Goal: Task Accomplishment & Management: Use online tool/utility

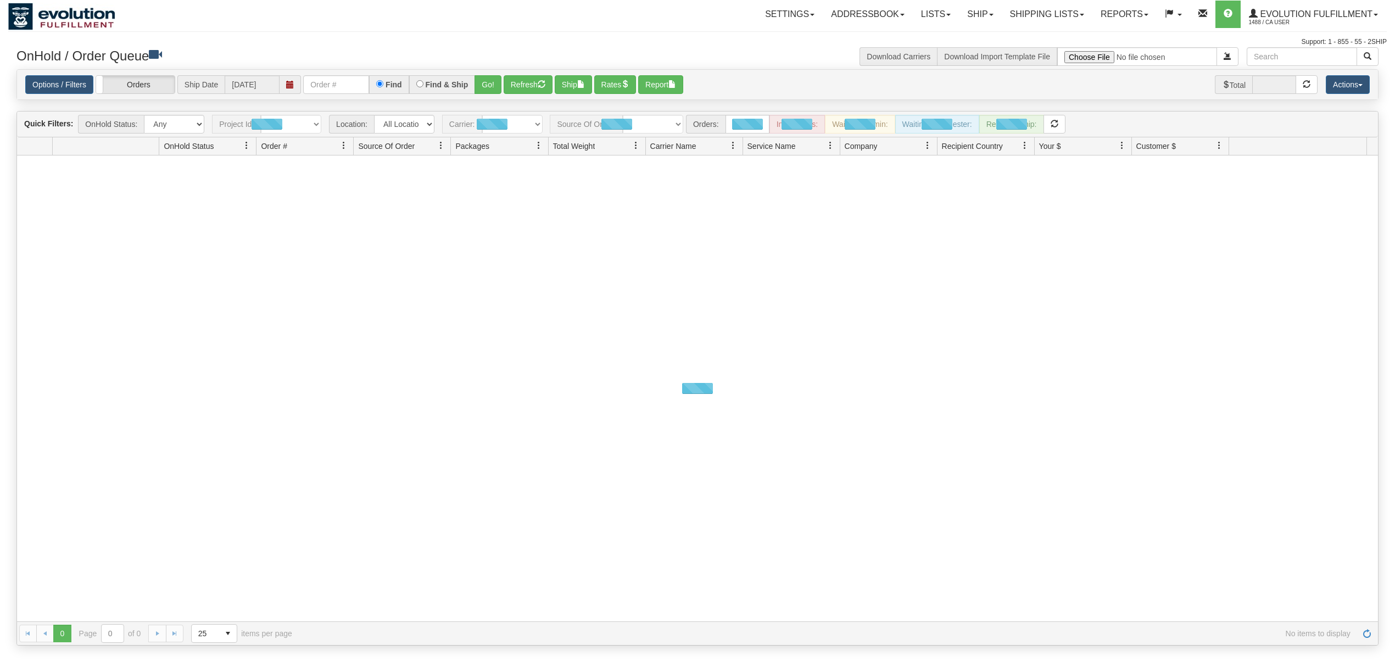
drag, startPoint x: 0, startPoint y: 0, endPoint x: 282, endPoint y: 84, distance: 294.4
click at [282, 84] on span at bounding box center [289, 84] width 21 height 19
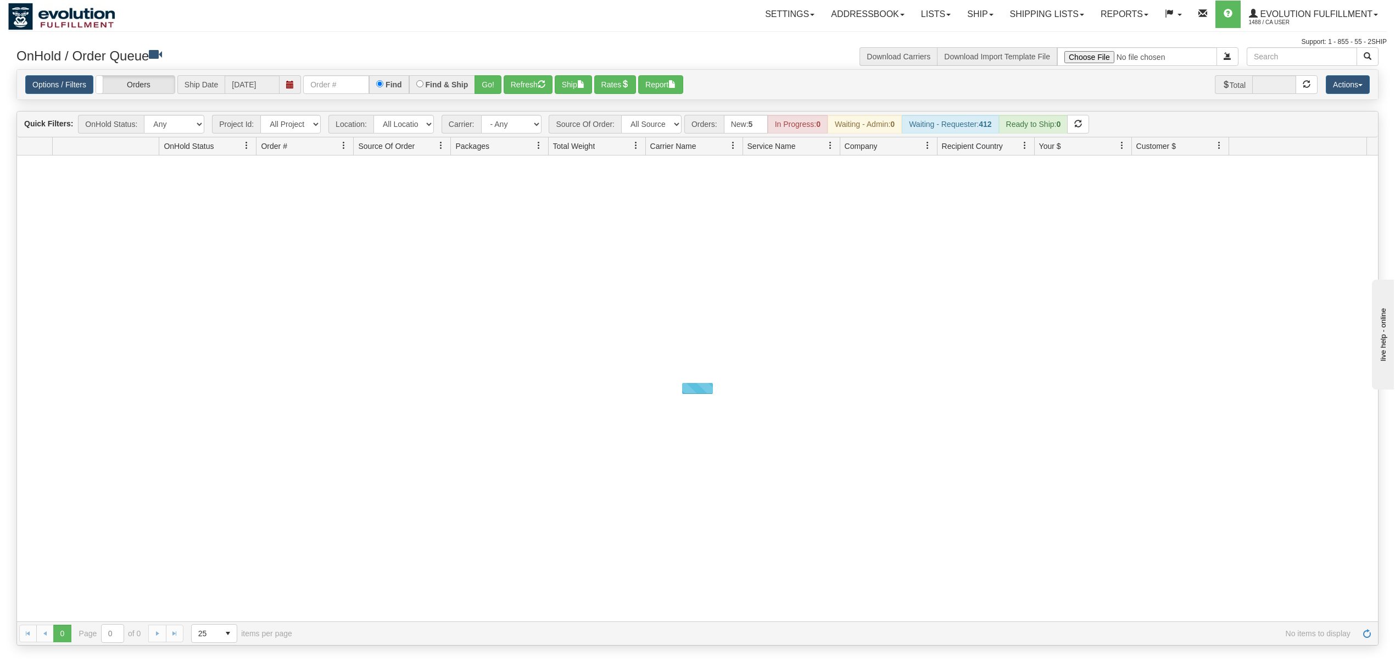
click at [359, 42] on div "Support: 1 - 855 - 55 - 2SHIP" at bounding box center [697, 41] width 1378 height 9
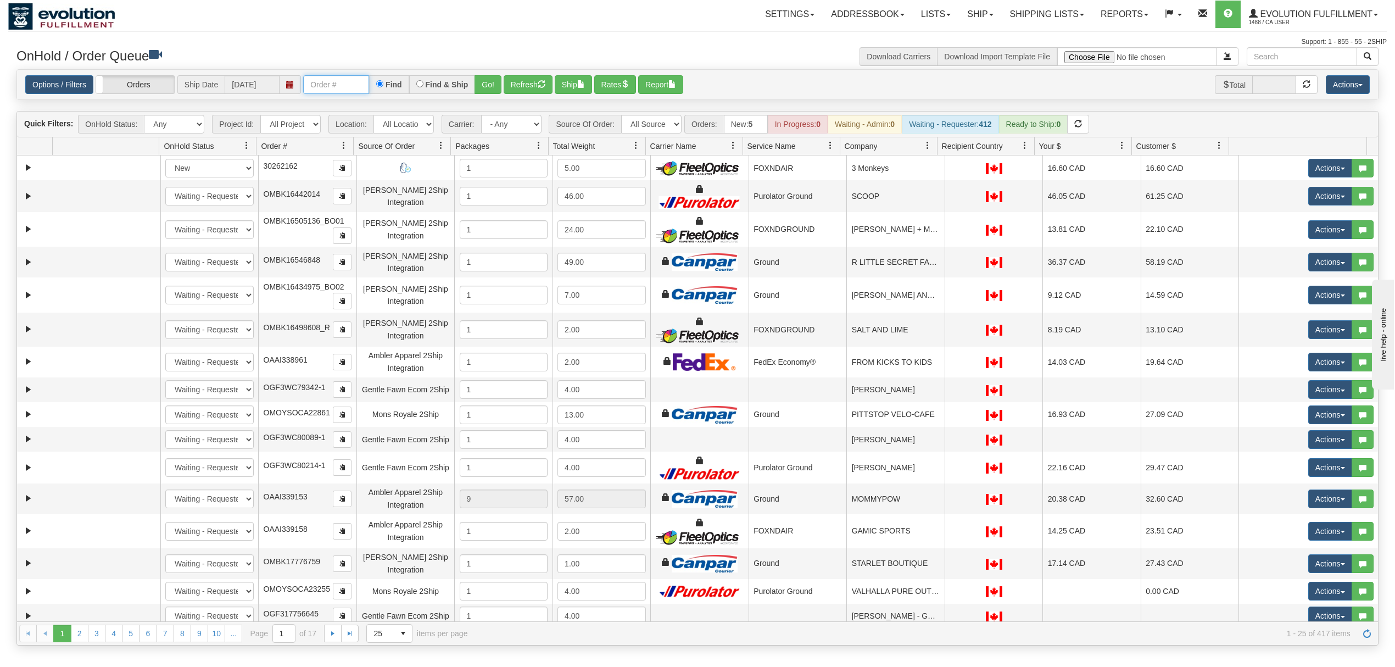
click at [347, 83] on input "text" at bounding box center [336, 84] width 66 height 19
click at [493, 84] on button "Go!" at bounding box center [487, 84] width 27 height 19
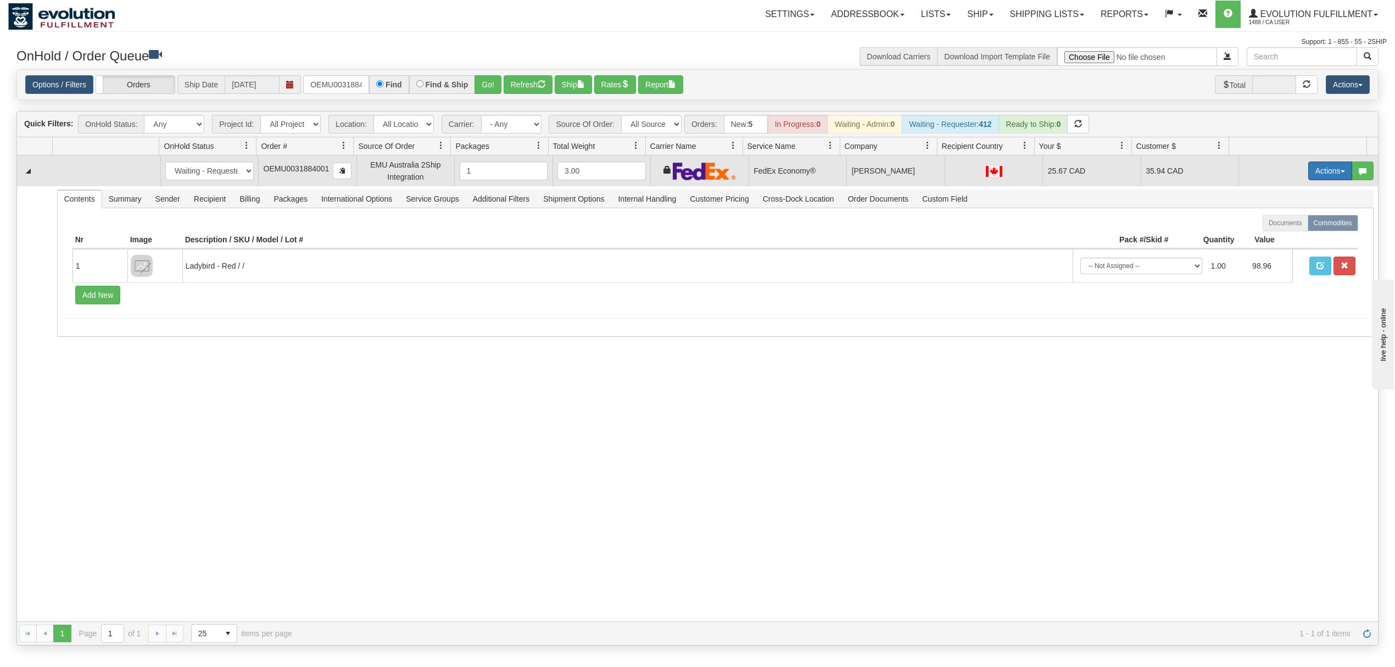
click at [1309, 169] on button "Actions" at bounding box center [1330, 170] width 44 height 19
click at [1270, 231] on link "Ship" at bounding box center [1307, 234] width 88 height 14
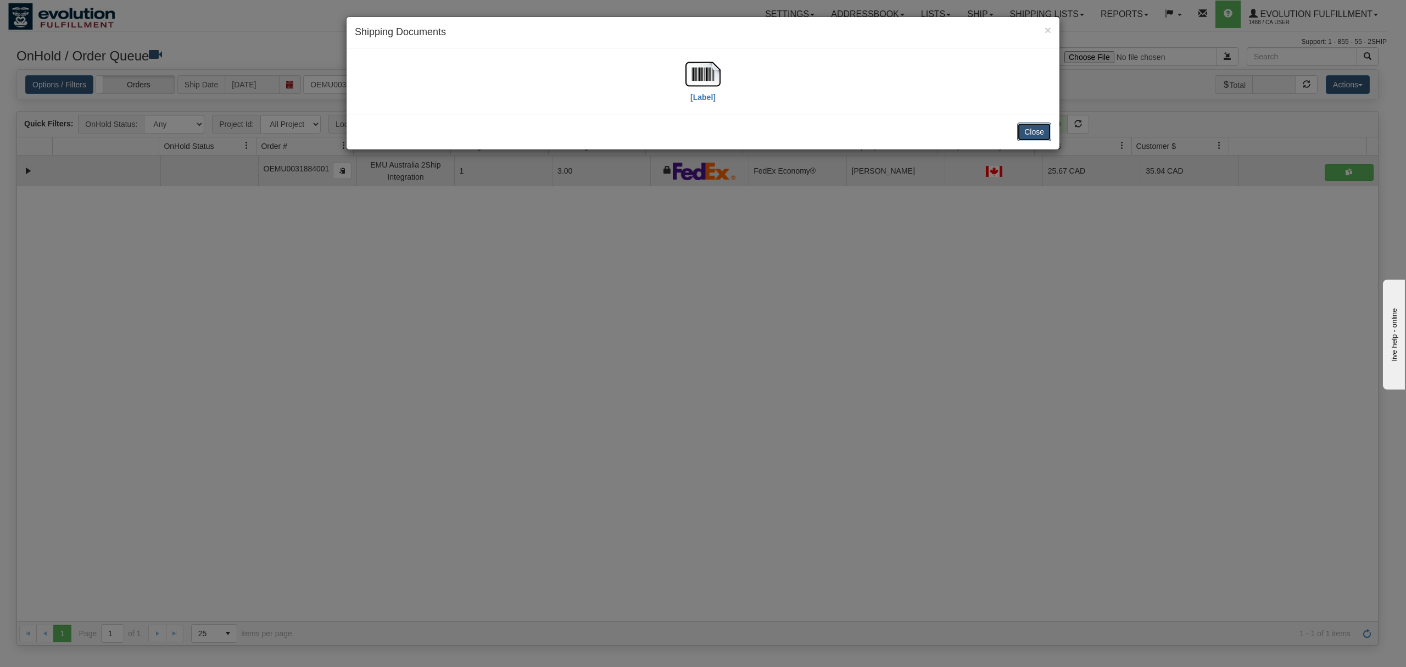
click at [1042, 128] on button "Close" at bounding box center [1034, 131] width 34 height 19
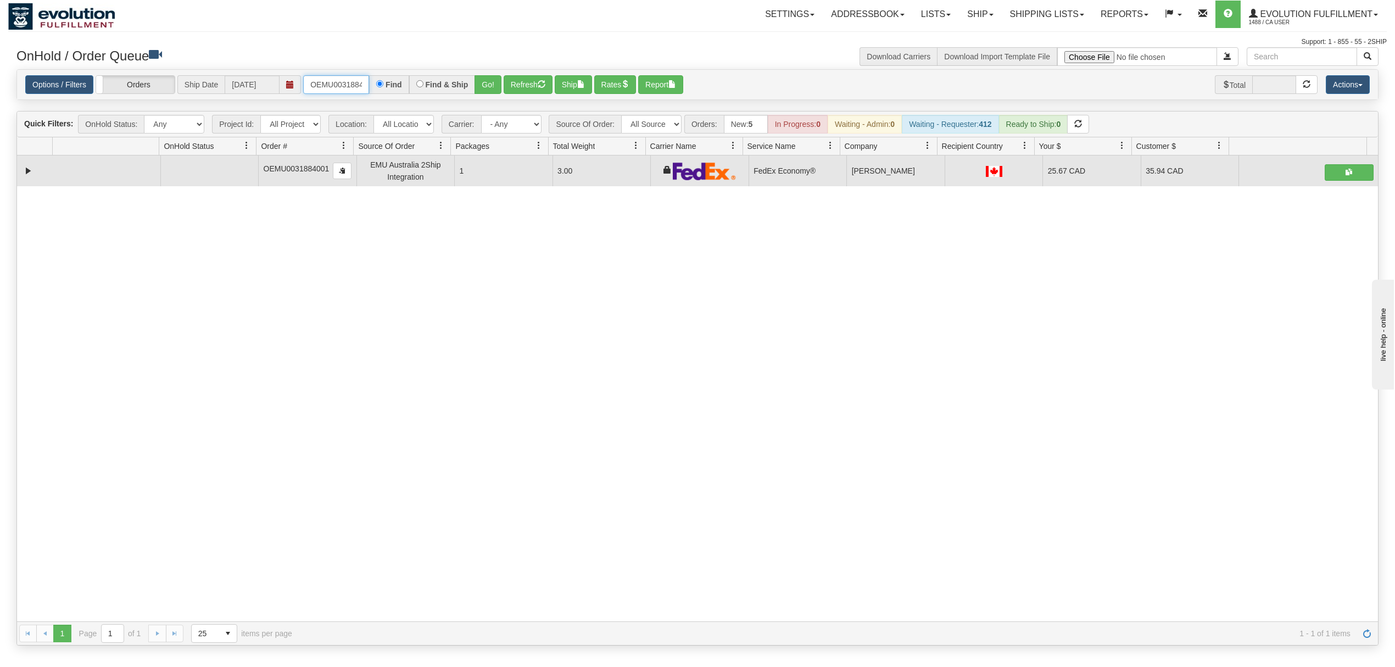
click at [321, 83] on input "OEMU0031884001" at bounding box center [336, 84] width 66 height 19
click at [496, 86] on button "Go!" at bounding box center [487, 84] width 27 height 19
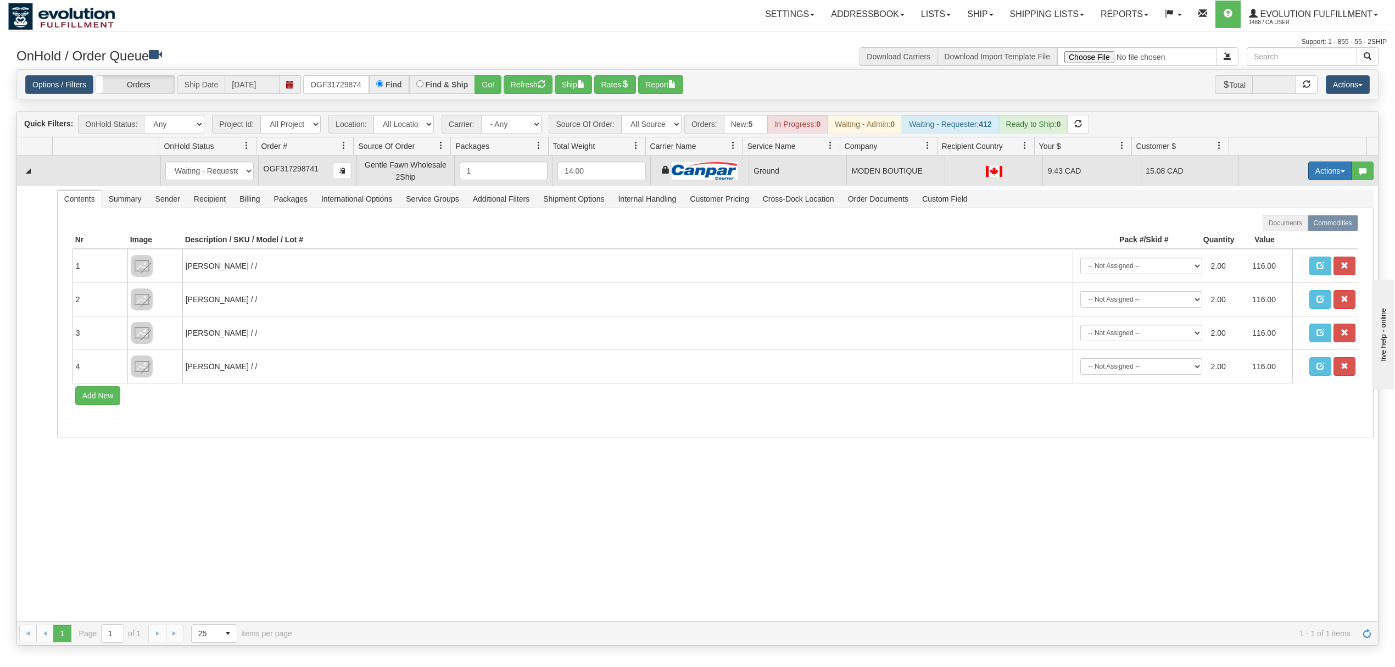
click at [1309, 174] on button "Actions" at bounding box center [1330, 170] width 44 height 19
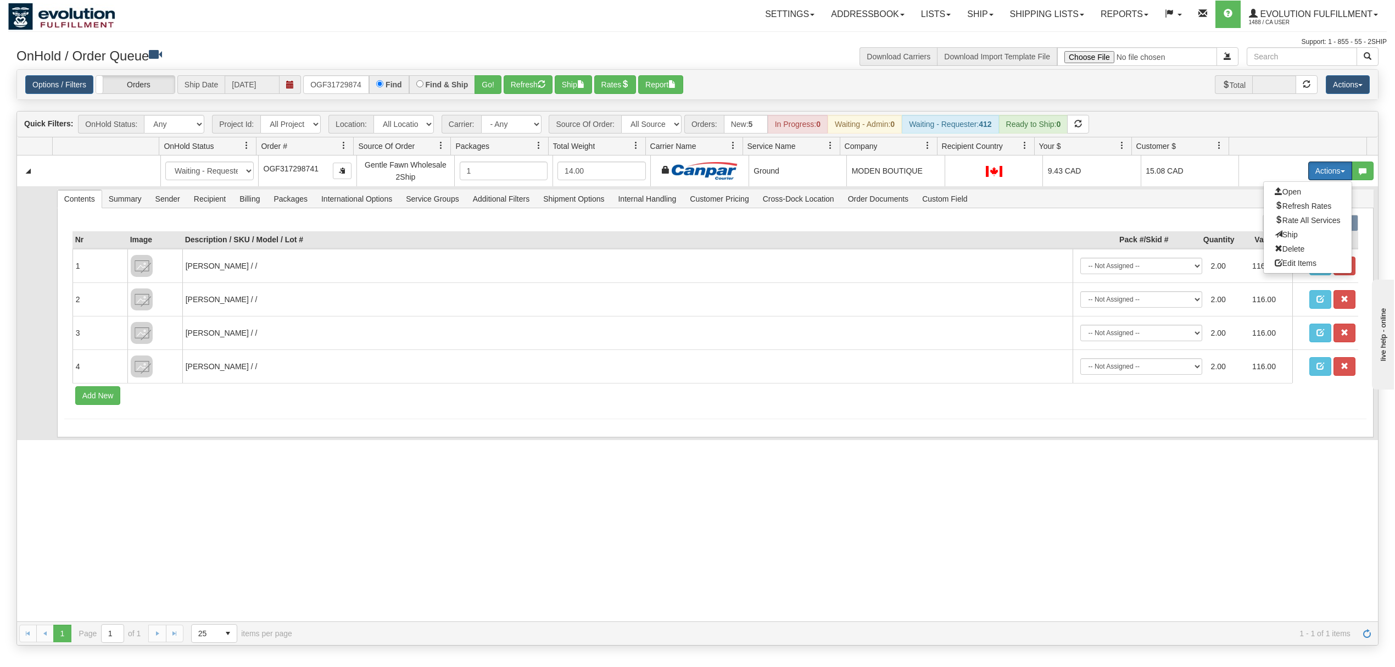
click at [1274, 234] on span "Ship" at bounding box center [1285, 234] width 23 height 9
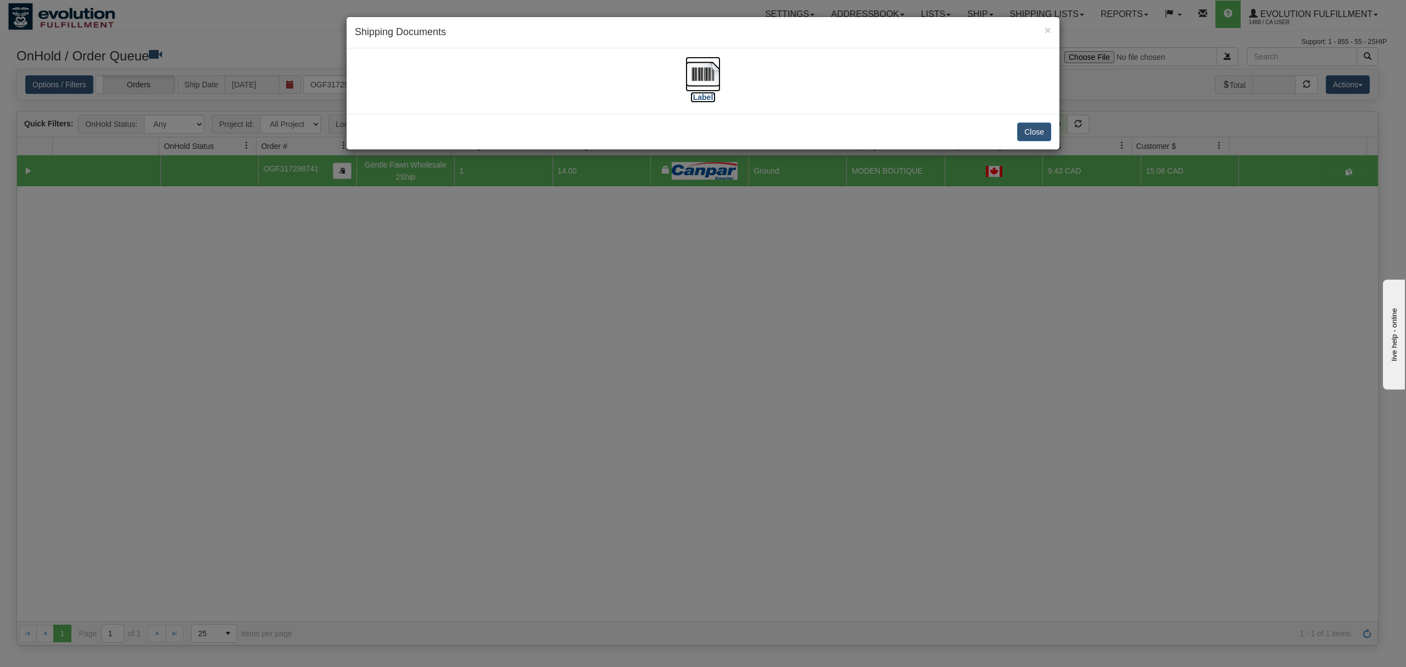
click at [712, 75] on img at bounding box center [702, 74] width 35 height 35
click at [1029, 132] on button "Close" at bounding box center [1034, 131] width 34 height 19
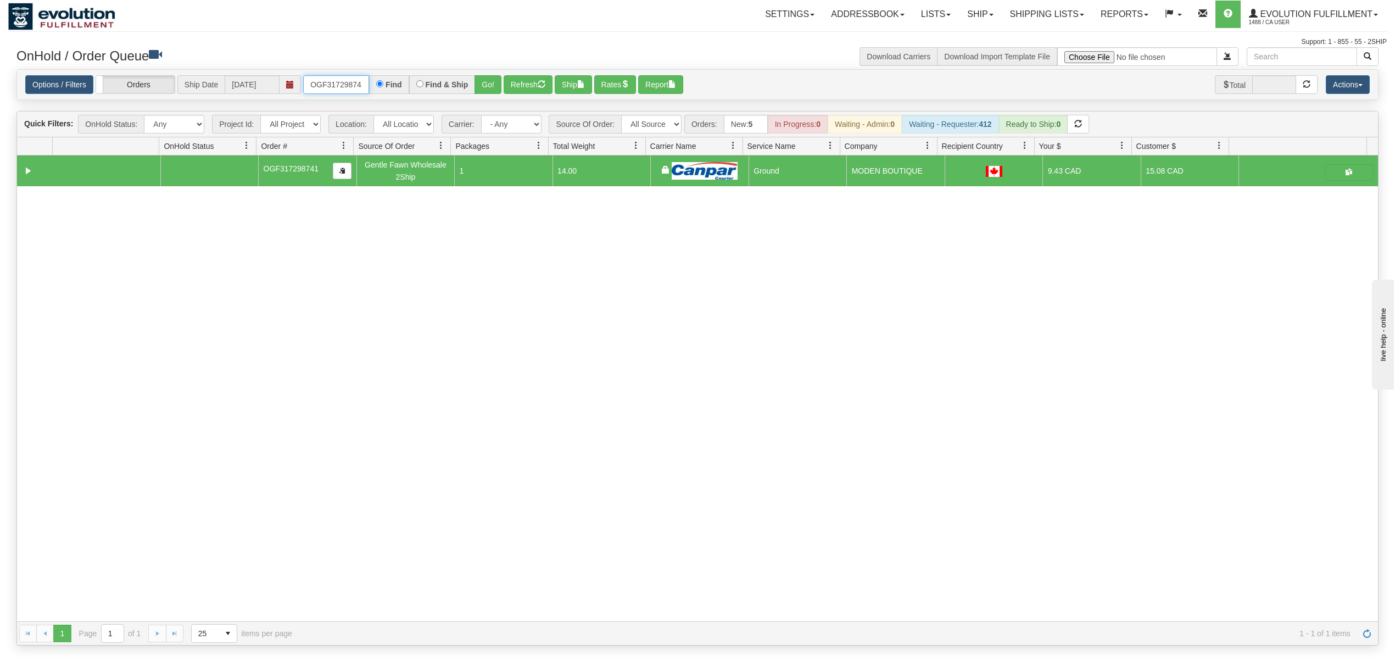
click at [334, 84] on input "OGF317298741" at bounding box center [336, 84] width 66 height 19
click at [332, 84] on input "OGF317298741" at bounding box center [336, 84] width 66 height 19
click at [475, 86] on button "Go!" at bounding box center [487, 84] width 27 height 19
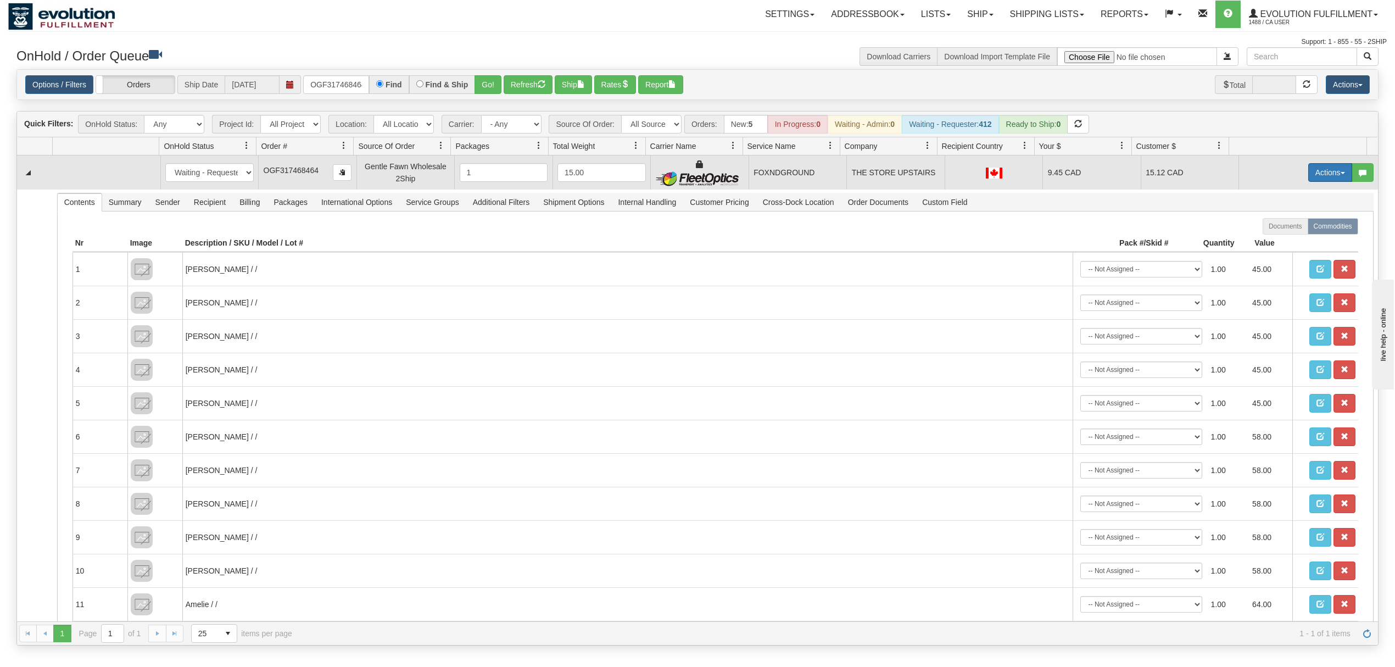
click at [1312, 179] on button "Actions" at bounding box center [1330, 172] width 44 height 19
click at [1274, 237] on span "Ship" at bounding box center [1285, 236] width 23 height 9
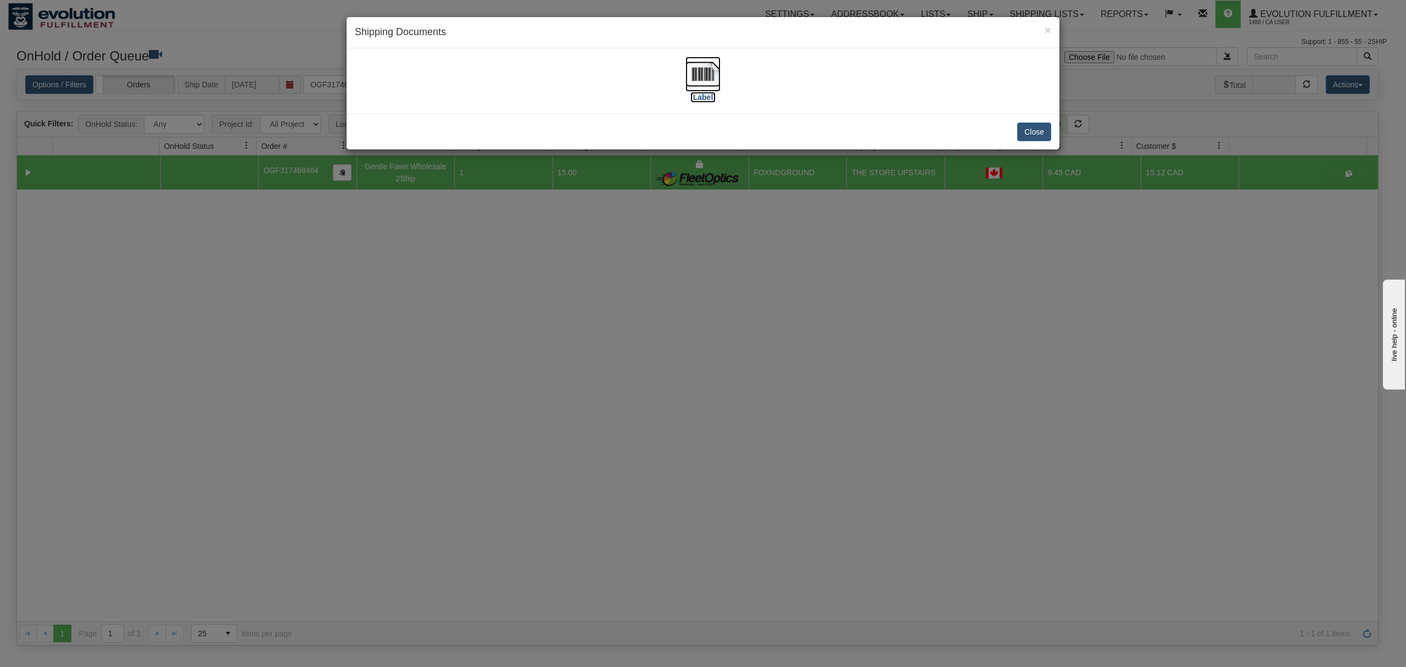
click at [692, 78] on img at bounding box center [702, 74] width 35 height 35
click at [1037, 133] on button "Close" at bounding box center [1034, 131] width 34 height 19
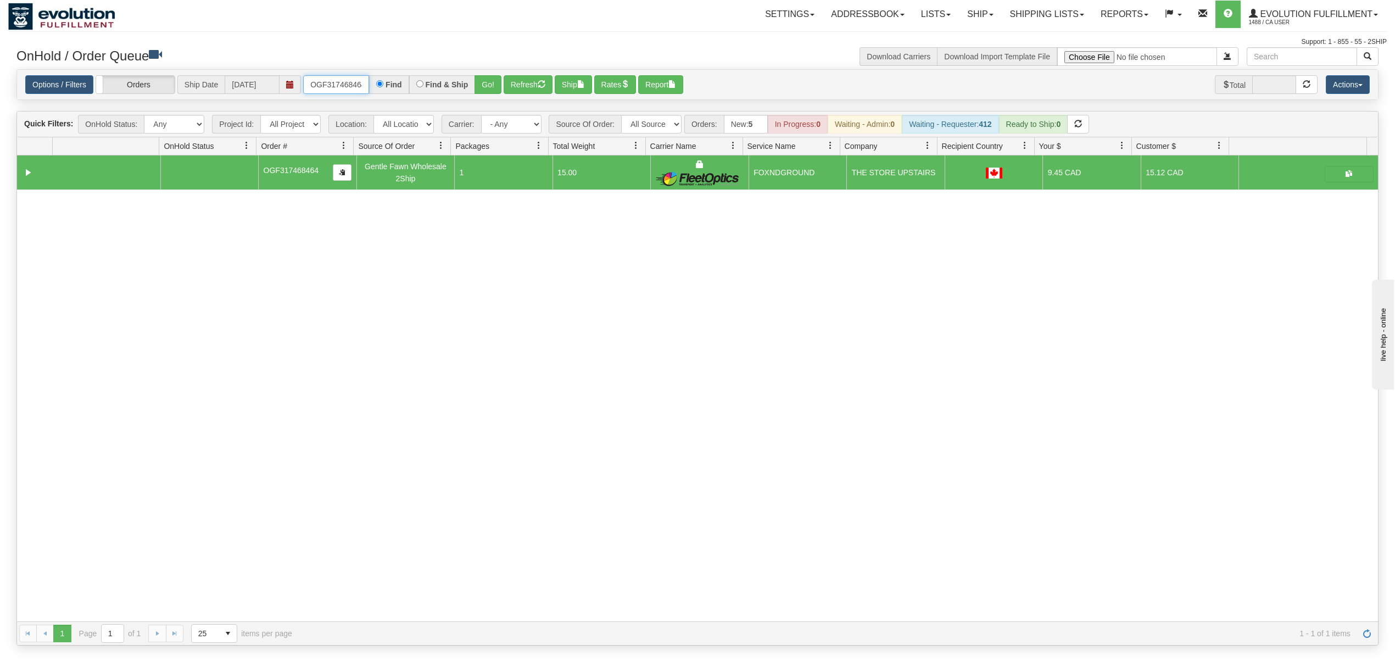
click at [350, 82] on input "OGF317468464" at bounding box center [336, 84] width 66 height 19
type input "OGF317346920"
click at [501, 85] on button "Go!" at bounding box center [487, 84] width 27 height 19
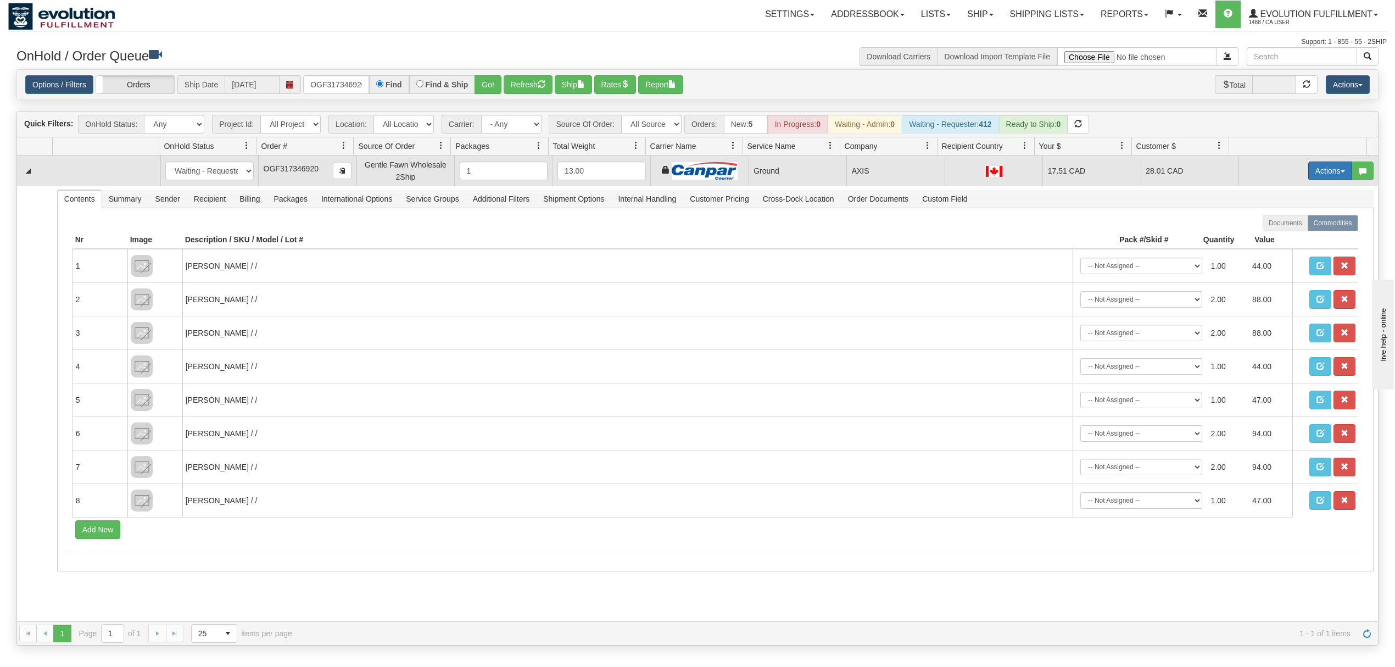
click at [1311, 176] on button "Actions" at bounding box center [1330, 170] width 44 height 19
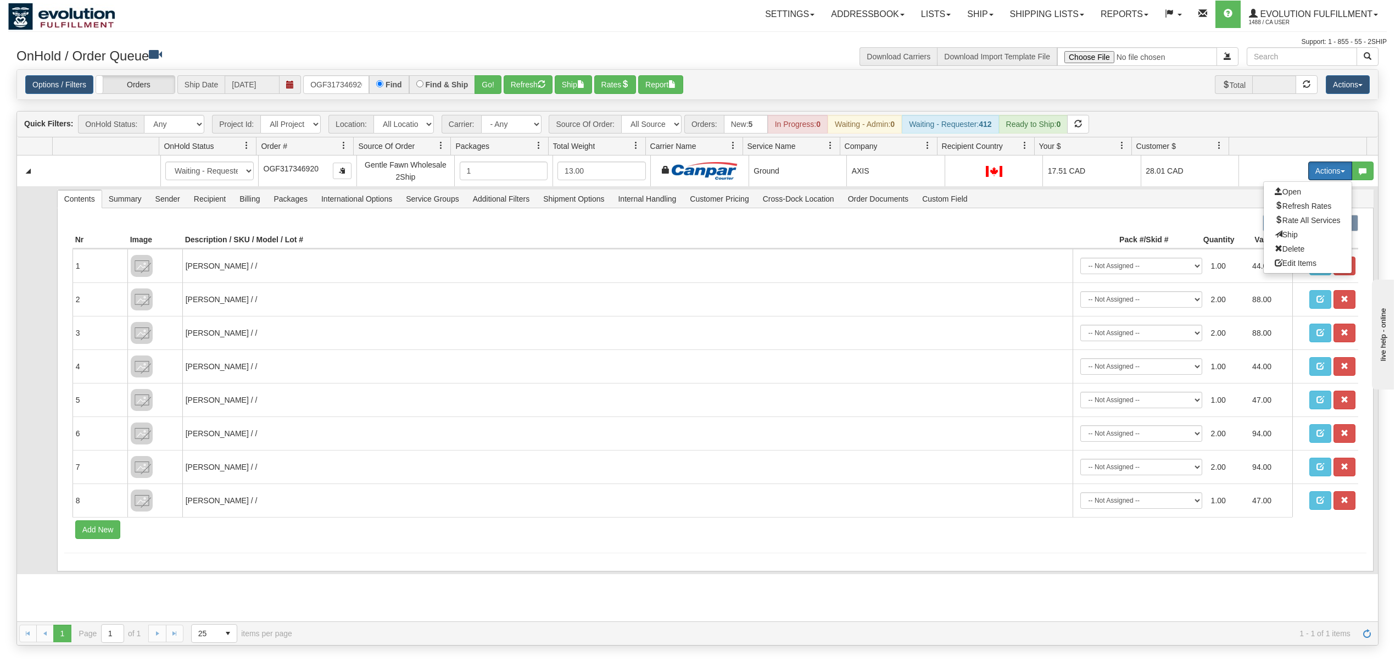
click at [1274, 233] on span "Ship" at bounding box center [1285, 234] width 23 height 9
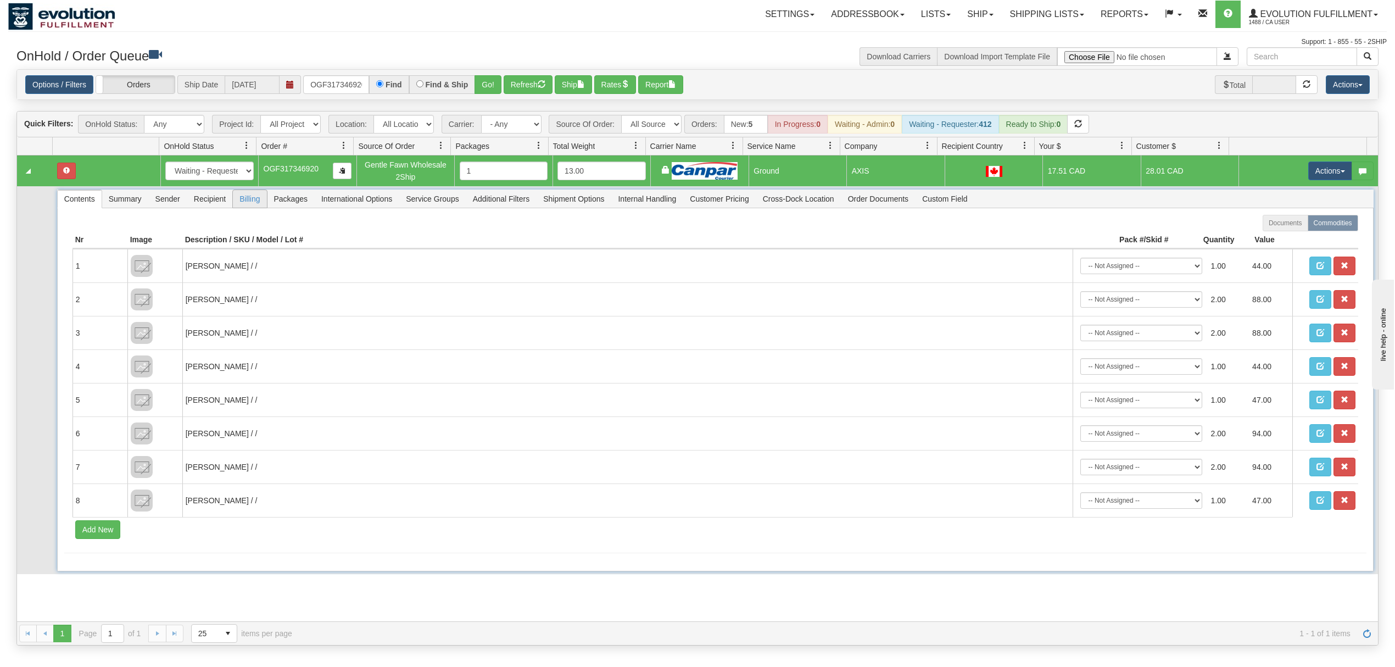
click at [219, 203] on span "Recipient" at bounding box center [209, 199] width 45 height 18
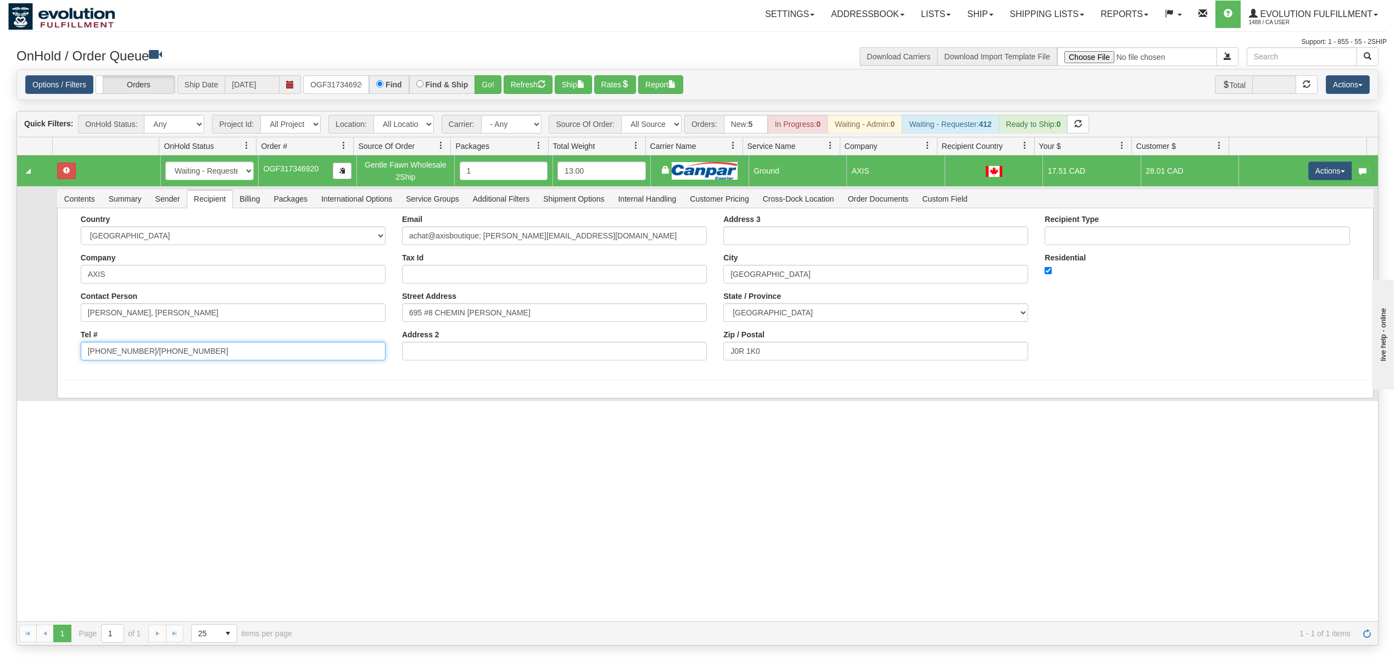
drag, startPoint x: 243, startPoint y: 350, endPoint x: 138, endPoint y: 370, distance: 106.2
click at [138, 368] on div "Country AFGHANISTAN ALAND ISLANDS ALBANIA ALGERIA AMERICAN SAMOA ANDORRA ANGOLA…" at bounding box center [232, 292] width 321 height 154
type input "(450)227-9988"
drag, startPoint x: 584, startPoint y: 238, endPoint x: 477, endPoint y: 257, distance: 109.2
click at [477, 257] on div "Email achat@axisboutique; scott@axisboutique.com Tax Id Street Address 695 #8 C…" at bounding box center [554, 292] width 321 height 154
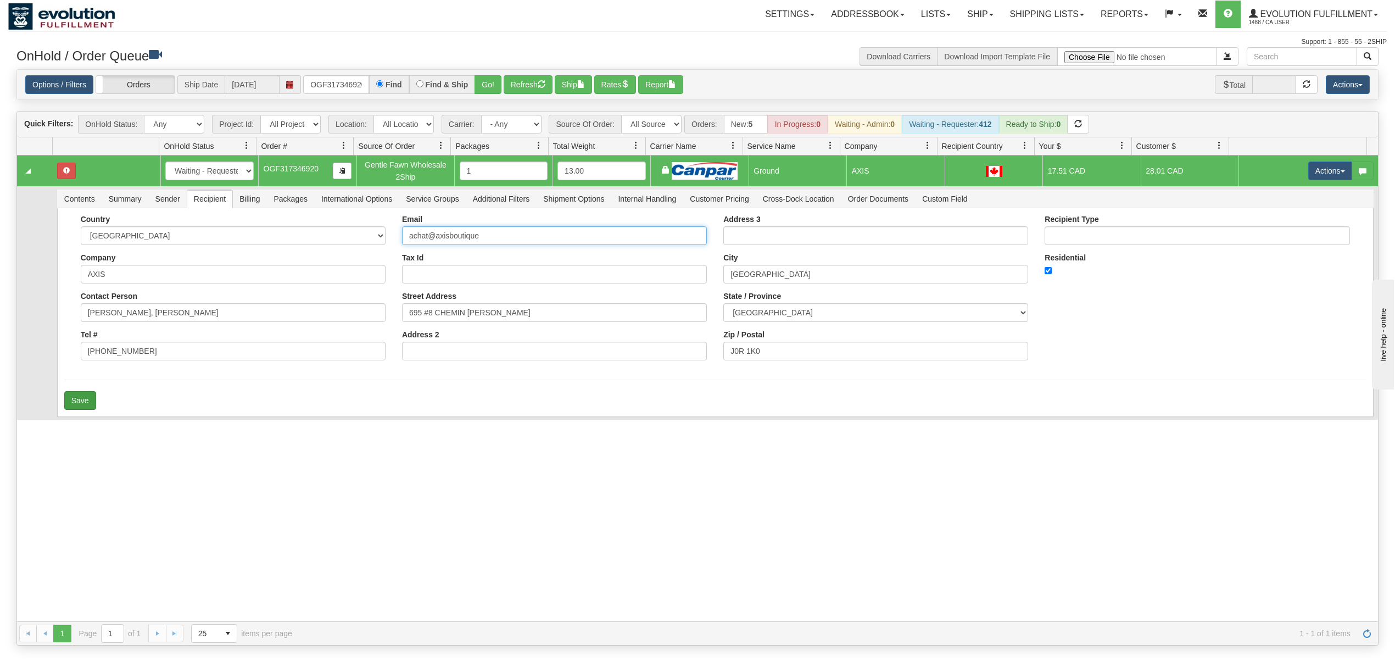
type input "achat@axisboutique"
click at [92, 410] on button "Save" at bounding box center [80, 400] width 32 height 19
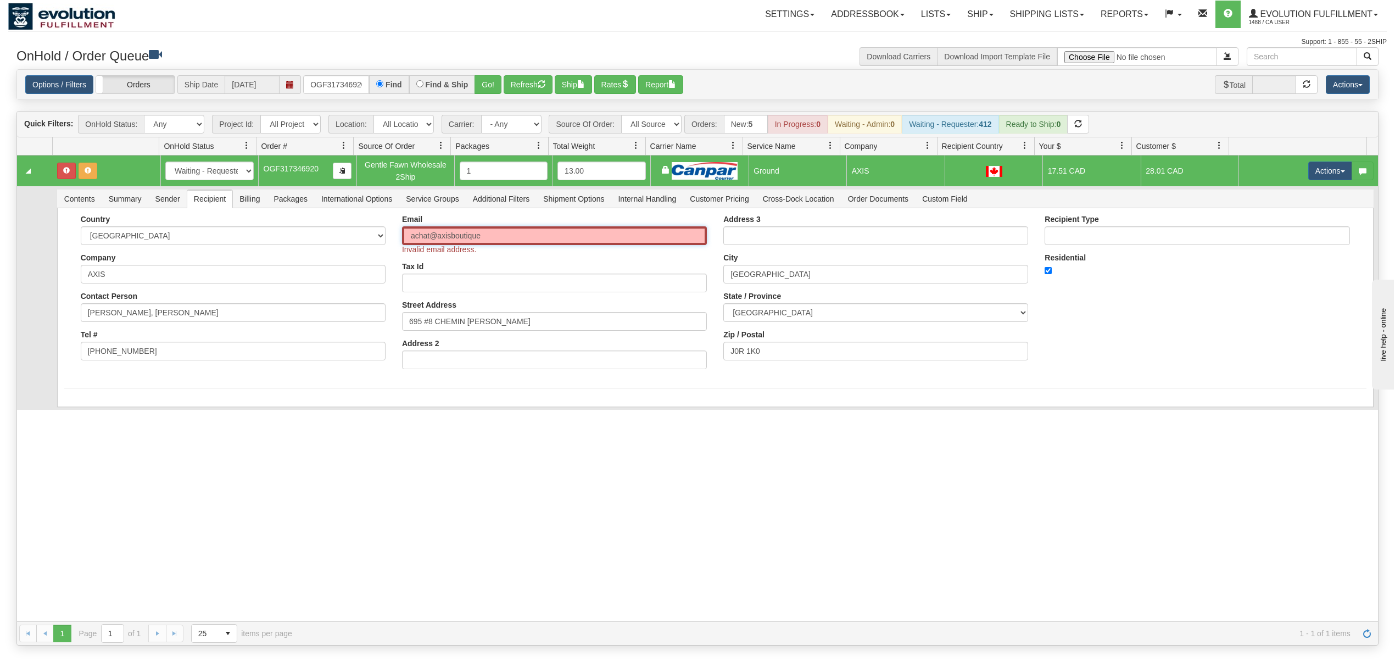
click at [537, 242] on input "achat@axisboutique" at bounding box center [554, 235] width 305 height 19
click at [348, 463] on div "31708195 EVOLUTION V3 91326761 91326763 New In Progress Waiting - Admin Waiting…" at bounding box center [697, 388] width 1361 height 466
click at [506, 237] on input "achat@axisboutique" at bounding box center [554, 235] width 305 height 19
type input "achat@axisboutique.com"
click at [77, 414] on button "Save" at bounding box center [80, 409] width 32 height 19
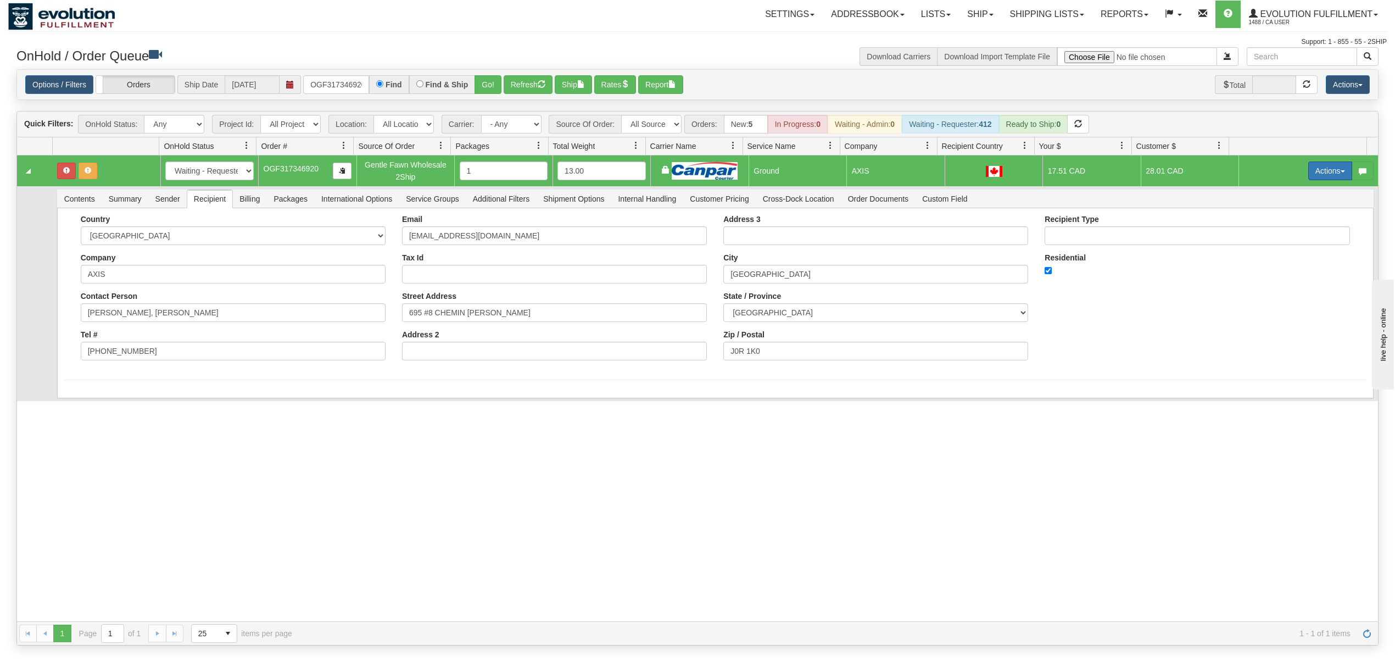
click at [1324, 168] on button "Actions" at bounding box center [1330, 170] width 44 height 19
click at [1275, 237] on span "Ship" at bounding box center [1285, 234] width 23 height 9
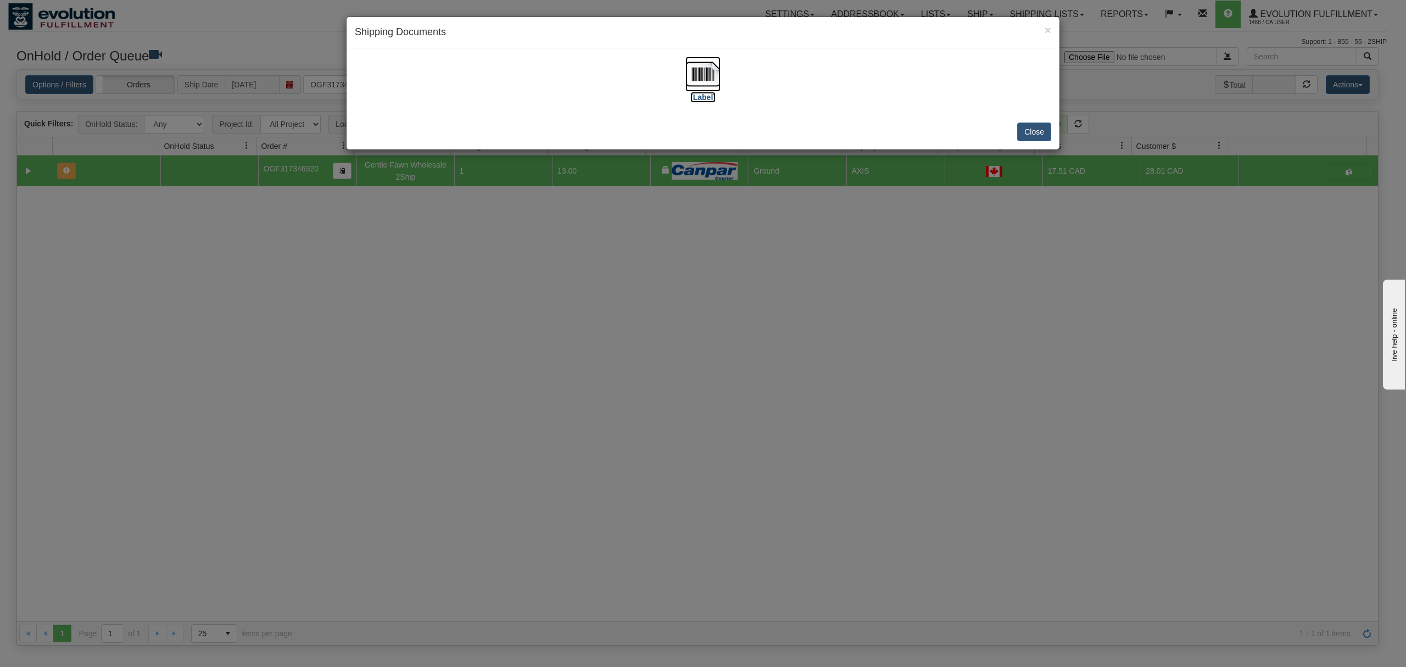
click at [706, 61] on img at bounding box center [702, 74] width 35 height 35
drag, startPoint x: 1014, startPoint y: 132, endPoint x: 1023, endPoint y: 132, distance: 9.9
click at [1015, 132] on div "Close" at bounding box center [702, 132] width 713 height 36
click at [1023, 132] on button "Close" at bounding box center [1034, 131] width 34 height 19
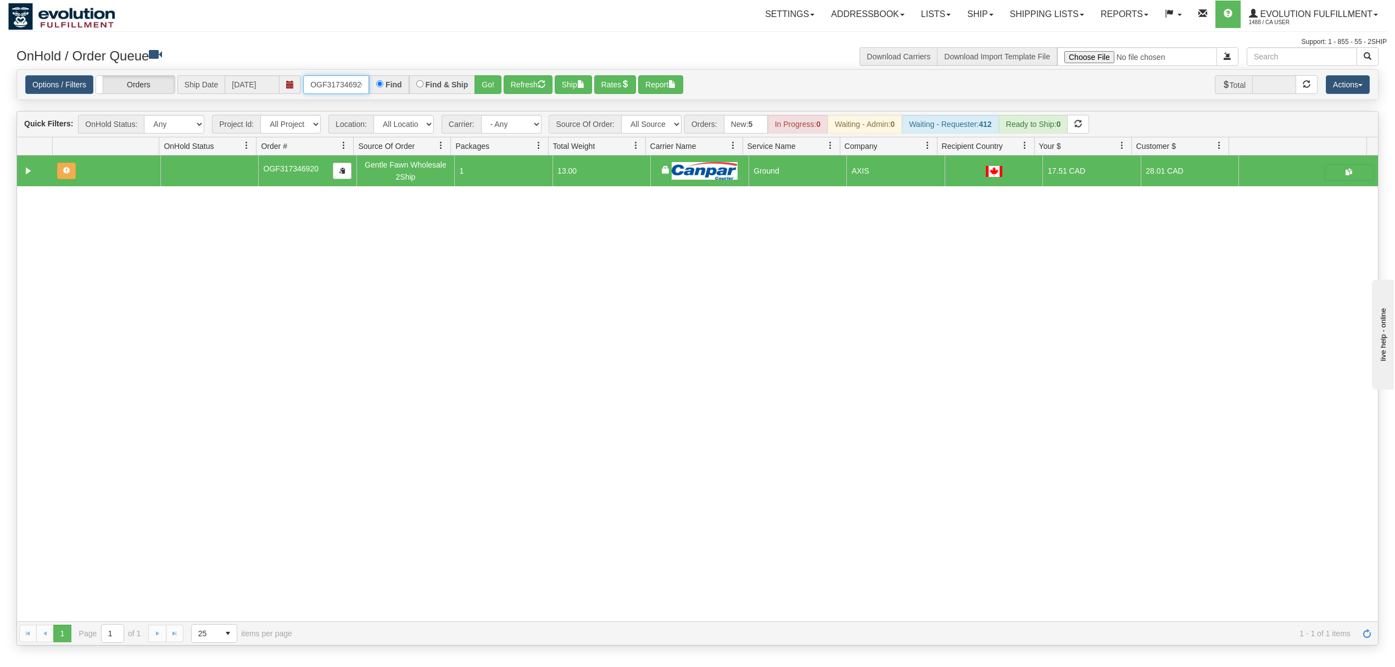
click at [331, 84] on input "OGF317346920" at bounding box center [336, 84] width 66 height 19
click at [483, 84] on button "Go!" at bounding box center [487, 84] width 27 height 19
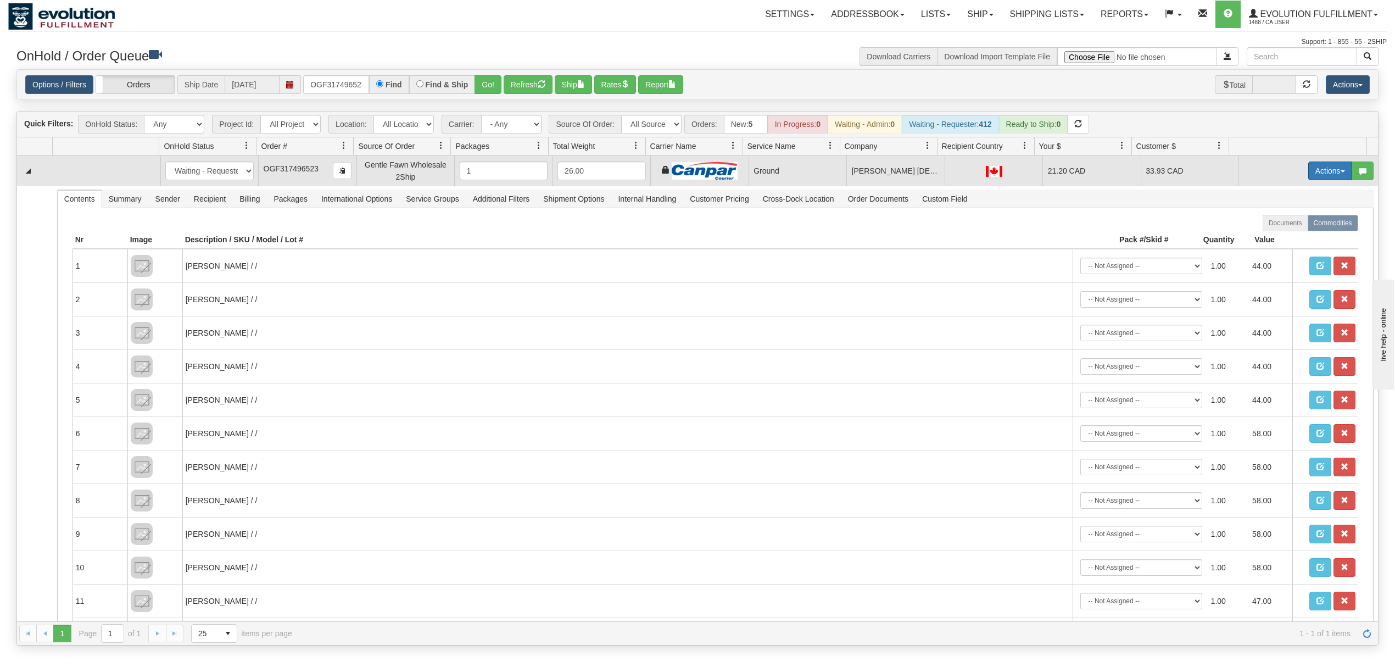
click at [1319, 170] on button "Actions" at bounding box center [1330, 170] width 44 height 19
click at [1274, 234] on span "Ship" at bounding box center [1285, 234] width 23 height 9
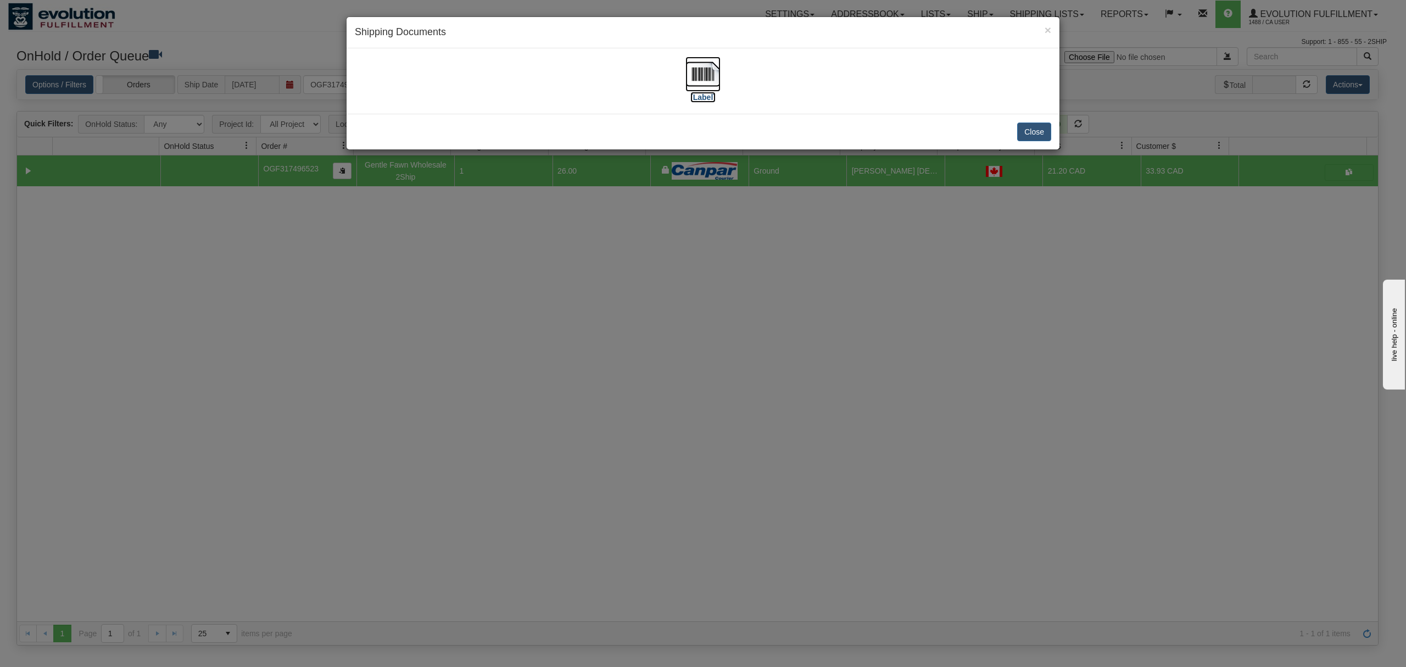
click at [692, 71] on img at bounding box center [702, 74] width 35 height 35
click at [1038, 132] on button "Close" at bounding box center [1034, 131] width 34 height 19
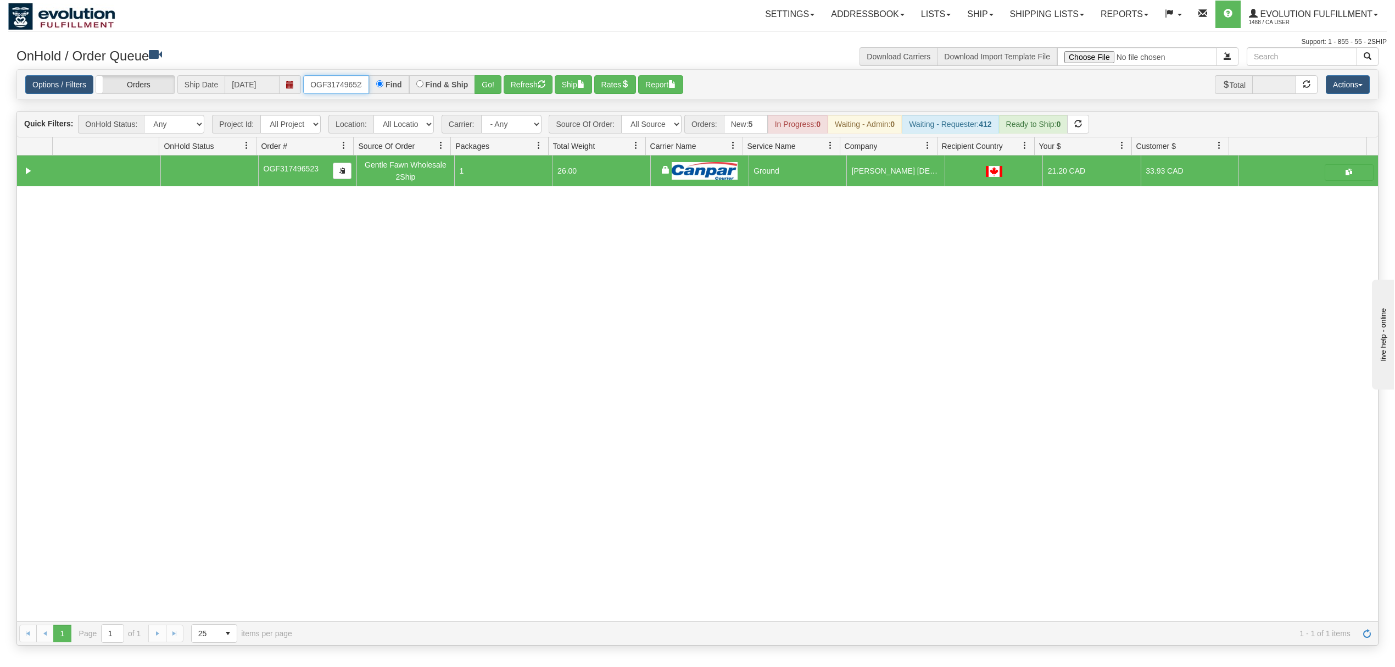
click at [336, 86] on input "OGF317496523" at bounding box center [336, 84] width 66 height 19
type input "OGF317395825"
click at [484, 83] on button "Go!" at bounding box center [487, 84] width 27 height 19
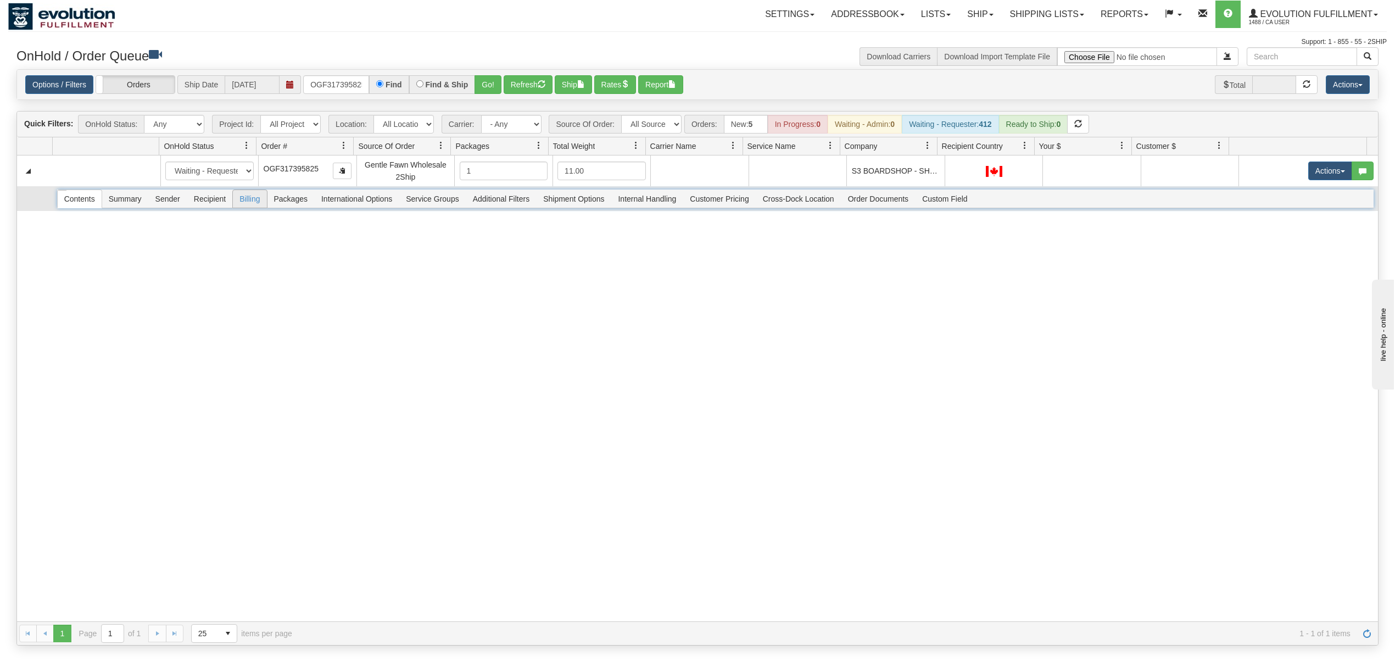
click at [240, 205] on span "Billing" at bounding box center [249, 199] width 33 height 18
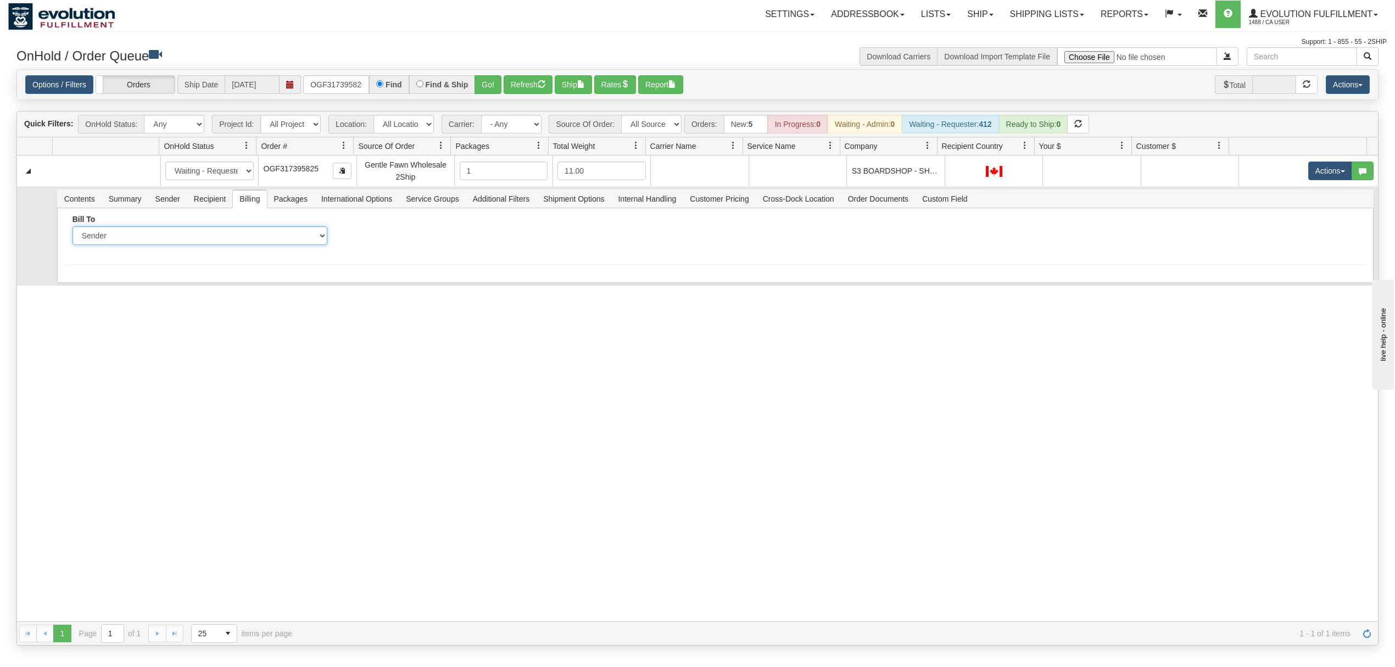
click at [235, 233] on select "Sender Recipient Third Party Collect" at bounding box center [199, 235] width 255 height 19
select select "2"
click at [72, 228] on select "Sender Recipient Third Party Collect" at bounding box center [199, 235] width 255 height 19
click at [398, 250] on div "Account" at bounding box center [470, 234] width 271 height 38
click at [402, 244] on input "Account" at bounding box center [471, 235] width 255 height 19
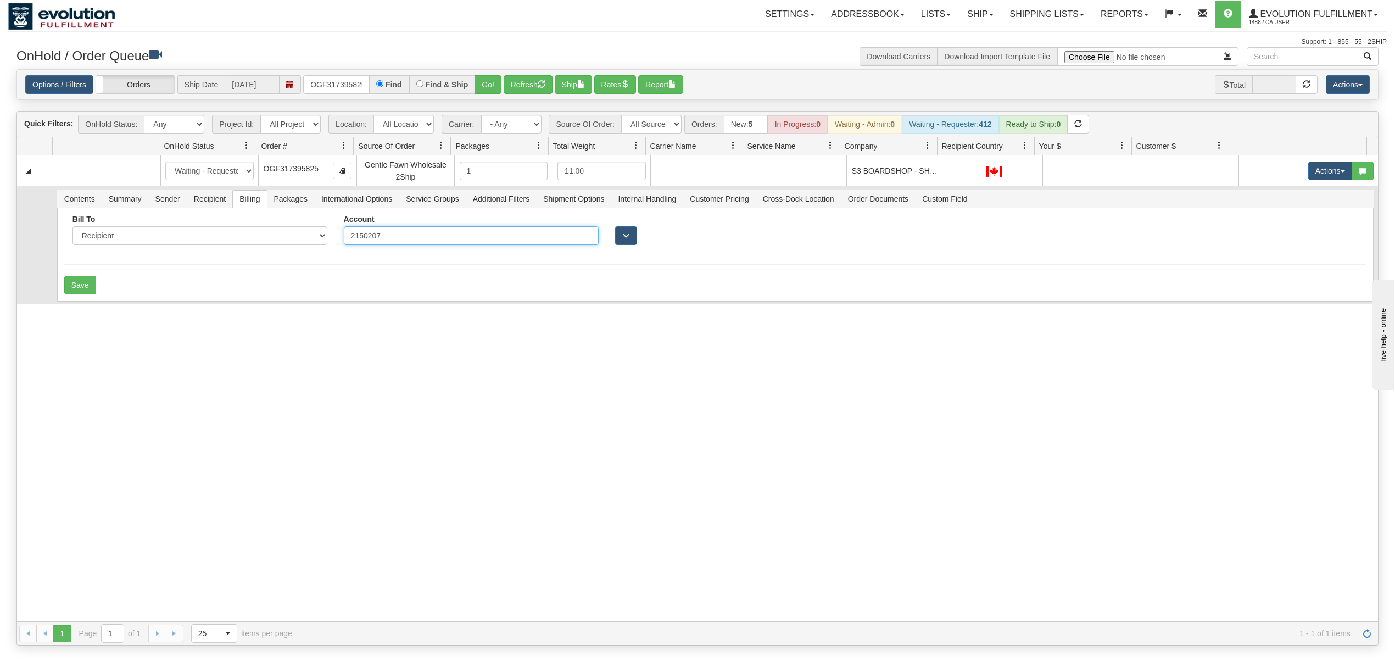
type input "2150207"
click at [250, 286] on div "Save" at bounding box center [715, 285] width 1302 height 19
click at [94, 289] on button "Save" at bounding box center [80, 285] width 32 height 19
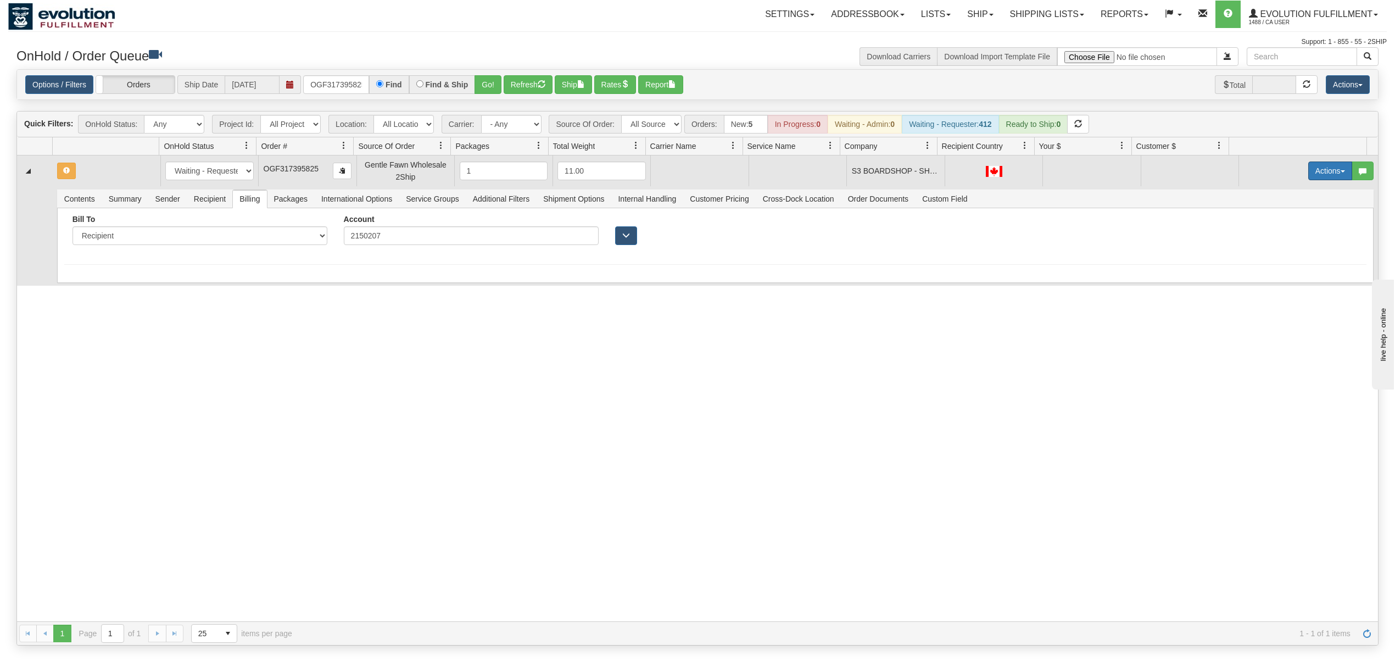
click at [1319, 171] on button "Actions" at bounding box center [1330, 170] width 44 height 19
click at [1290, 220] on span "Rate All Services" at bounding box center [1307, 220] width 66 height 9
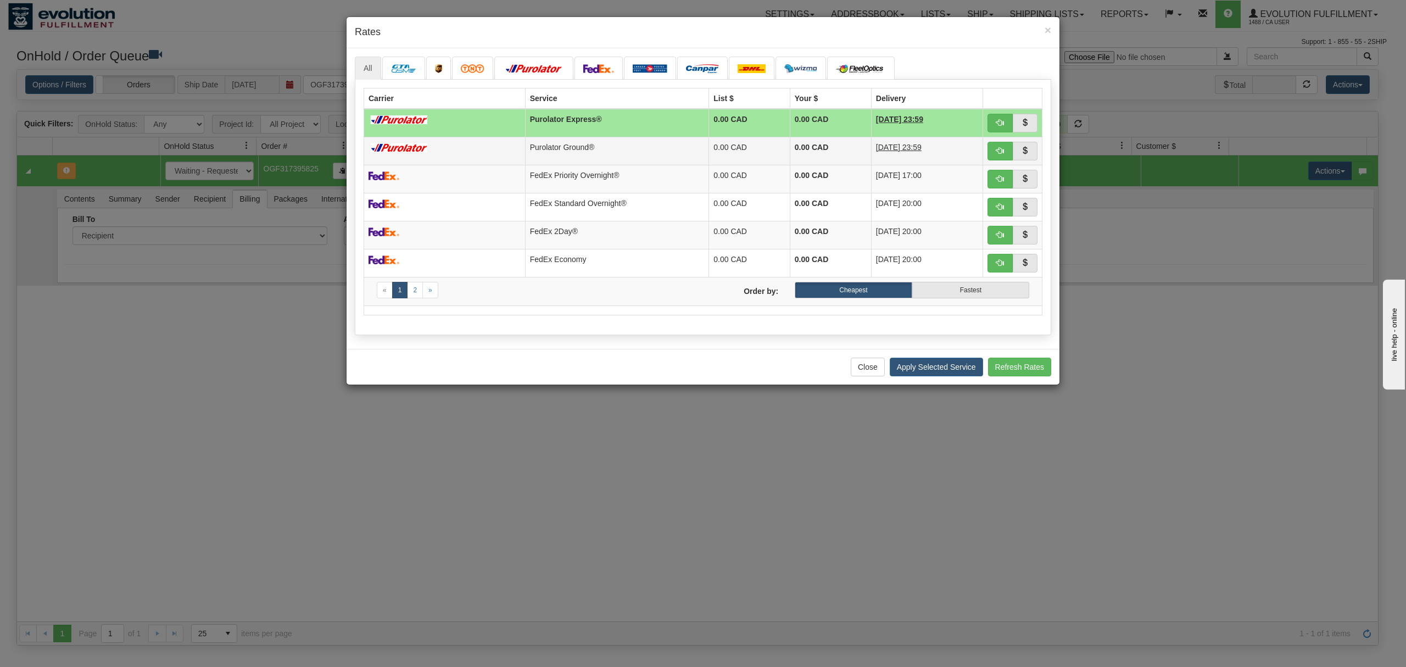
click at [872, 163] on td "10/14/2025 23:59" at bounding box center [926, 151] width 111 height 28
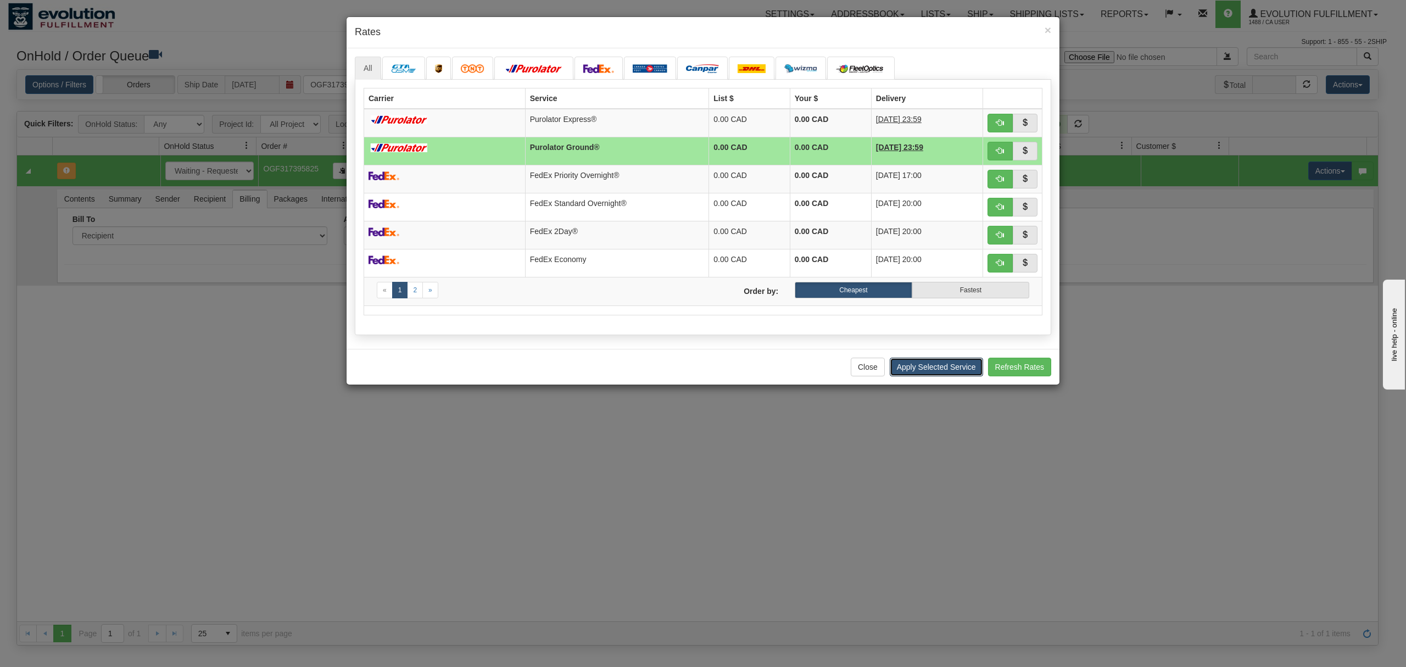
click at [939, 370] on button "Apply Selected Service" at bounding box center [935, 366] width 93 height 19
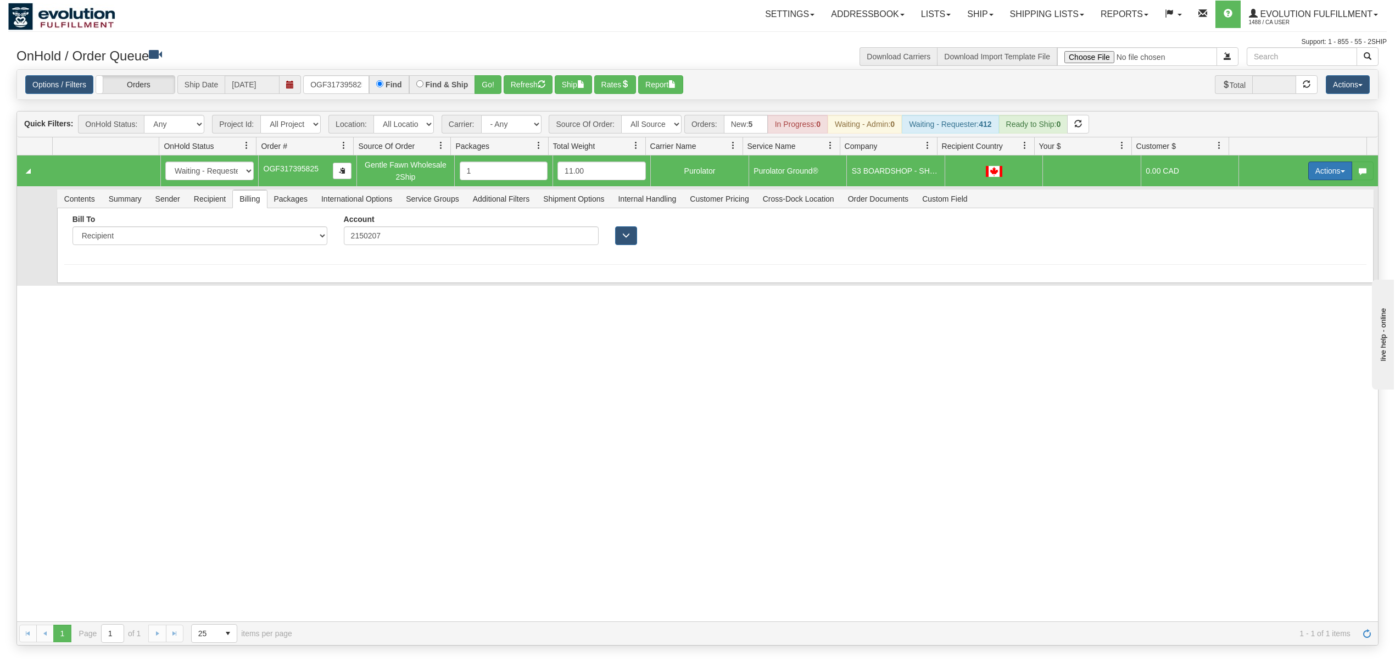
click at [1316, 170] on button "Actions" at bounding box center [1330, 170] width 44 height 19
click at [1274, 239] on span "Ship" at bounding box center [1285, 234] width 23 height 9
click at [160, 202] on span "Sender" at bounding box center [168, 199] width 38 height 18
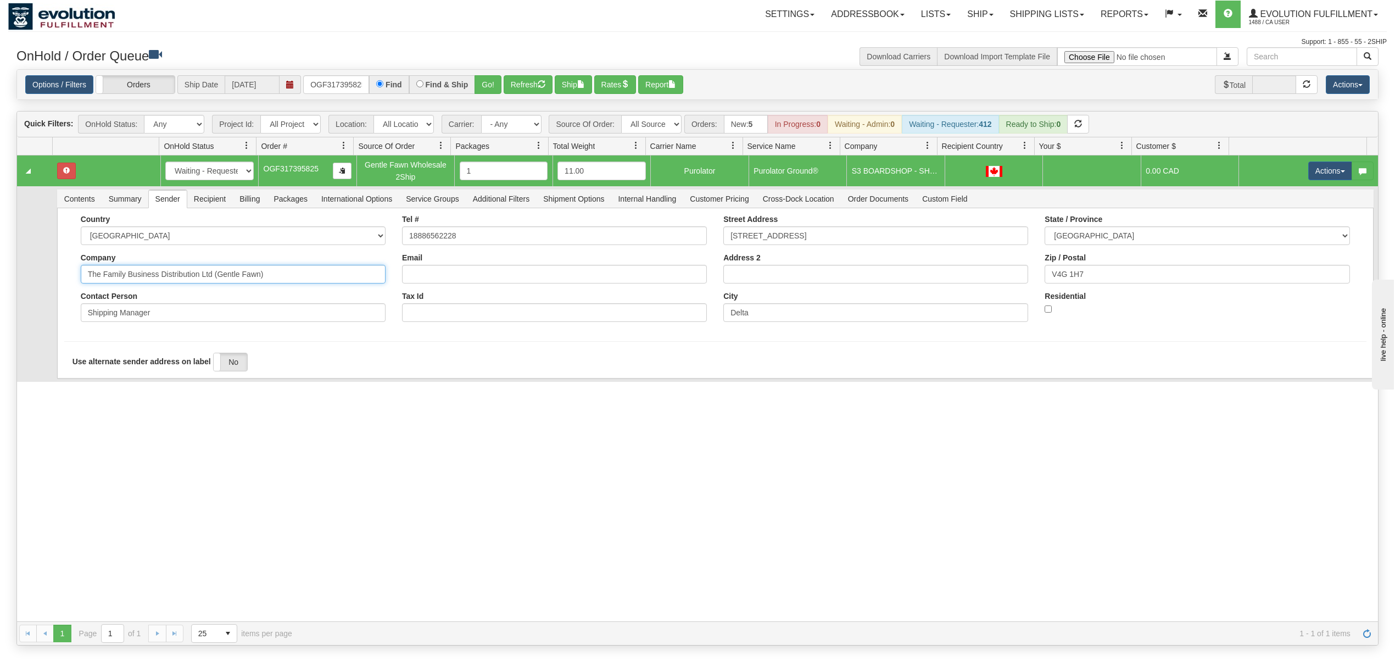
drag, startPoint x: 291, startPoint y: 281, endPoint x: 161, endPoint y: 301, distance: 131.6
click at [161, 301] on div "Country AFGHANISTAN ALAND ISLANDS ALBANIA ALGERIA AMERICAN SAMOA ANDORRA ANGOLA…" at bounding box center [232, 272] width 321 height 115
type input "The Family Business"
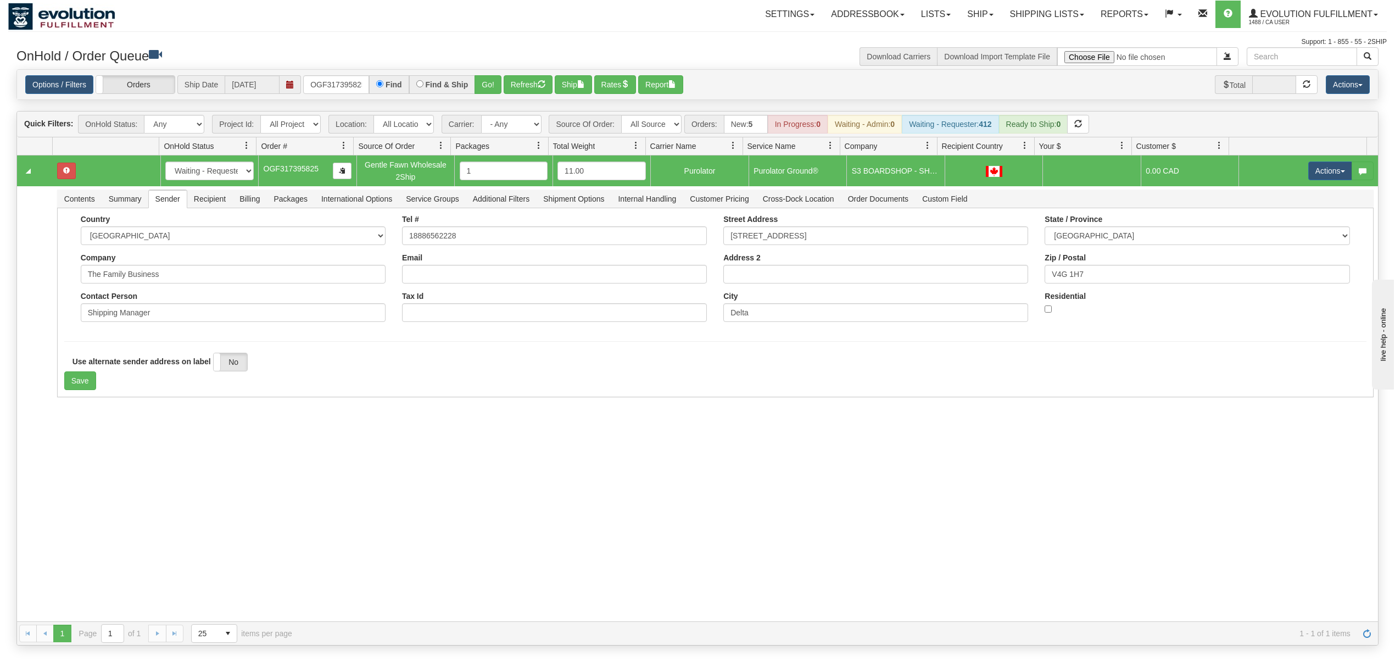
click at [93, 417] on div "31708380 EVOLUTION V3 91327090 0 New In Progress Waiting - Admin Waiting - Requ…" at bounding box center [697, 388] width 1361 height 466
click at [79, 374] on button "Save" at bounding box center [80, 380] width 32 height 19
click at [1319, 169] on button "Actions" at bounding box center [1330, 170] width 44 height 19
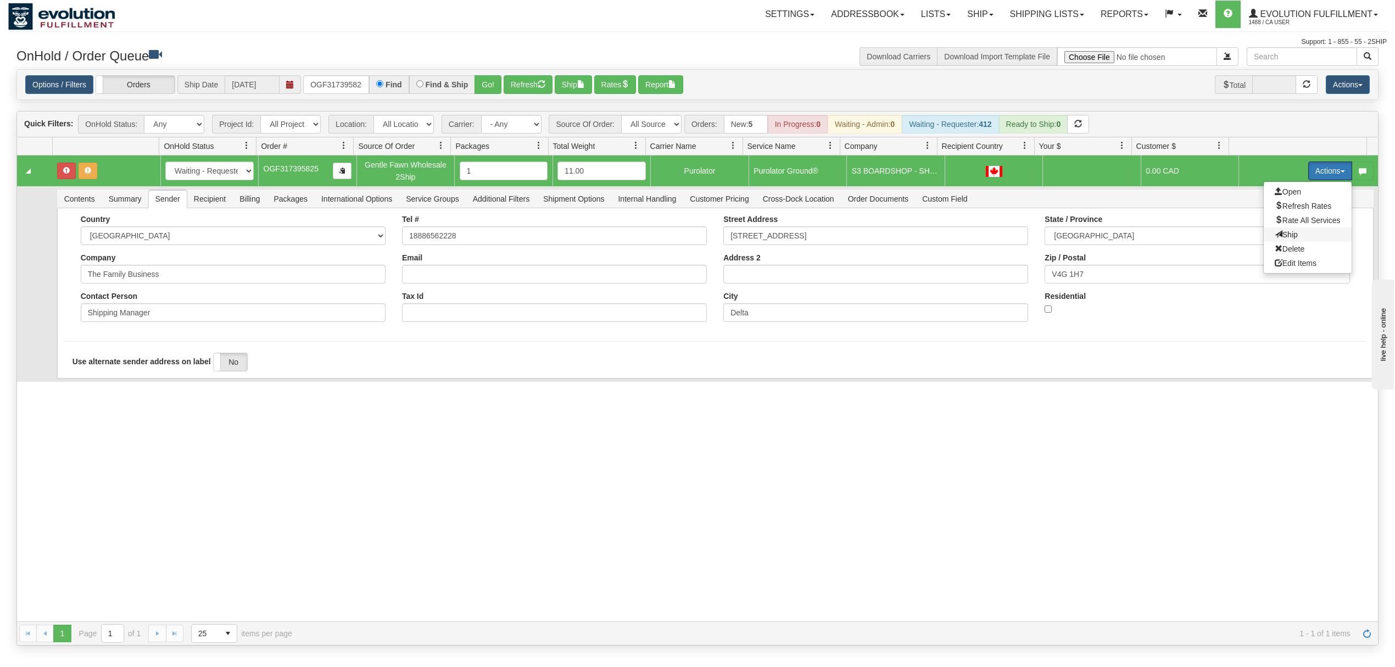
click at [1274, 232] on span at bounding box center [1278, 234] width 8 height 8
click at [209, 203] on span "Recipient" at bounding box center [209, 199] width 45 height 18
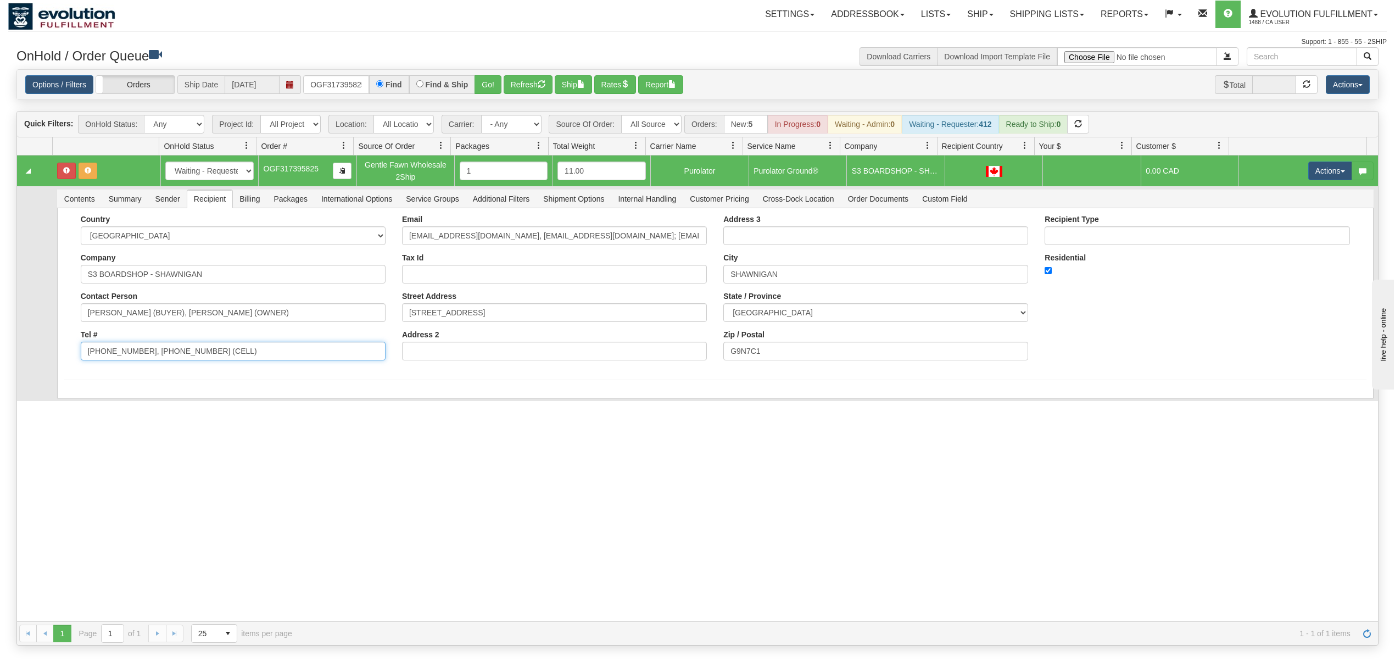
drag, startPoint x: 255, startPoint y: 356, endPoint x: 135, endPoint y: 377, distance: 122.0
click at [135, 377] on form "Country AFGHANISTAN ALAND ISLANDS ALBANIA ALGERIA AMERICAN SAMOA ANDORRA ANGOLA…" at bounding box center [715, 297] width 1302 height 165
type input "819-539-5999"
drag, startPoint x: 329, startPoint y: 317, endPoint x: 152, endPoint y: 333, distance: 178.1
click at [152, 333] on div "Country AFGHANISTAN ALAND ISLANDS ALBANIA ALGERIA AMERICAN SAMOA ANDORRA ANGOLA…" at bounding box center [232, 292] width 321 height 154
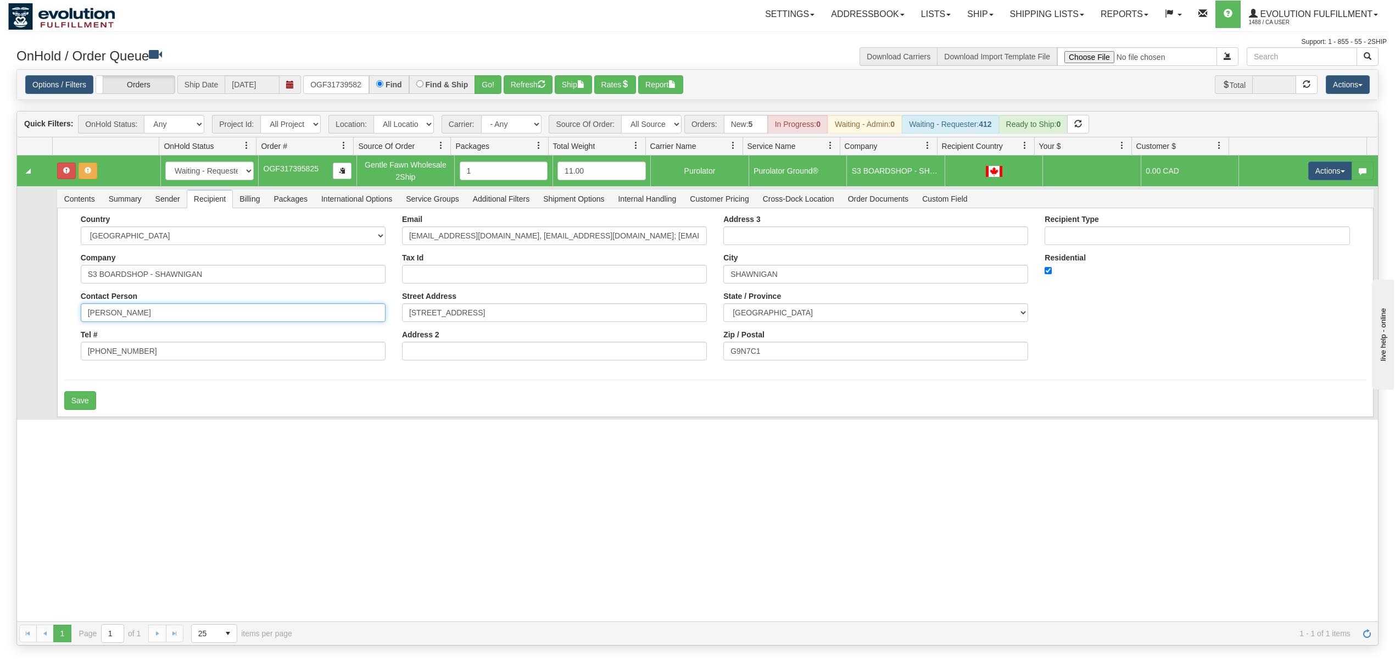
type input "CLAUDIE LEMIRE"
drag, startPoint x: 501, startPoint y: 240, endPoint x: 769, endPoint y: 240, distance: 268.5
click at [769, 240] on div "Country AFGHANISTAN ALAND ISLANDS ALBANIA ALGERIA AMERICAN SAMOA ANDORRA ANGOLA…" at bounding box center [715, 292] width 1302 height 154
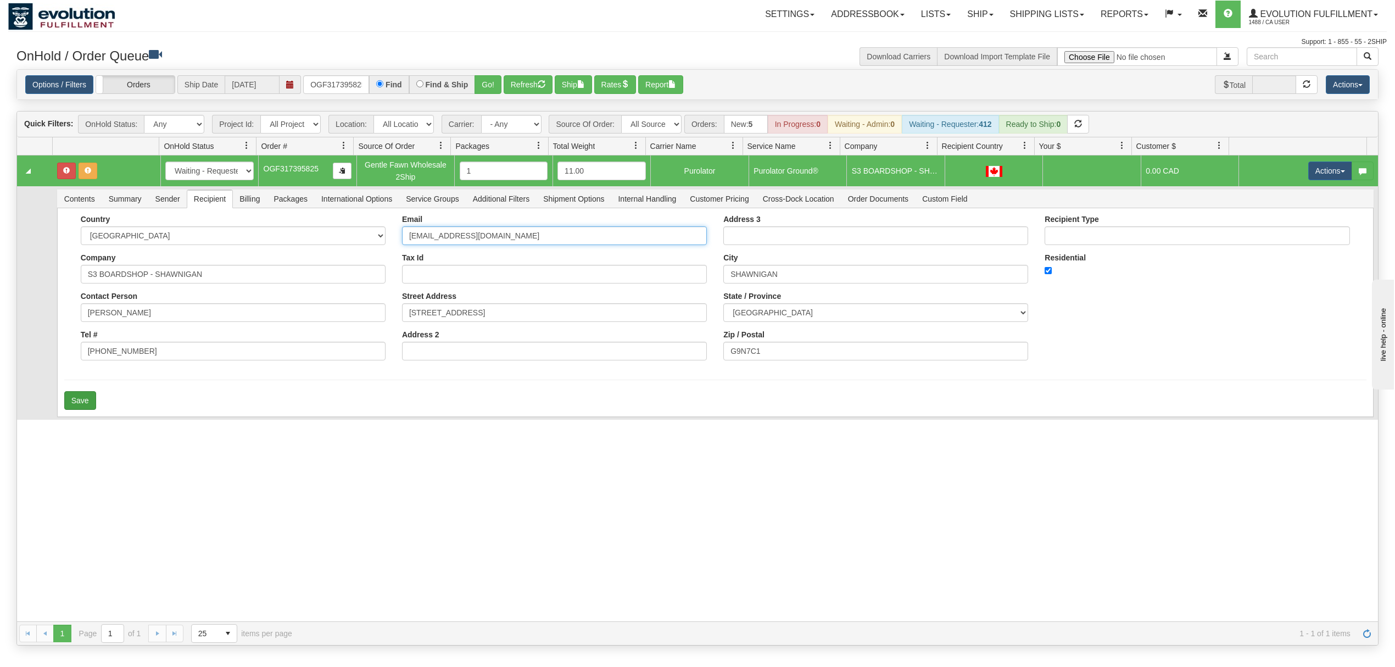
type input "clemire@groupbrunelle.com"
click at [89, 394] on button "Save" at bounding box center [80, 400] width 32 height 19
click at [1326, 171] on button "Actions" at bounding box center [1330, 170] width 44 height 19
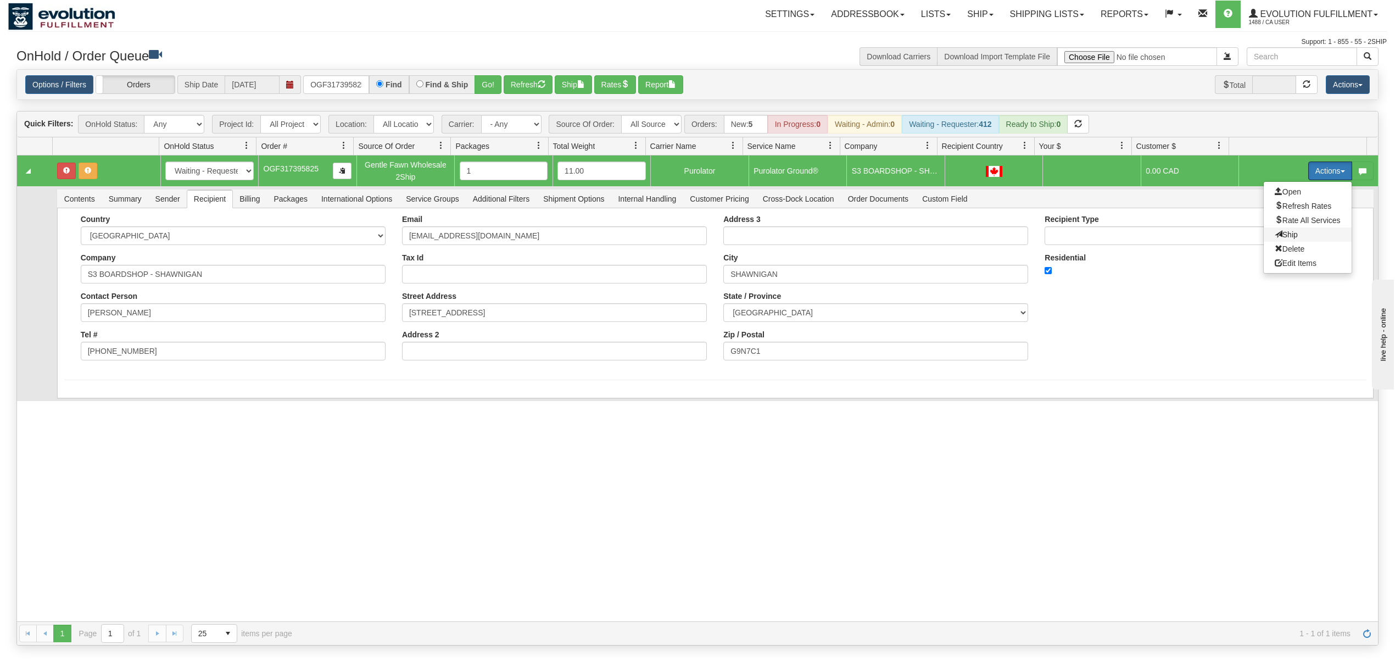
click at [1274, 236] on span "Ship" at bounding box center [1285, 234] width 23 height 9
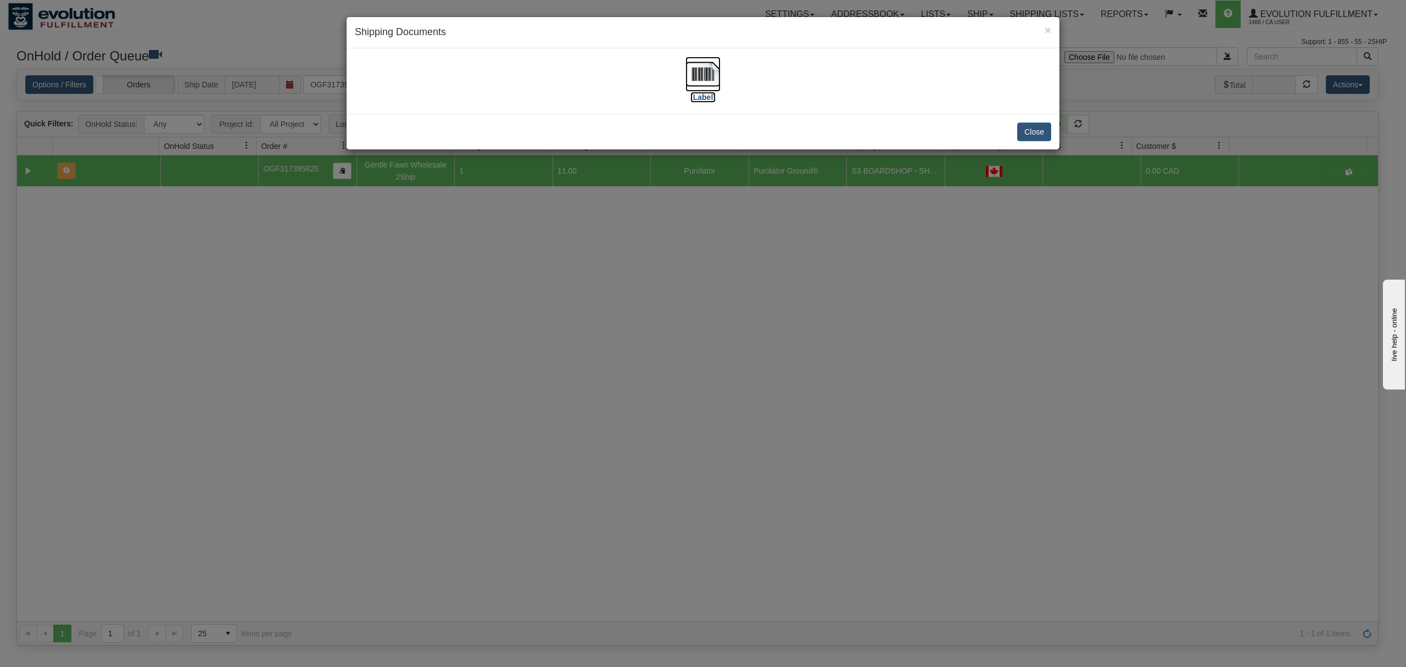
click at [706, 75] on img at bounding box center [702, 74] width 35 height 35
click at [1040, 132] on button "Close" at bounding box center [1034, 131] width 34 height 19
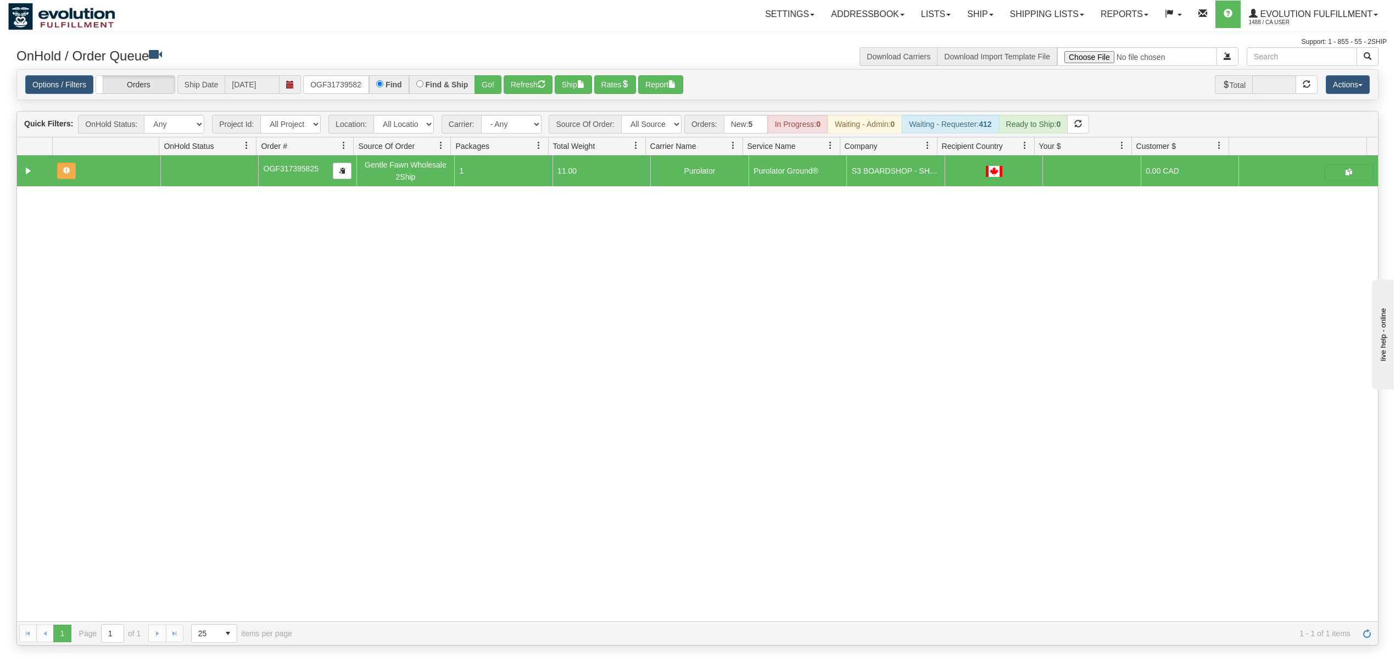
click at [345, 95] on div "Options / Filters Group Shipments Orders Ship Date 10/06/2025 OGF317395825 Find…" at bounding box center [697, 85] width 1361 height 30
click at [343, 93] on input "OGF317395825" at bounding box center [336, 84] width 66 height 19
click at [345, 90] on input "OMBK17638863 BO02" at bounding box center [336, 84] width 66 height 19
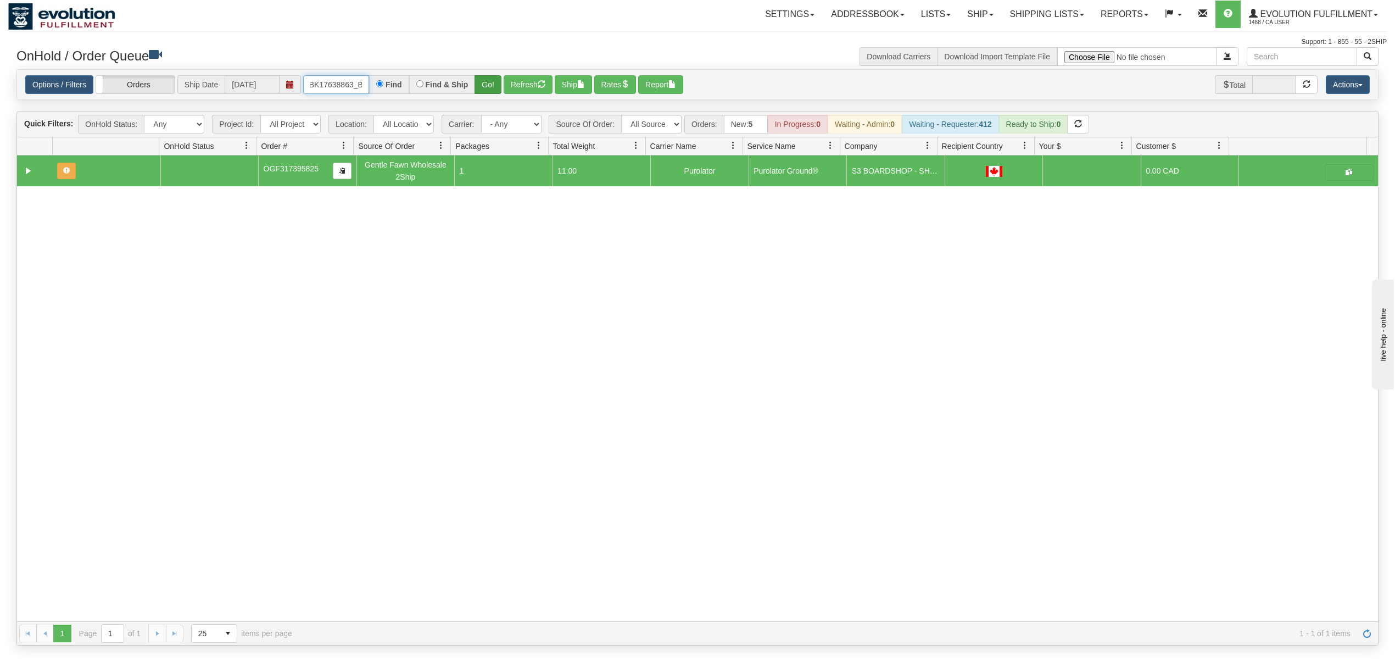
type input "OMBK17638863_BO02"
click at [495, 80] on button "Go!" at bounding box center [487, 84] width 27 height 19
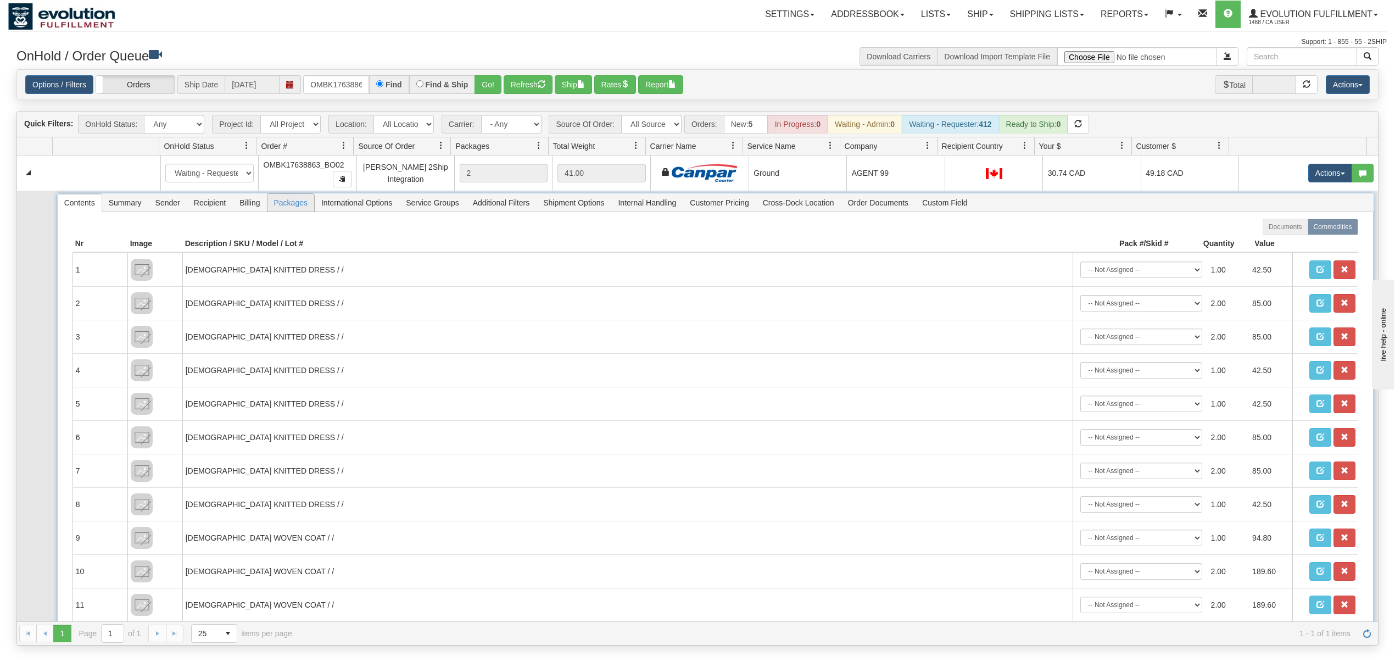
click at [295, 209] on span "Packages" at bounding box center [290, 203] width 47 height 18
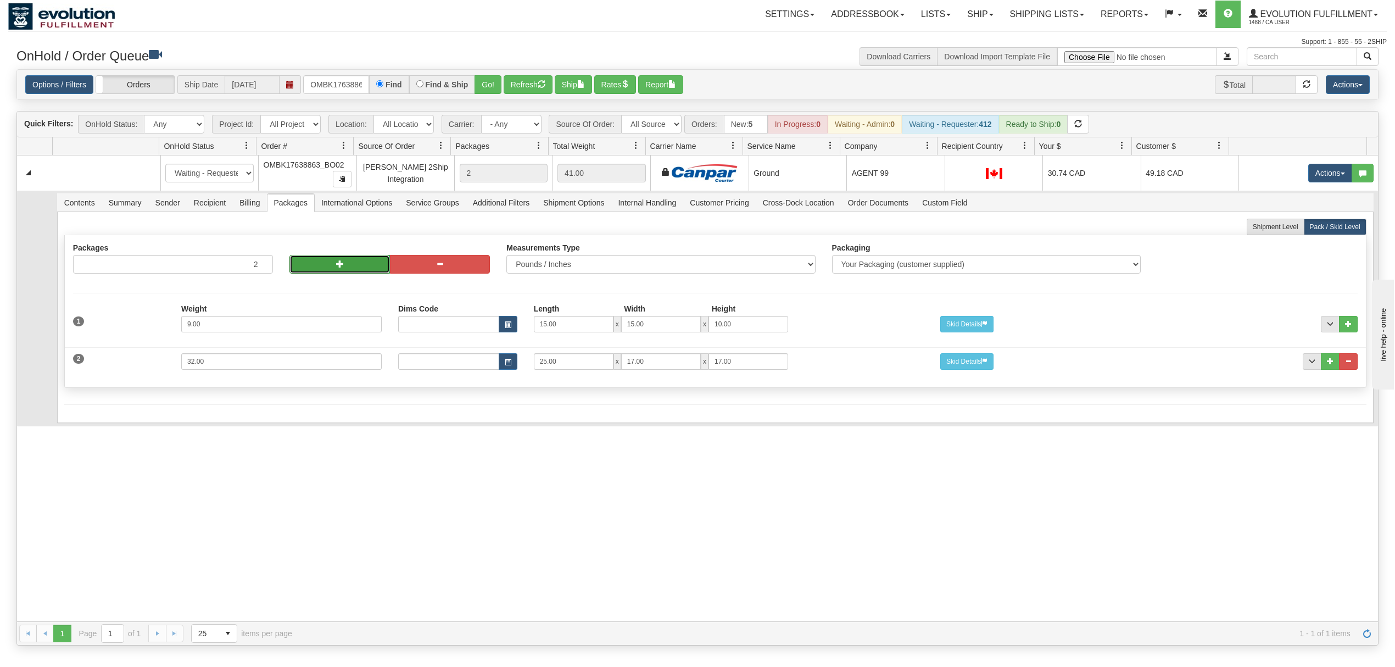
click at [337, 266] on span "button" at bounding box center [340, 264] width 8 height 8
type input "4"
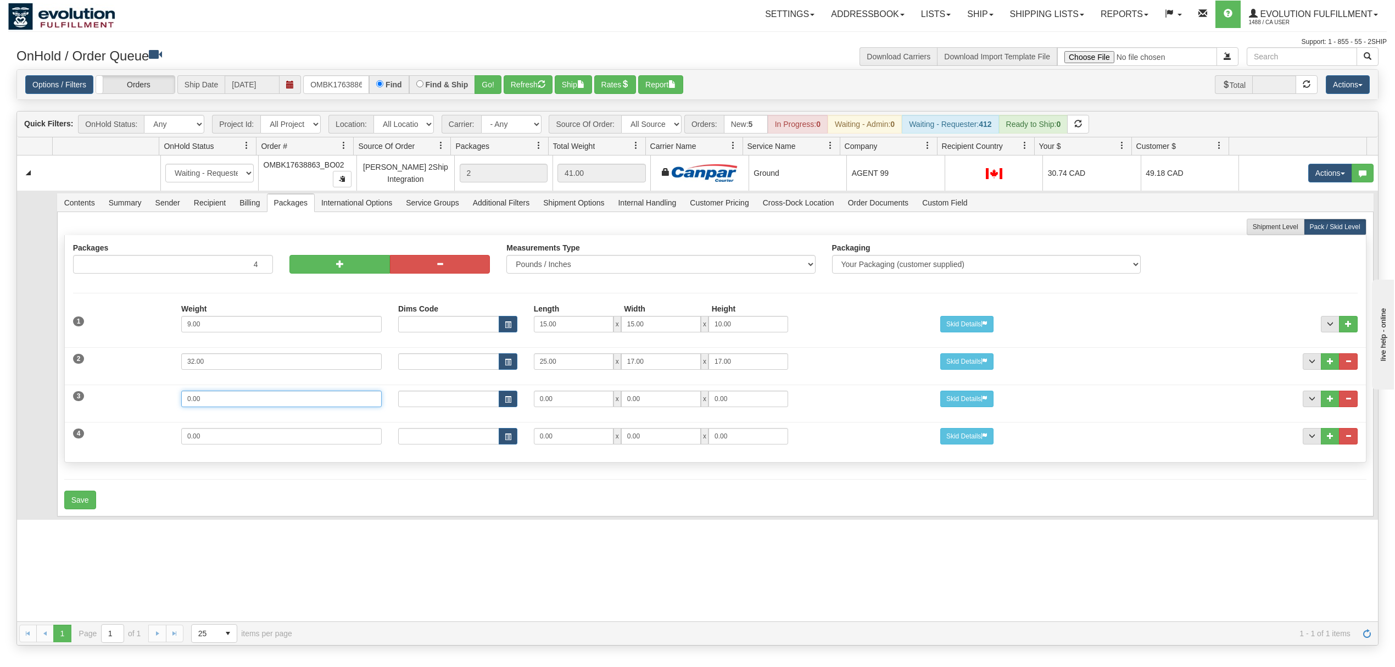
drag, startPoint x: 215, startPoint y: 411, endPoint x: 146, endPoint y: 414, distance: 69.3
click at [146, 414] on div "3 Weight 0.00 Dims Code Length Width Height 0.00 x 0.00 x" at bounding box center [715, 397] width 1301 height 37
type input "28"
type input "25"
type input "17"
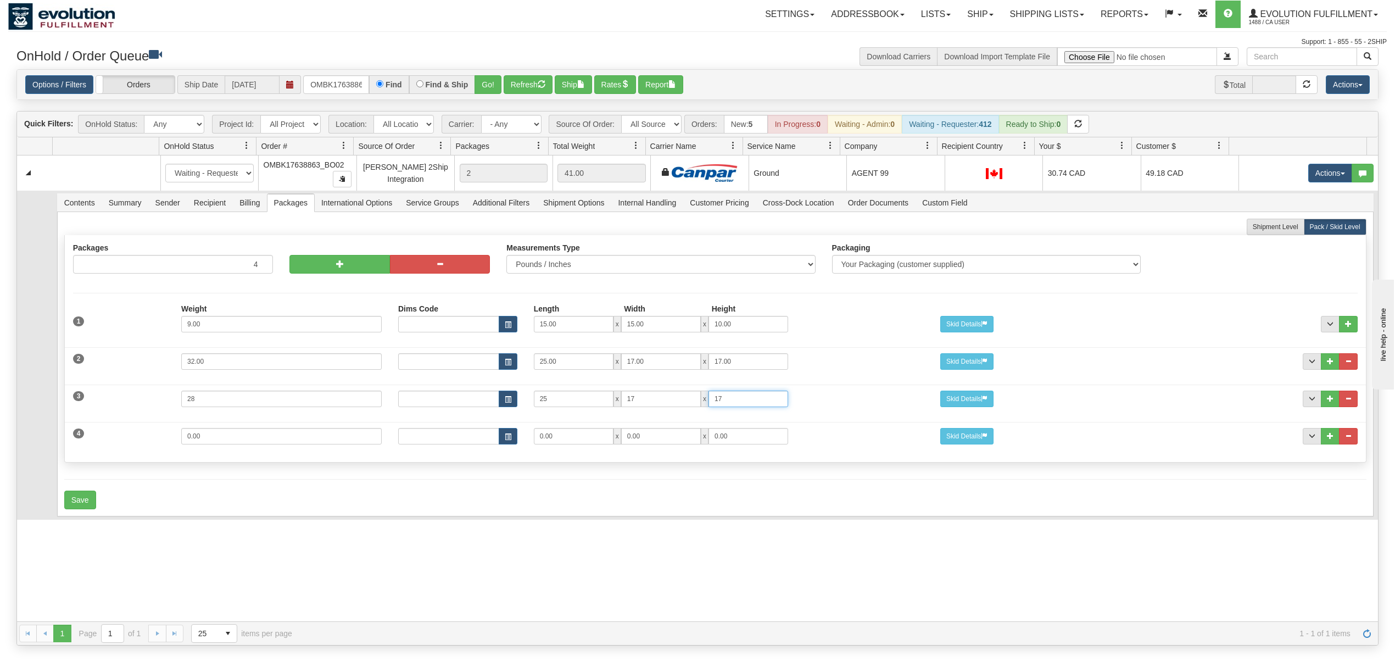
type input "17"
drag, startPoint x: 220, startPoint y: 440, endPoint x: 143, endPoint y: 444, distance: 77.0
click at [141, 444] on div "4 Weight 0.00 Dims Code Length Width Height 0.00 x 0.00 x" at bounding box center [715, 434] width 1301 height 37
type input "15"
type input "21"
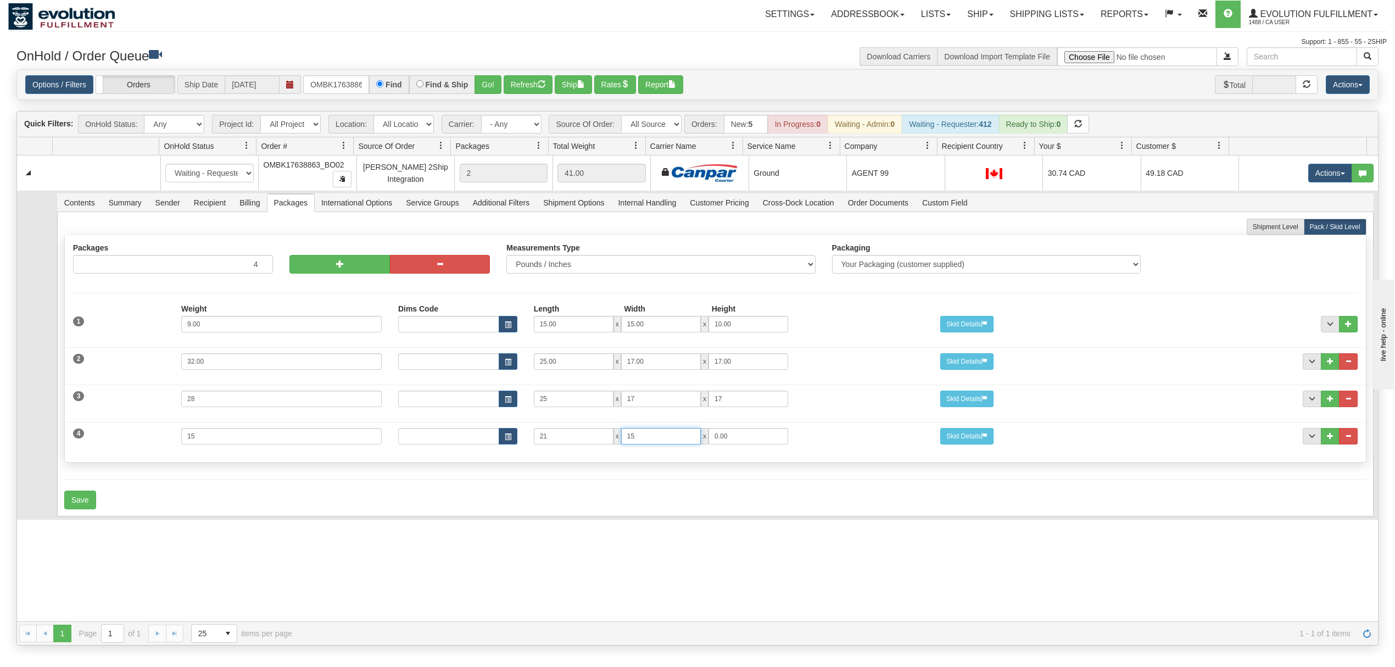
type input "15"
type input "13"
click at [72, 499] on button "Save" at bounding box center [80, 499] width 32 height 19
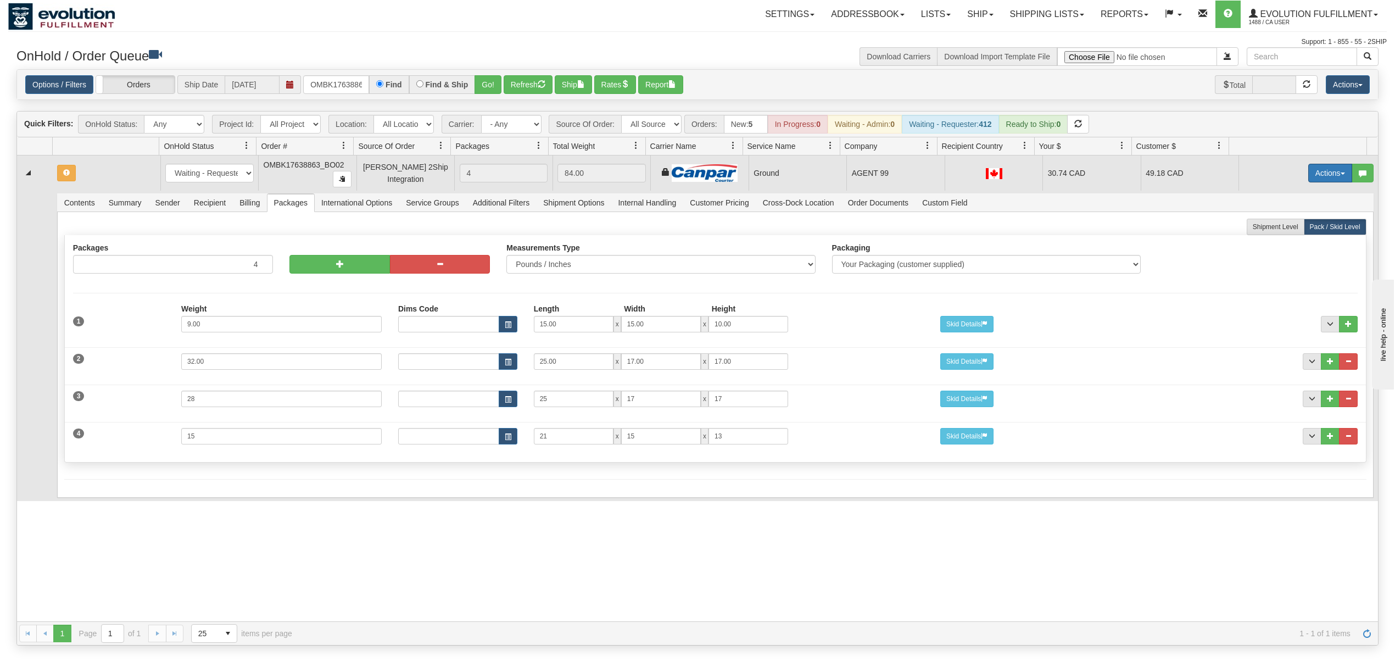
click at [1330, 167] on button "Actions" at bounding box center [1330, 173] width 44 height 19
click at [1294, 227] on span "Rate All Services" at bounding box center [1307, 222] width 66 height 9
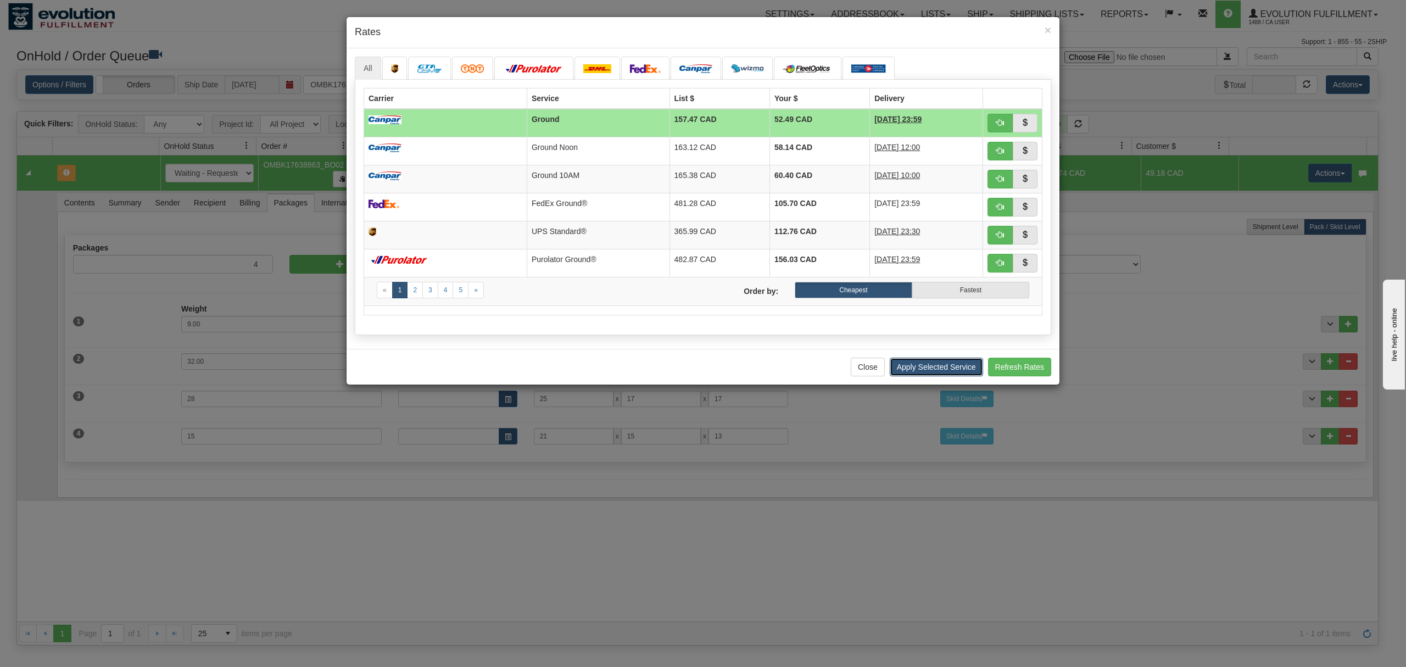
click at [941, 370] on button "Apply Selected Service" at bounding box center [935, 366] width 93 height 19
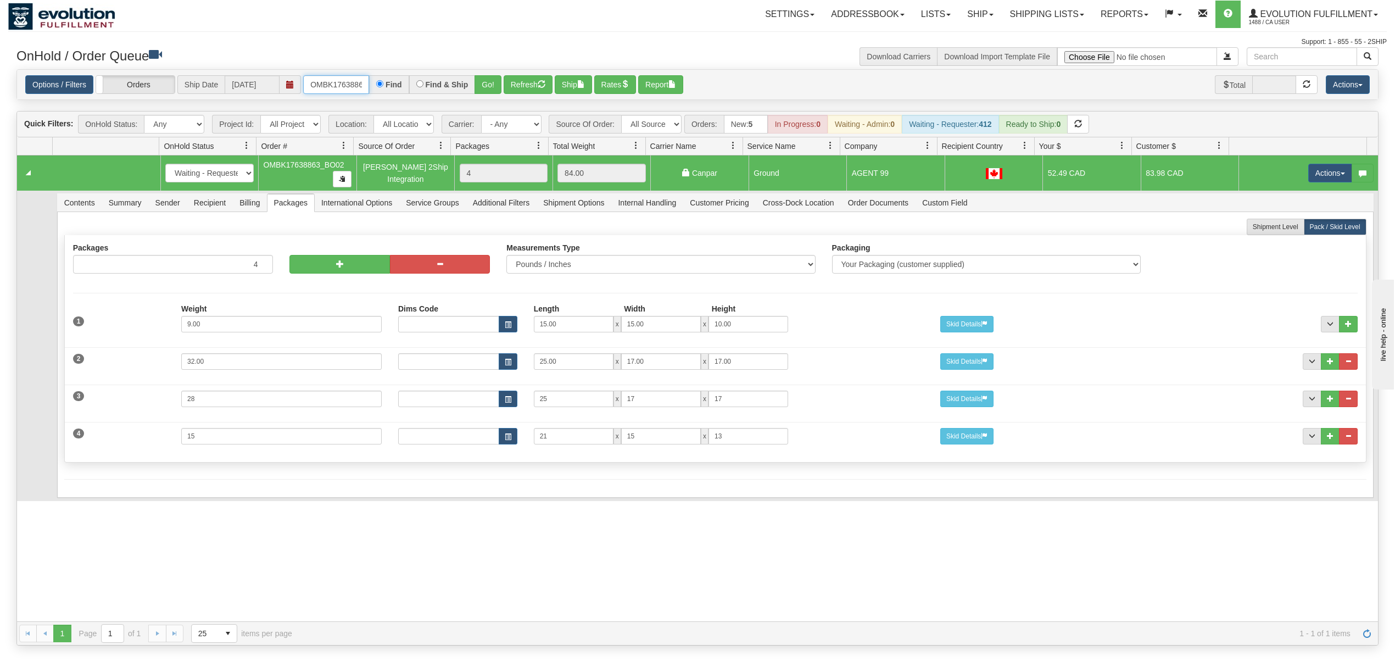
click at [337, 92] on input "OMBK17638863_BO02" at bounding box center [336, 84] width 66 height 19
type input "OEMU0031884001"
click at [489, 86] on button "Go!" at bounding box center [487, 84] width 27 height 19
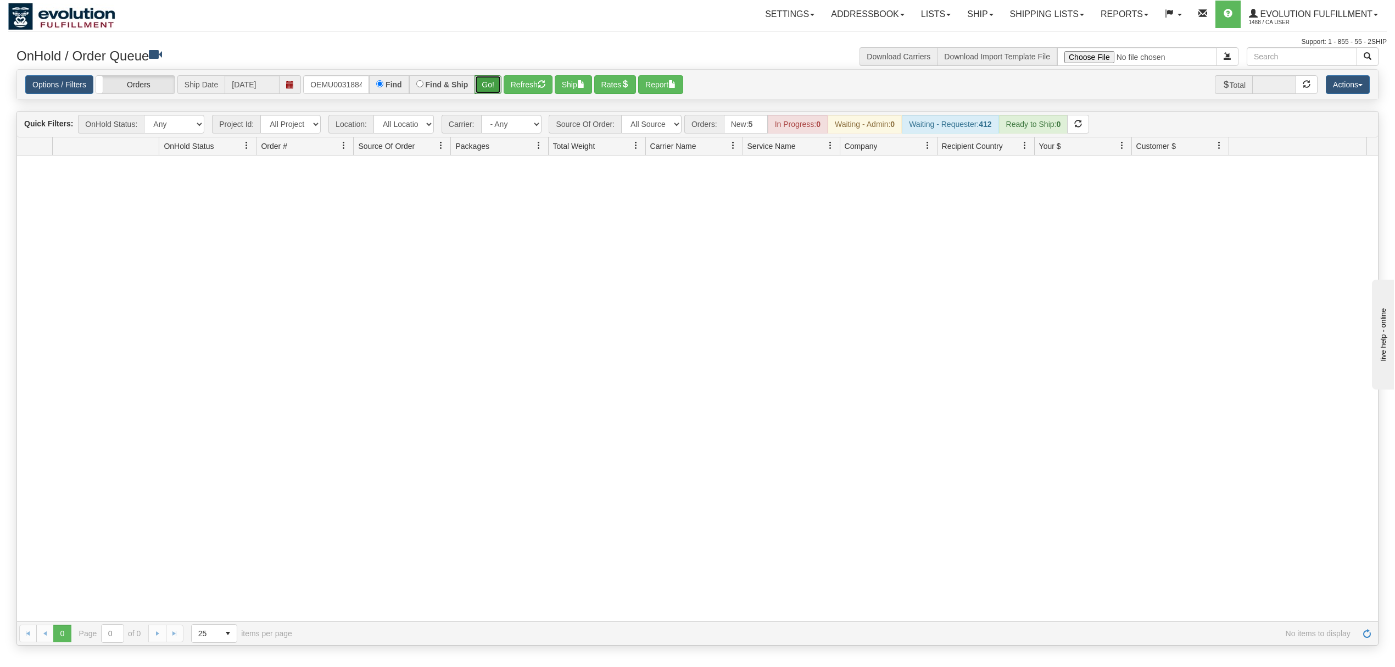
click at [490, 84] on button "Go!" at bounding box center [487, 84] width 27 height 19
click at [342, 86] on input "text" at bounding box center [336, 84] width 66 height 19
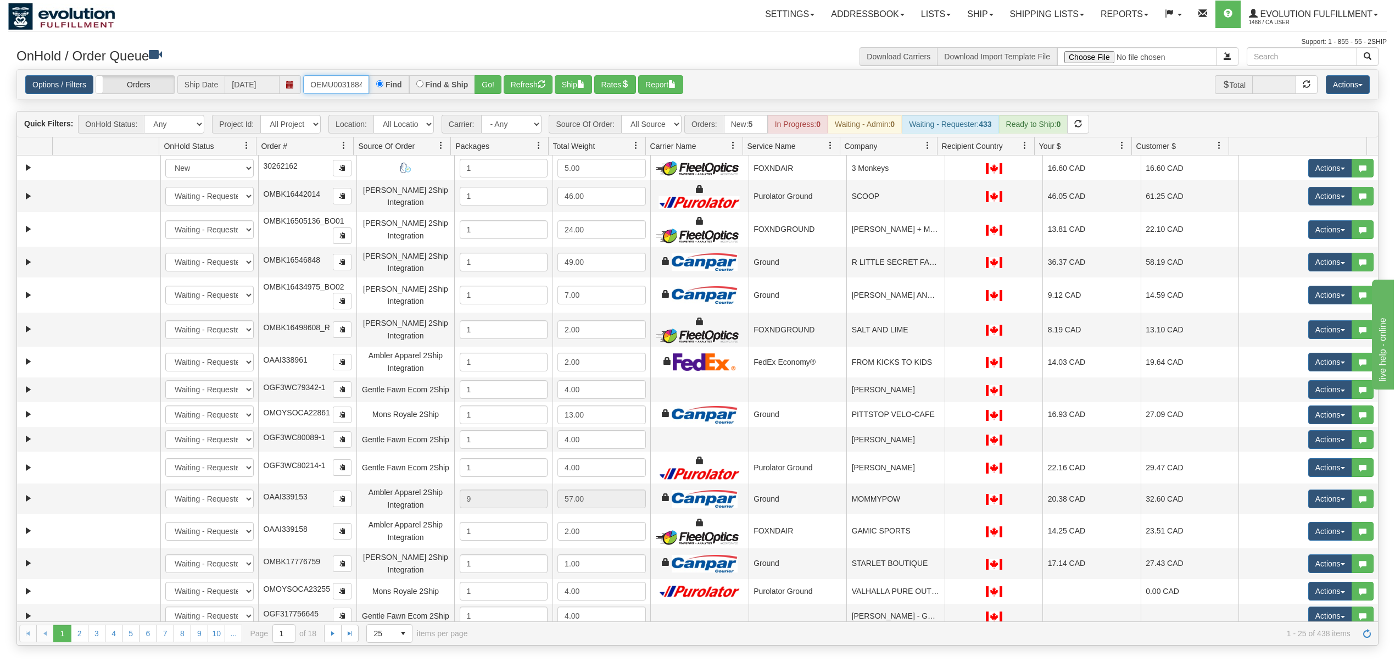
type input "OEMU0031884001"
click at [477, 83] on button "Go!" at bounding box center [487, 84] width 27 height 19
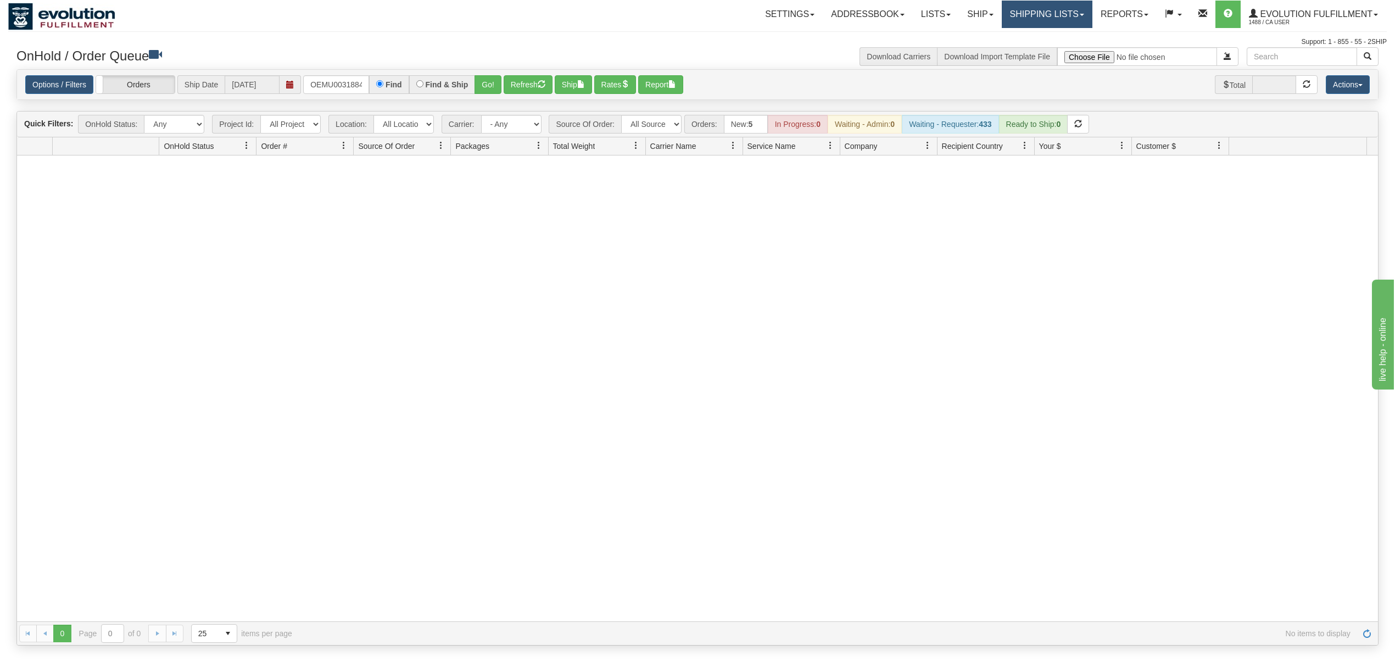
click at [1029, 18] on link "Shipping lists" at bounding box center [1046, 14] width 91 height 27
click at [1027, 40] on span "Current Shipments" at bounding box center [1027, 38] width 64 height 9
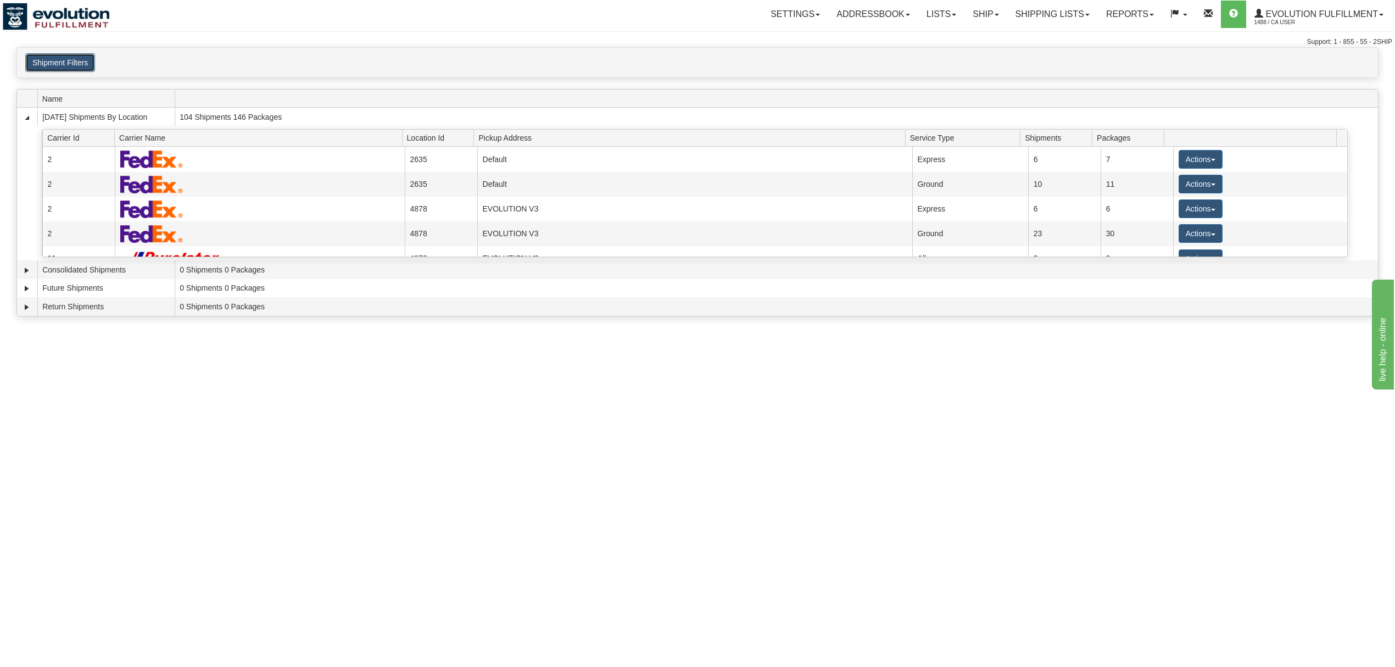
click at [81, 55] on button "Shipment Filters" at bounding box center [60, 62] width 70 height 19
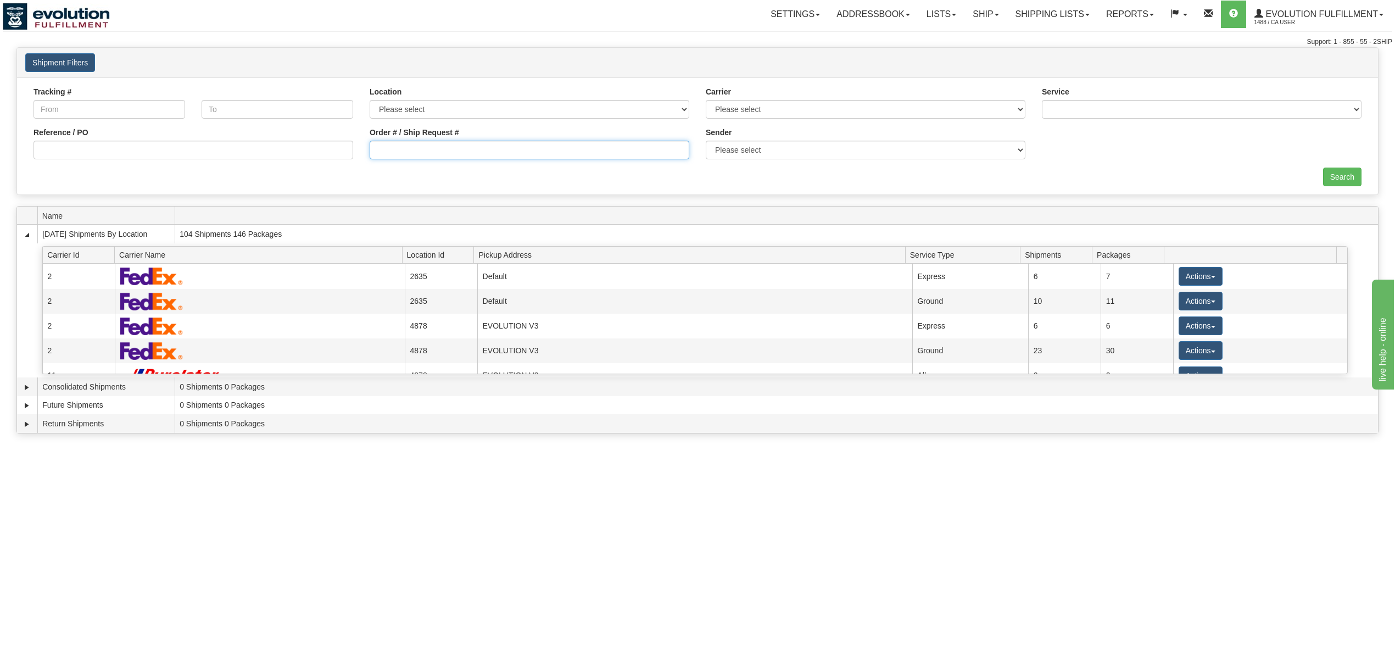
click at [458, 143] on input "Order # / Ship Request #" at bounding box center [530, 150] width 320 height 19
type input "OEMU0031884001"
click at [1342, 170] on input "Search" at bounding box center [1342, 176] width 38 height 19
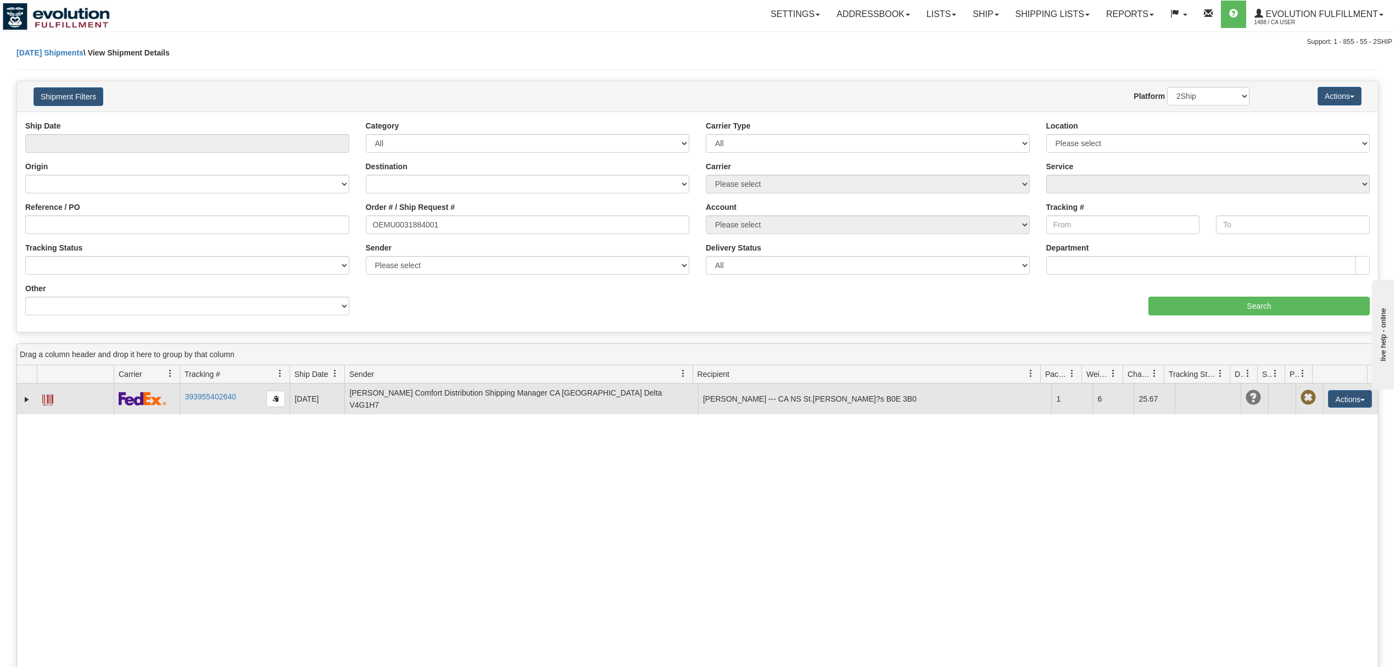
click at [53, 396] on span at bounding box center [47, 399] width 11 height 11
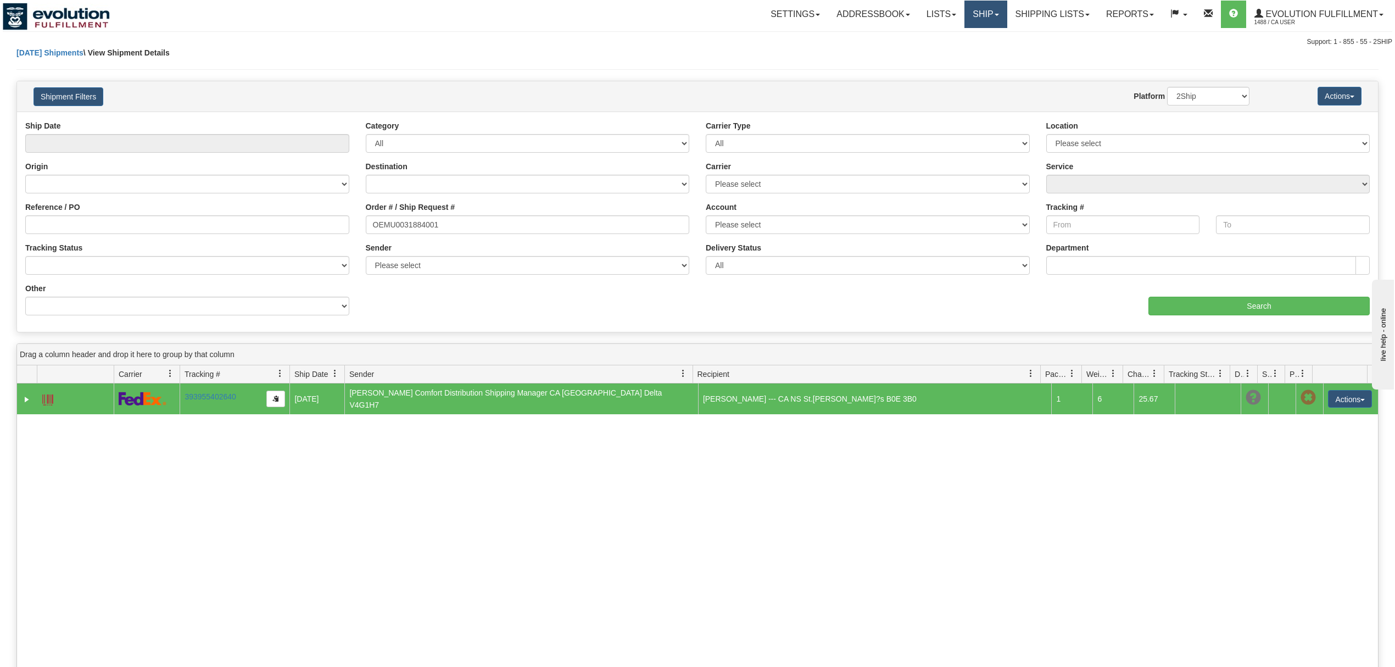
drag, startPoint x: 981, startPoint y: 20, endPoint x: 981, endPoint y: 26, distance: 6.0
click at [981, 20] on link "Ship" at bounding box center [985, 14] width 42 height 27
click at [971, 49] on span "OnHold / Order Queue" at bounding box center [956, 52] width 77 height 9
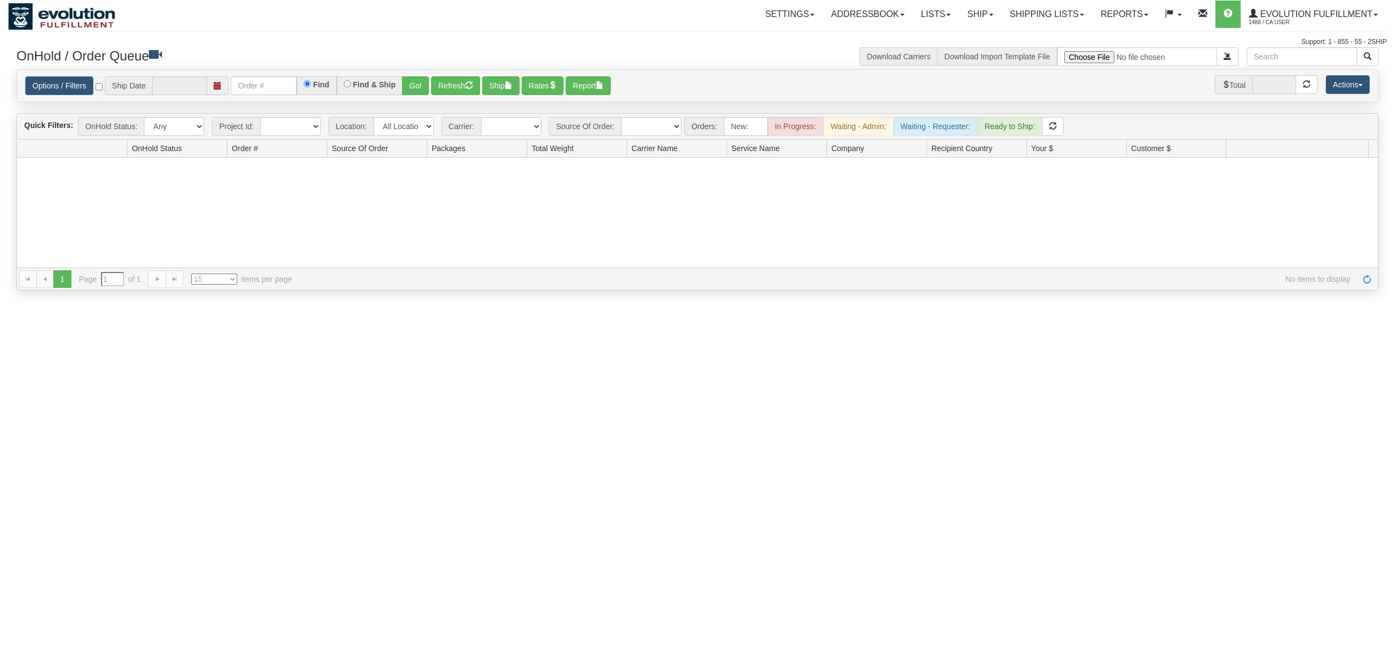
type input "[DATE]"
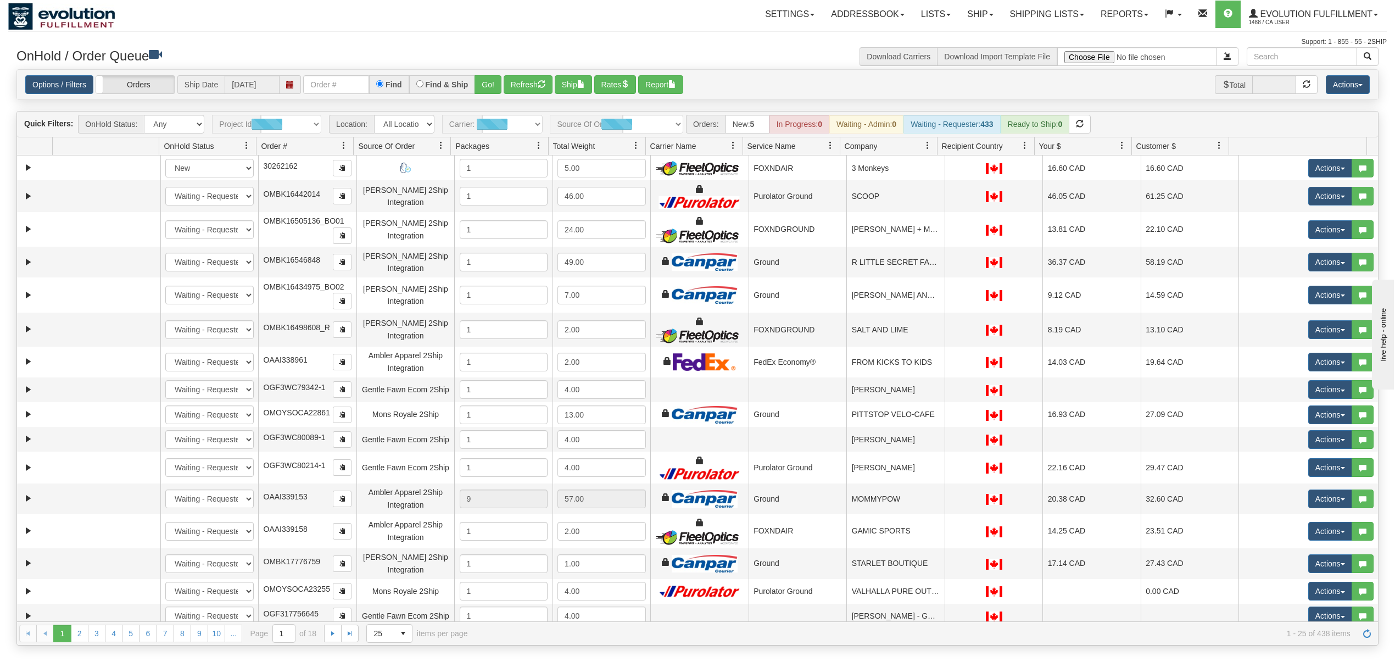
click at [355, 99] on div "Options / Filters Group Shipments Orders Ship Date [DATE] Find Find & Ship Go! …" at bounding box center [697, 85] width 1361 height 30
click at [357, 93] on input "text" at bounding box center [336, 84] width 66 height 19
click at [486, 88] on button "Go!" at bounding box center [487, 84] width 27 height 19
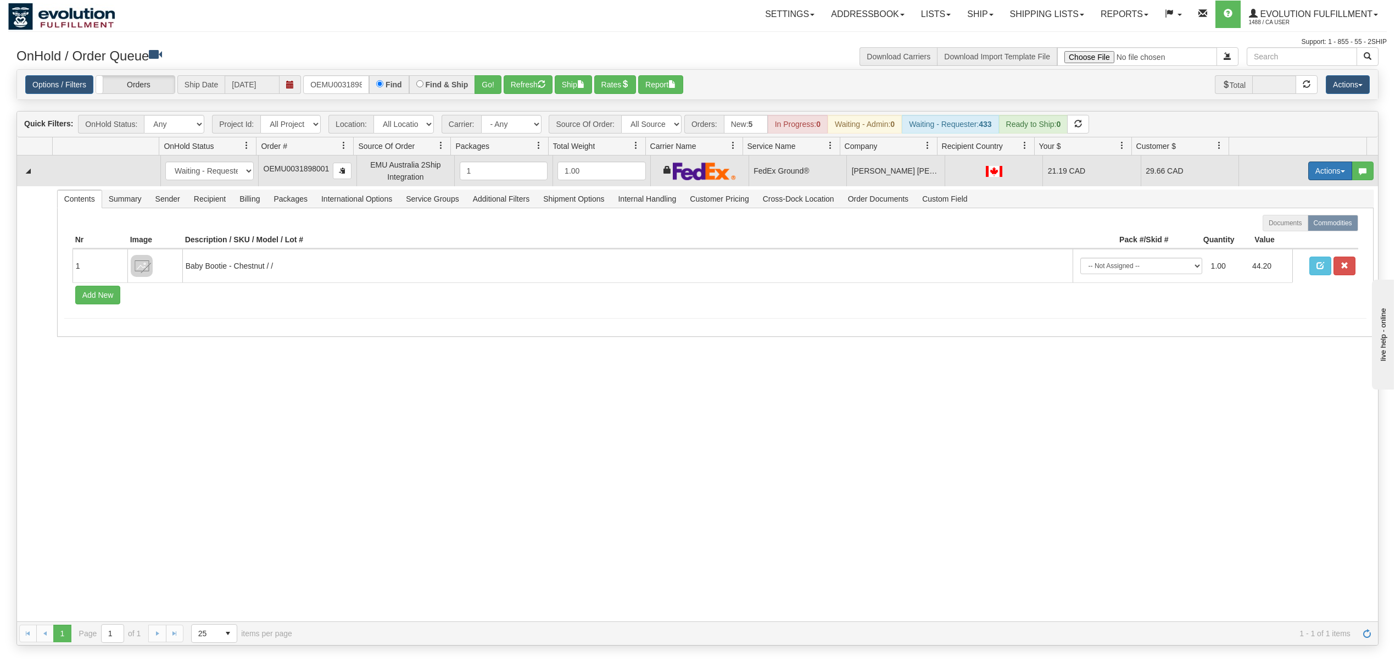
click at [1318, 172] on button "Actions" at bounding box center [1330, 170] width 44 height 19
click at [1274, 233] on span "Ship" at bounding box center [1285, 234] width 23 height 9
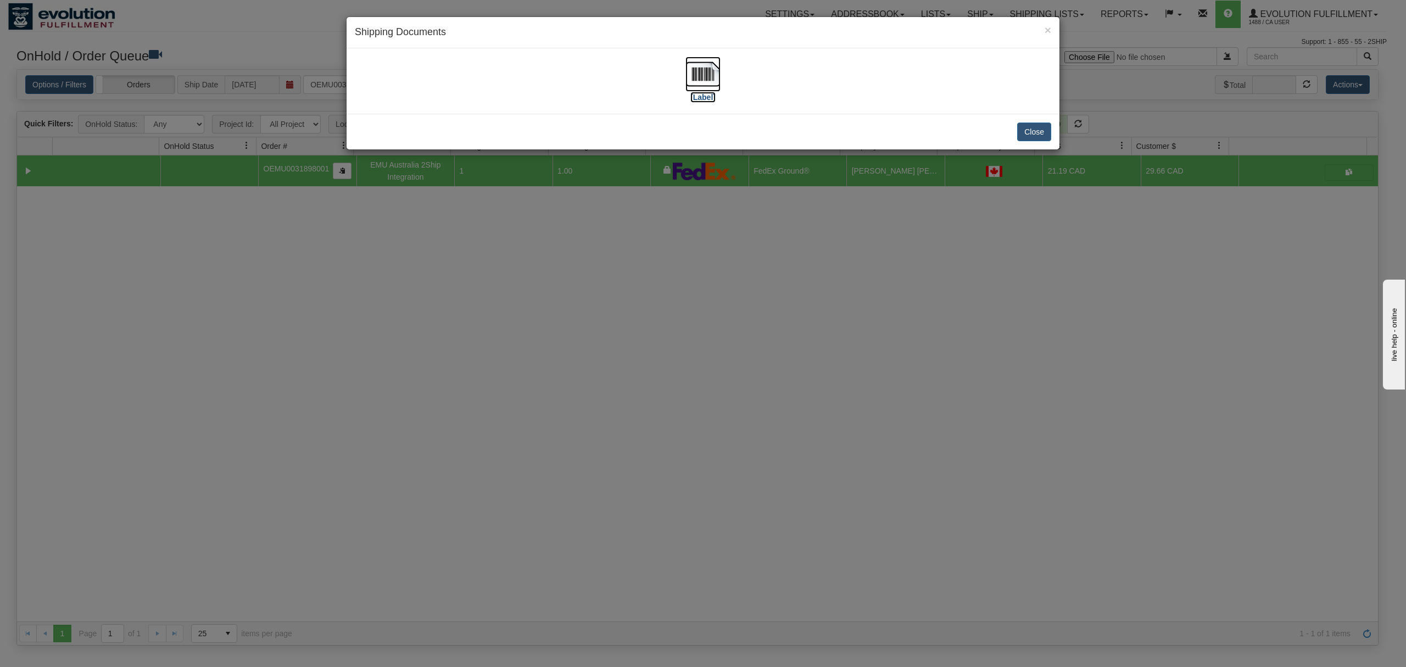
click at [696, 74] on img at bounding box center [702, 74] width 35 height 35
click at [1039, 134] on button "Close" at bounding box center [1034, 131] width 34 height 19
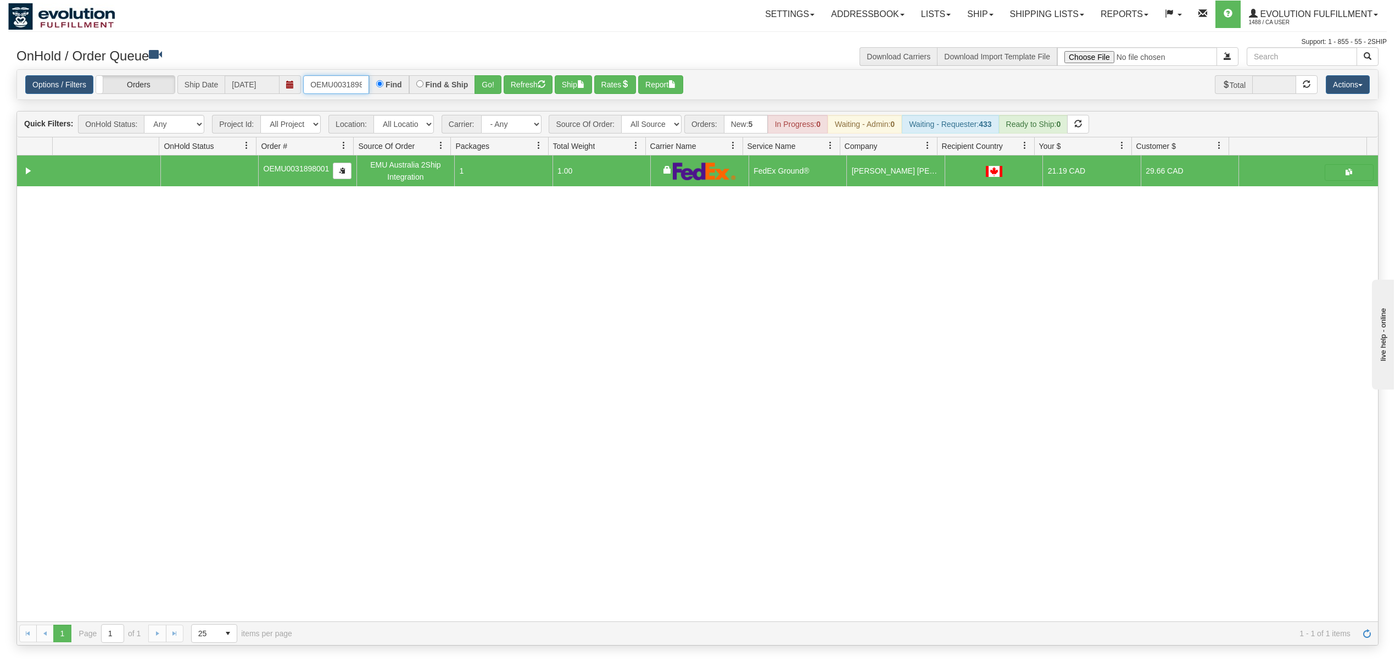
click at [324, 88] on input "OEMU0031898001" at bounding box center [336, 84] width 66 height 19
type input "OEMU0031907001"
click at [488, 81] on button "Go!" at bounding box center [487, 84] width 27 height 19
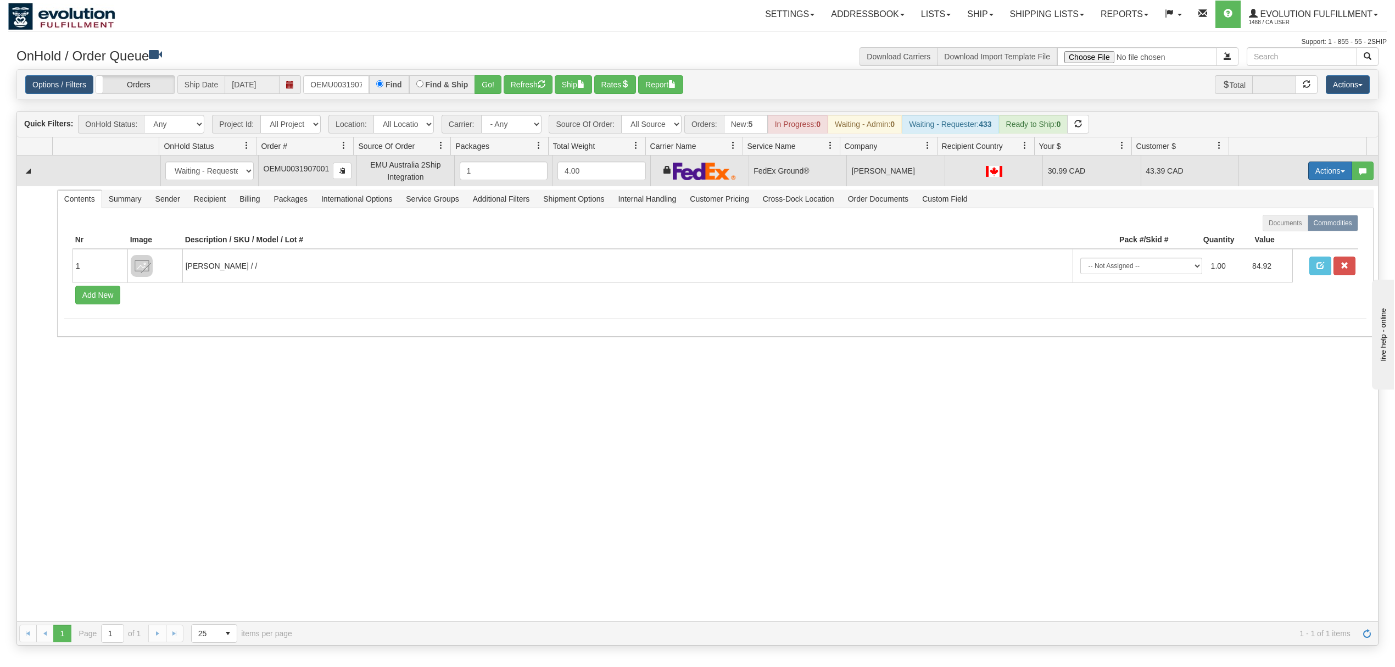
click at [1309, 172] on button "Actions" at bounding box center [1330, 170] width 44 height 19
click at [1277, 236] on span "Ship" at bounding box center [1285, 234] width 23 height 9
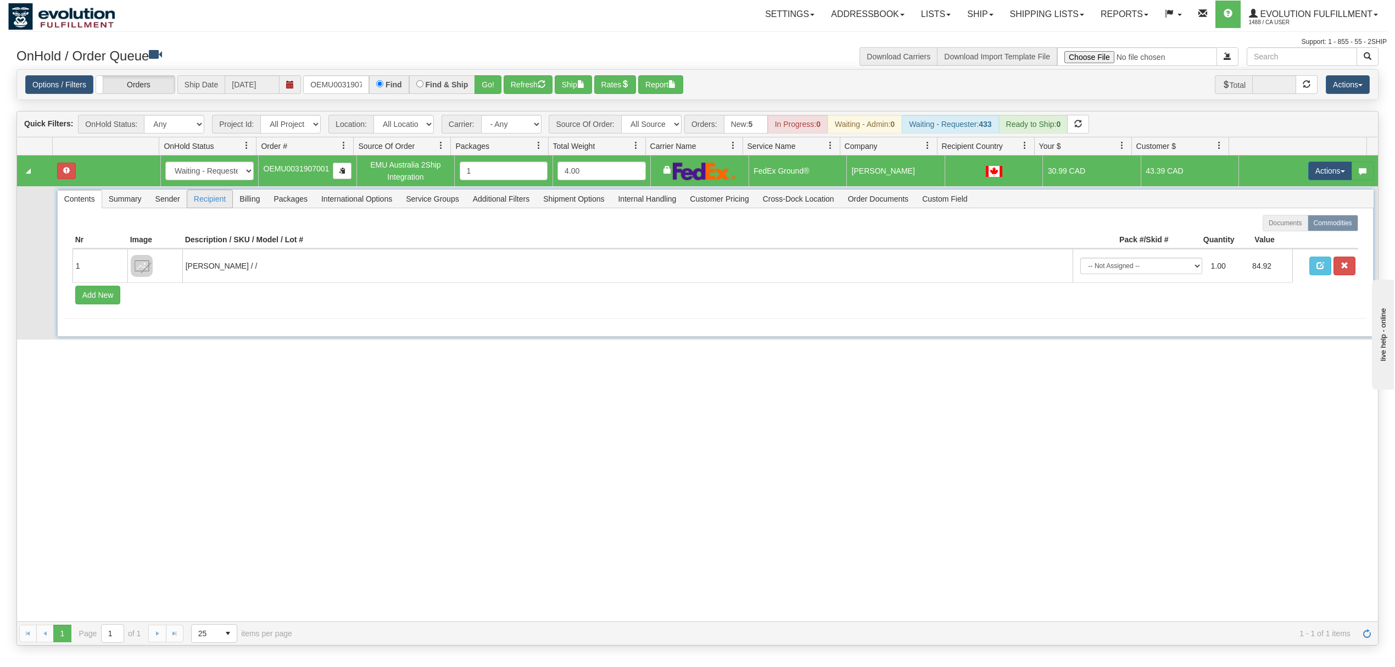
click at [201, 205] on span "Recipient" at bounding box center [209, 199] width 45 height 18
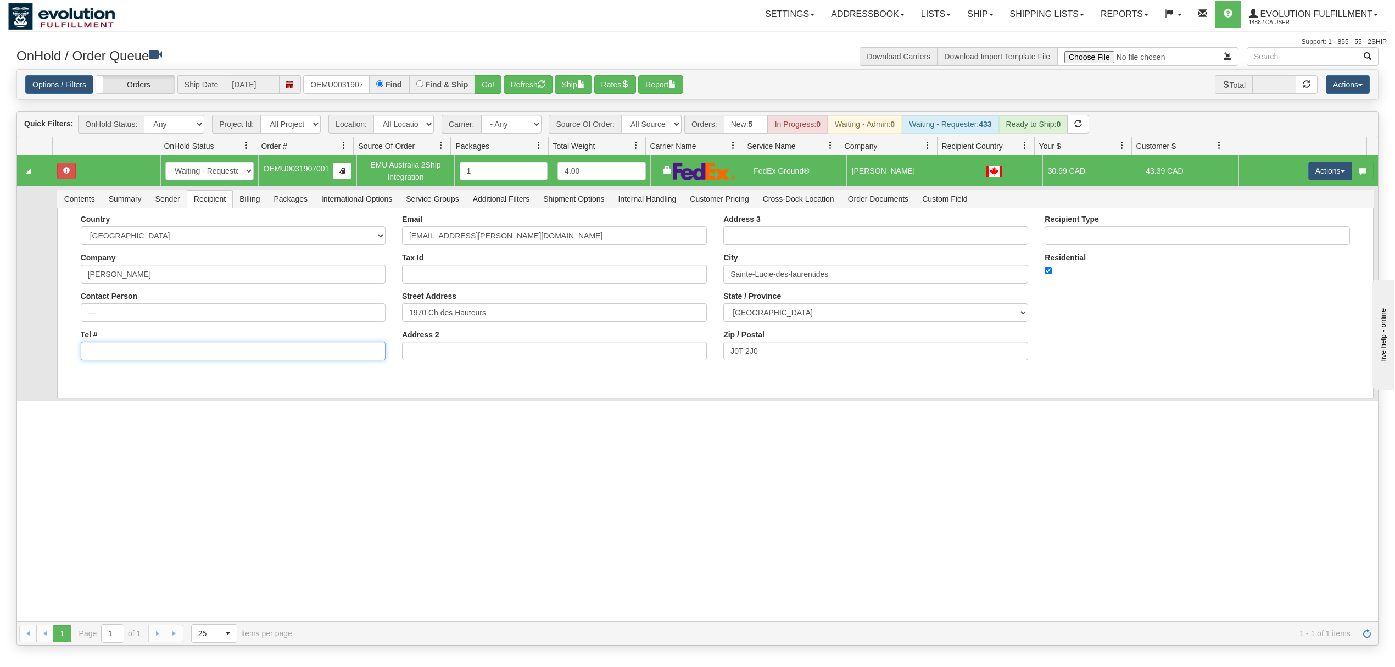
click at [246, 352] on input "Tel #" at bounding box center [233, 351] width 305 height 19
type input "18886562228"
click at [88, 406] on button "Save" at bounding box center [80, 400] width 32 height 19
click at [1340, 172] on span "button" at bounding box center [1342, 171] width 4 height 2
click at [1277, 235] on span "Ship" at bounding box center [1285, 234] width 23 height 9
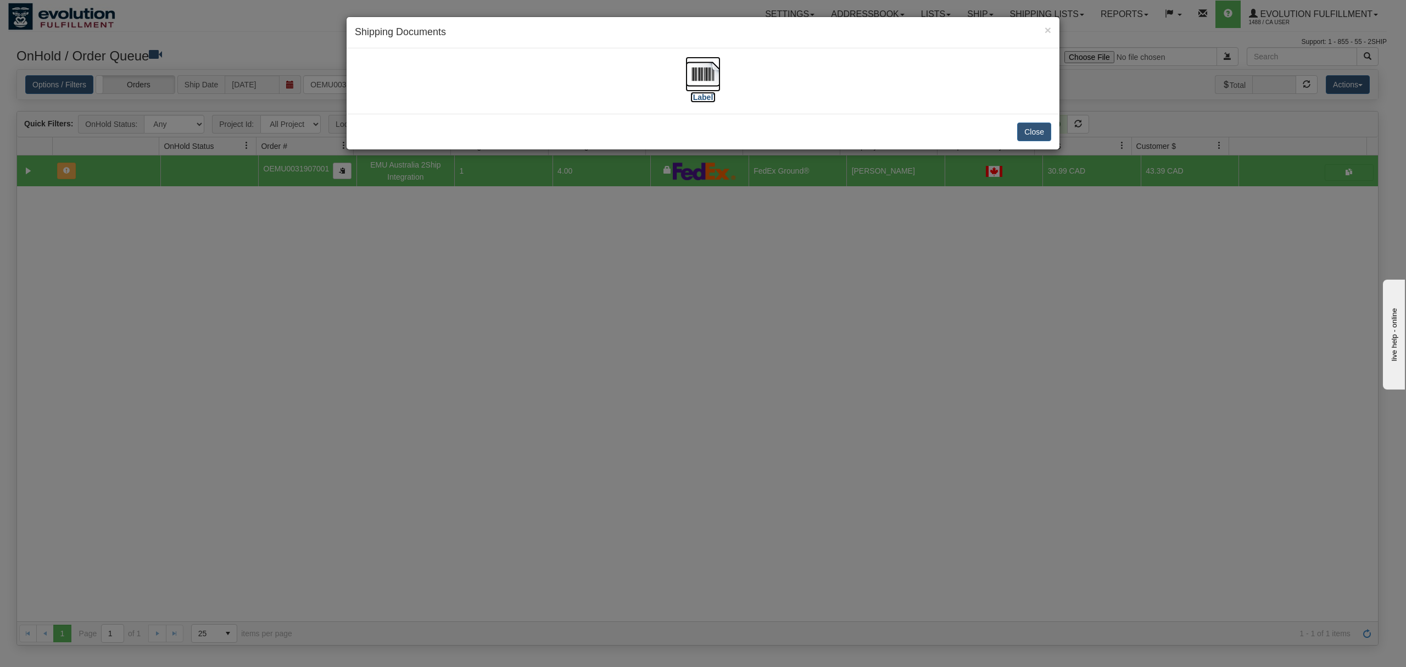
click at [701, 70] on img at bounding box center [702, 74] width 35 height 35
click at [1028, 130] on button "Close" at bounding box center [1034, 131] width 34 height 19
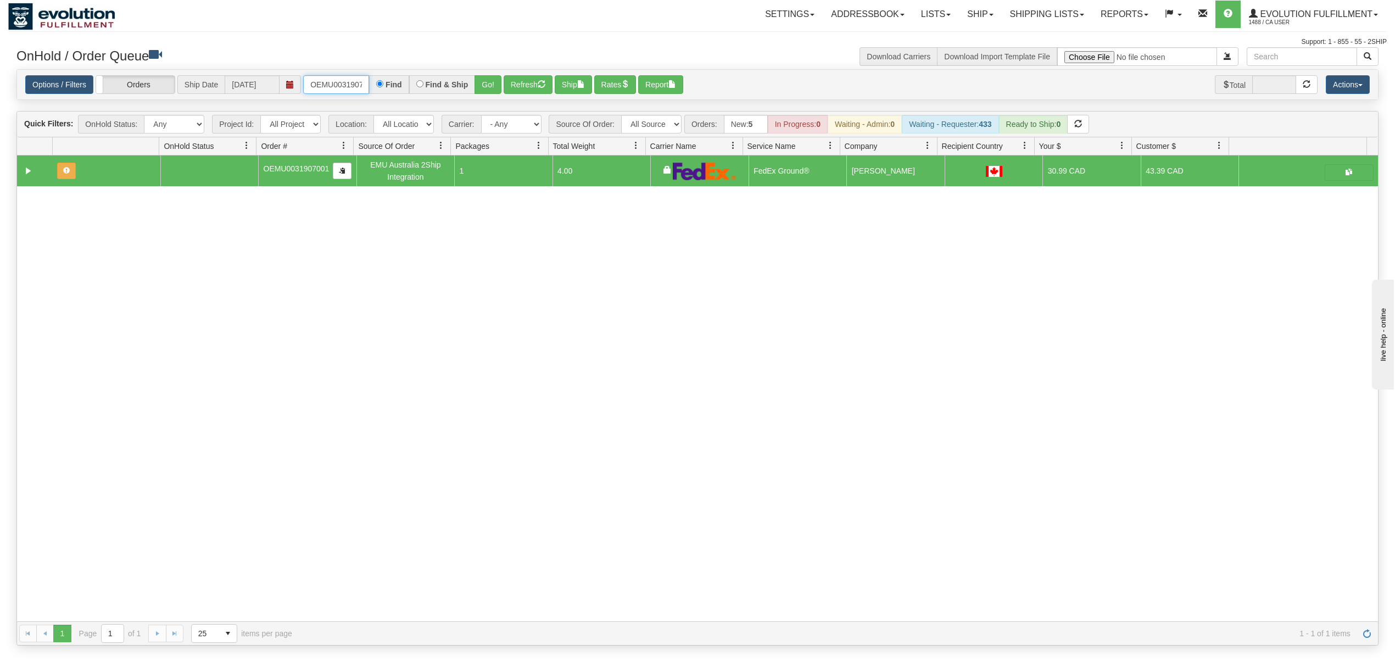
click at [350, 79] on input "OEMU0031907001" at bounding box center [336, 84] width 66 height 19
click at [349, 79] on input "OEMU0031907001" at bounding box center [336, 84] width 66 height 19
click at [492, 89] on button "Go!" at bounding box center [487, 84] width 27 height 19
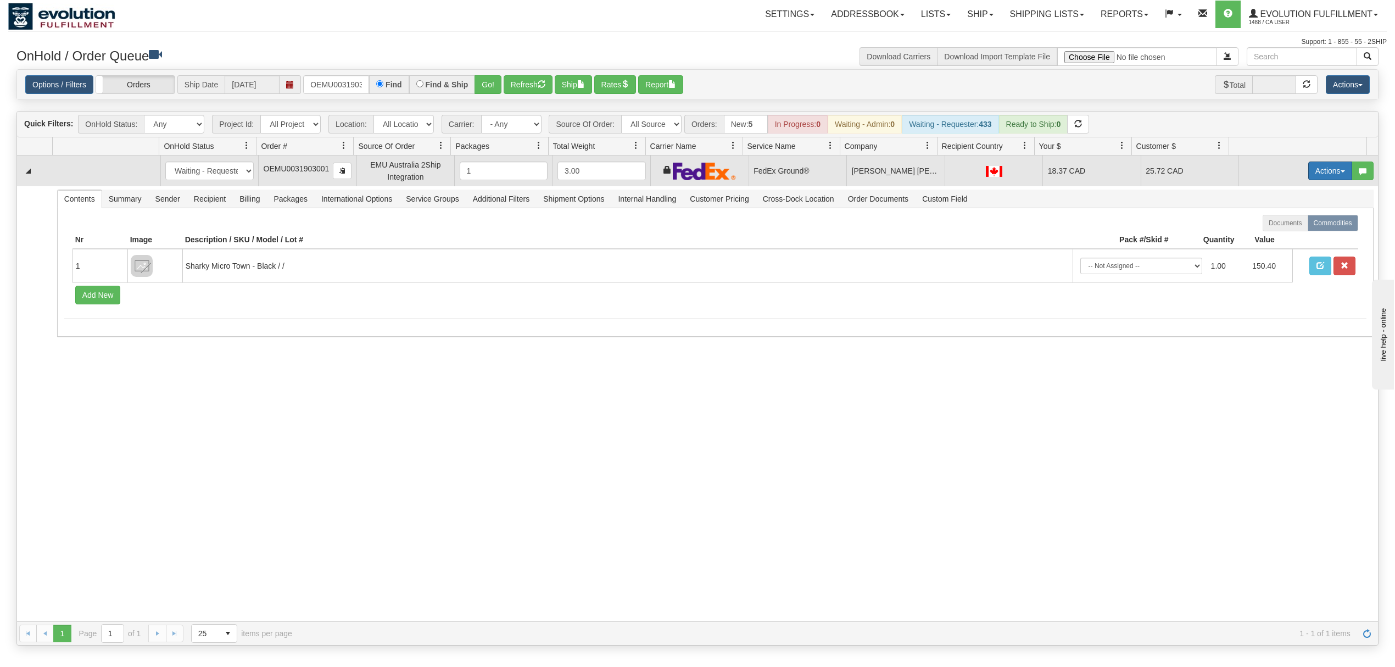
click at [1325, 171] on button "Actions" at bounding box center [1330, 170] width 44 height 19
click at [1274, 238] on span "Ship" at bounding box center [1285, 234] width 23 height 9
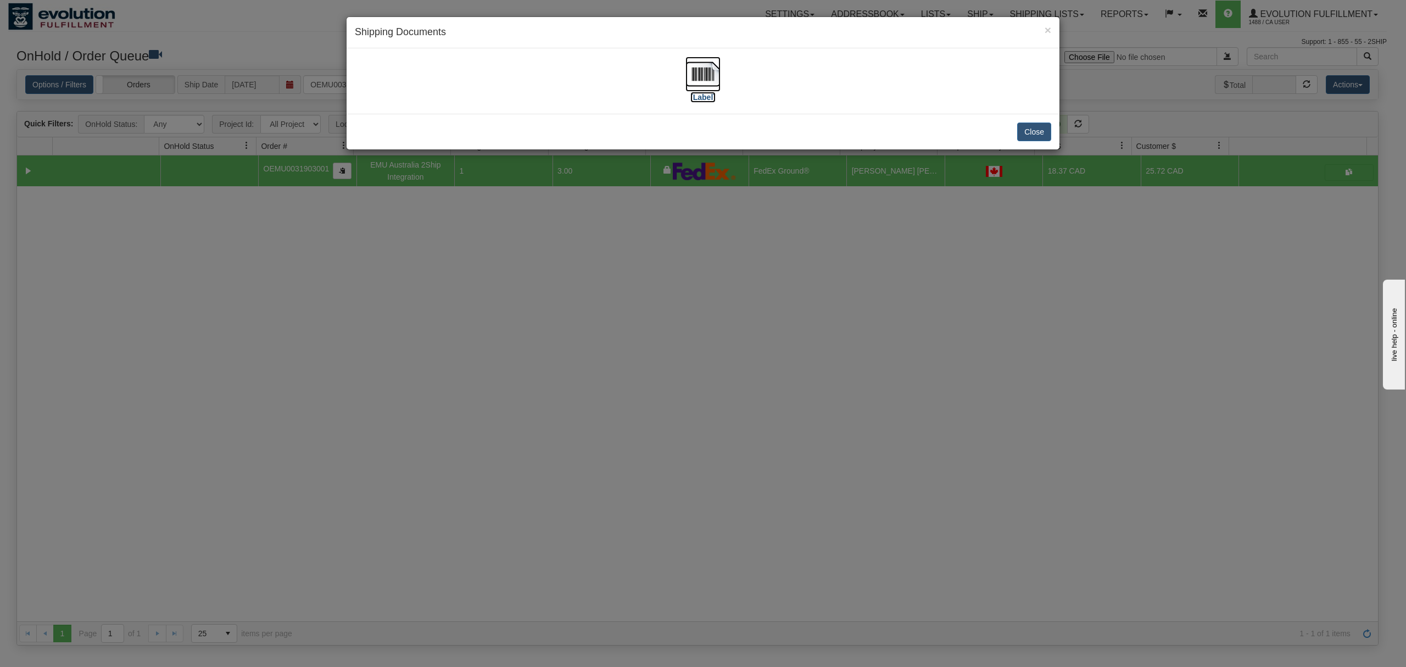
click at [705, 78] on img at bounding box center [702, 74] width 35 height 35
drag, startPoint x: 1037, startPoint y: 117, endPoint x: 1040, endPoint y: 125, distance: 8.2
click at [1038, 117] on div "Close" at bounding box center [702, 132] width 713 height 36
click at [1038, 136] on button "Close" at bounding box center [1034, 131] width 34 height 19
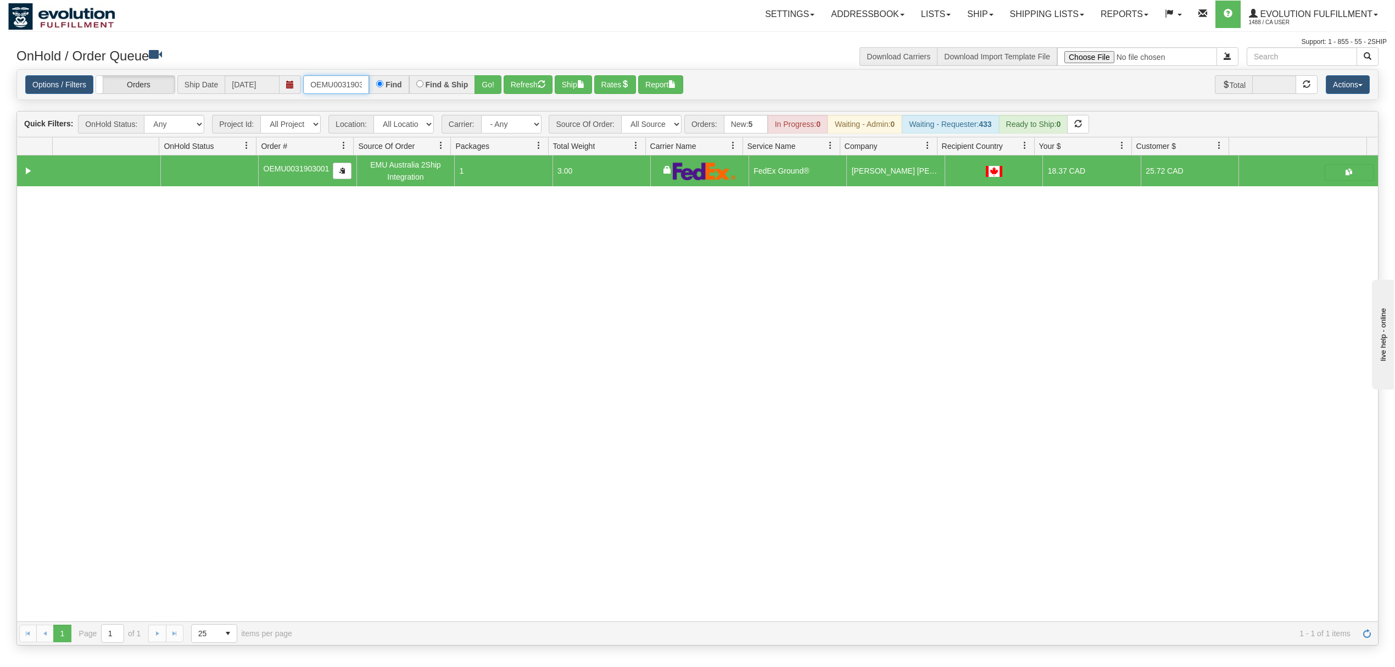
click at [320, 88] on input "OEMU0031903001" at bounding box center [336, 84] width 66 height 19
click at [488, 84] on button "Go!" at bounding box center [487, 84] width 27 height 19
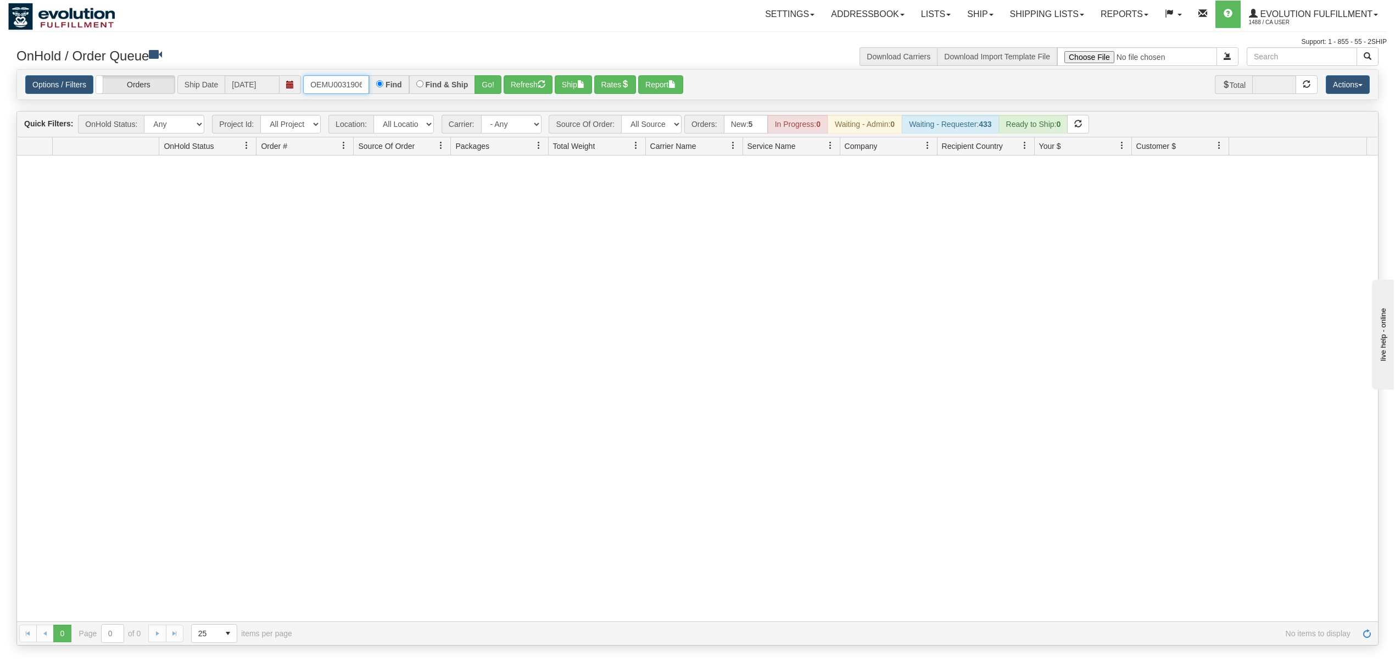
click at [335, 81] on input "OEMU0031906001" at bounding box center [336, 84] width 66 height 19
click at [333, 82] on input "OEMU0031906001" at bounding box center [336, 84] width 66 height 19
type input "OEMUOEMU00319060010031906001"
click at [485, 78] on button "Go!" at bounding box center [487, 84] width 27 height 19
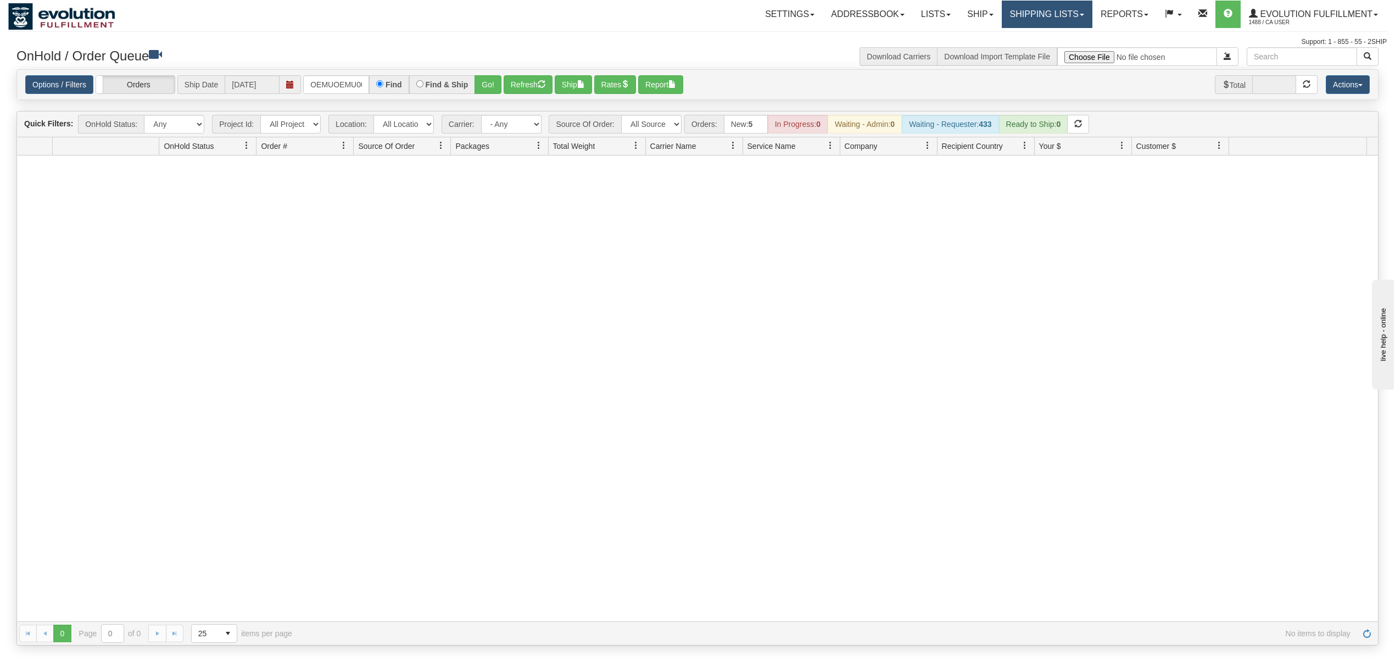
click at [1025, 23] on link "Shipping lists" at bounding box center [1046, 14] width 91 height 27
click at [1027, 40] on span "Current Shipments" at bounding box center [1027, 38] width 64 height 9
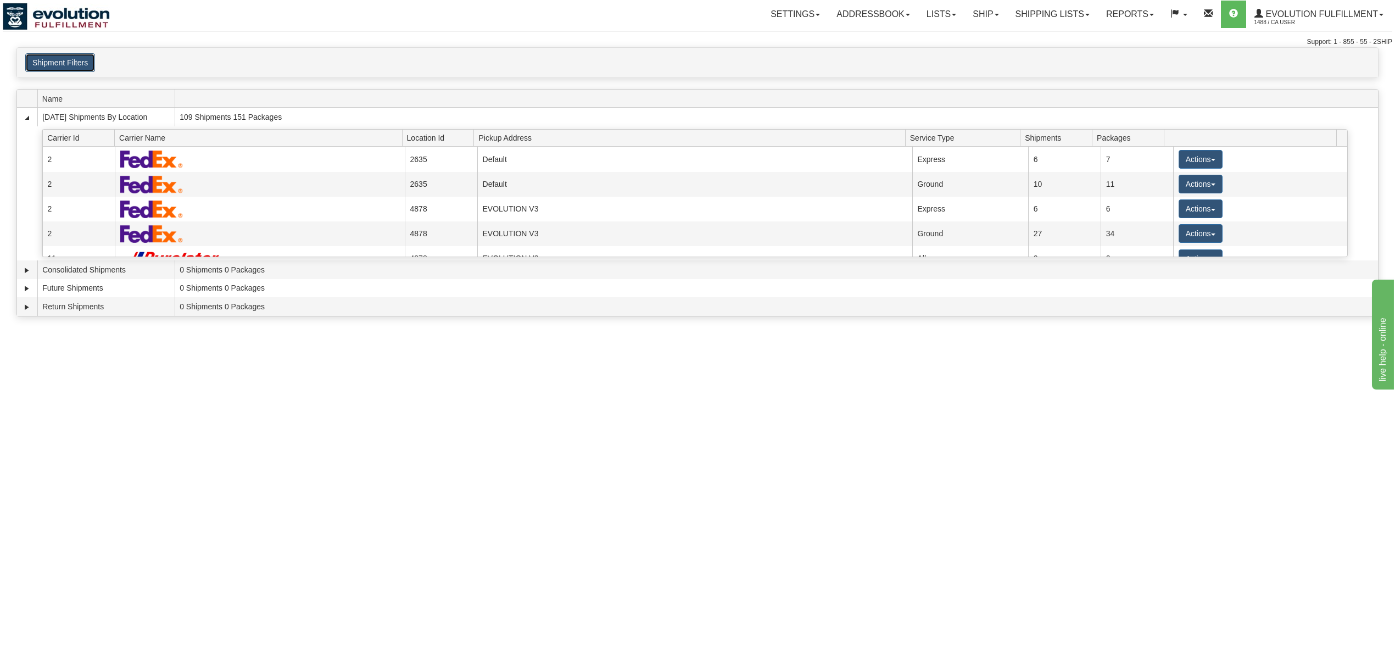
click at [69, 66] on button "Shipment Filters" at bounding box center [60, 62] width 70 height 19
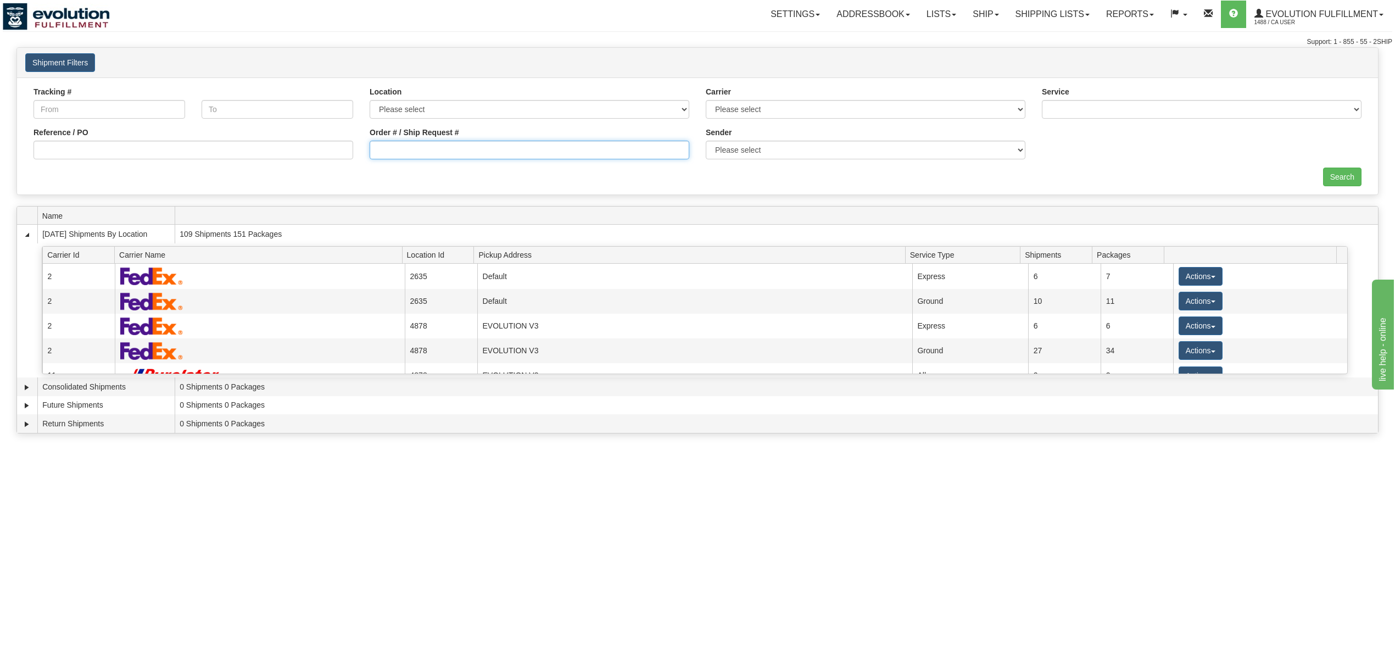
click at [473, 148] on input "Order # / Ship Request #" at bounding box center [530, 150] width 320 height 19
type input "OEMU0031906001"
click at [1347, 174] on input "Search" at bounding box center [1342, 176] width 38 height 19
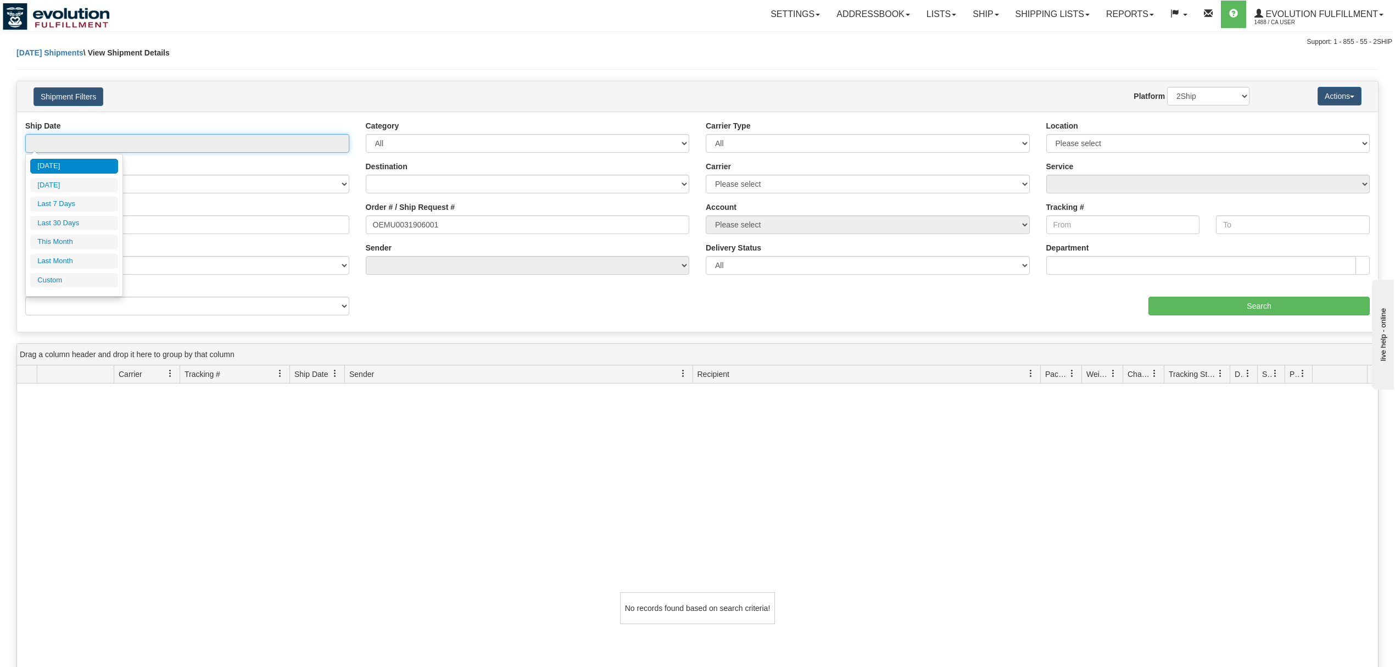
click at [71, 136] on input "text" at bounding box center [187, 143] width 324 height 19
click at [63, 200] on li "Last 7 Days" at bounding box center [74, 204] width 88 height 15
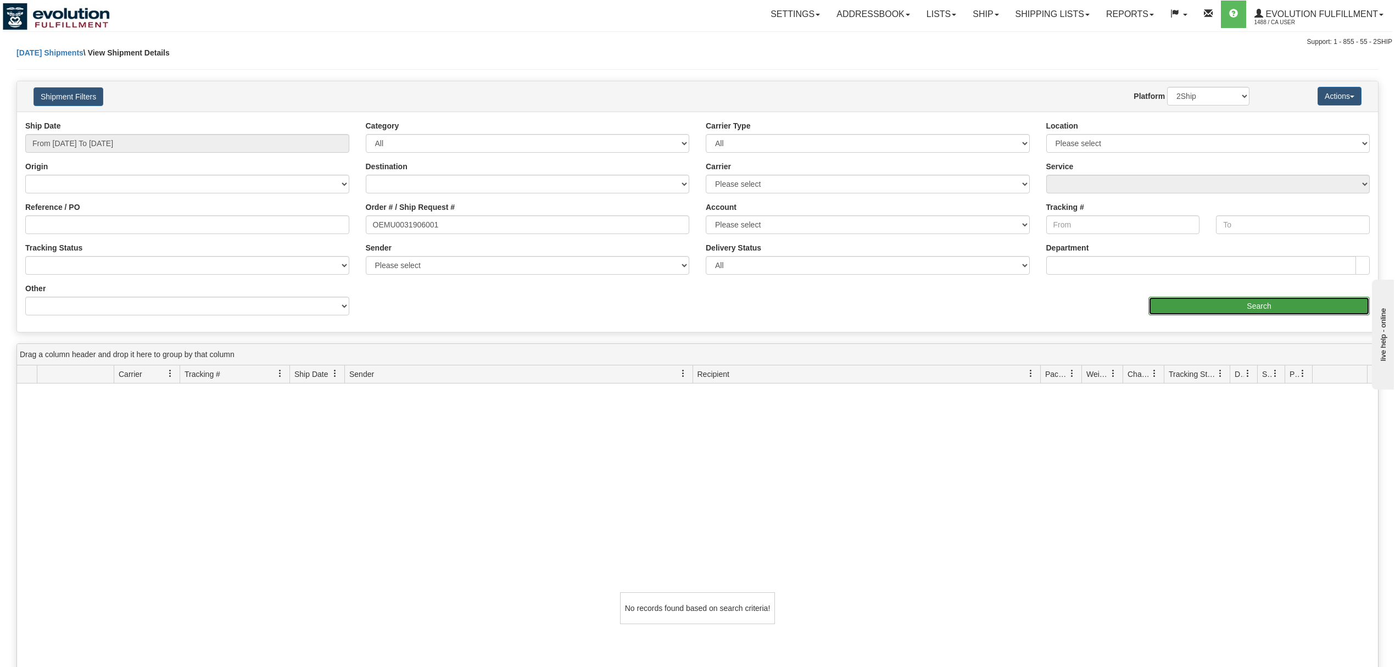
click at [1258, 309] on input "Search" at bounding box center [1258, 305] width 221 height 19
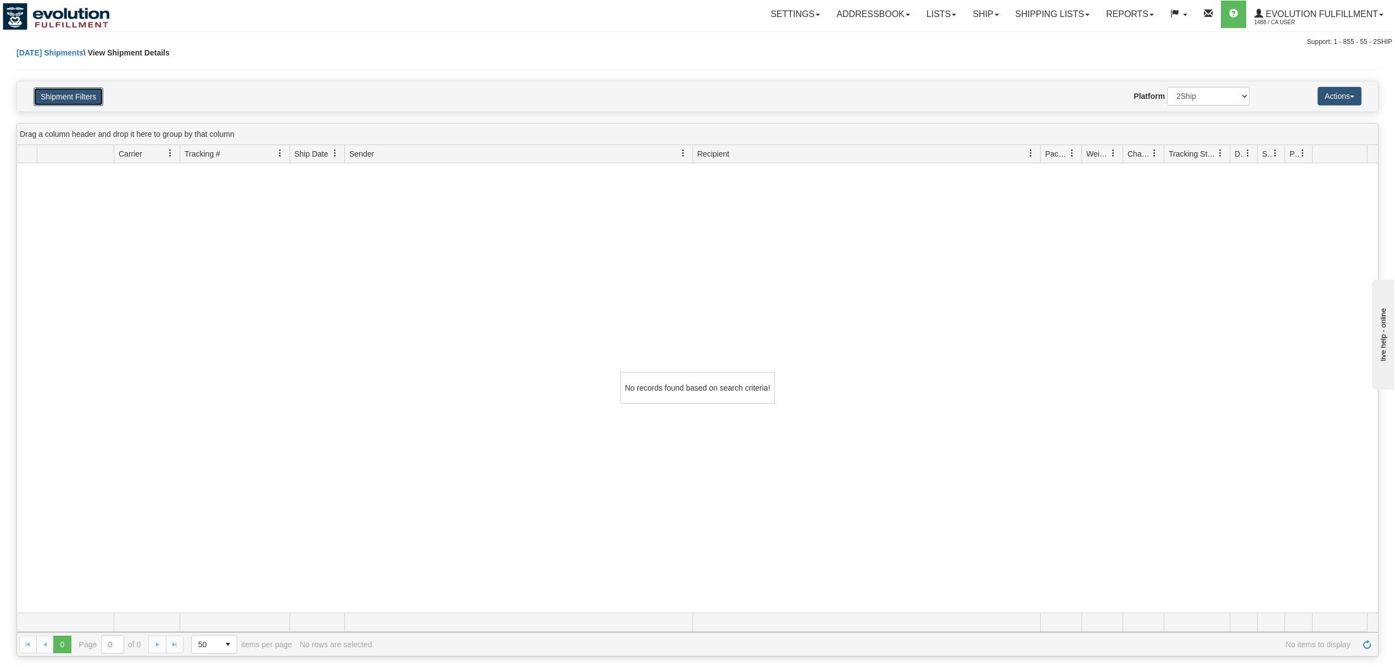
click at [75, 99] on button "Shipment Filters" at bounding box center [68, 96] width 70 height 19
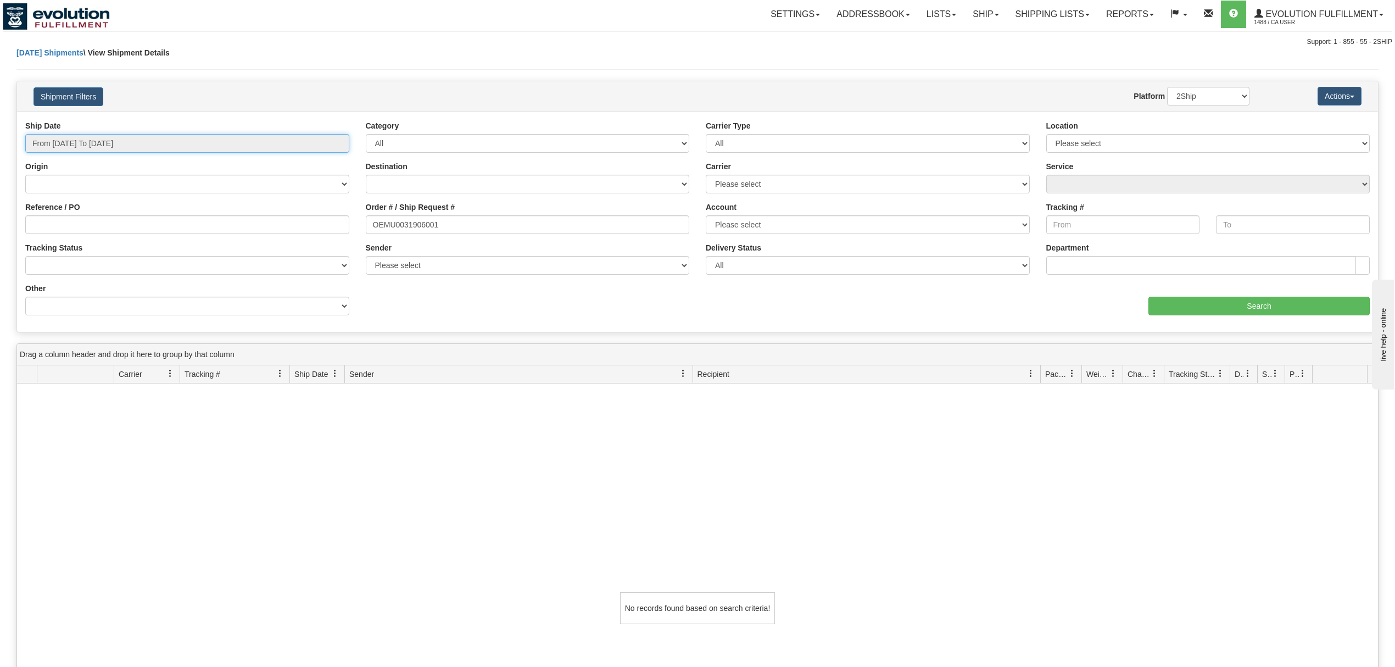
click at [154, 152] on input "From 09/30/2025 To 10/06/2025" at bounding box center [187, 143] width 324 height 19
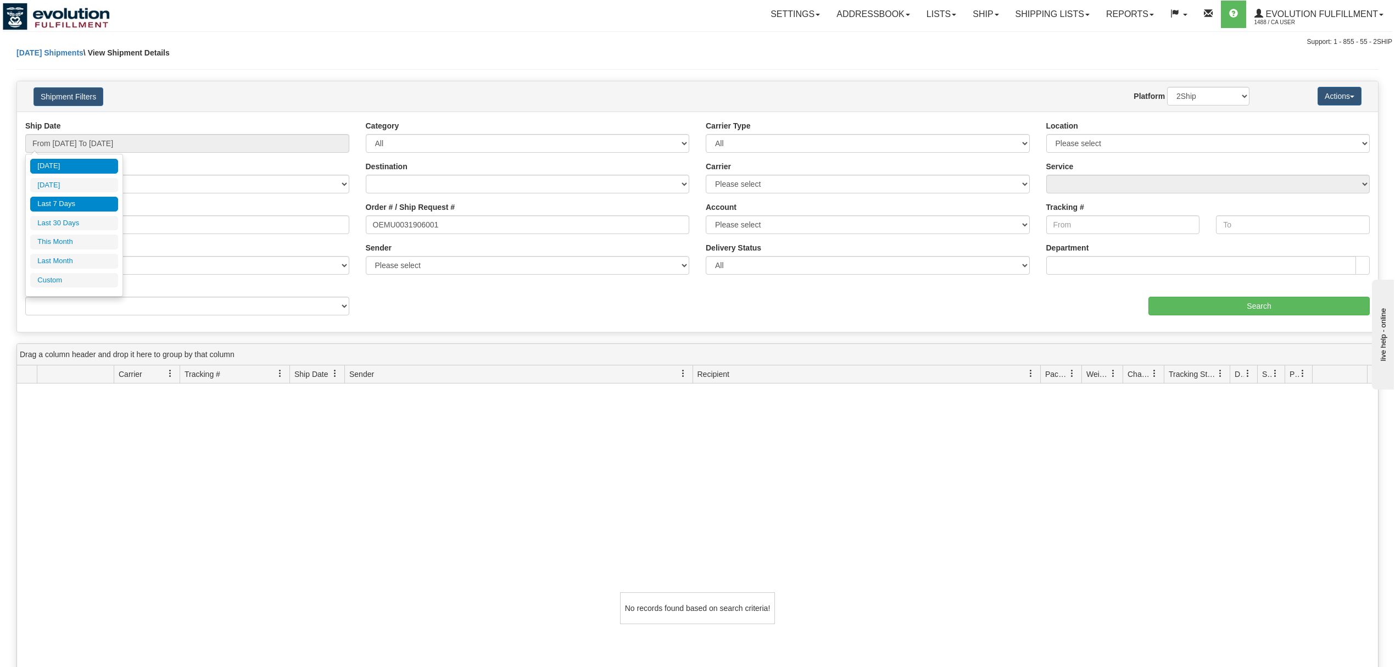
click at [86, 170] on li "[DATE]" at bounding box center [74, 166] width 88 height 15
type input "From 10/06/2025 To 10/06/2025"
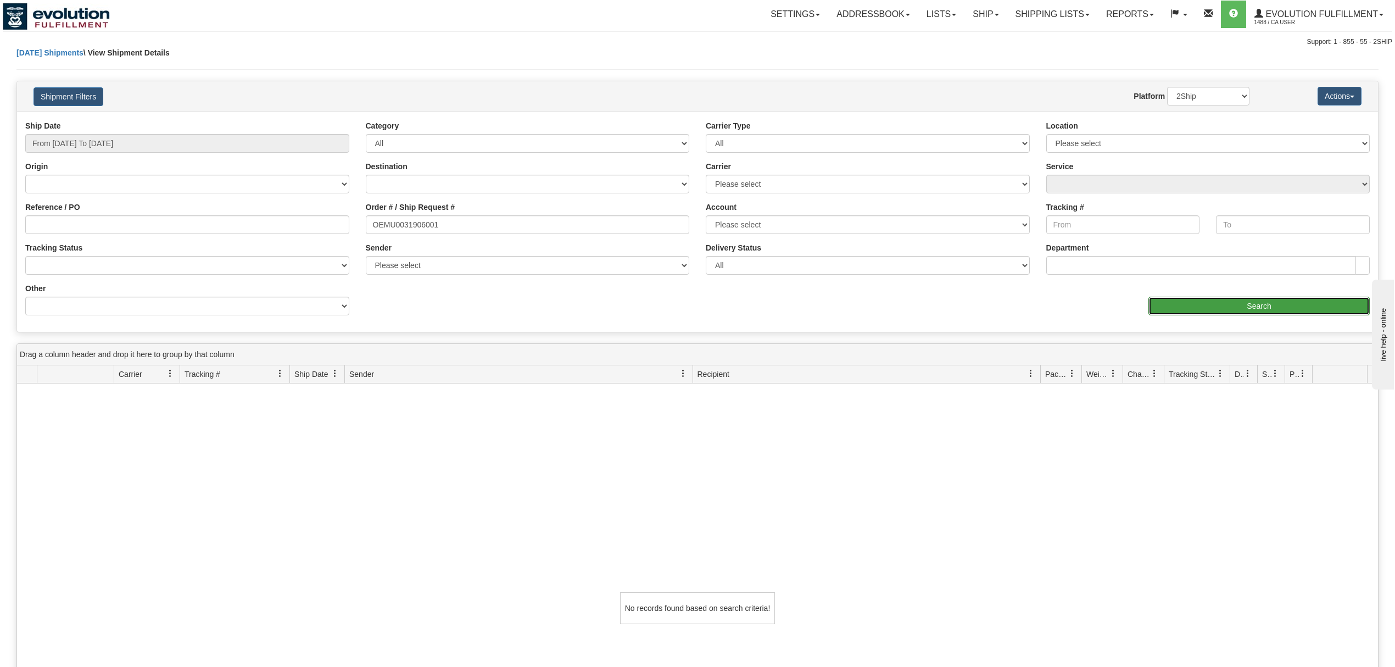
click at [1164, 304] on input "Search" at bounding box center [1258, 305] width 221 height 19
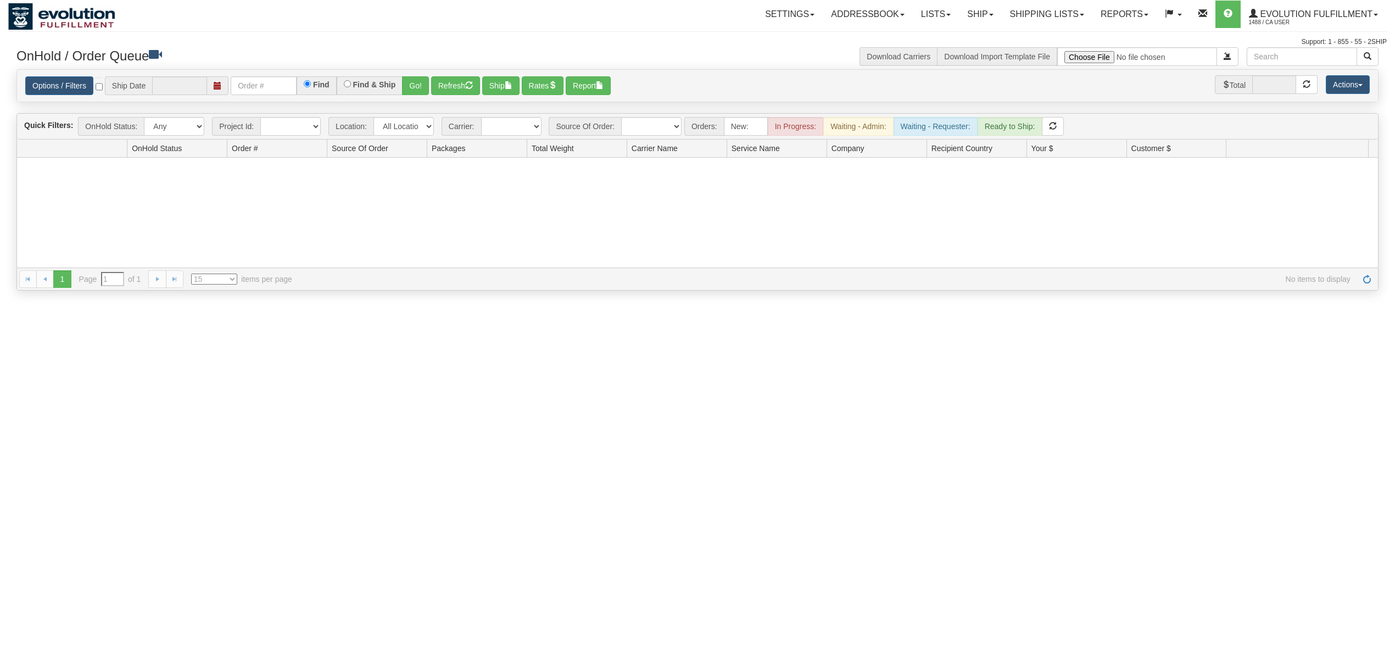
type input "[DATE]"
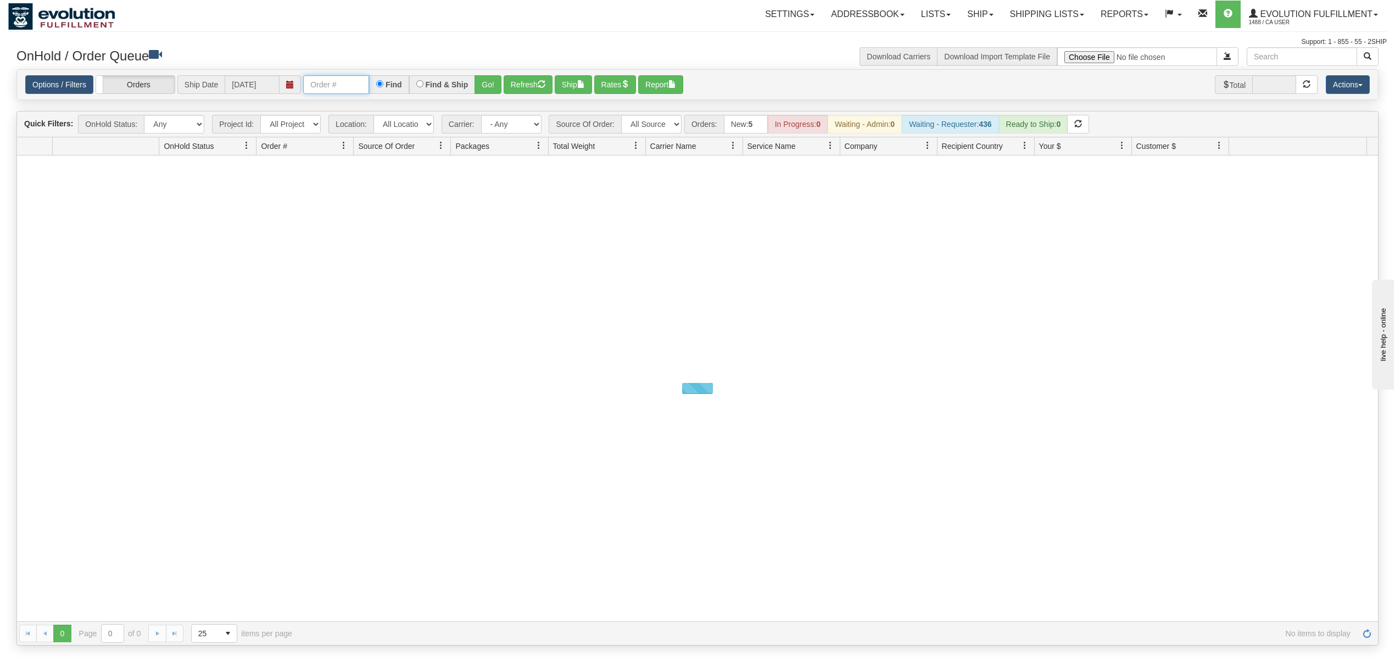
click at [352, 91] on input "text" at bounding box center [336, 84] width 66 height 19
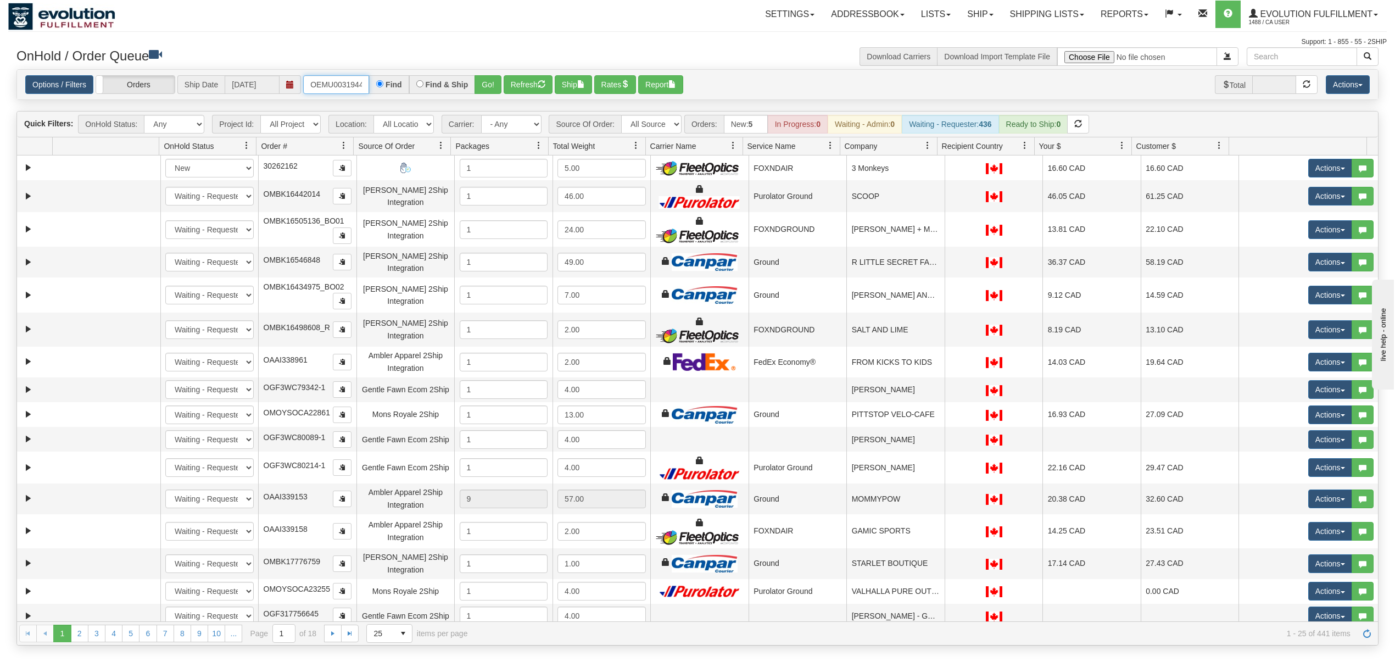
type input "OEMU0031944001"
click at [488, 92] on button "Go!" at bounding box center [487, 84] width 27 height 19
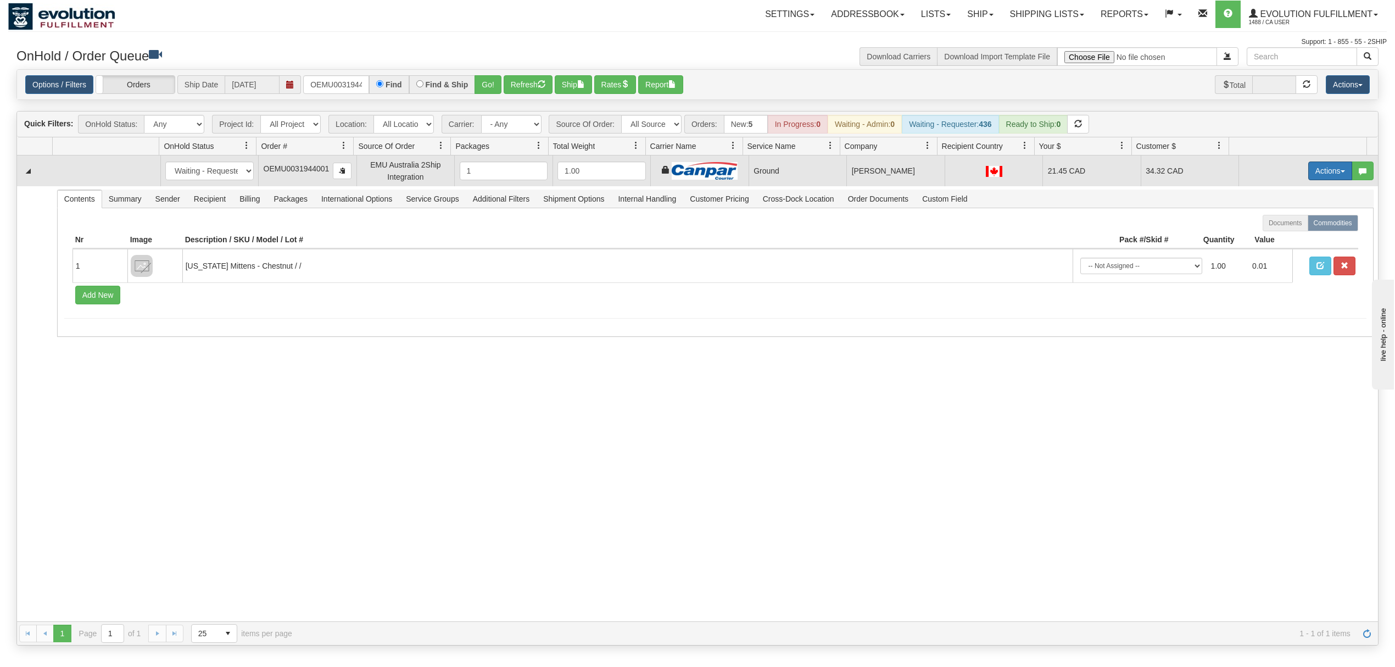
click at [1316, 167] on button "Actions" at bounding box center [1330, 170] width 44 height 19
click at [1283, 223] on span "Rate All Services" at bounding box center [1307, 220] width 66 height 9
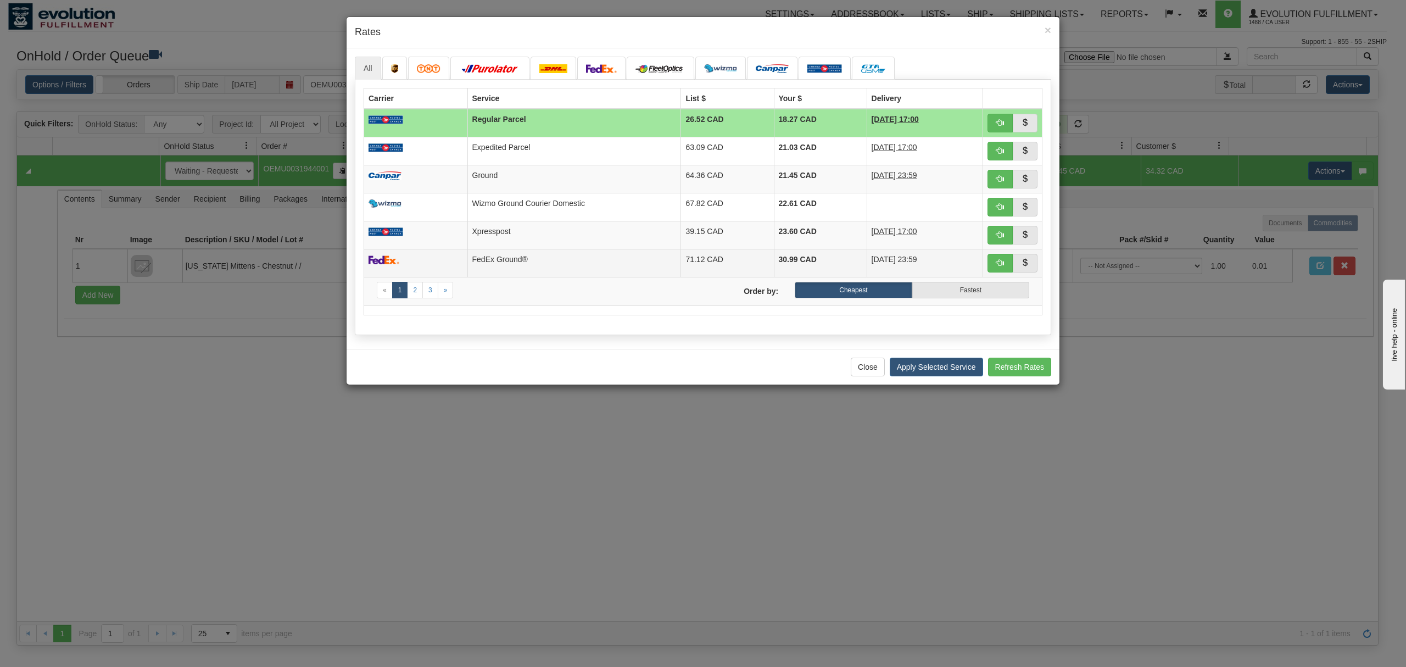
drag, startPoint x: 516, startPoint y: 259, endPoint x: 782, endPoint y: 306, distance: 269.9
click at [519, 259] on td "FedEx Ground®" at bounding box center [574, 263] width 214 height 28
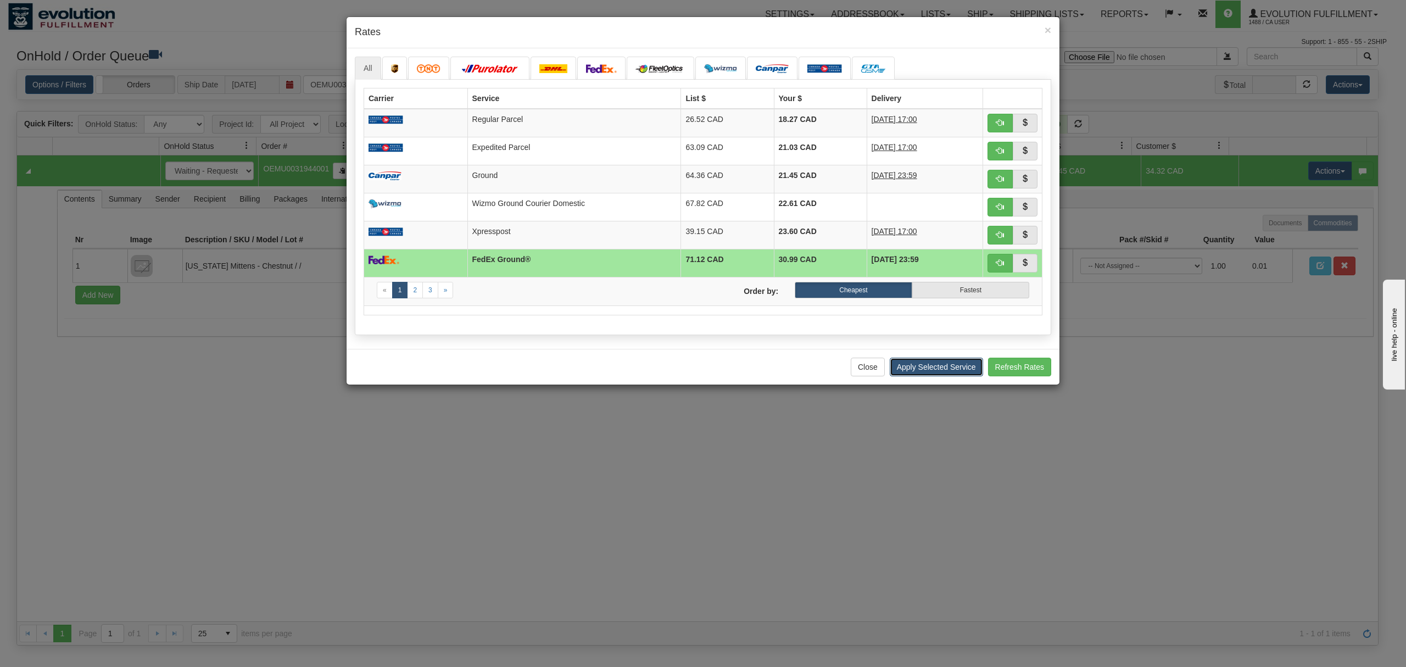
click at [945, 368] on button "Apply Selected Service" at bounding box center [935, 366] width 93 height 19
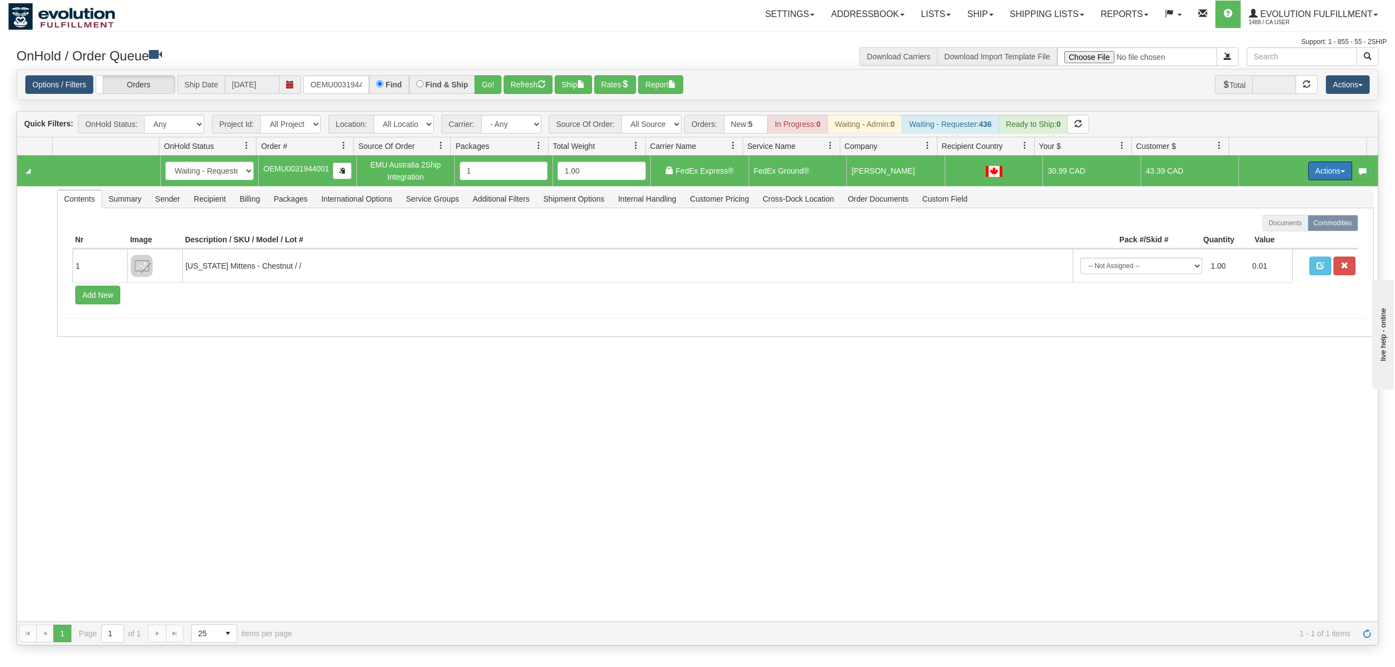
click at [1309, 180] on button "Actions" at bounding box center [1330, 170] width 44 height 19
click at [1274, 233] on span "Ship" at bounding box center [1285, 234] width 23 height 9
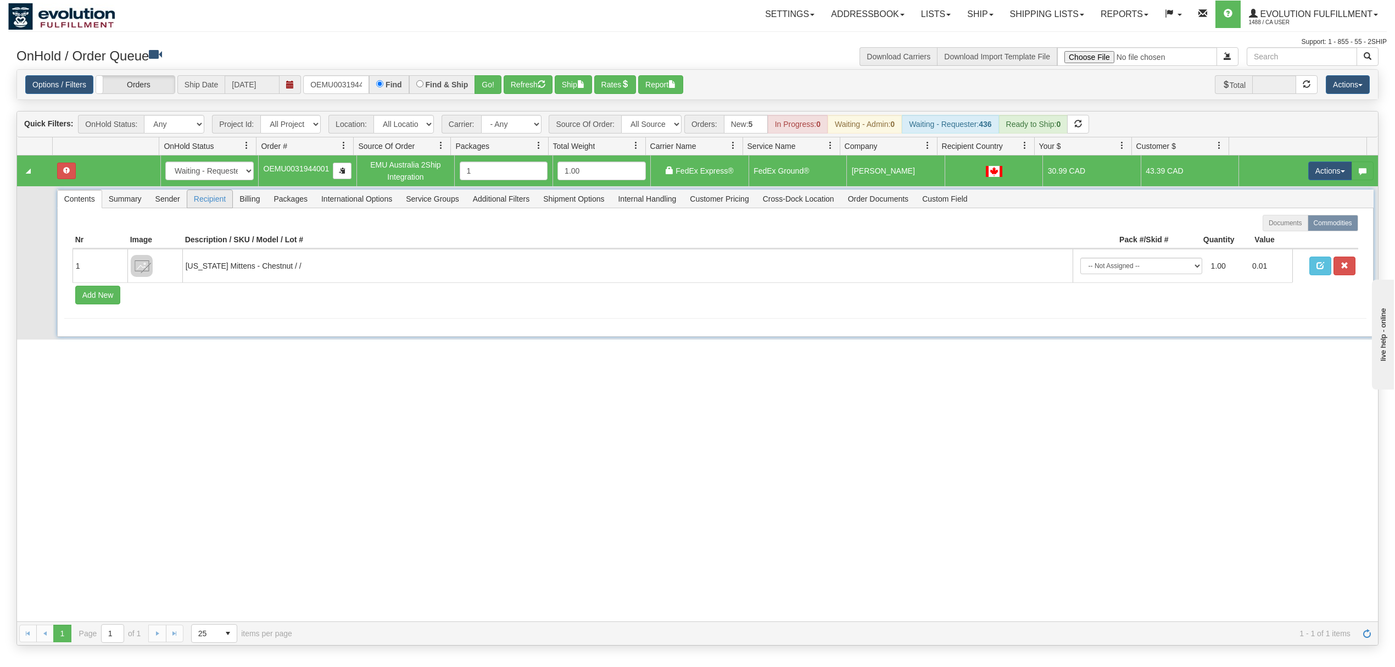
click at [209, 204] on span "Recipient" at bounding box center [209, 199] width 45 height 18
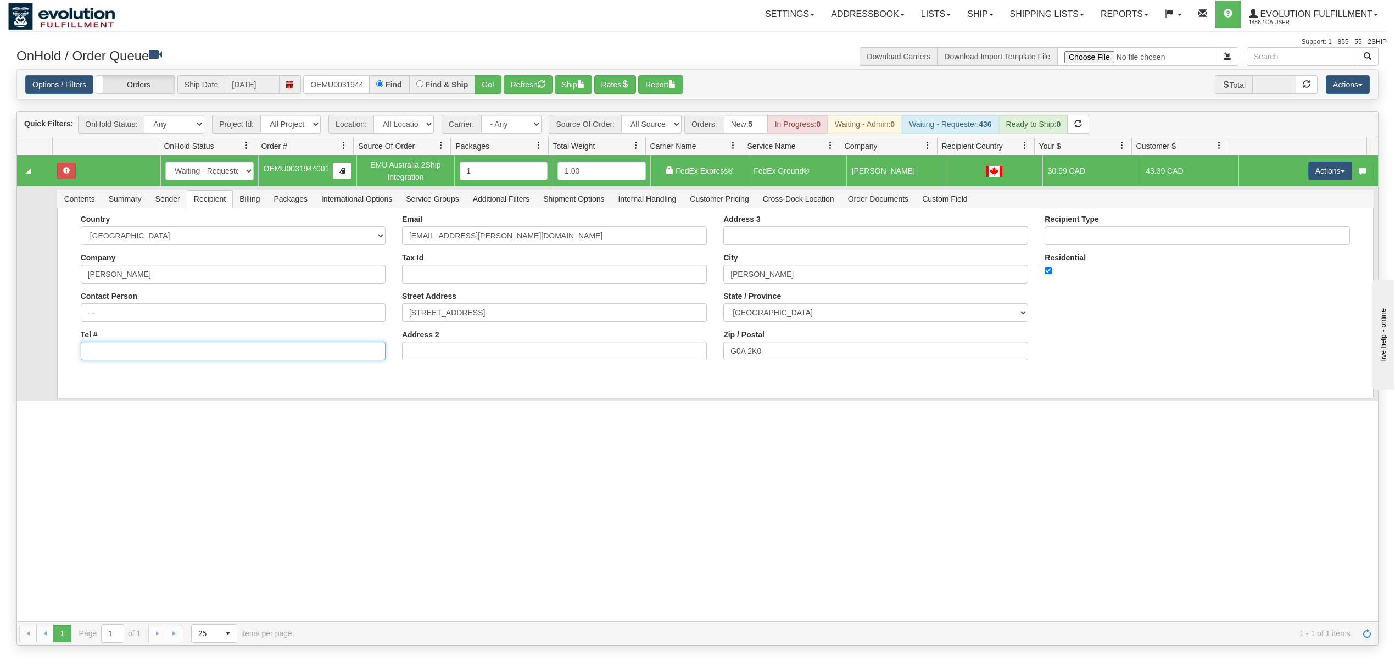
click at [178, 360] on input "Tel #" at bounding box center [233, 351] width 305 height 19
type input "18886562228"
click at [77, 407] on button "Save" at bounding box center [80, 400] width 32 height 19
click at [1326, 172] on button "Actions" at bounding box center [1330, 170] width 44 height 19
click at [1274, 234] on span "Ship" at bounding box center [1285, 234] width 23 height 9
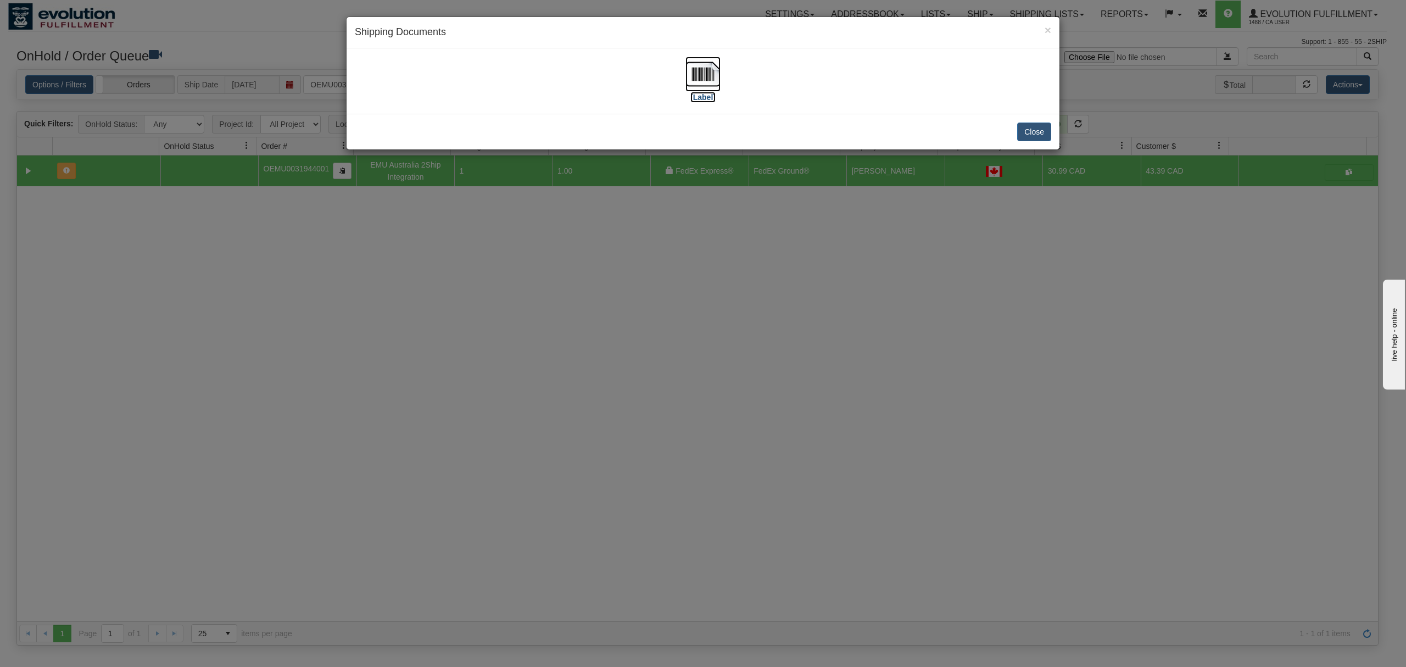
click at [699, 77] on img at bounding box center [702, 74] width 35 height 35
click at [1039, 128] on button "Close" at bounding box center [1034, 131] width 34 height 19
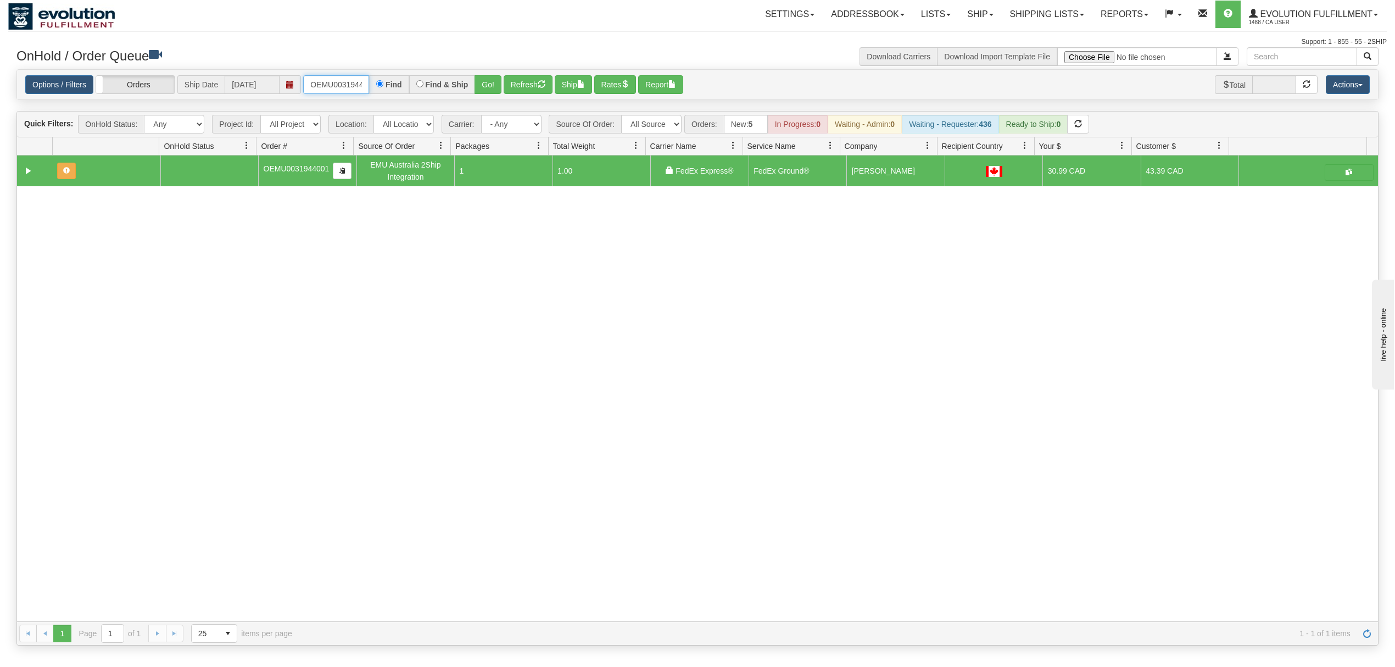
click at [328, 86] on input "OEMU0031944001" at bounding box center [336, 84] width 66 height 19
type input "OEMU0031943001"
click at [497, 81] on button "Go!" at bounding box center [487, 84] width 27 height 19
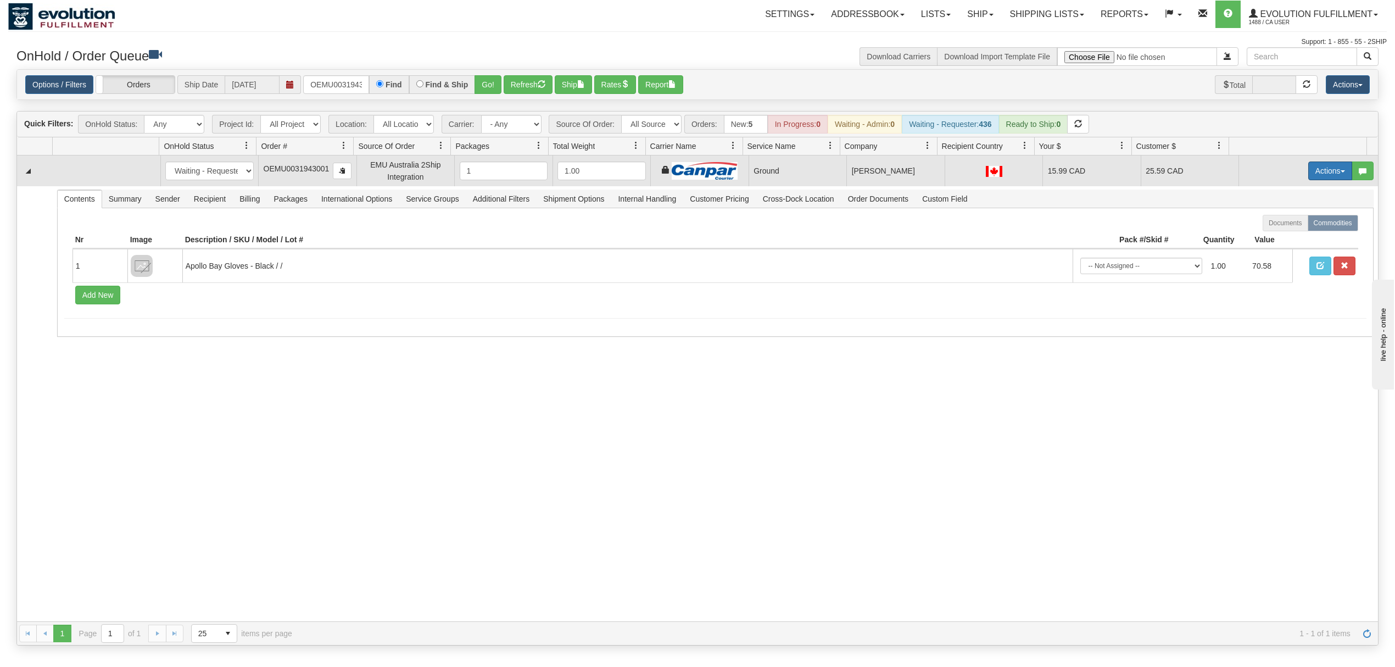
click at [1325, 178] on button "Actions" at bounding box center [1330, 170] width 44 height 19
click at [1303, 224] on span "Rate All Services" at bounding box center [1307, 220] width 66 height 9
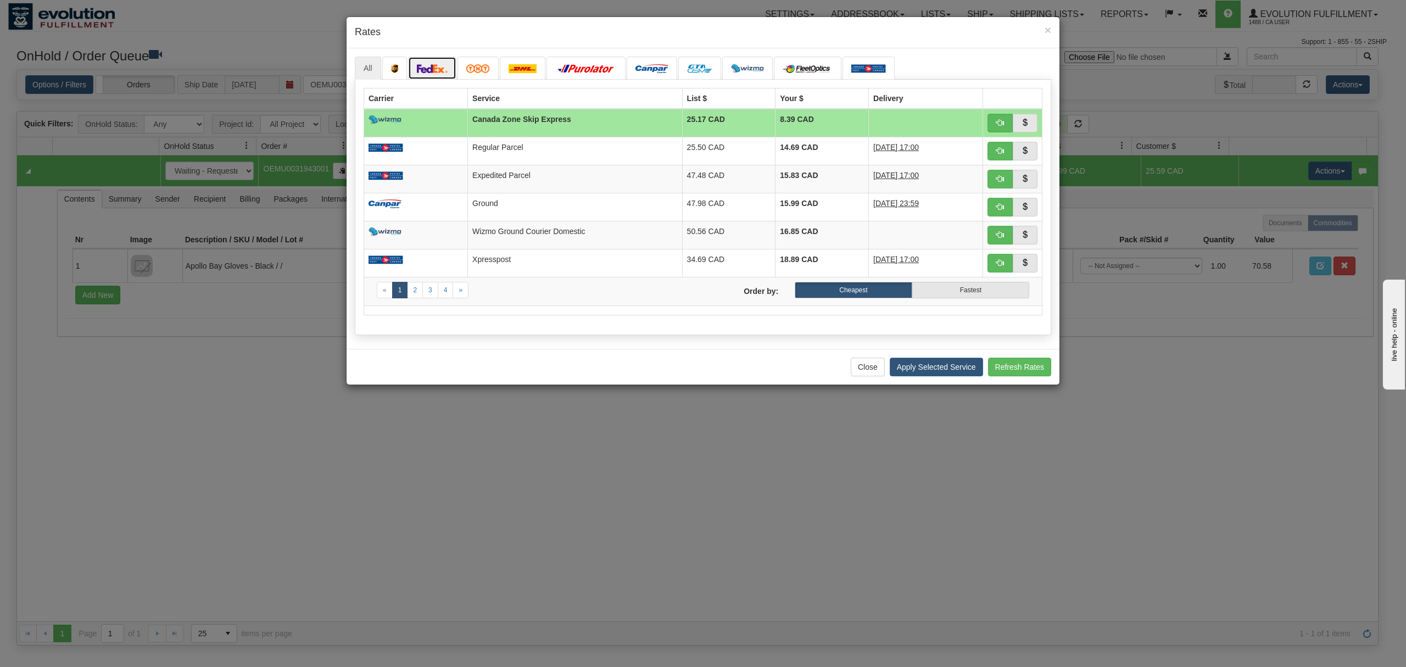
click at [454, 67] on link at bounding box center [432, 68] width 48 height 23
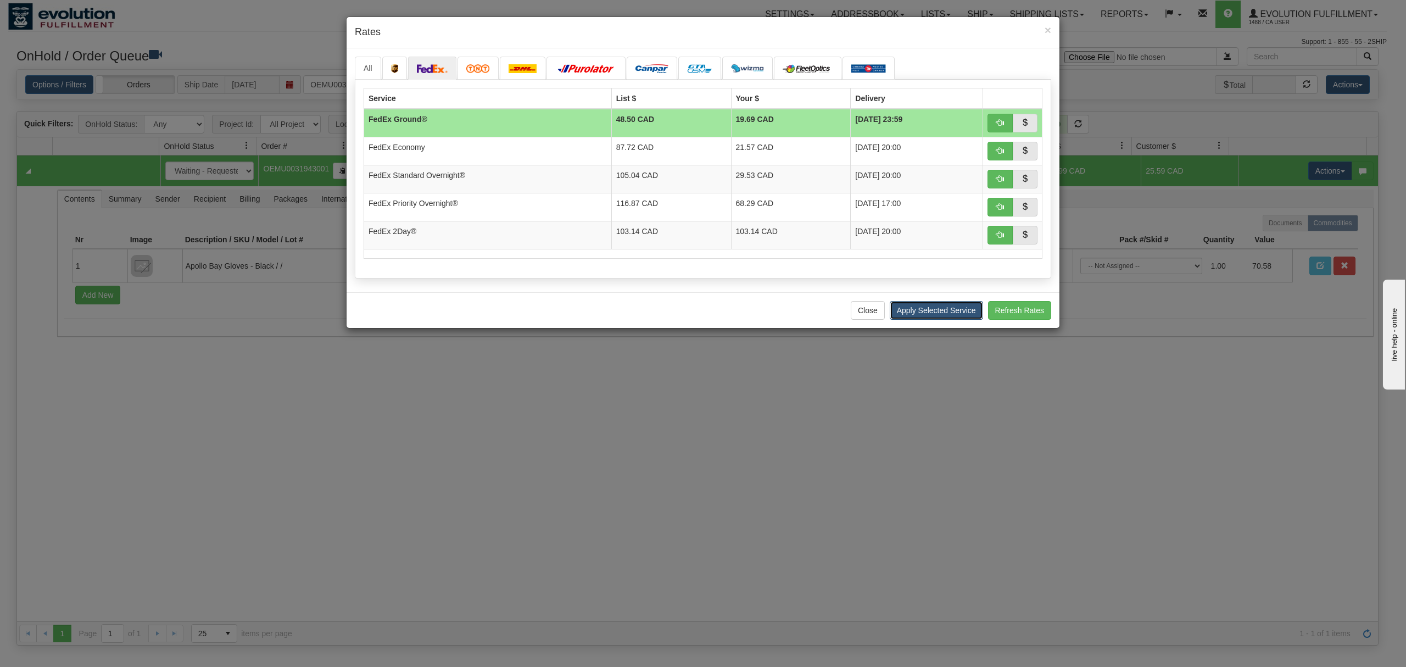
click at [912, 314] on button "Apply Selected Service" at bounding box center [935, 310] width 93 height 19
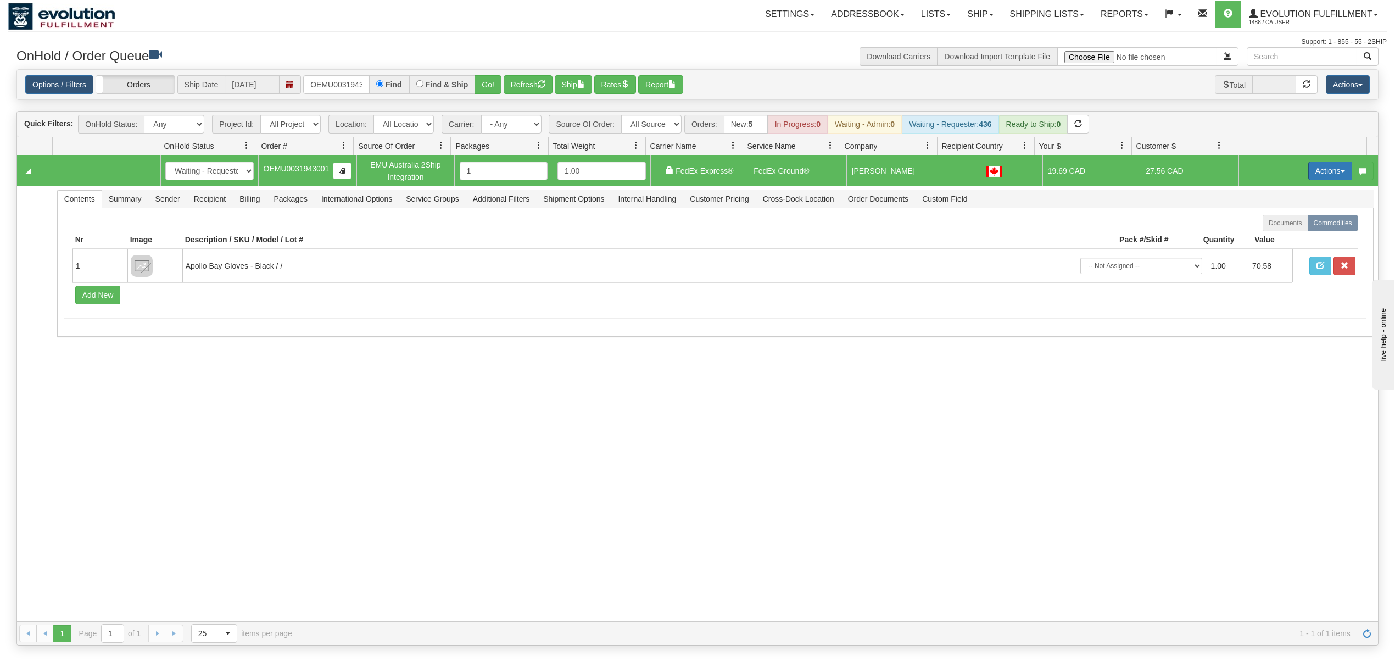
click at [1319, 168] on button "Actions" at bounding box center [1330, 170] width 44 height 19
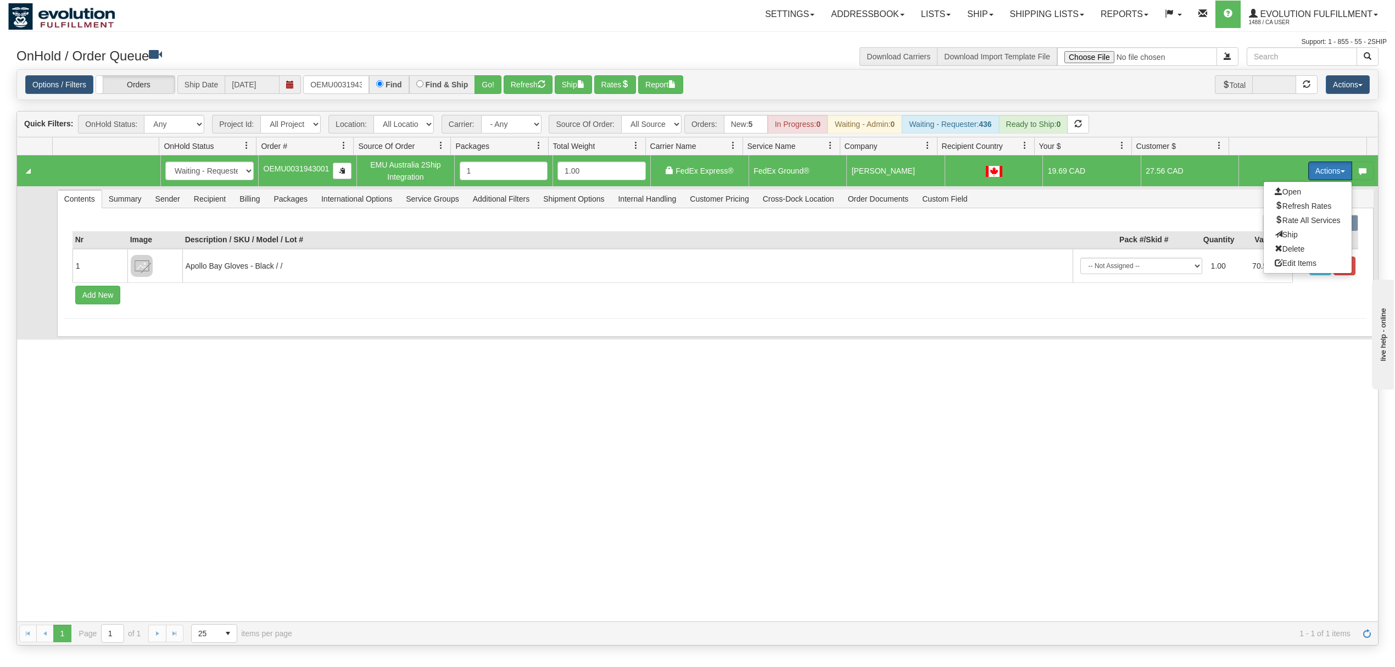
click at [1274, 236] on span "Ship" at bounding box center [1285, 234] width 23 height 9
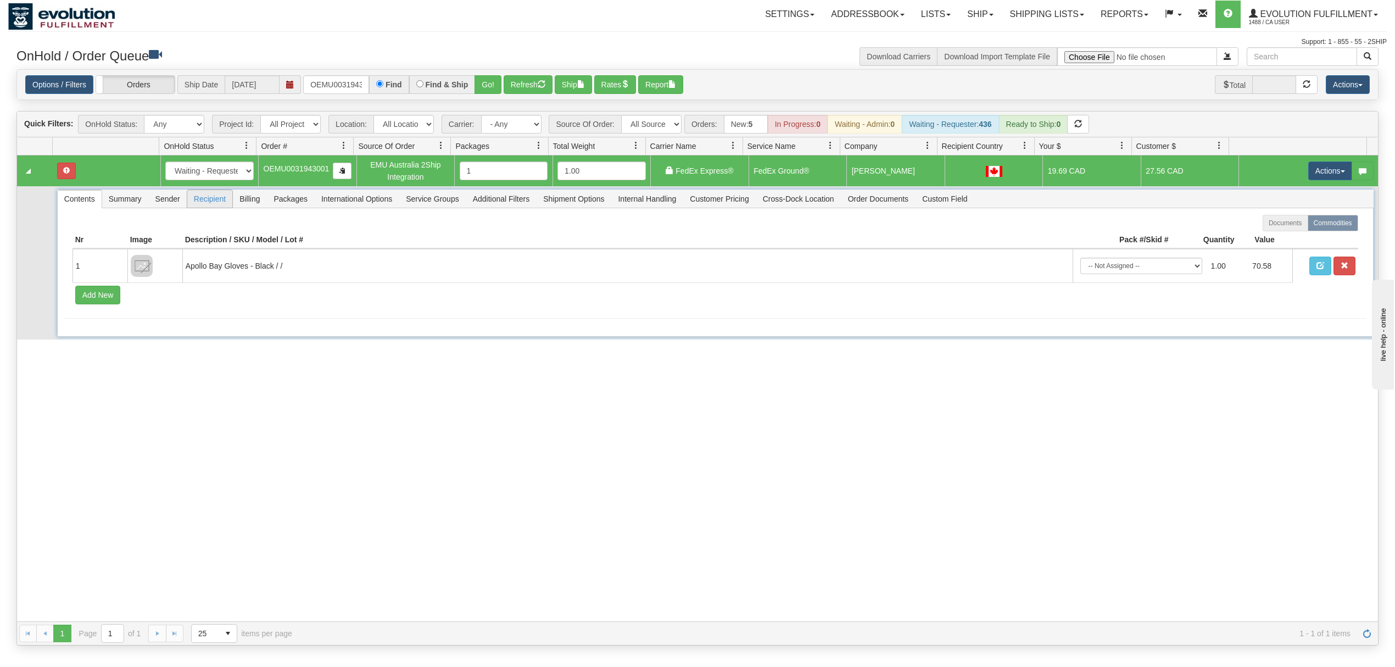
click at [201, 199] on span "Recipient" at bounding box center [209, 199] width 45 height 18
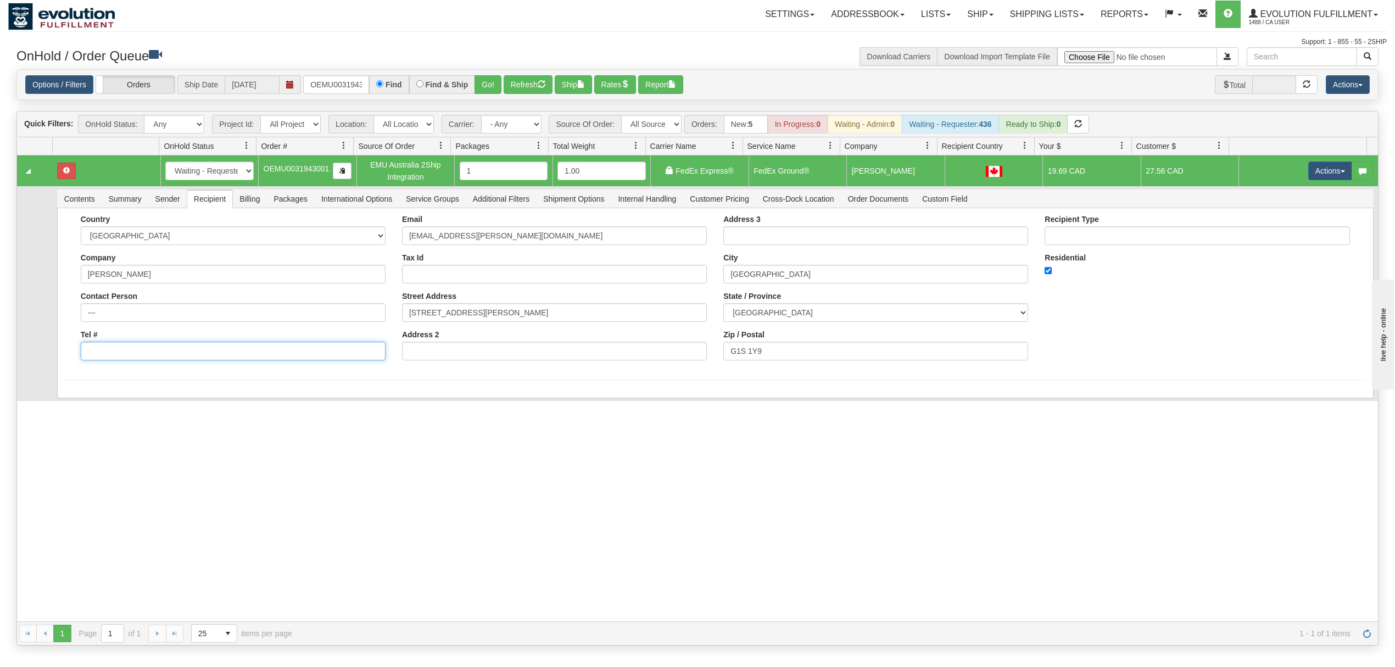
click at [175, 350] on input "Tel #" at bounding box center [233, 351] width 305 height 19
type input "18886562228"
click at [80, 403] on button "Save" at bounding box center [80, 400] width 32 height 19
click at [1314, 173] on button "Actions" at bounding box center [1330, 170] width 44 height 19
click at [1287, 239] on link "Ship" at bounding box center [1307, 234] width 88 height 14
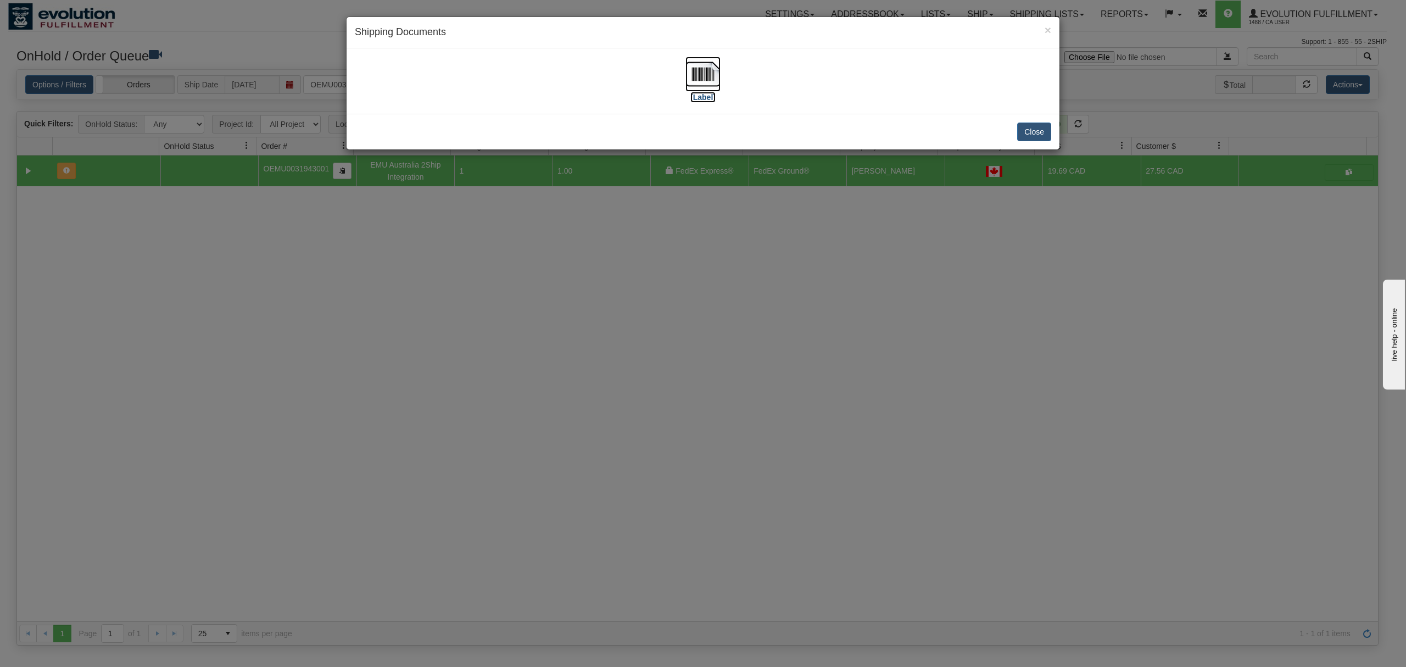
click at [701, 74] on img at bounding box center [702, 74] width 35 height 35
click at [1033, 132] on button "Close" at bounding box center [1034, 131] width 34 height 19
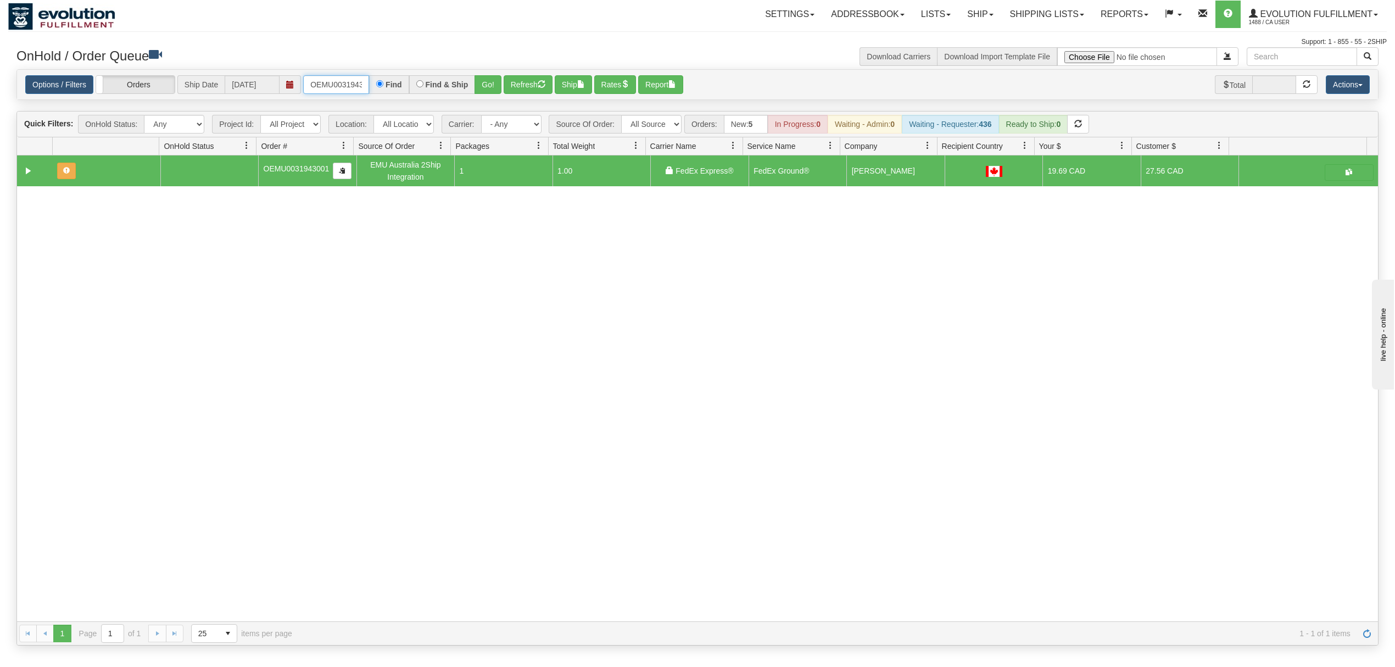
drag, startPoint x: 348, startPoint y: 75, endPoint x: 347, endPoint y: 82, distance: 6.6
click at [347, 82] on input "OEMU0031943001" at bounding box center [336, 84] width 66 height 19
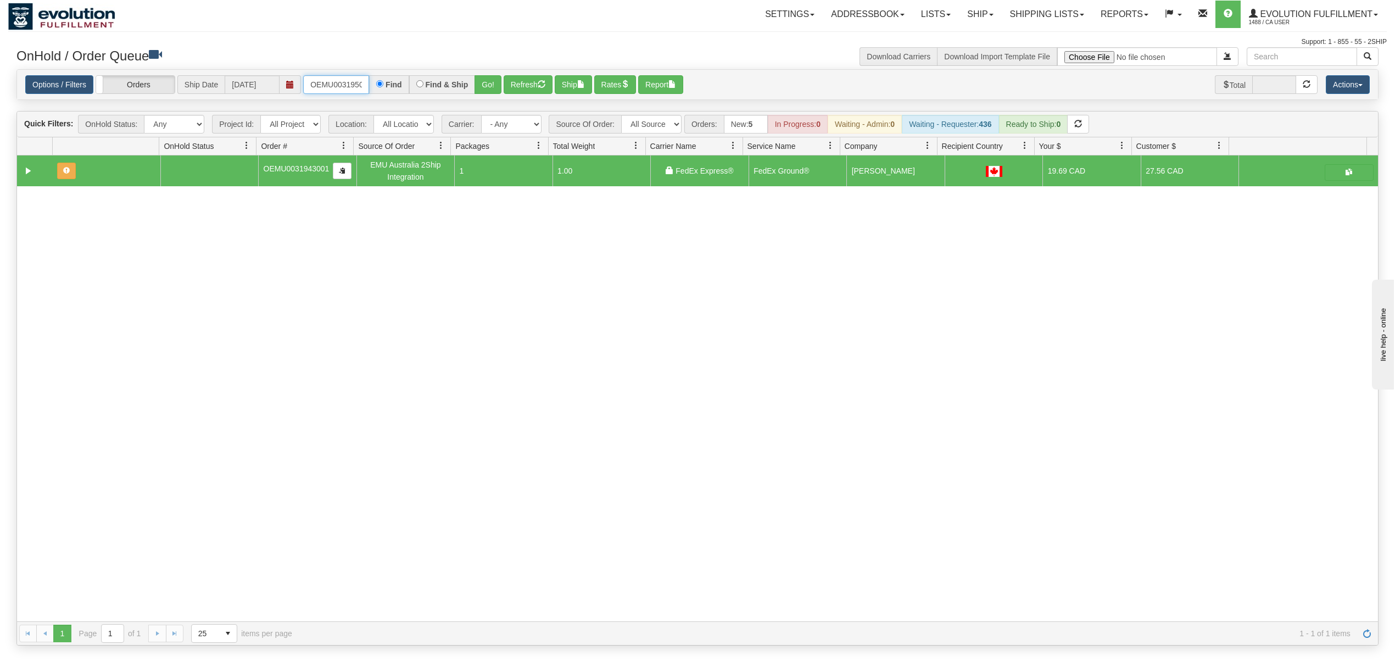
type input "OEMU0031950001"
click at [499, 84] on button "Go!" at bounding box center [487, 84] width 27 height 19
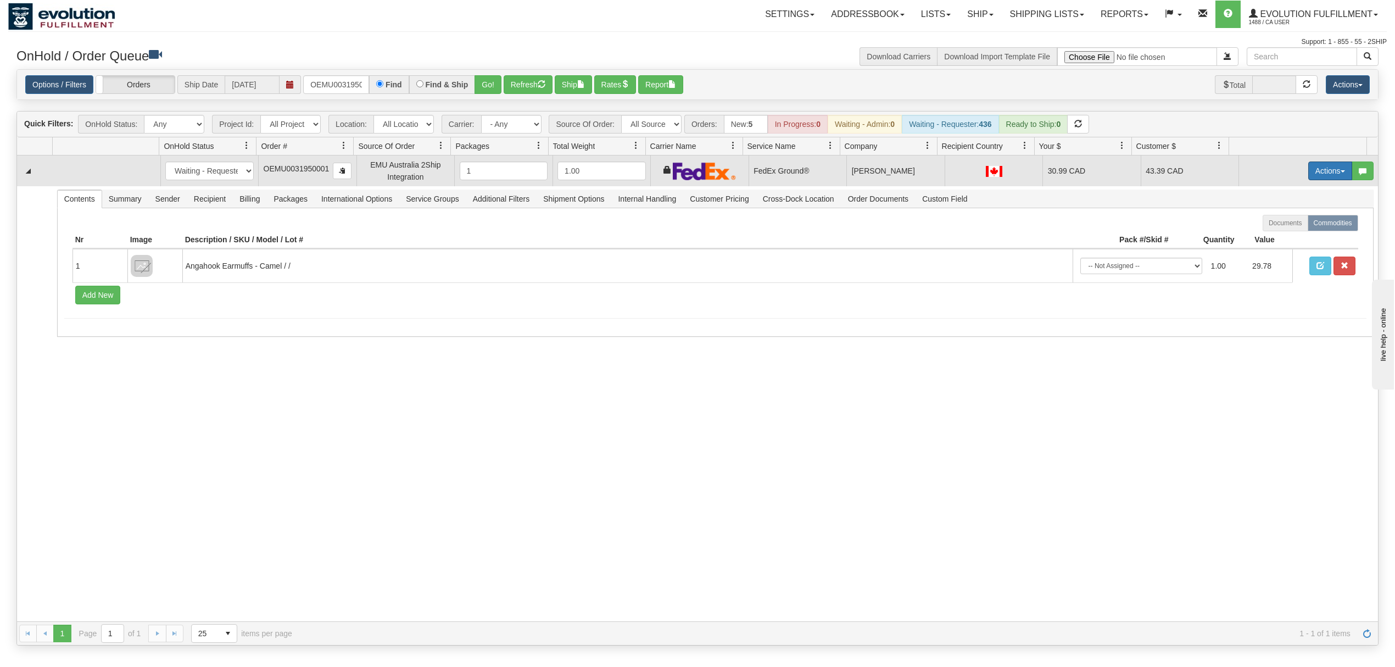
click at [1316, 165] on button "Actions" at bounding box center [1330, 170] width 44 height 19
click at [1289, 233] on link "Ship" at bounding box center [1307, 234] width 88 height 14
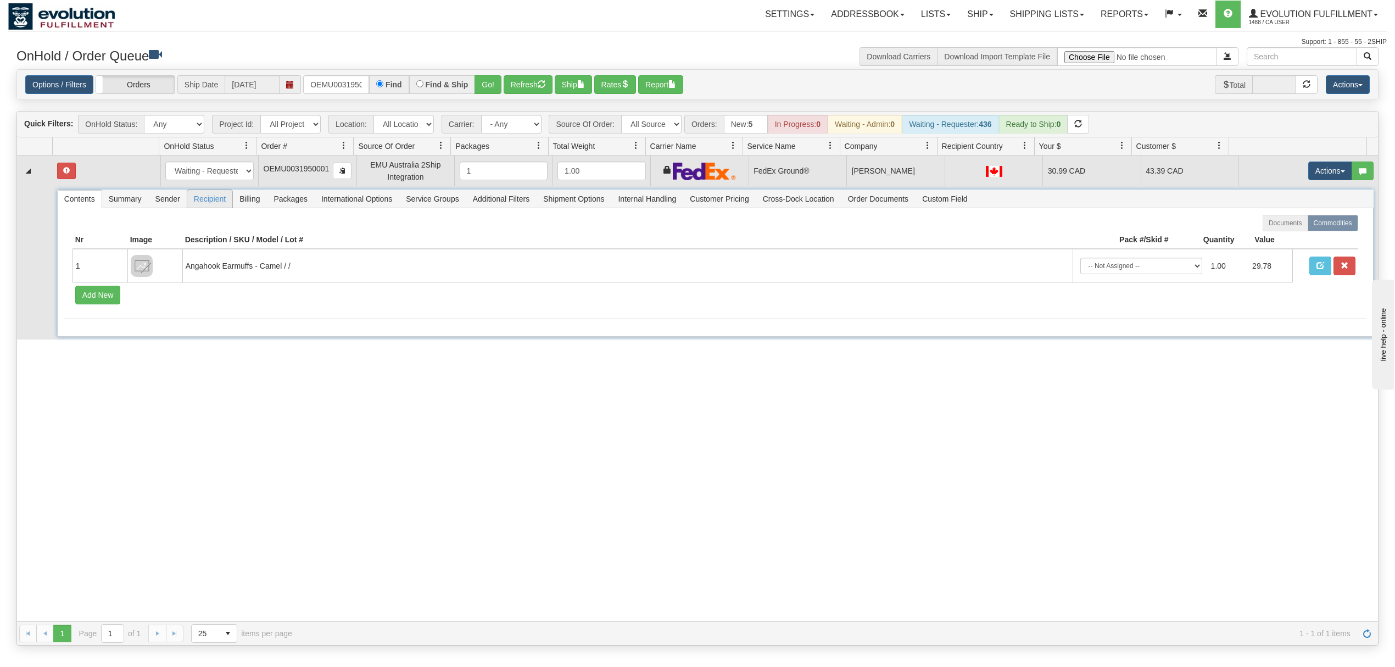
click at [212, 206] on span "Recipient" at bounding box center [209, 199] width 45 height 18
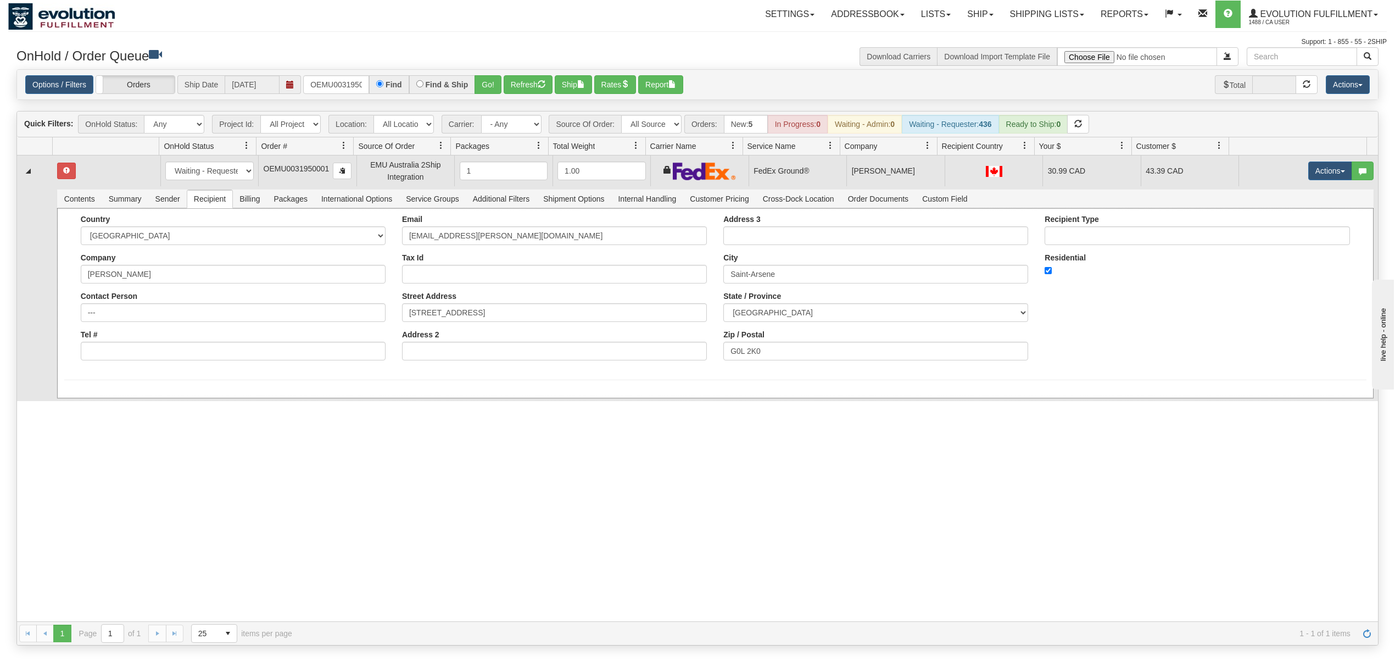
click at [180, 367] on div "Country AFGHANISTAN ALAND ISLANDS ALBANIA ALGERIA AMERICAN SAMOA ANDORRA ANGOLA…" at bounding box center [232, 292] width 321 height 154
click at [187, 363] on div "Country AFGHANISTAN ALAND ISLANDS ALBANIA ALGERIA AMERICAN SAMOA ANDORRA ANGOLA…" at bounding box center [232, 292] width 321 height 154
click at [218, 359] on input "Tel #" at bounding box center [233, 351] width 305 height 19
type input "18886562228"
click at [80, 405] on button "Save" at bounding box center [80, 400] width 32 height 19
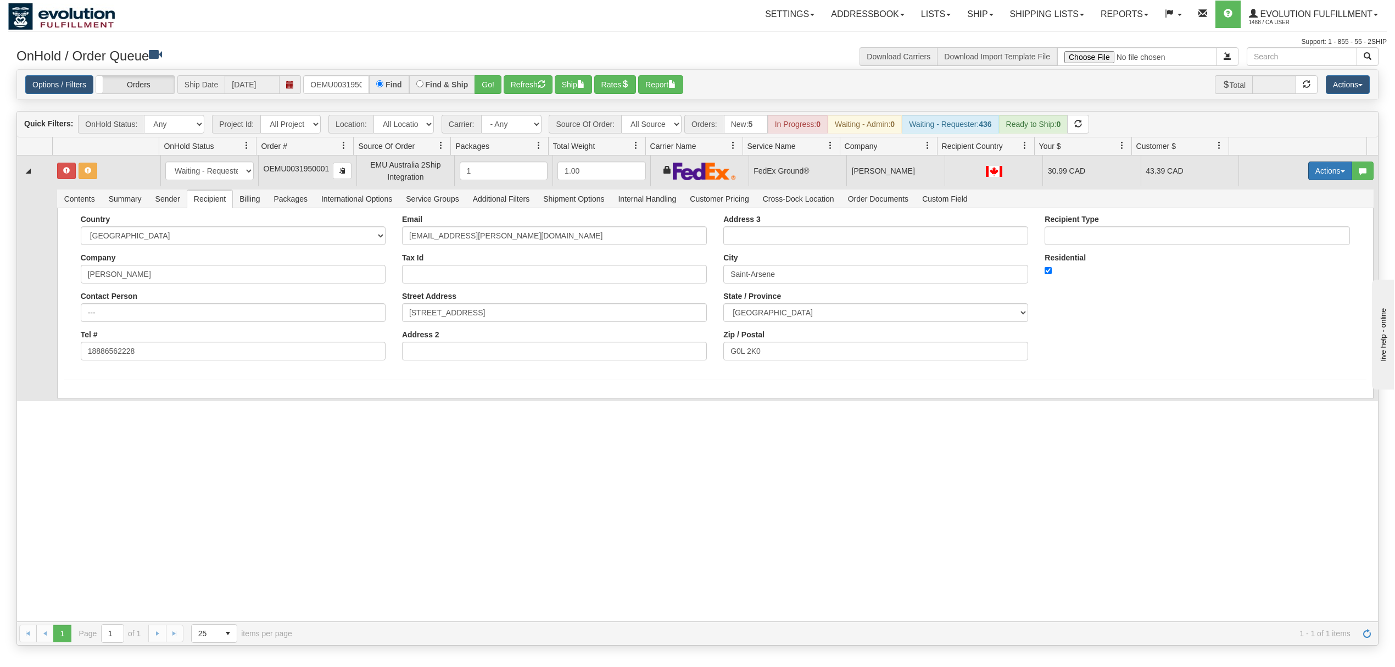
click at [1327, 175] on button "Actions" at bounding box center [1330, 170] width 44 height 19
click at [1280, 235] on span "Ship" at bounding box center [1285, 234] width 23 height 9
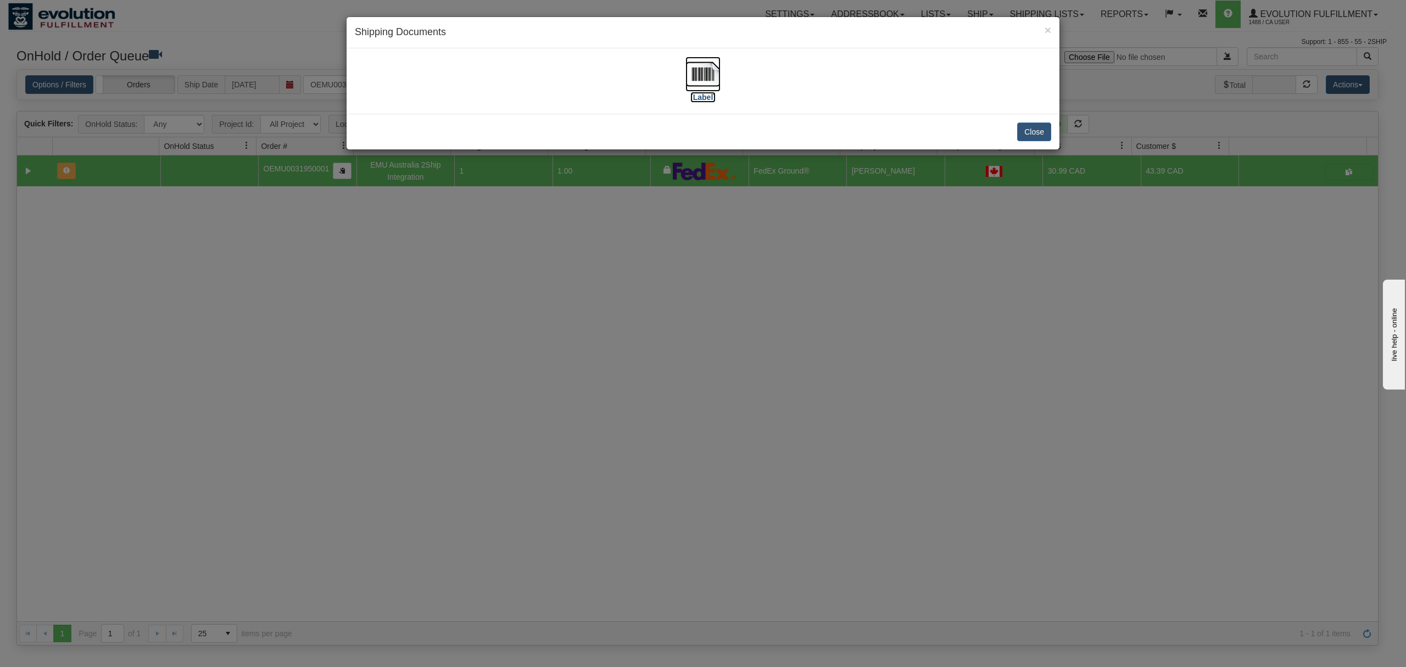
click at [713, 65] on img at bounding box center [702, 74] width 35 height 35
click at [1041, 141] on button "Close" at bounding box center [1034, 131] width 34 height 19
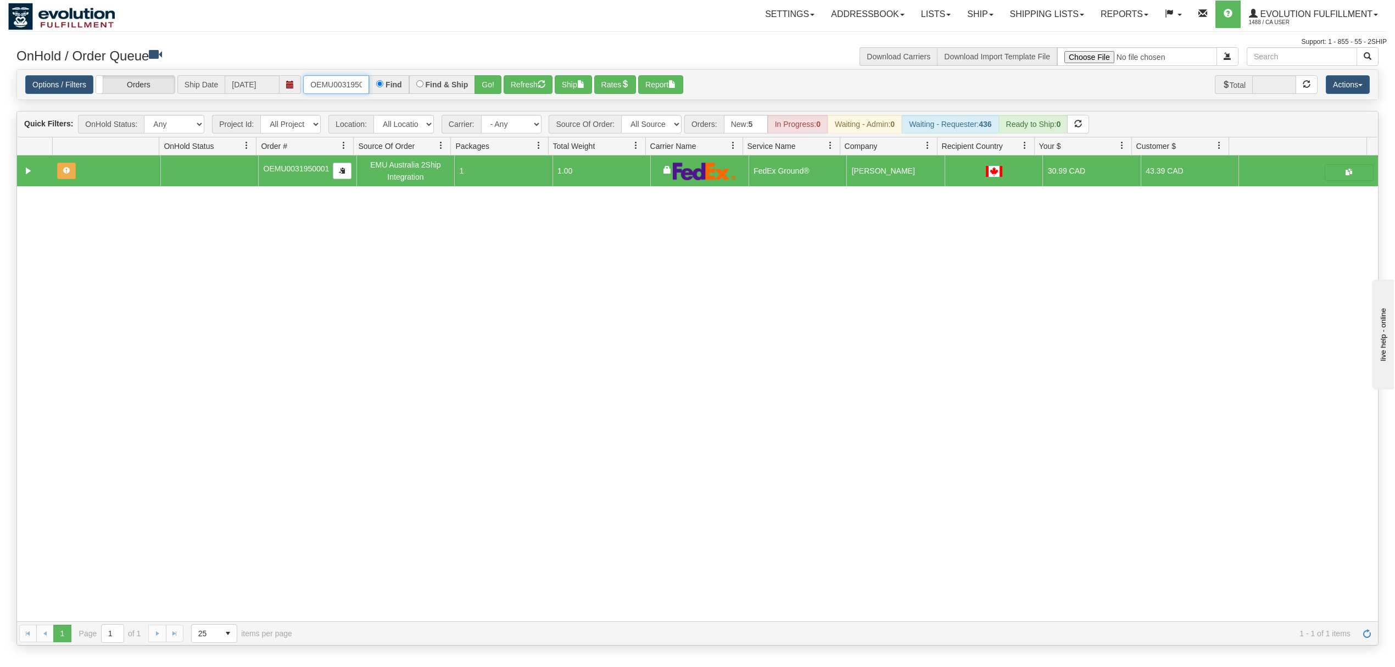
click at [323, 79] on input "OEMU0031950001" at bounding box center [336, 84] width 66 height 19
type input "OEMU0031948001"
click at [492, 86] on button "Go!" at bounding box center [487, 84] width 27 height 19
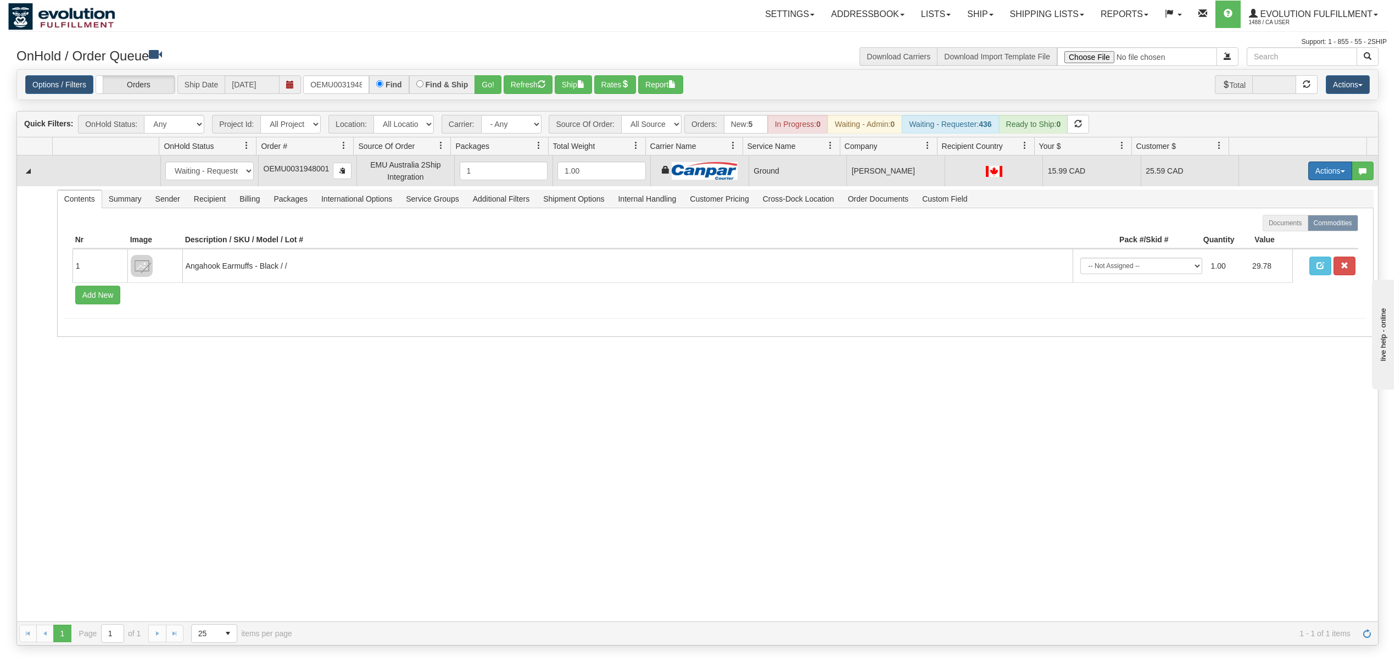
click at [1312, 173] on button "Actions" at bounding box center [1330, 170] width 44 height 19
click at [1289, 222] on span "Rate All Services" at bounding box center [1307, 220] width 66 height 9
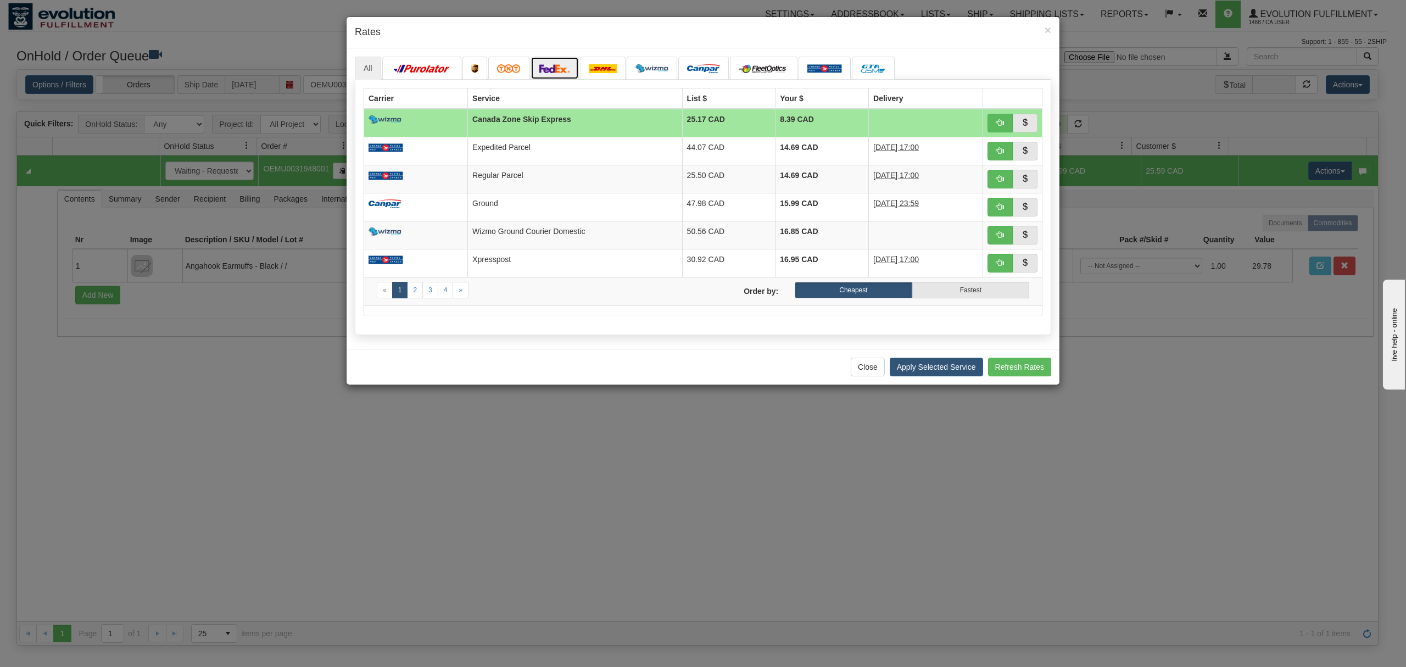
click at [558, 64] on img at bounding box center [554, 68] width 31 height 9
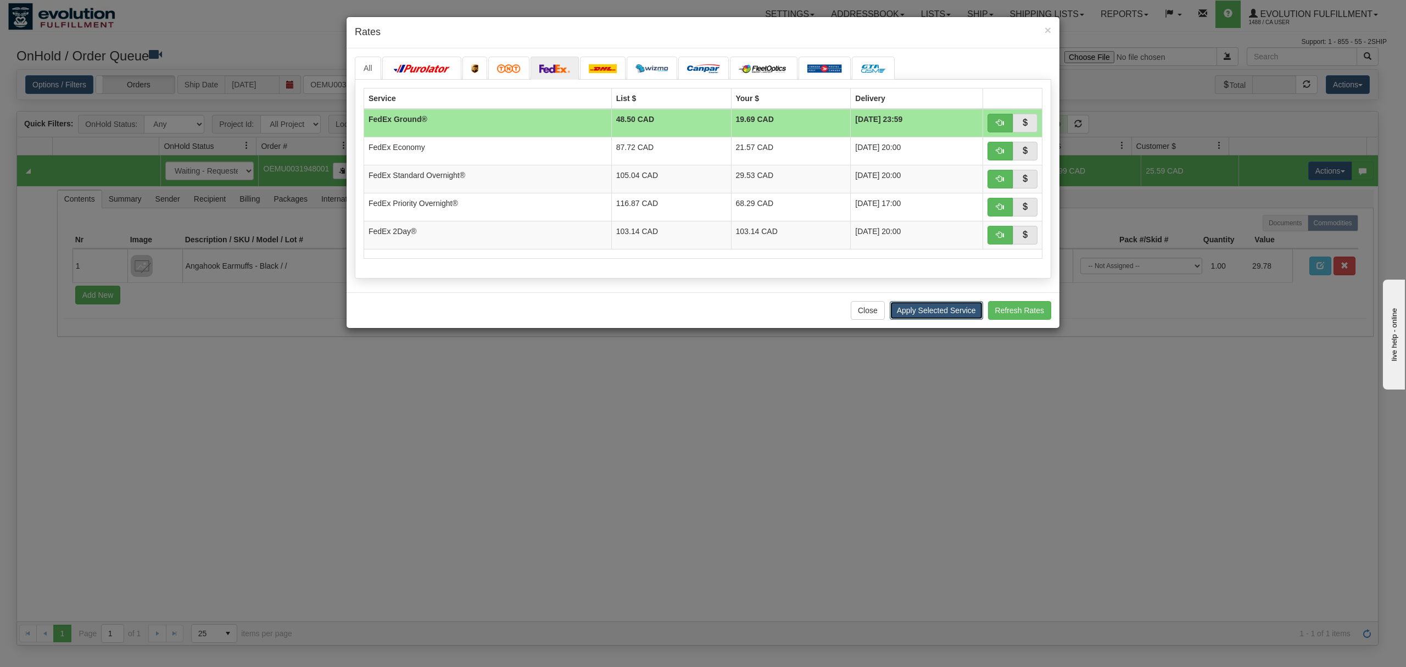
click at [947, 313] on button "Apply Selected Service" at bounding box center [935, 310] width 93 height 19
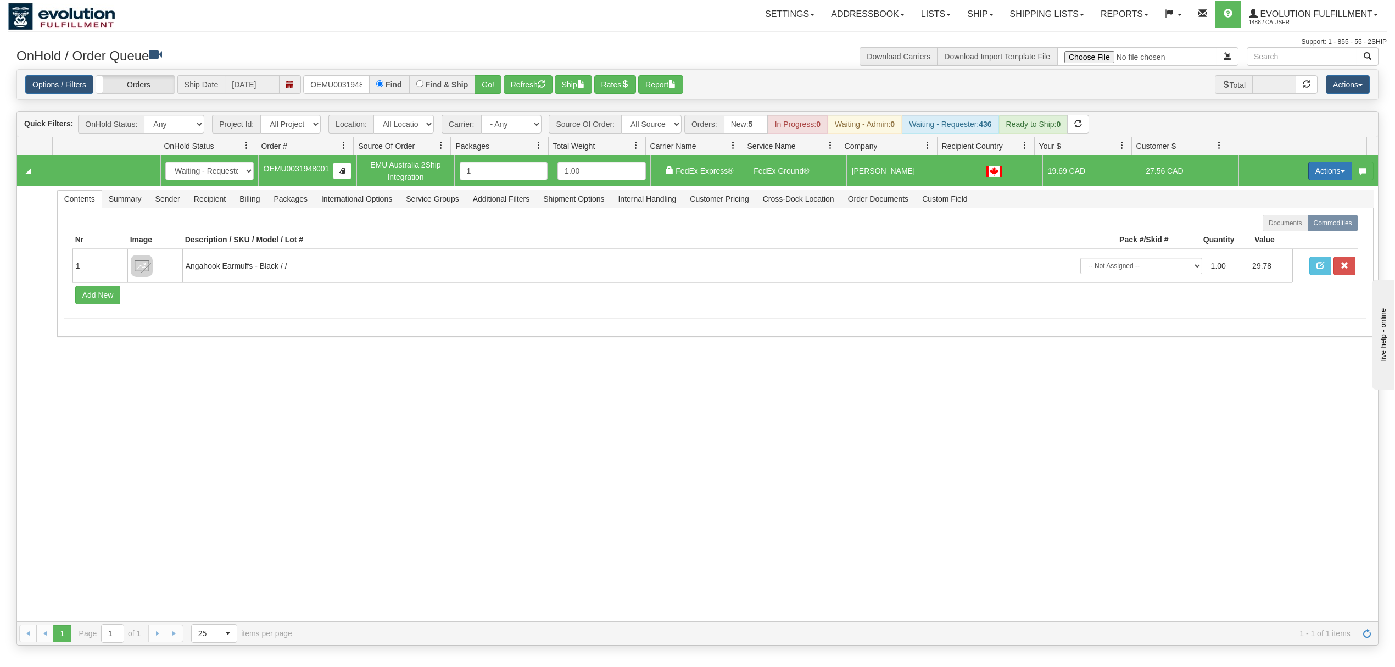
click at [1314, 173] on button "Actions" at bounding box center [1330, 170] width 44 height 19
click at [1279, 233] on span "Ship" at bounding box center [1285, 234] width 23 height 9
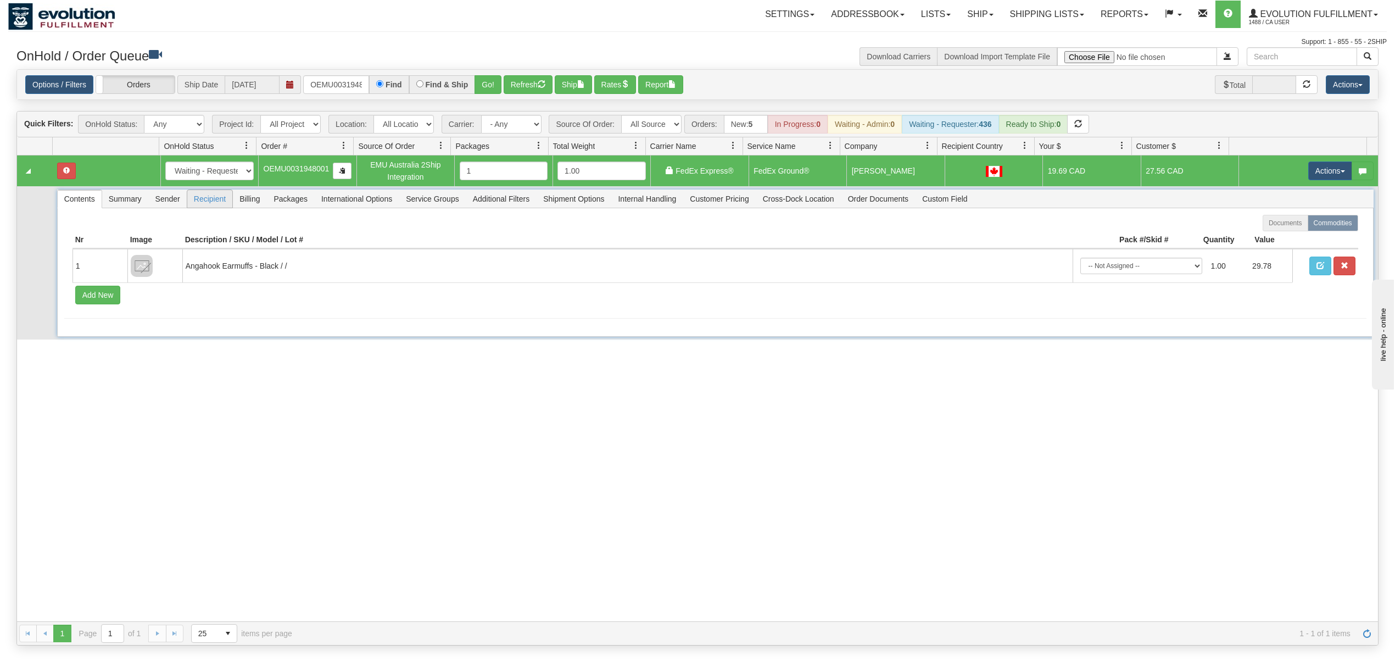
click at [214, 203] on span "Recipient" at bounding box center [209, 199] width 45 height 18
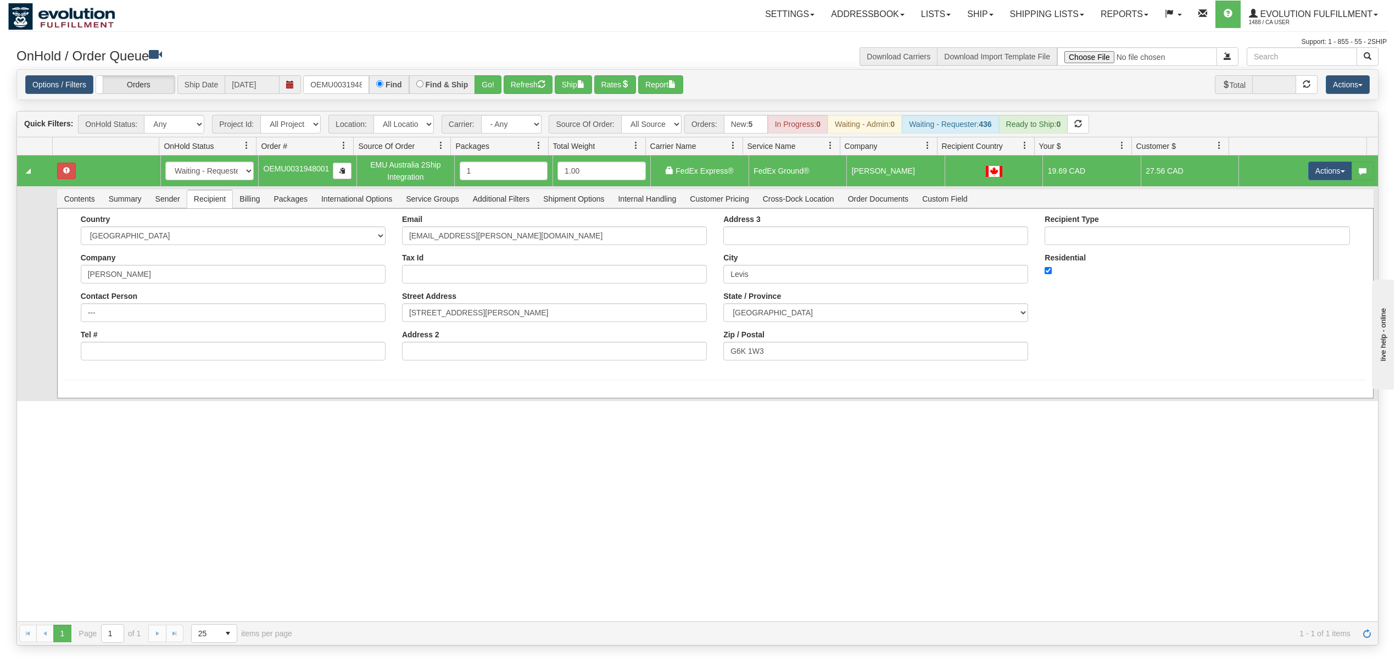
click at [178, 363] on div "Country AFGHANISTAN ALAND ISLANDS ALBANIA ALGERIA AMERICAN SAMOA ANDORRA ANGOLA…" at bounding box center [232, 292] width 321 height 154
click at [201, 349] on input "Tel #" at bounding box center [233, 351] width 305 height 19
type input "18886562228"
click at [91, 403] on button "Save" at bounding box center [80, 400] width 32 height 19
click at [1320, 172] on button "Actions" at bounding box center [1330, 170] width 44 height 19
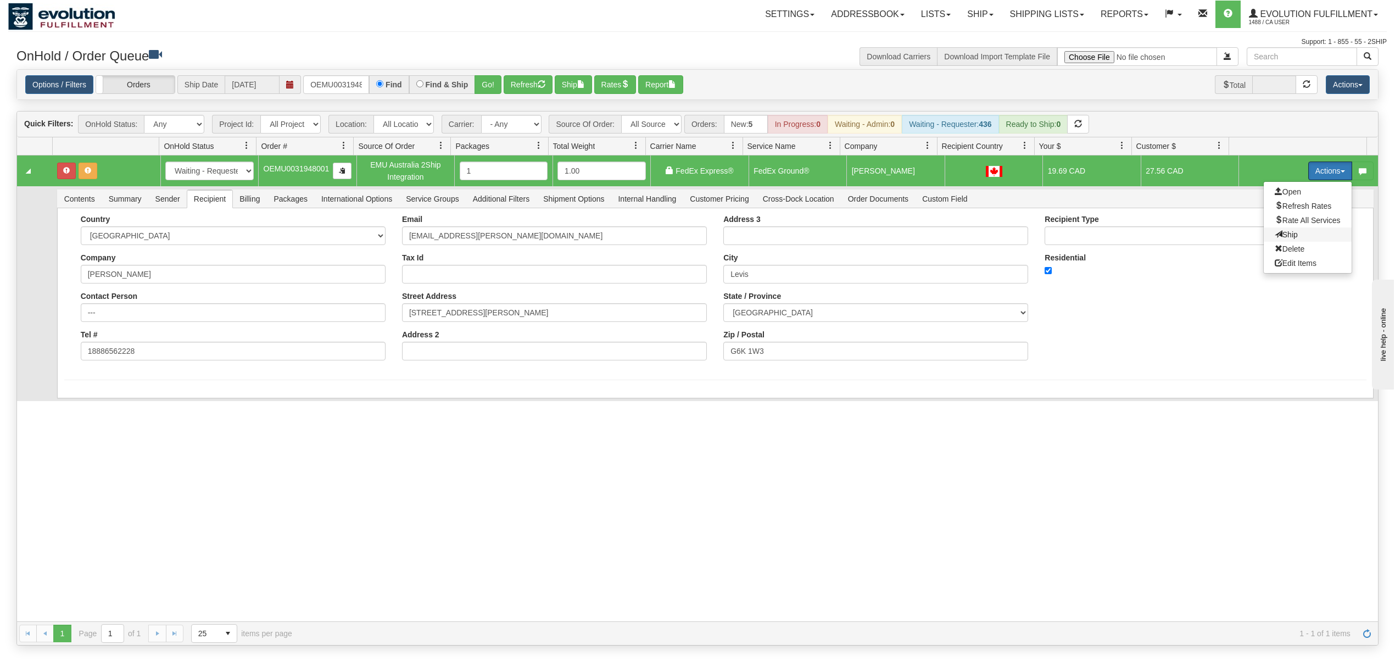
click at [1274, 238] on span "Ship" at bounding box center [1285, 234] width 23 height 9
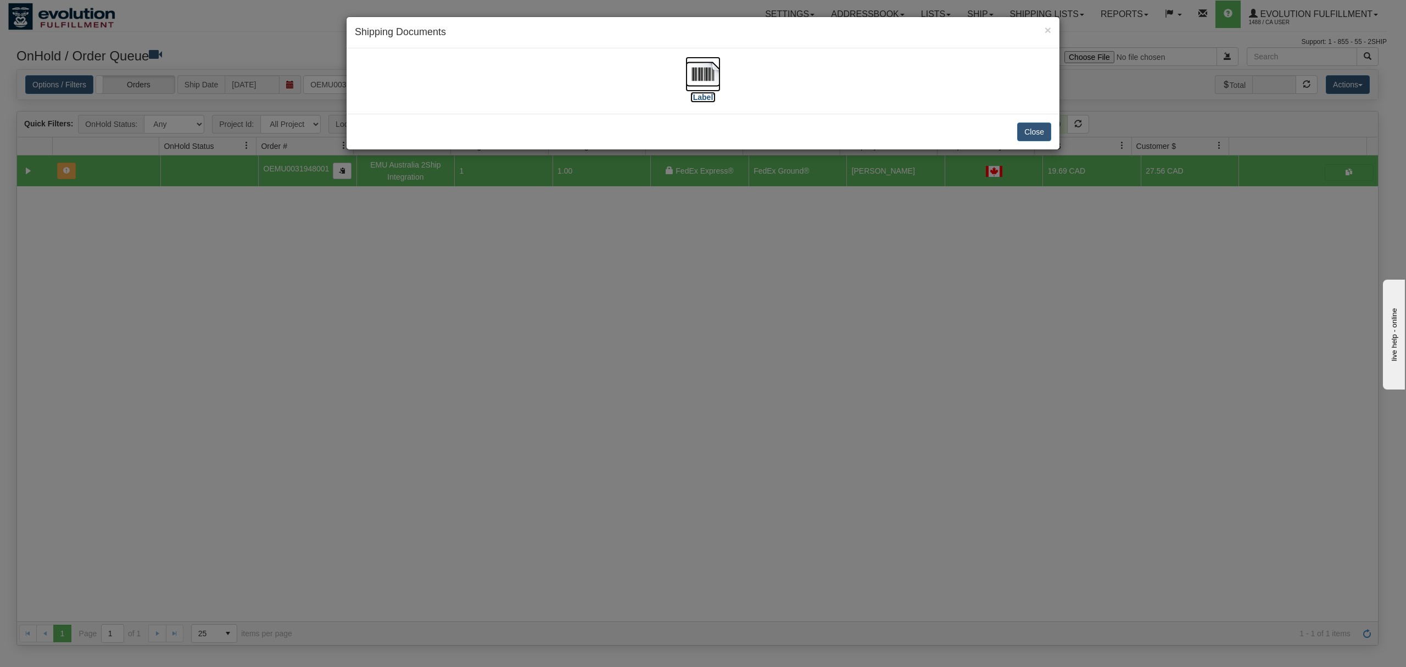
click at [694, 75] on img at bounding box center [702, 74] width 35 height 35
click at [1043, 126] on button "Close" at bounding box center [1034, 131] width 34 height 19
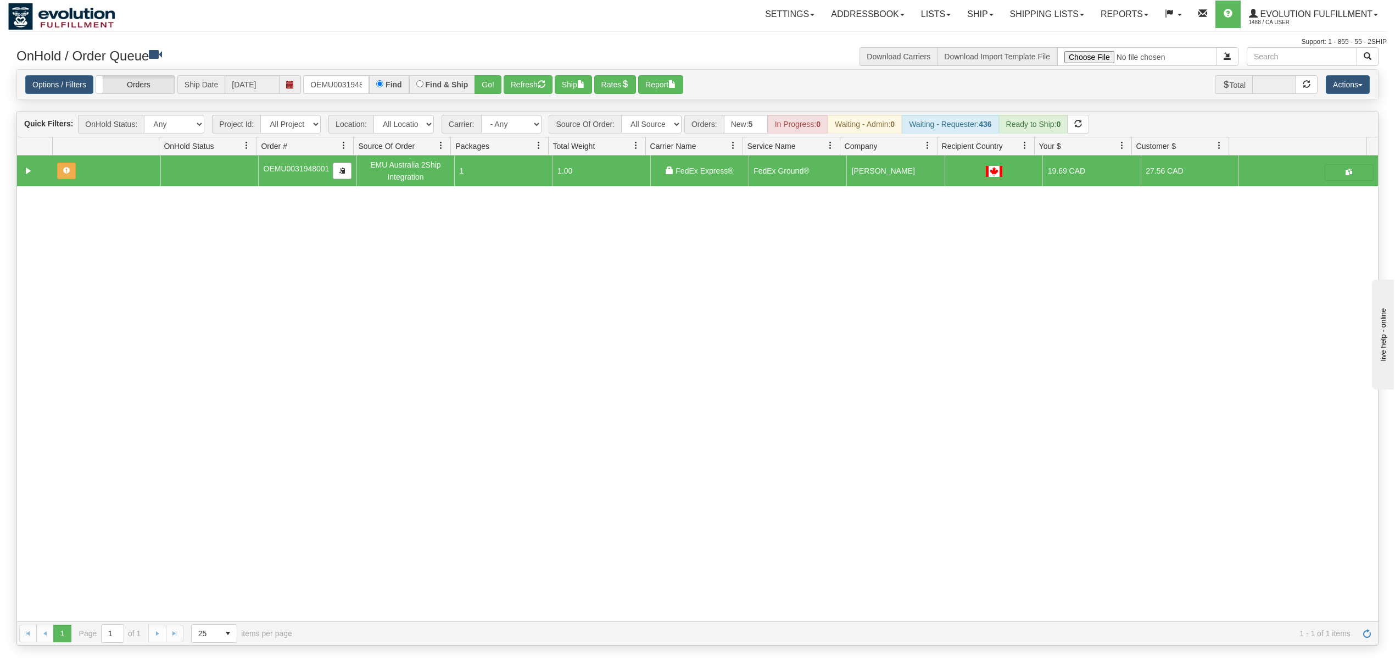
click at [359, 75] on div "Options / Filters Group Shipments Orders Ship Date 10/06/2025 OEMU0031948001 Fi…" at bounding box center [697, 85] width 1361 height 30
click at [354, 81] on input "OEMU0031948001" at bounding box center [336, 84] width 66 height 19
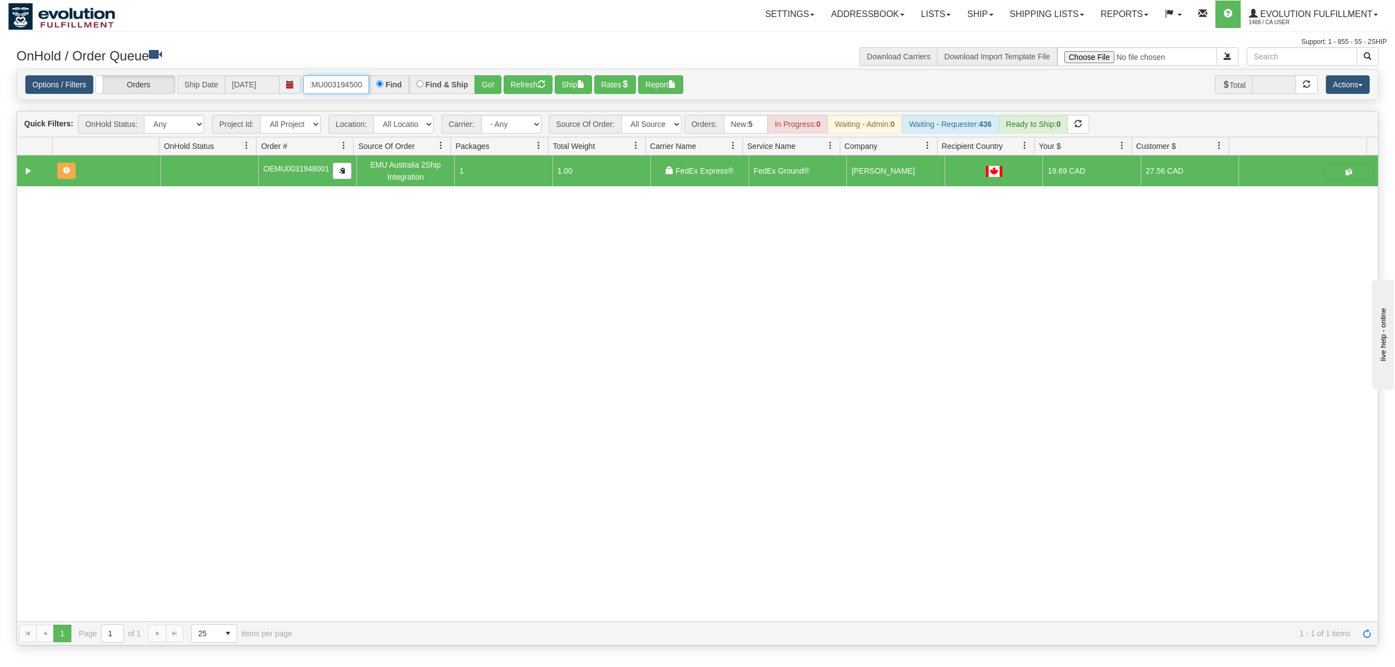
type input "OEMU0031945001"
click at [492, 83] on button "Go!" at bounding box center [487, 84] width 27 height 19
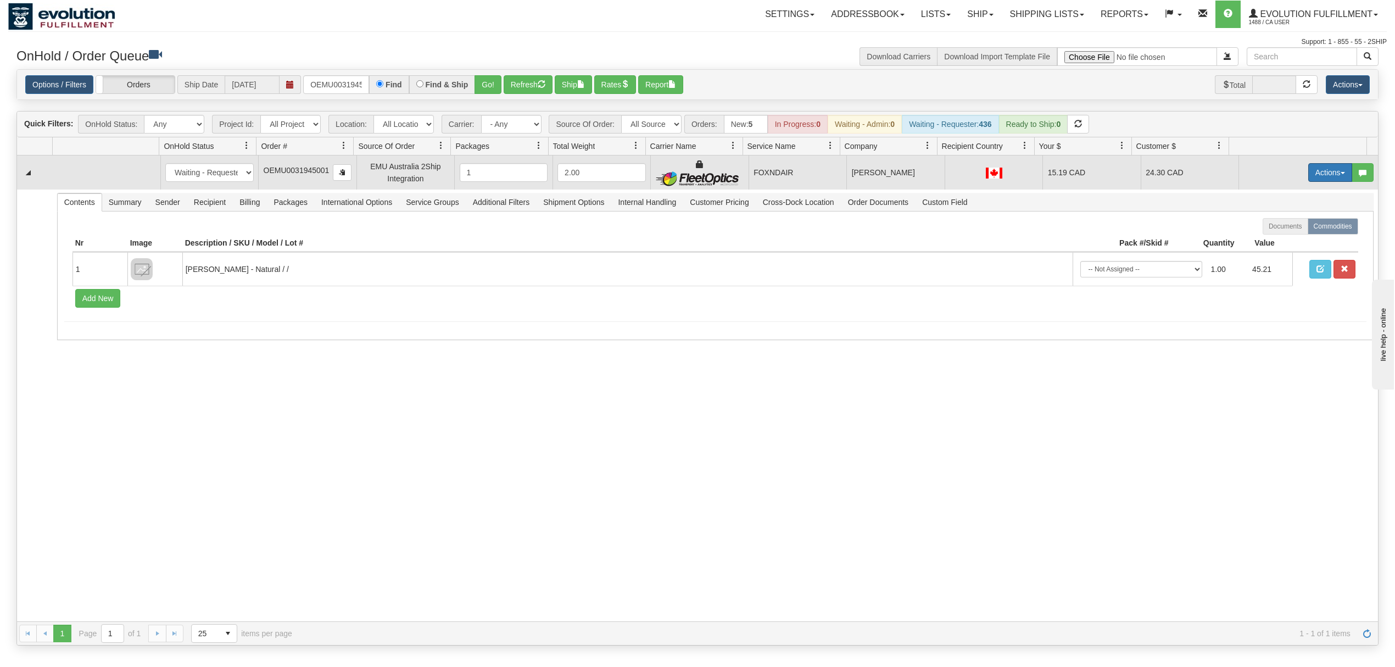
click at [1312, 176] on button "Actions" at bounding box center [1330, 172] width 44 height 19
click at [1283, 225] on span "Rate All Services" at bounding box center [1307, 221] width 66 height 9
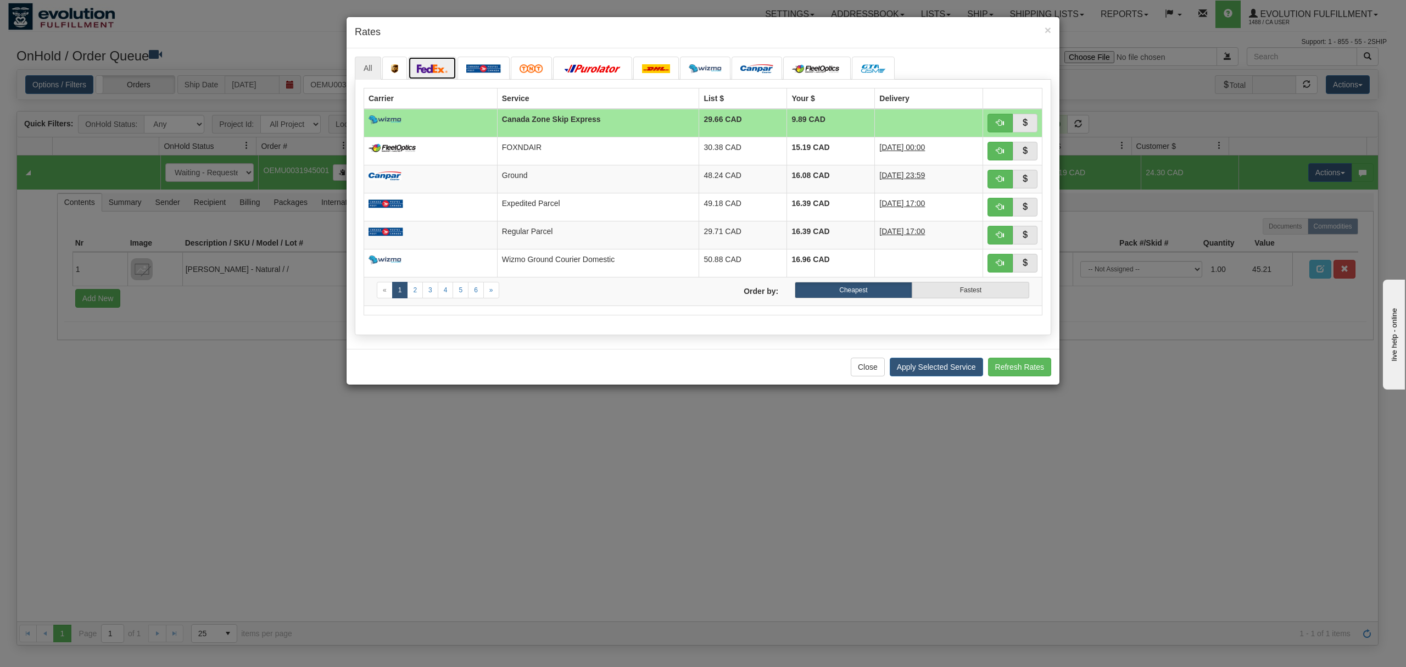
click at [446, 71] on img at bounding box center [432, 68] width 31 height 9
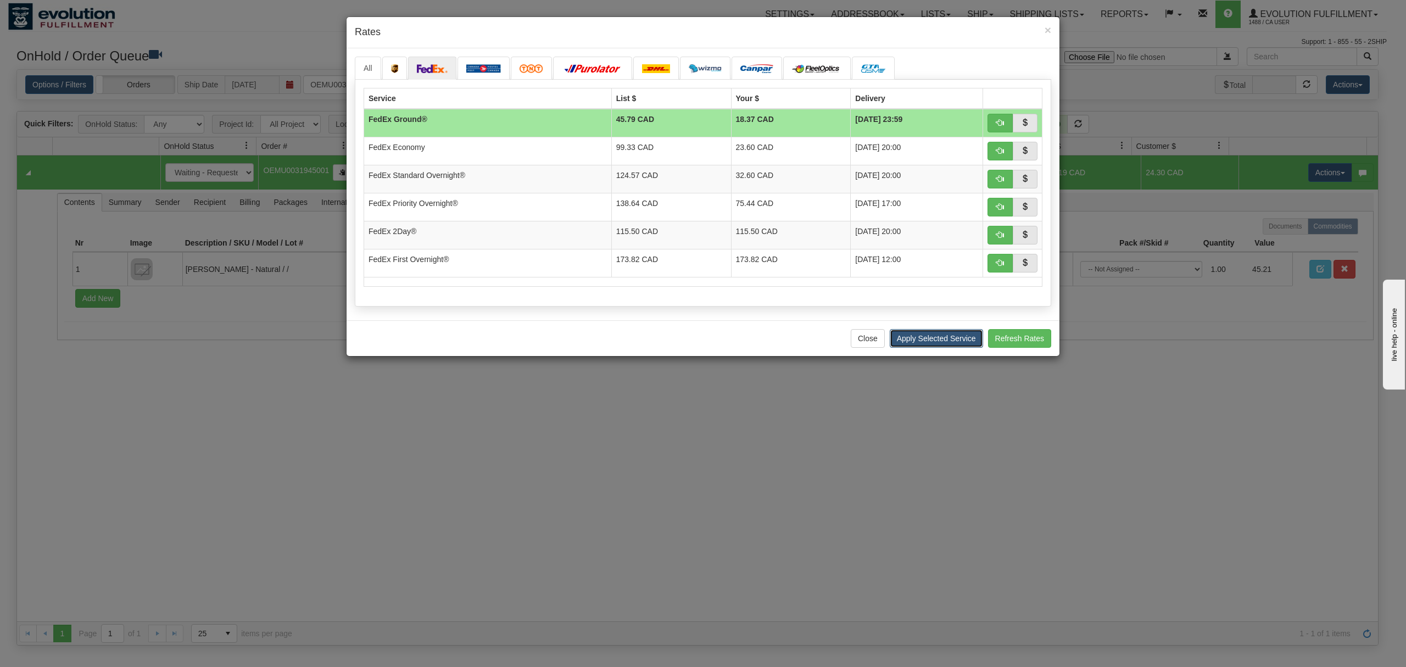
click at [942, 345] on button "Apply Selected Service" at bounding box center [935, 338] width 93 height 19
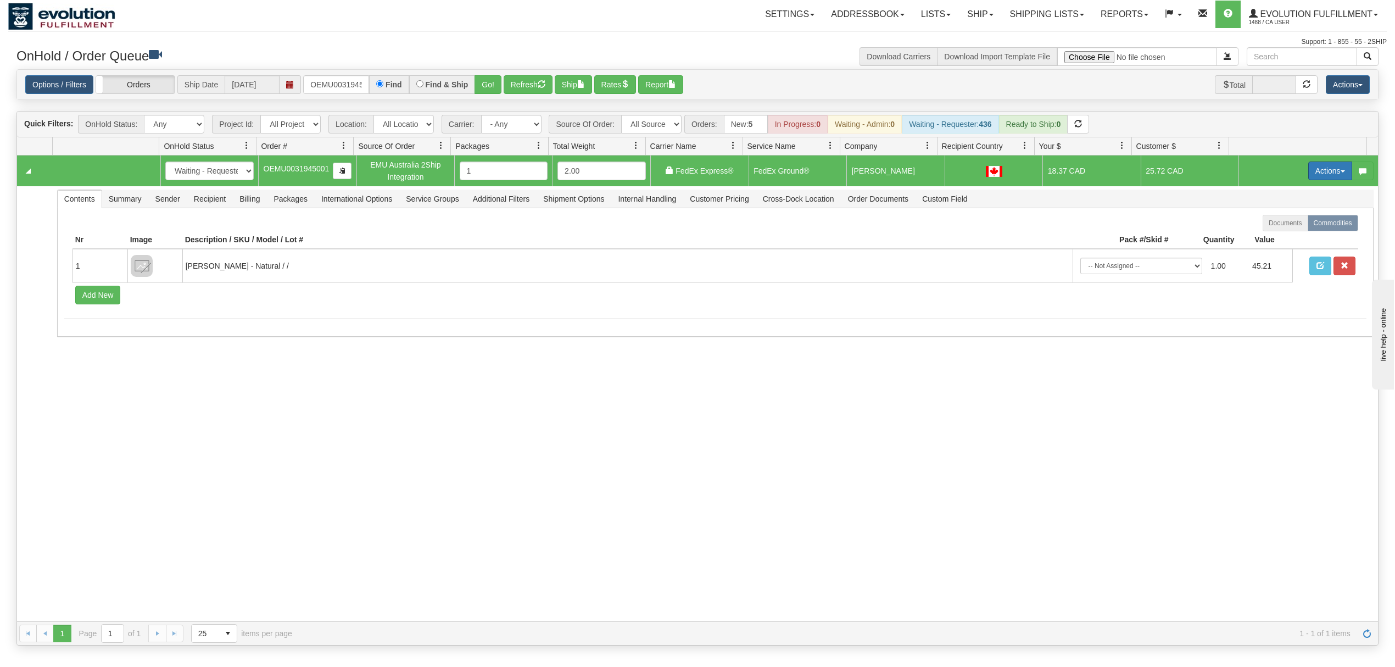
click at [1313, 176] on button "Actions" at bounding box center [1330, 170] width 44 height 19
click at [1279, 233] on span "Ship" at bounding box center [1285, 234] width 23 height 9
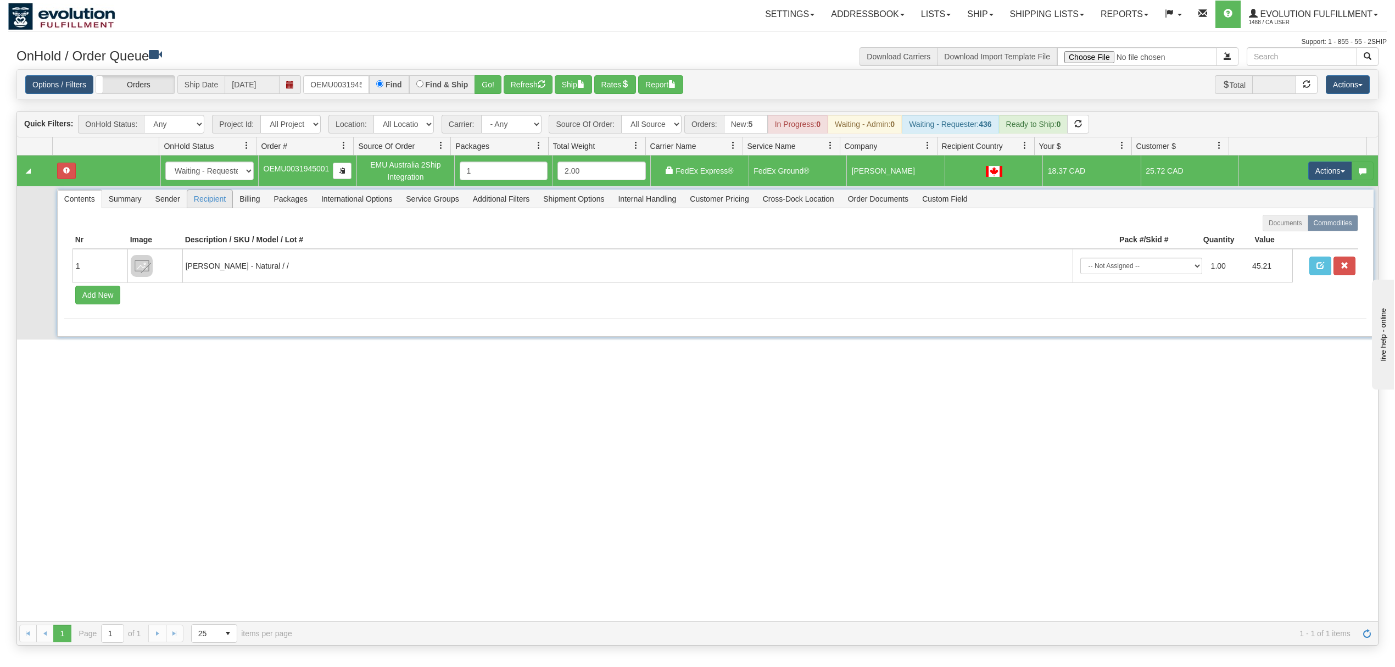
click at [204, 205] on span "Recipient" at bounding box center [209, 199] width 45 height 18
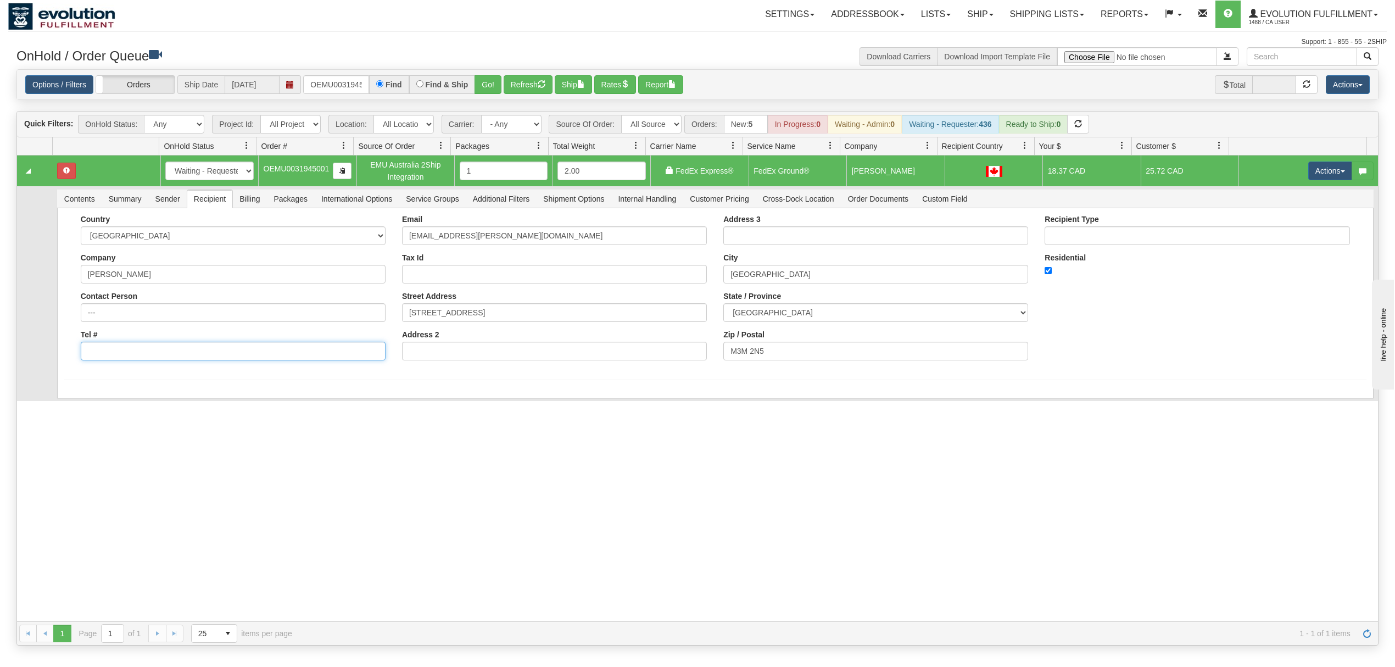
click at [152, 357] on input "Tel #" at bounding box center [233, 351] width 305 height 19
type input "18886562228"
click at [80, 413] on div "Country AFGHANISTAN ALAND ISLANDS ALBANIA ALGERIA AMERICAN SAMOA ANDORRA ANGOLA…" at bounding box center [715, 312] width 1316 height 209
click at [83, 403] on button "Save" at bounding box center [80, 400] width 32 height 19
click at [1328, 175] on button "Actions" at bounding box center [1330, 170] width 44 height 19
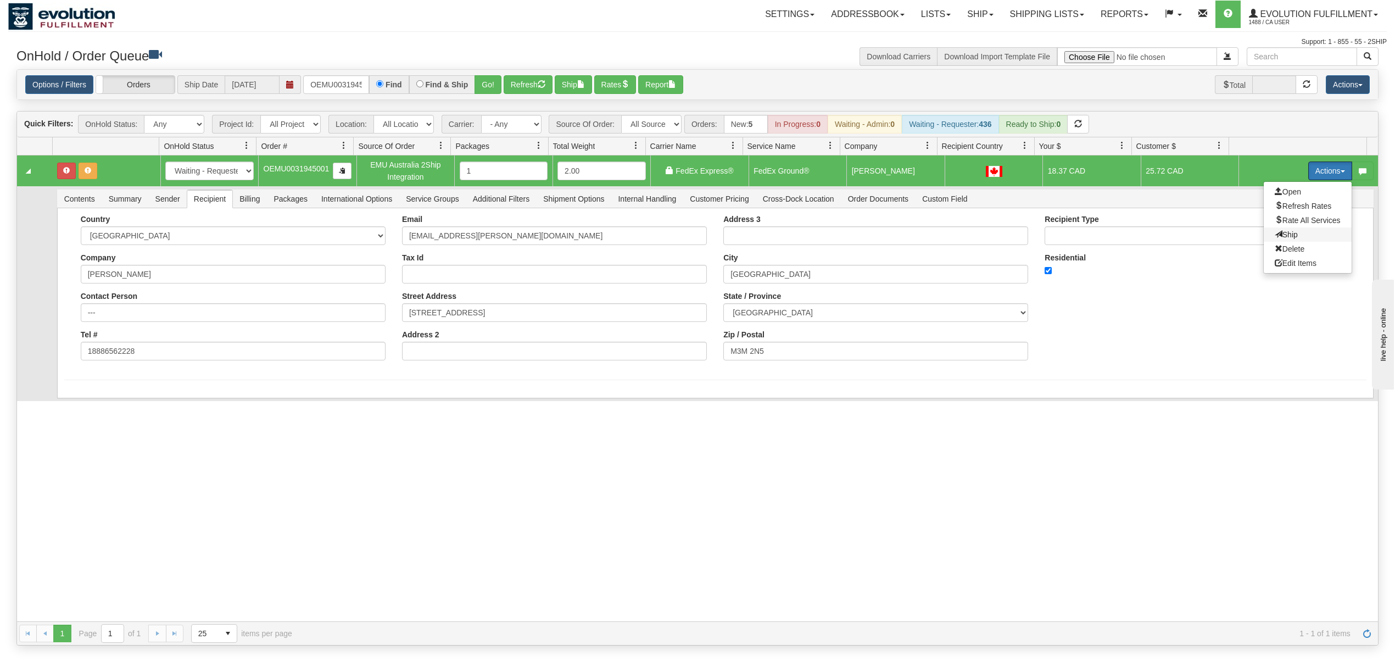
click at [1274, 238] on span "Ship" at bounding box center [1285, 234] width 23 height 9
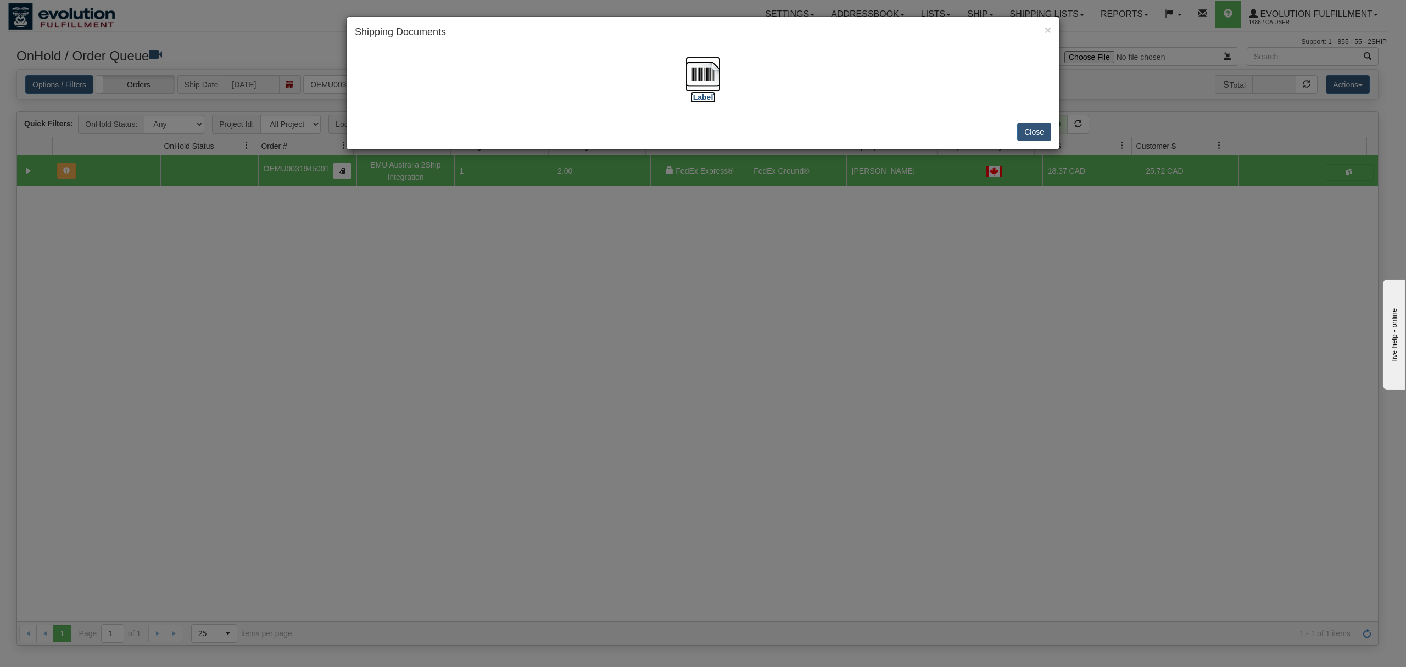
click at [692, 82] on img at bounding box center [702, 74] width 35 height 35
click at [1028, 135] on button "Close" at bounding box center [1034, 131] width 34 height 19
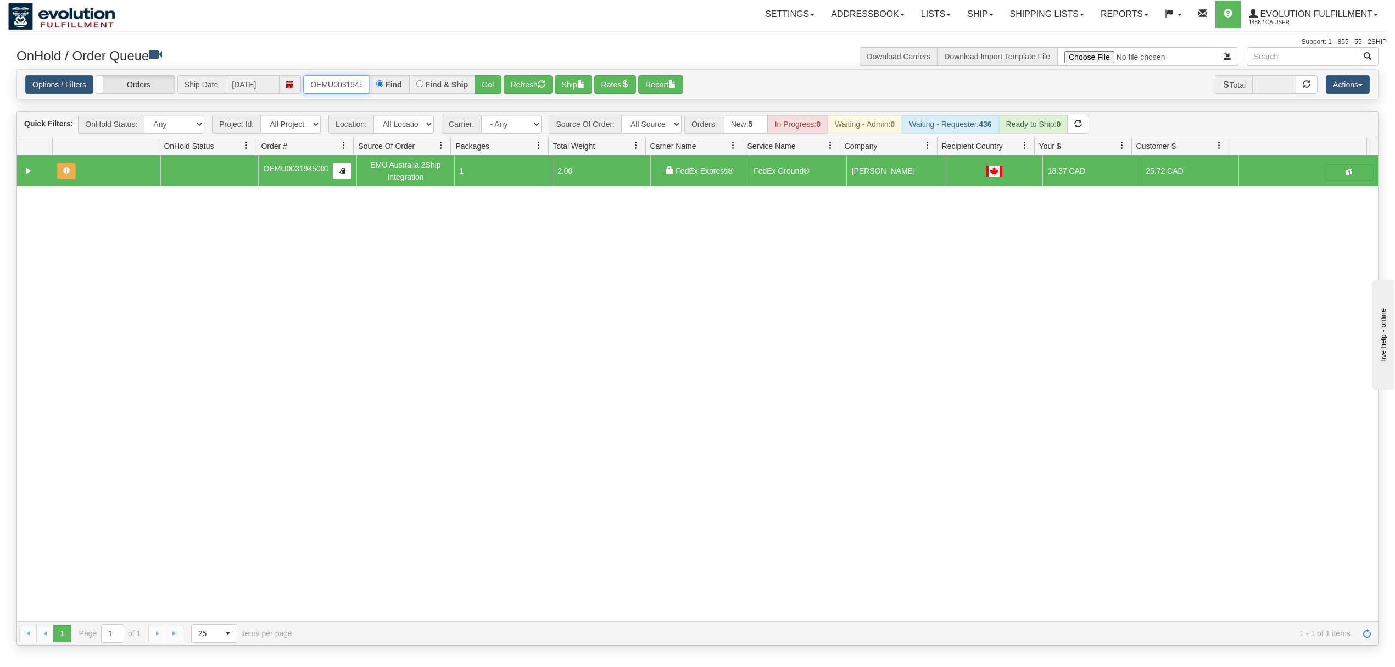
click at [348, 86] on input "OEMU0031945001" at bounding box center [336, 84] width 66 height 19
type input "OEMU0031947001"
click at [478, 82] on button "Go!" at bounding box center [487, 84] width 27 height 19
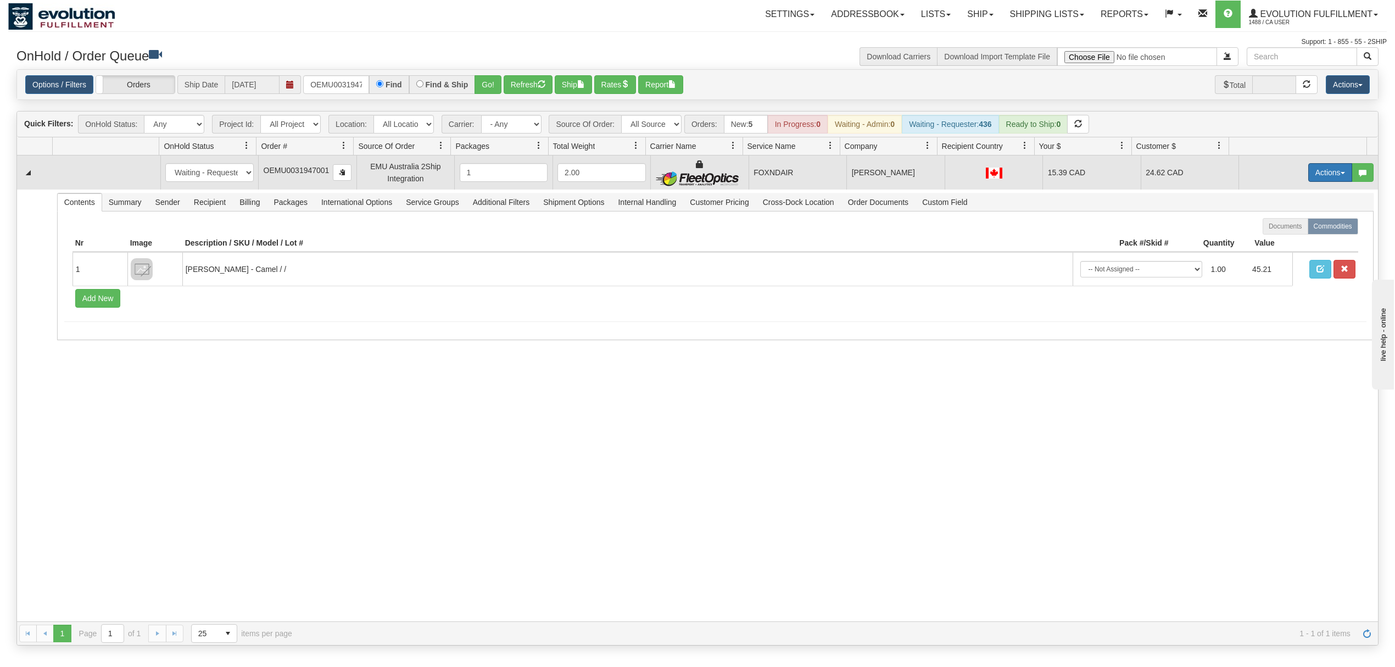
click at [1308, 178] on button "Actions" at bounding box center [1330, 172] width 44 height 19
click at [1284, 228] on link "Rate All Services" at bounding box center [1307, 222] width 88 height 14
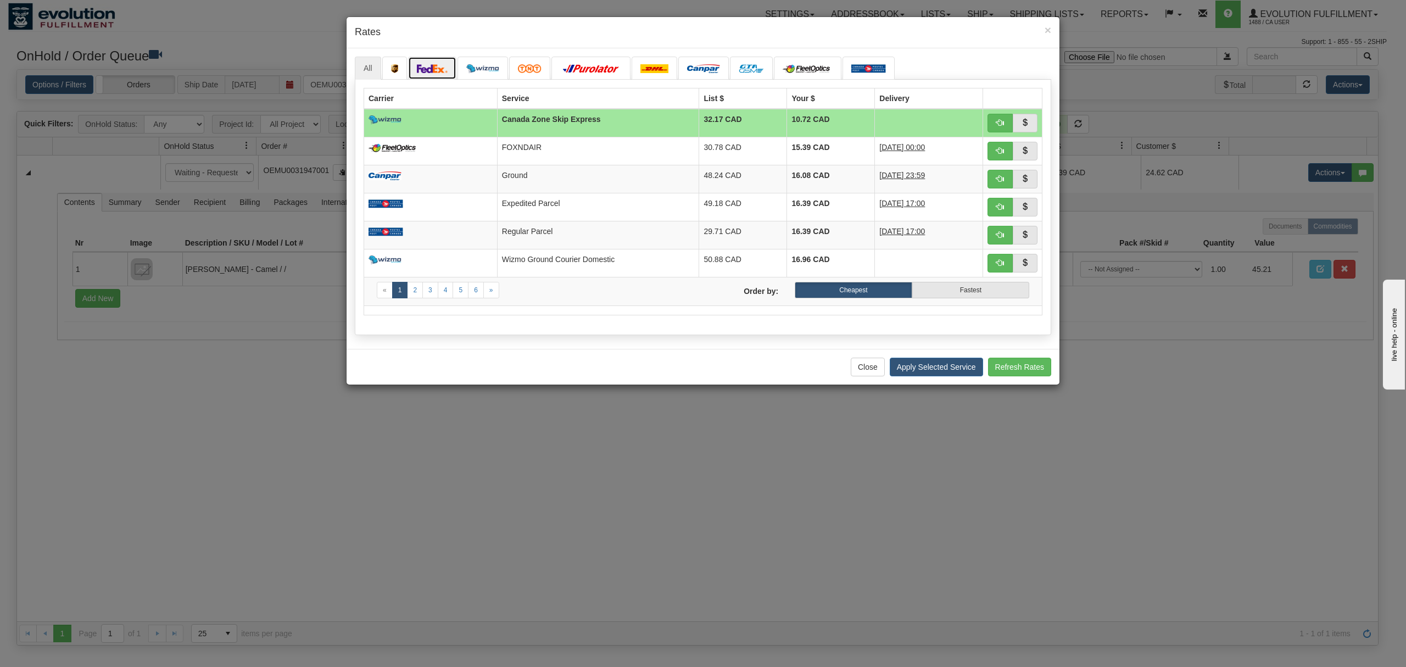
click at [444, 75] on link at bounding box center [432, 68] width 48 height 23
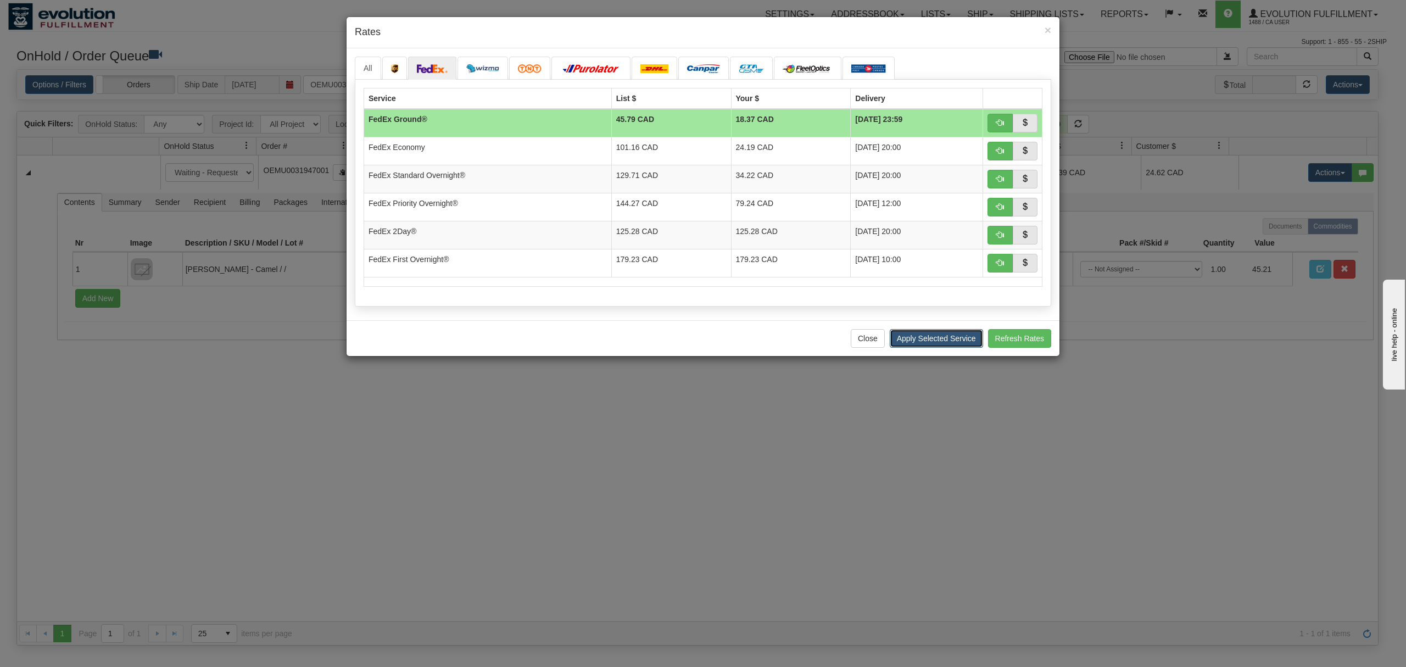
click at [918, 333] on button "Apply Selected Service" at bounding box center [935, 338] width 93 height 19
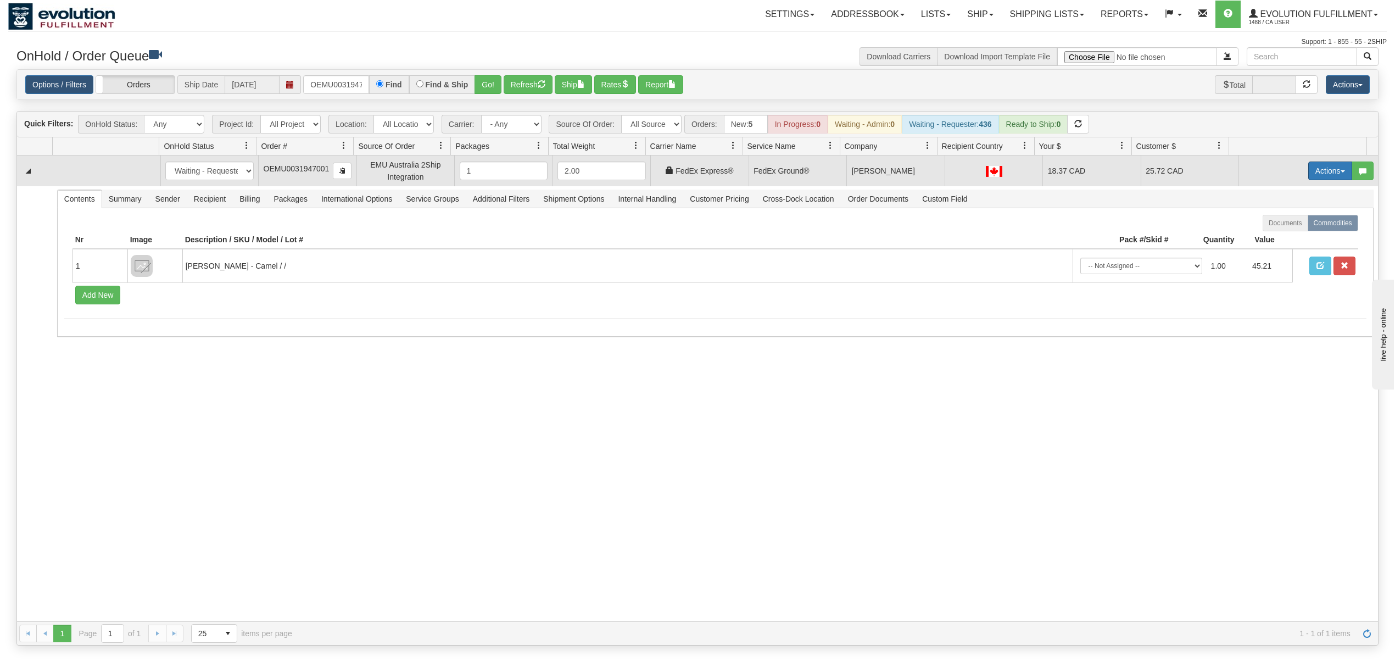
click at [1308, 174] on button "Actions" at bounding box center [1330, 170] width 44 height 19
click at [1268, 231] on link "Ship" at bounding box center [1307, 234] width 88 height 14
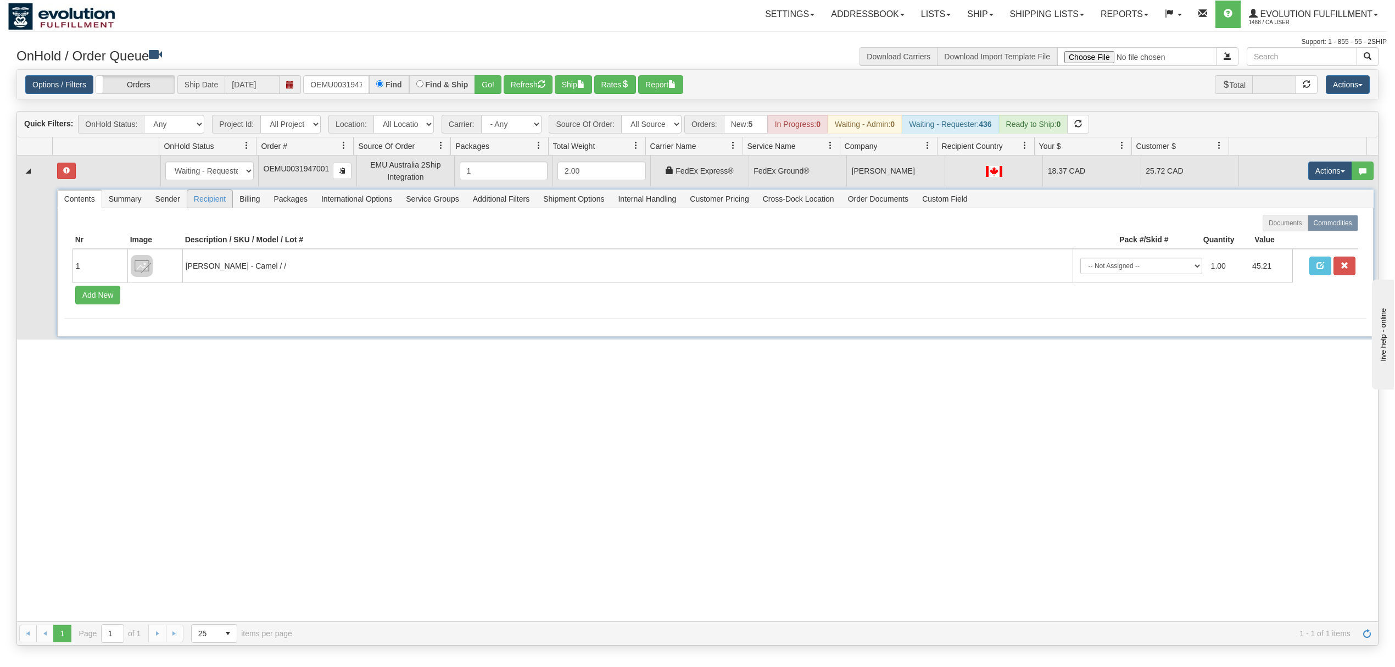
click at [211, 201] on span "Recipient" at bounding box center [209, 199] width 45 height 18
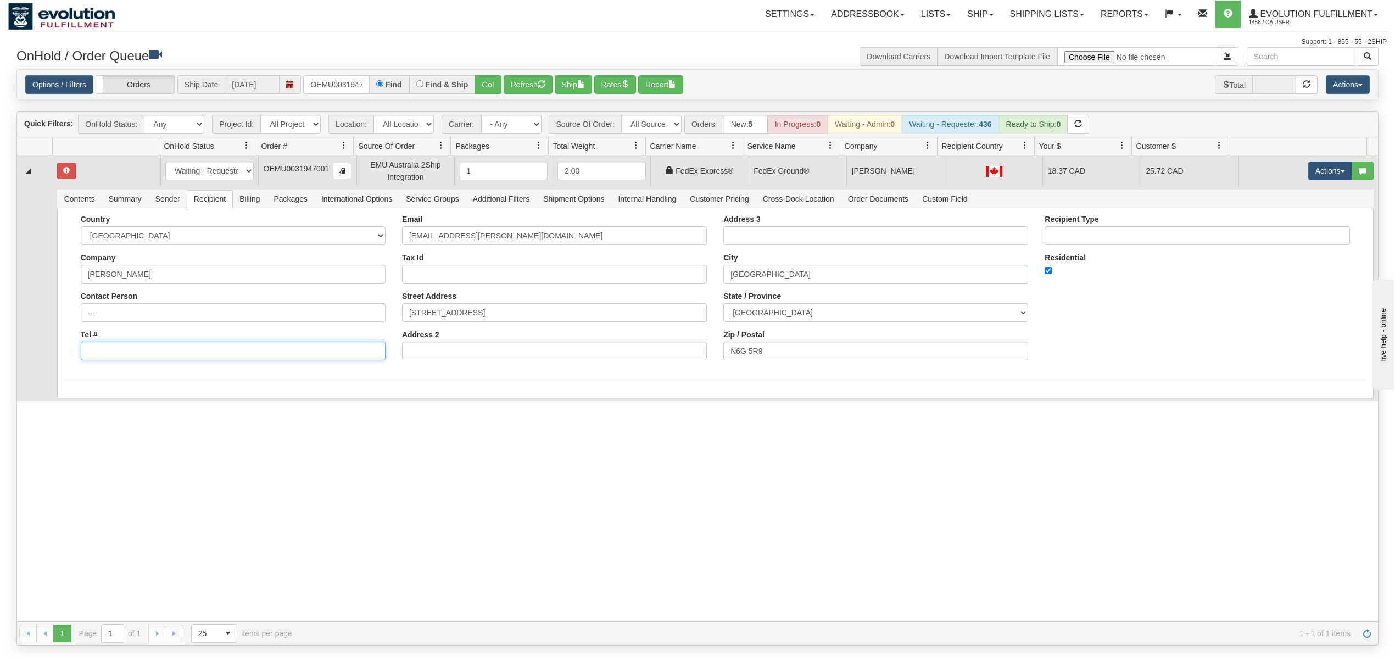
click at [222, 351] on input "Tel #" at bounding box center [233, 351] width 305 height 19
type input "18886562228"
click at [88, 407] on button "Save" at bounding box center [80, 400] width 32 height 19
click at [1323, 170] on button "Actions" at bounding box center [1330, 170] width 44 height 19
click at [1274, 233] on span "Ship" at bounding box center [1285, 234] width 23 height 9
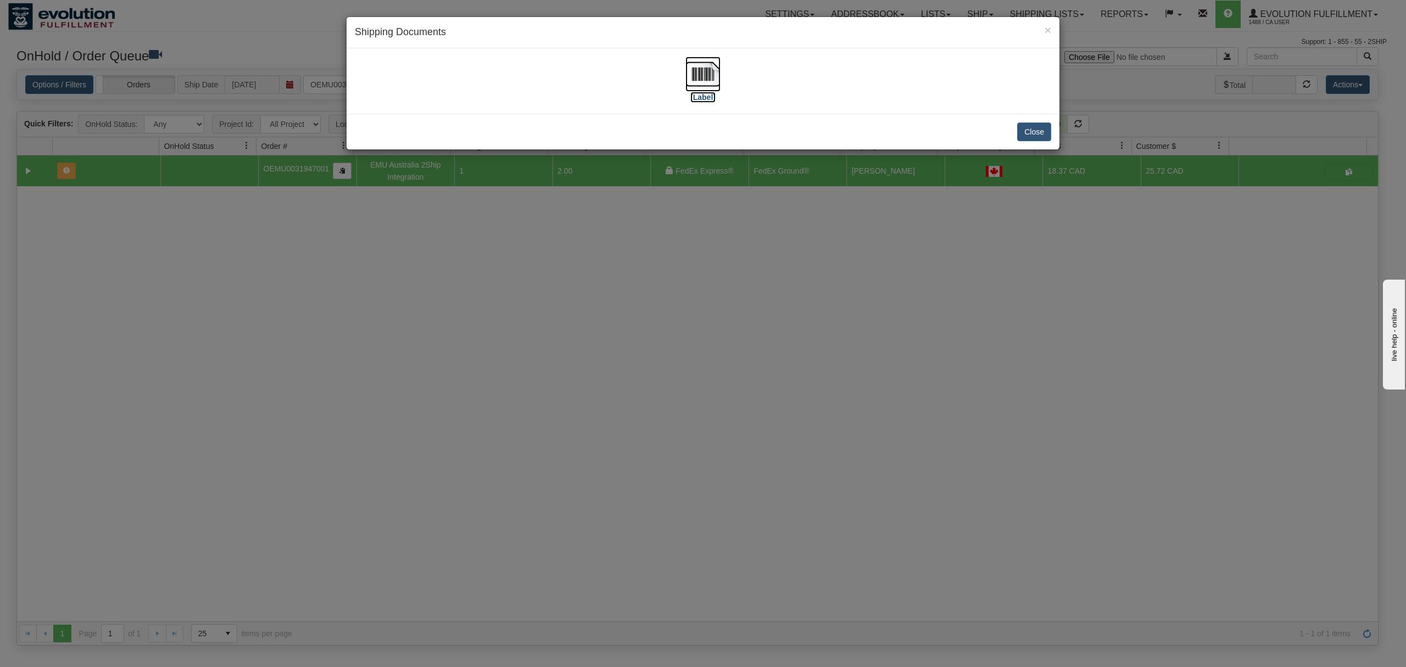
click at [713, 78] on img at bounding box center [702, 74] width 35 height 35
click at [1037, 130] on button "Close" at bounding box center [1034, 131] width 34 height 19
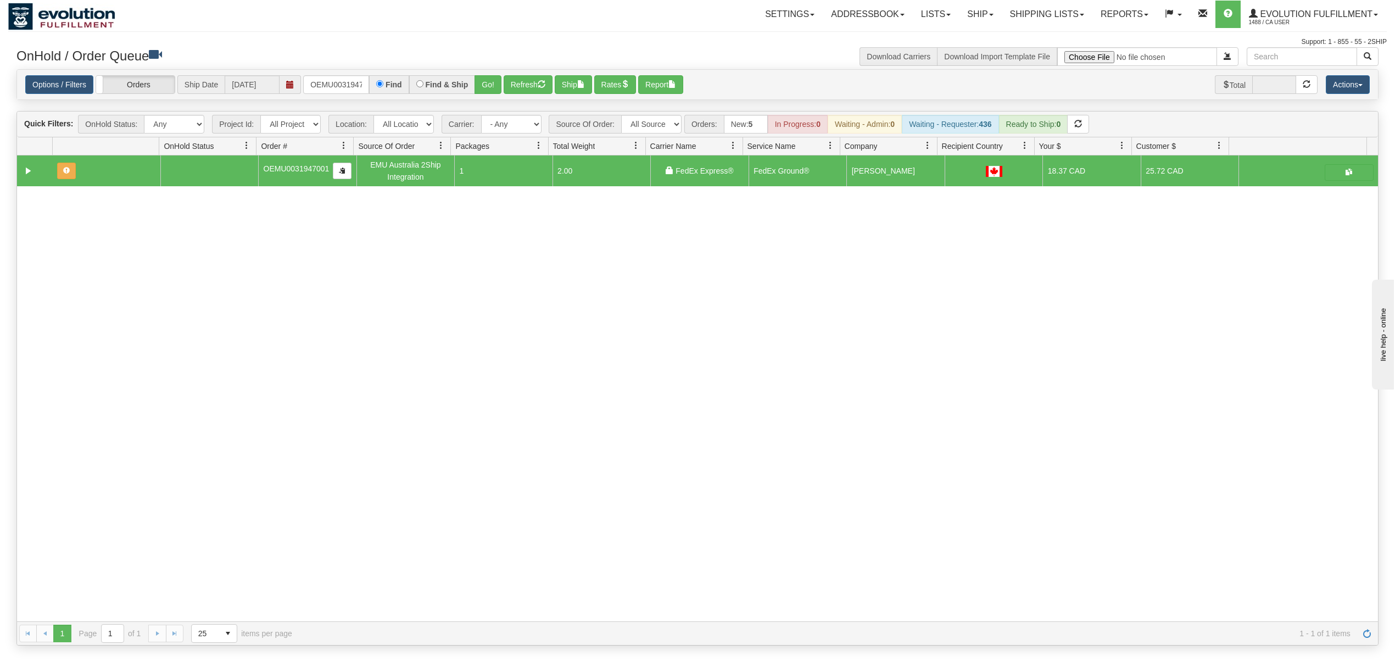
click at [333, 72] on div "Options / Filters Group Shipments Orders Ship Date 10/06/2025 OEMU0031947001 Fi…" at bounding box center [697, 85] width 1361 height 30
click at [333, 75] on div "Options / Filters Group Shipments Orders Ship Date 10/06/2025 OEMU0031947001 Fi…" at bounding box center [697, 85] width 1361 height 30
click at [333, 77] on input "OEMU0031947001" at bounding box center [336, 84] width 66 height 19
click at [332, 78] on input "OEMU0031947001" at bounding box center [336, 84] width 66 height 19
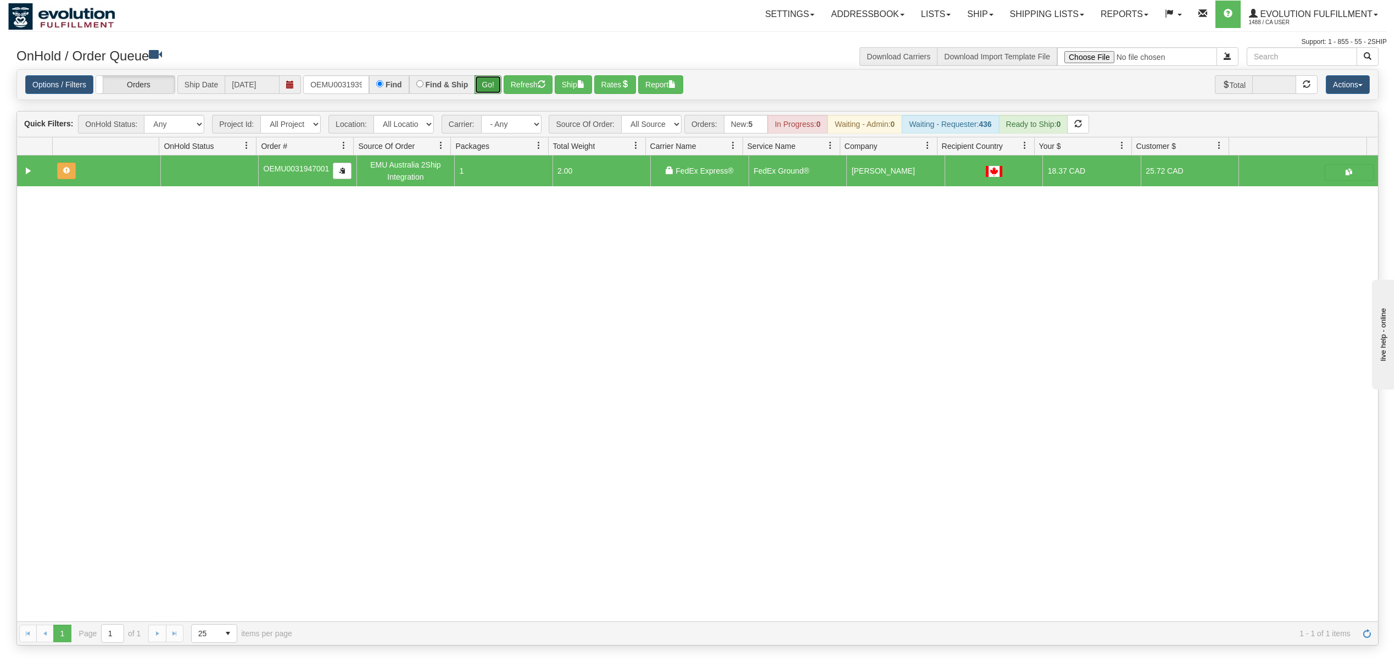
click at [491, 84] on button "Go!" at bounding box center [487, 84] width 27 height 19
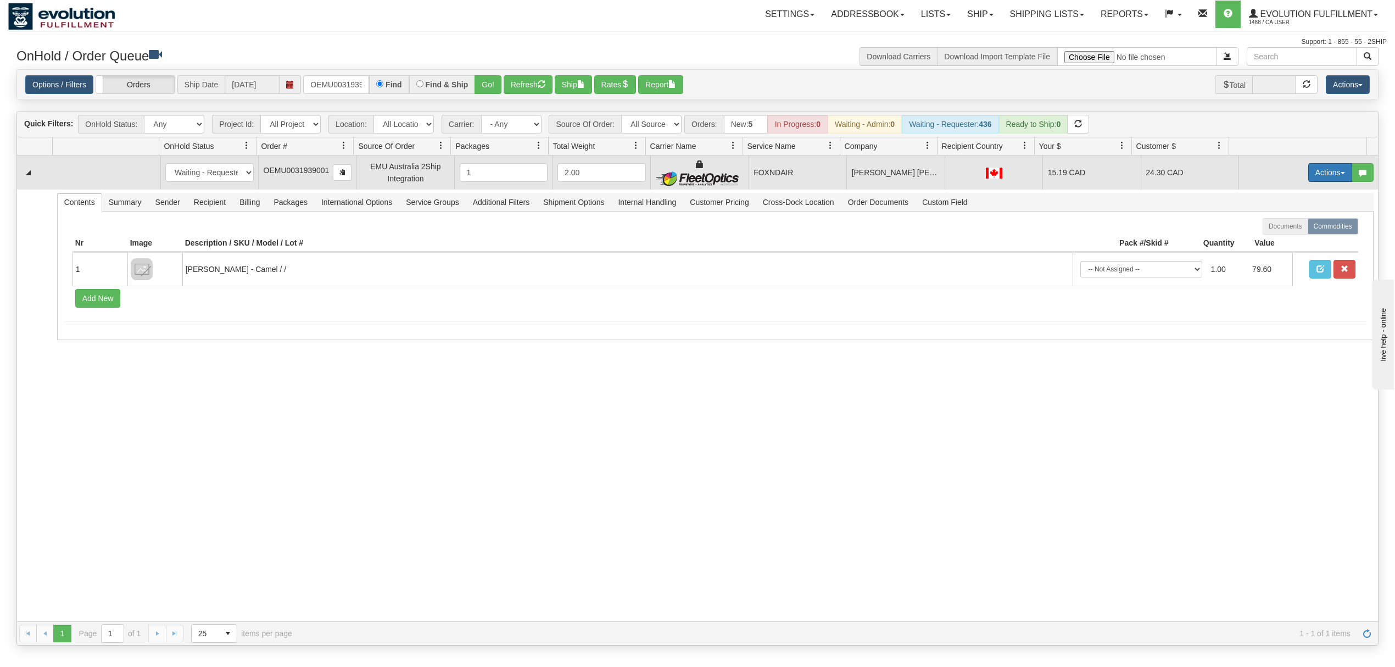
click at [1323, 175] on button "Actions" at bounding box center [1330, 172] width 44 height 19
click at [1296, 222] on span "Rate All Services" at bounding box center [1307, 221] width 66 height 9
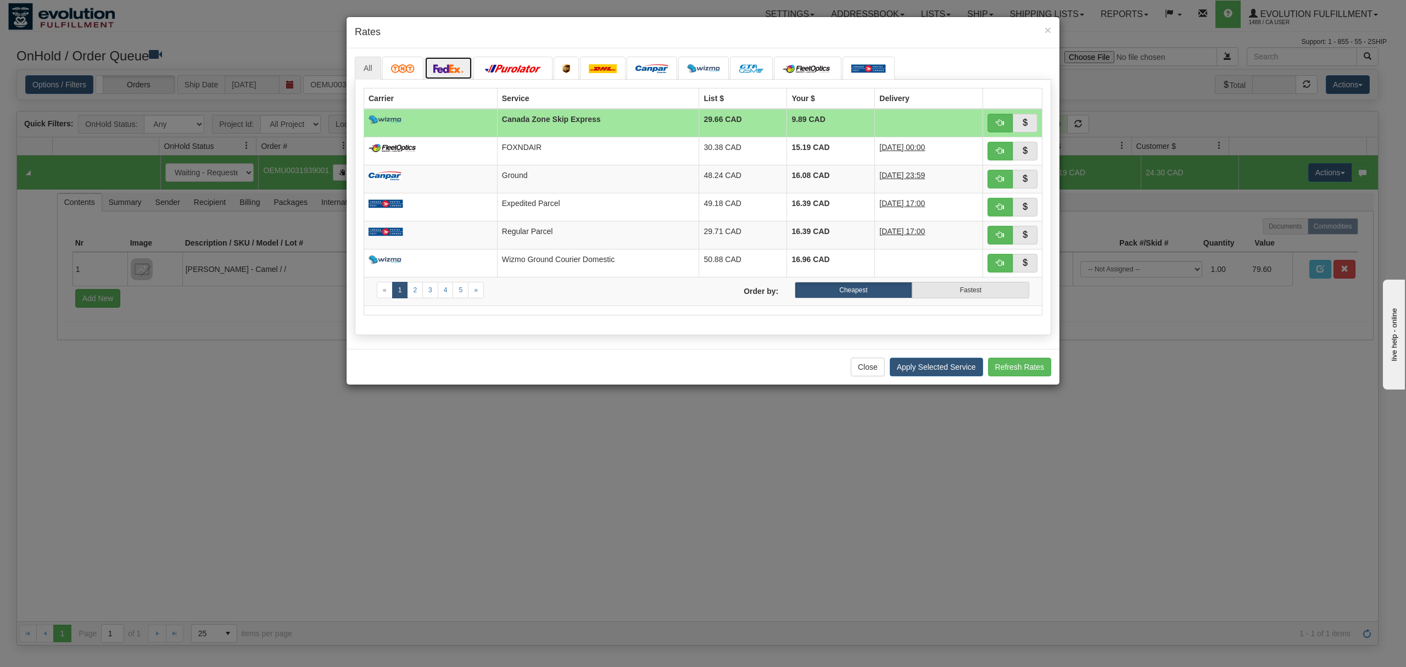
click at [464, 64] on img at bounding box center [448, 68] width 31 height 9
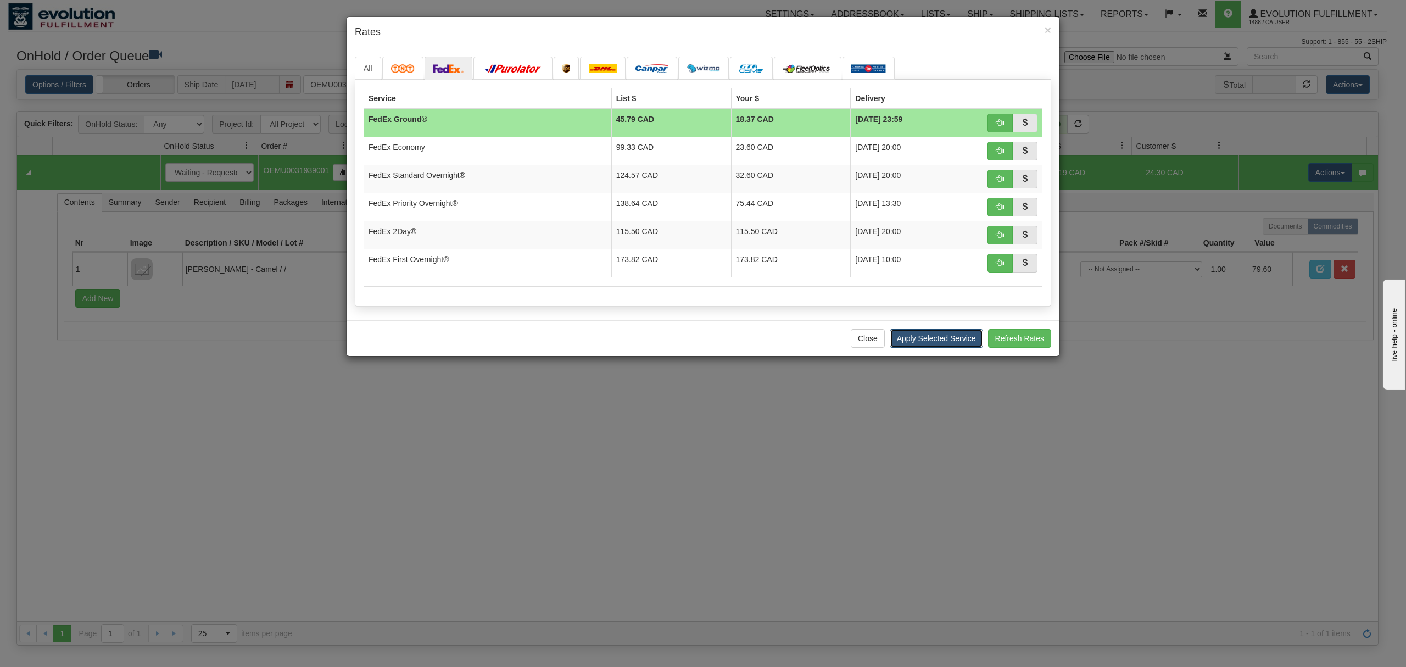
click at [918, 342] on button "Apply Selected Service" at bounding box center [935, 338] width 93 height 19
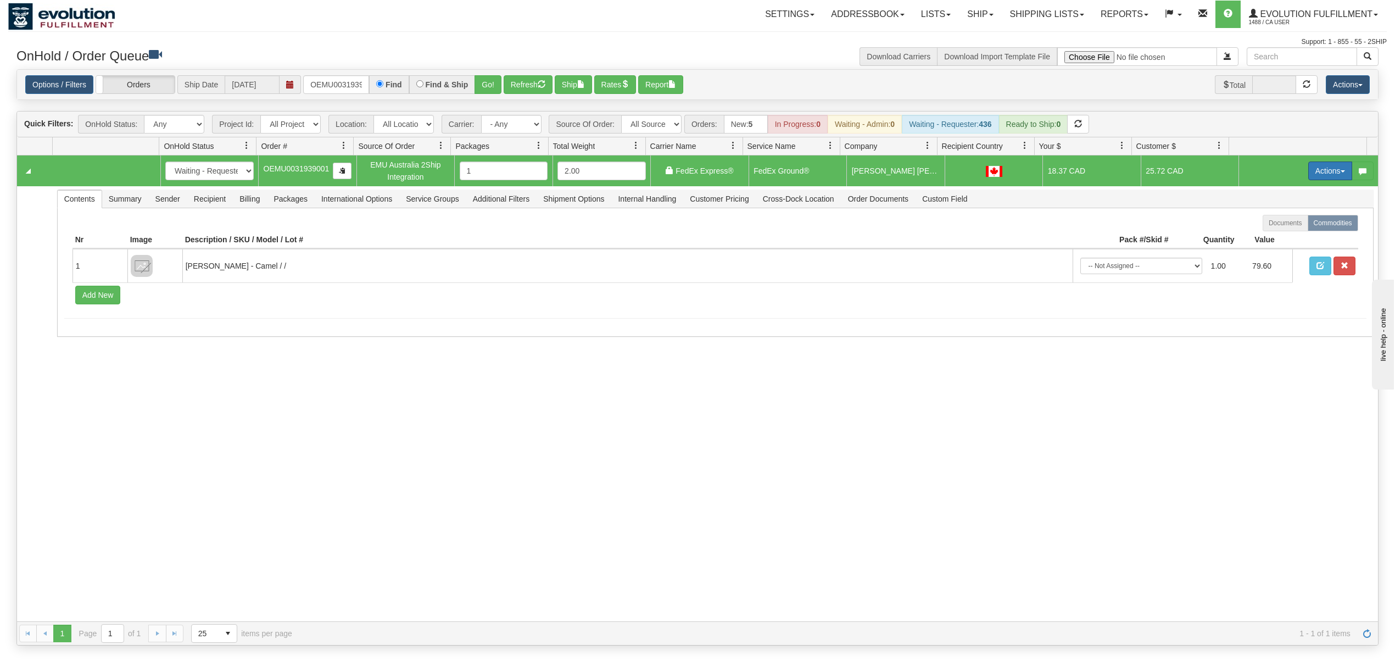
click at [1330, 175] on button "Actions" at bounding box center [1330, 170] width 44 height 19
click at [1274, 234] on span "Ship" at bounding box center [1285, 234] width 23 height 9
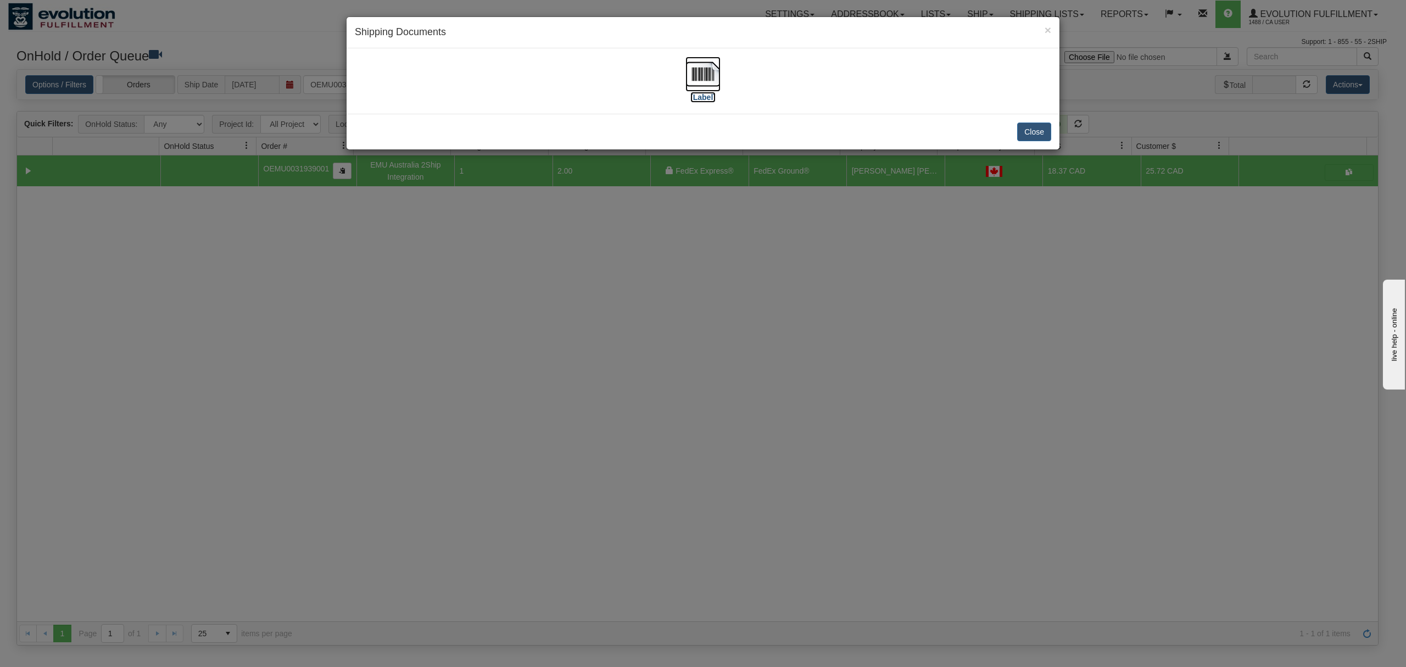
click at [702, 77] on img at bounding box center [702, 74] width 35 height 35
click at [1030, 133] on button "Close" at bounding box center [1034, 131] width 34 height 19
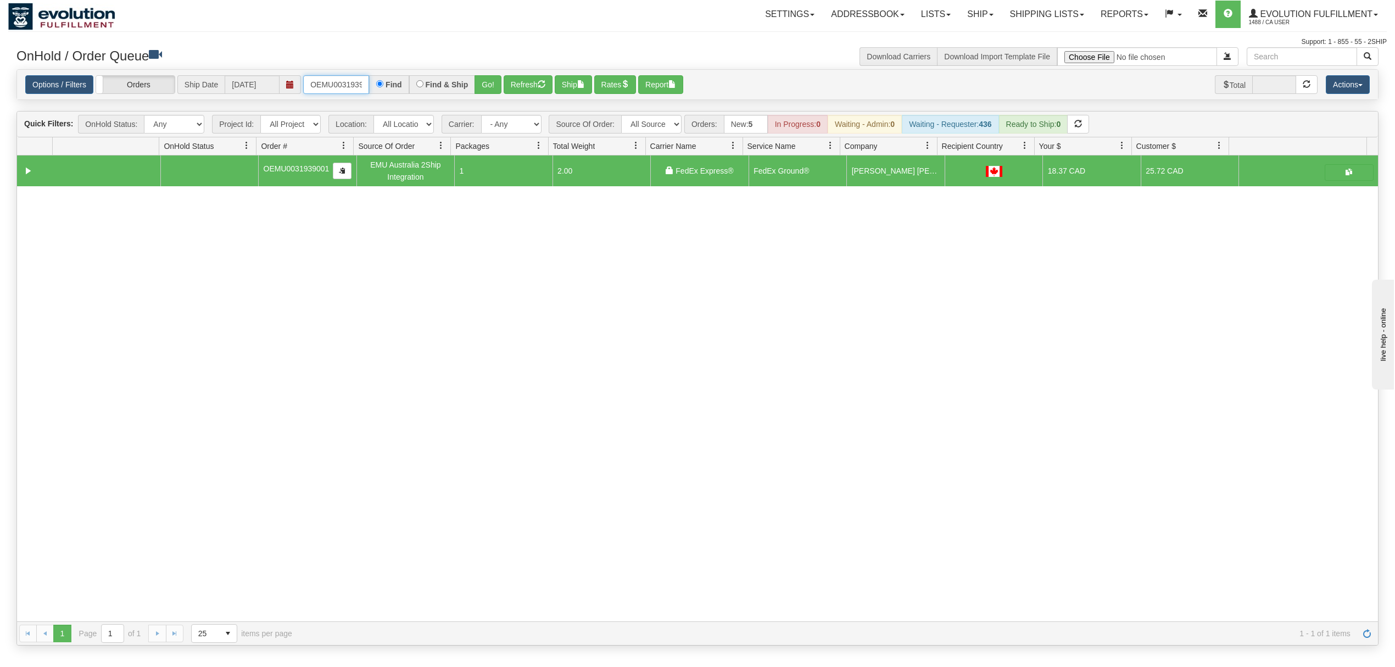
click at [321, 93] on input "OEMU0031939001" at bounding box center [336, 84] width 66 height 19
type input "OEMU0031921001"
click at [484, 81] on button "Go!" at bounding box center [487, 84] width 27 height 19
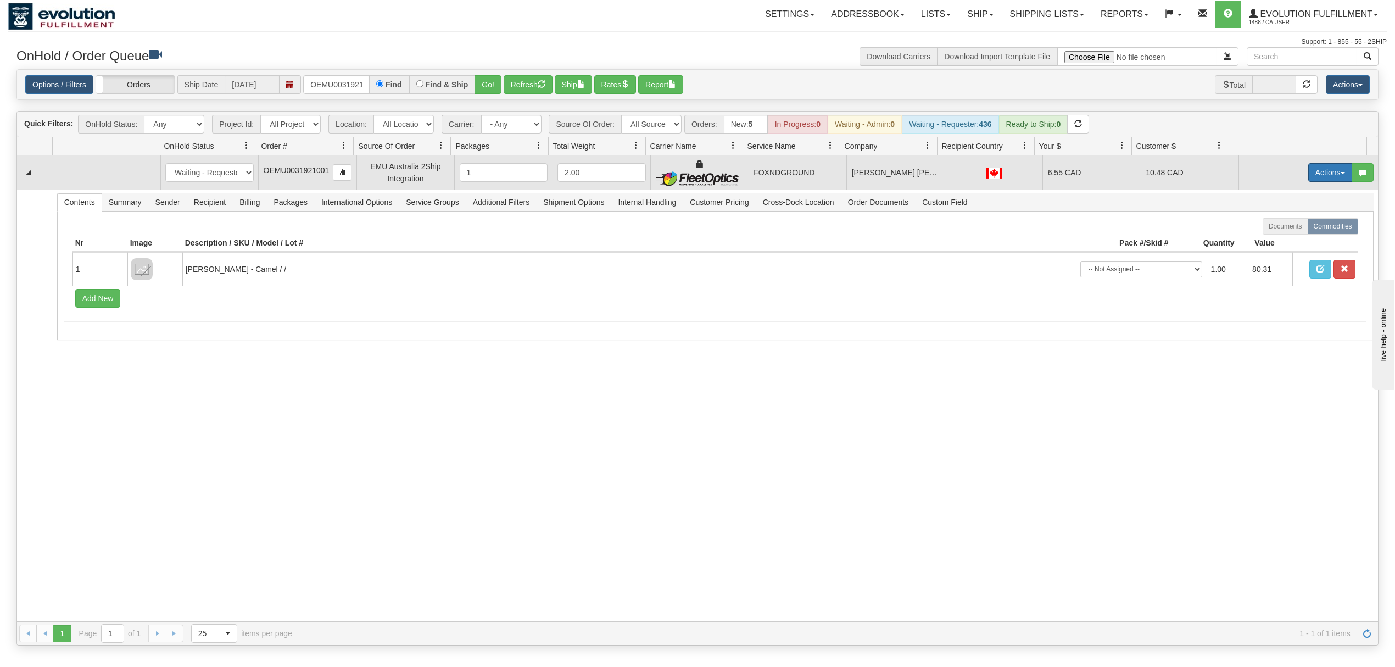
click at [1319, 172] on button "Actions" at bounding box center [1330, 172] width 44 height 19
click at [1296, 225] on span "Rate All Services" at bounding box center [1307, 221] width 66 height 9
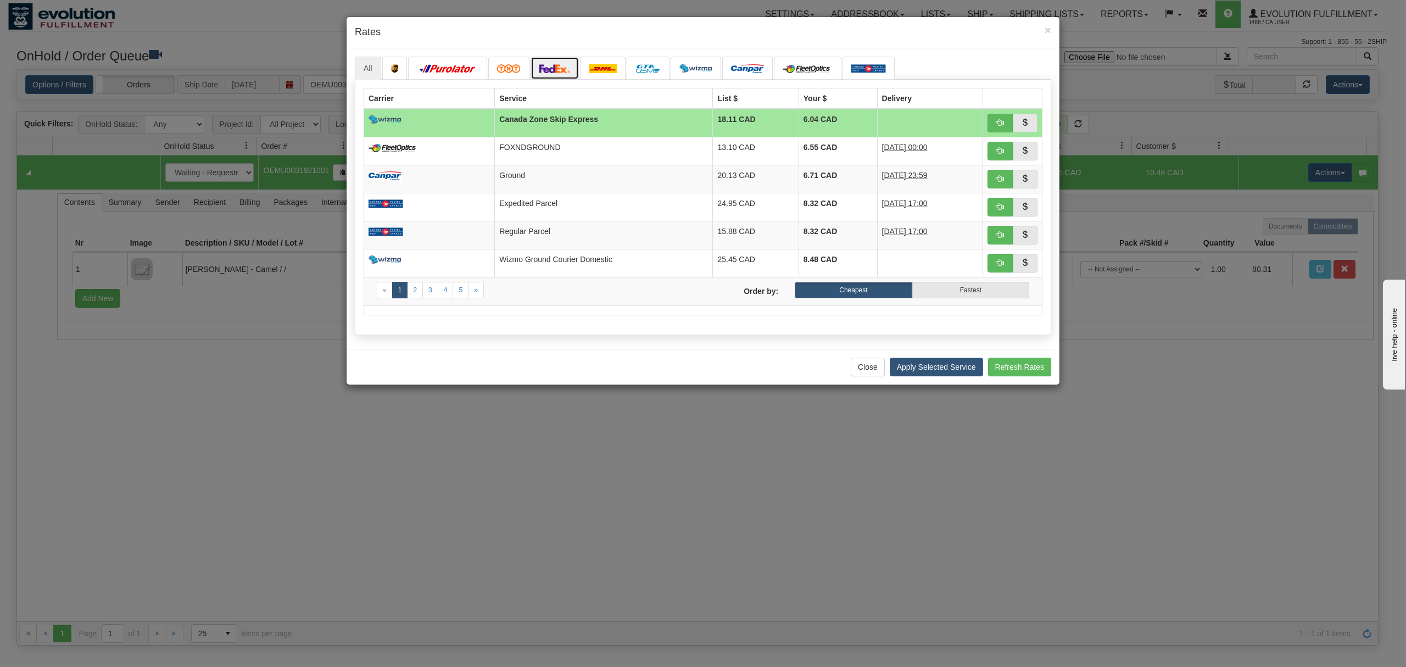
click at [551, 76] on link at bounding box center [554, 68] width 48 height 23
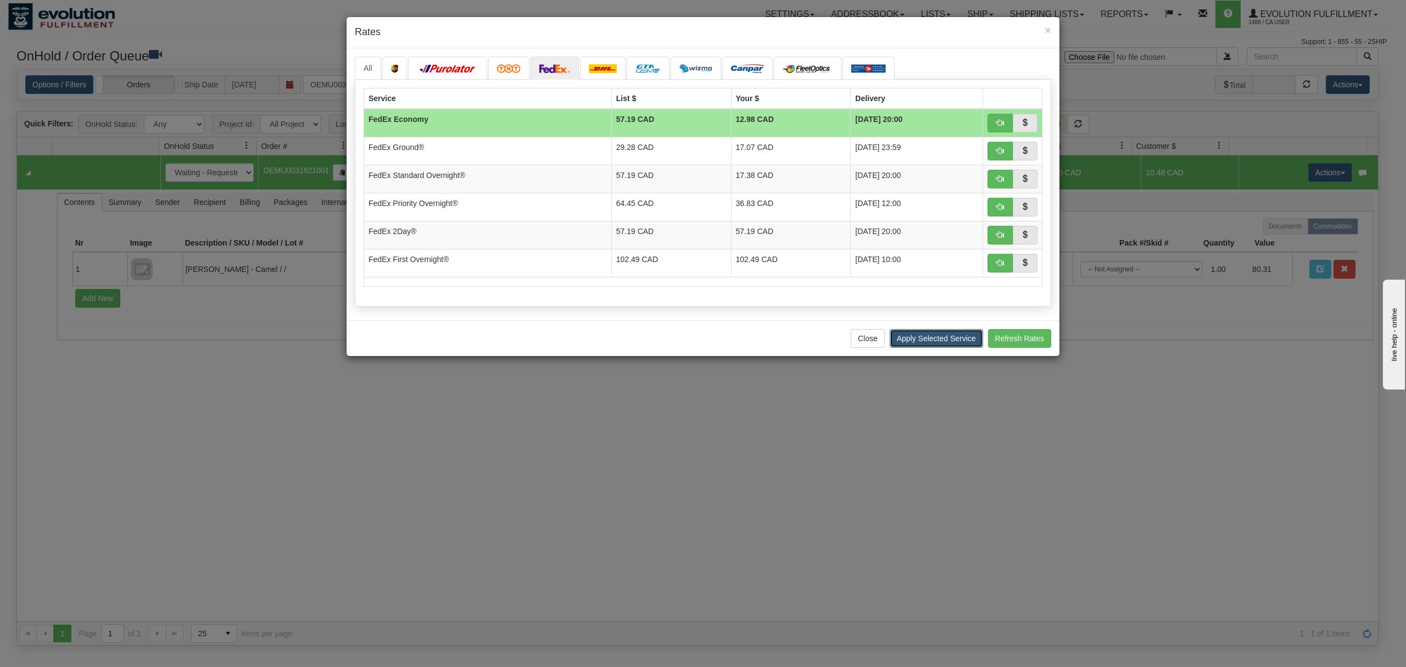
click at [921, 342] on button "Apply Selected Service" at bounding box center [935, 338] width 93 height 19
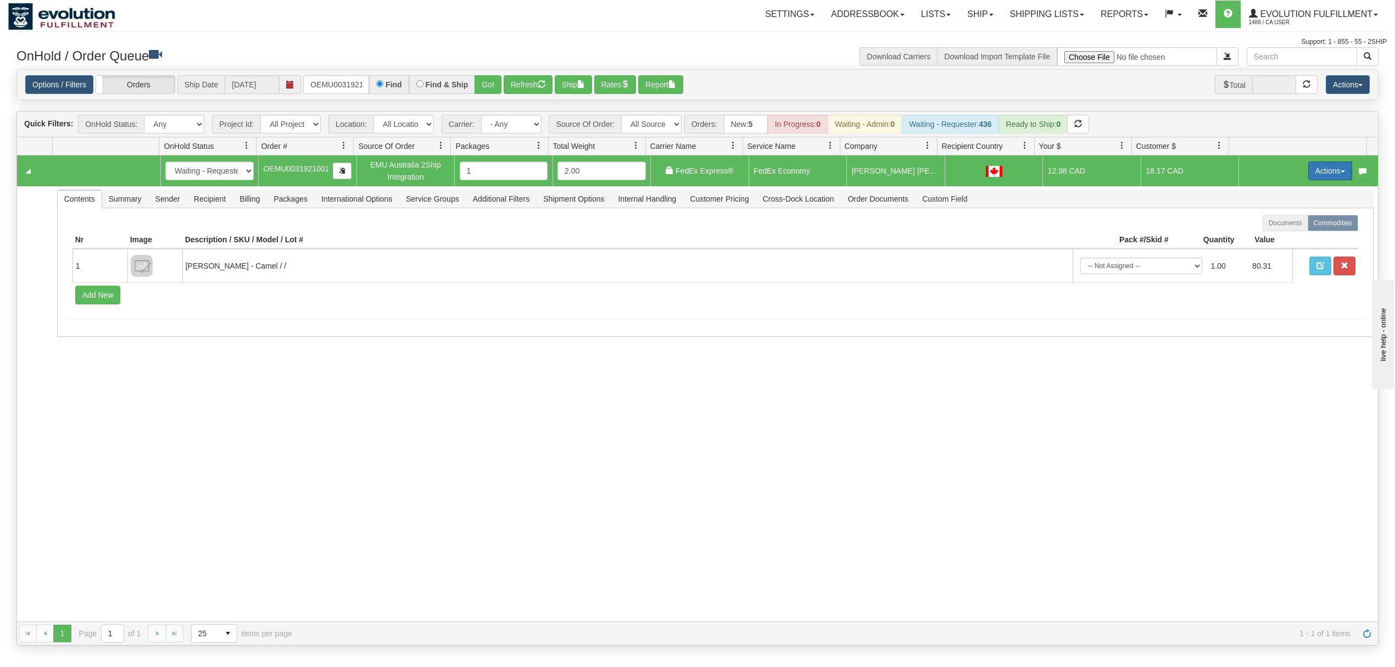
click at [1340, 172] on span "button" at bounding box center [1342, 171] width 4 height 2
click at [1292, 233] on link "Ship" at bounding box center [1307, 234] width 88 height 14
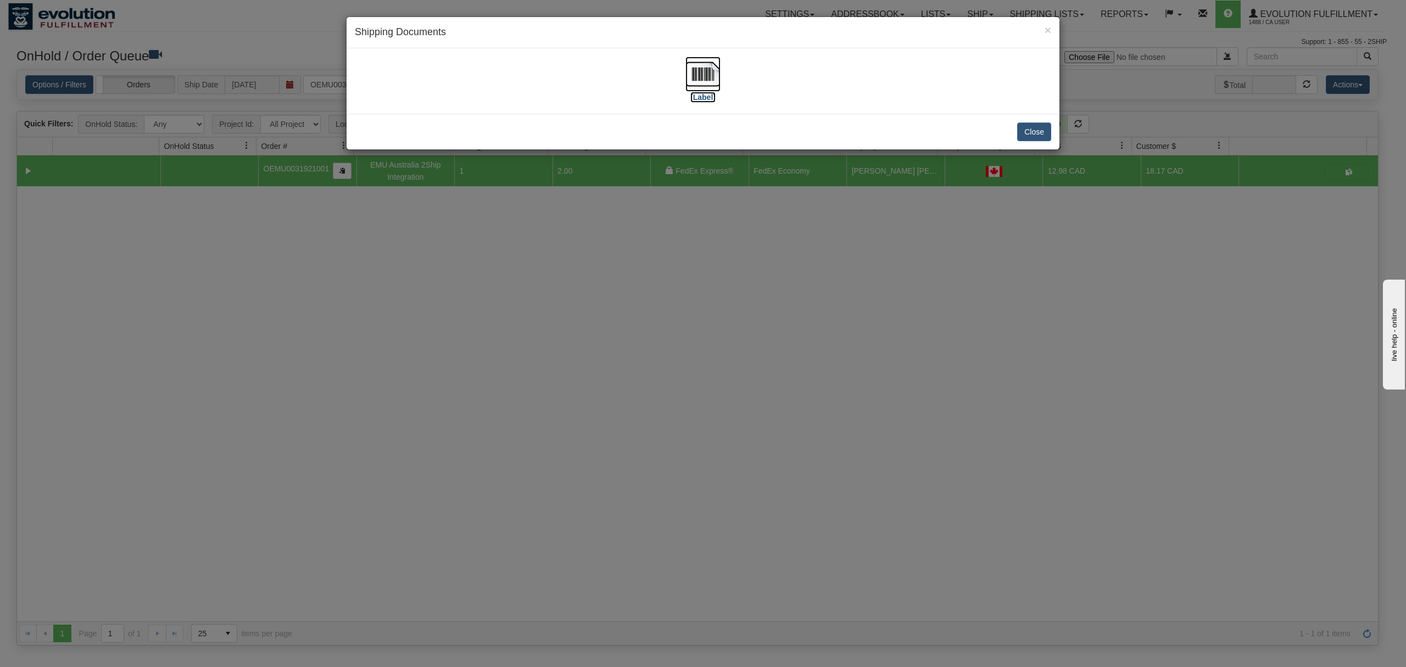
click at [706, 68] on img at bounding box center [702, 74] width 35 height 35
click at [1037, 124] on button "Close" at bounding box center [1034, 131] width 34 height 19
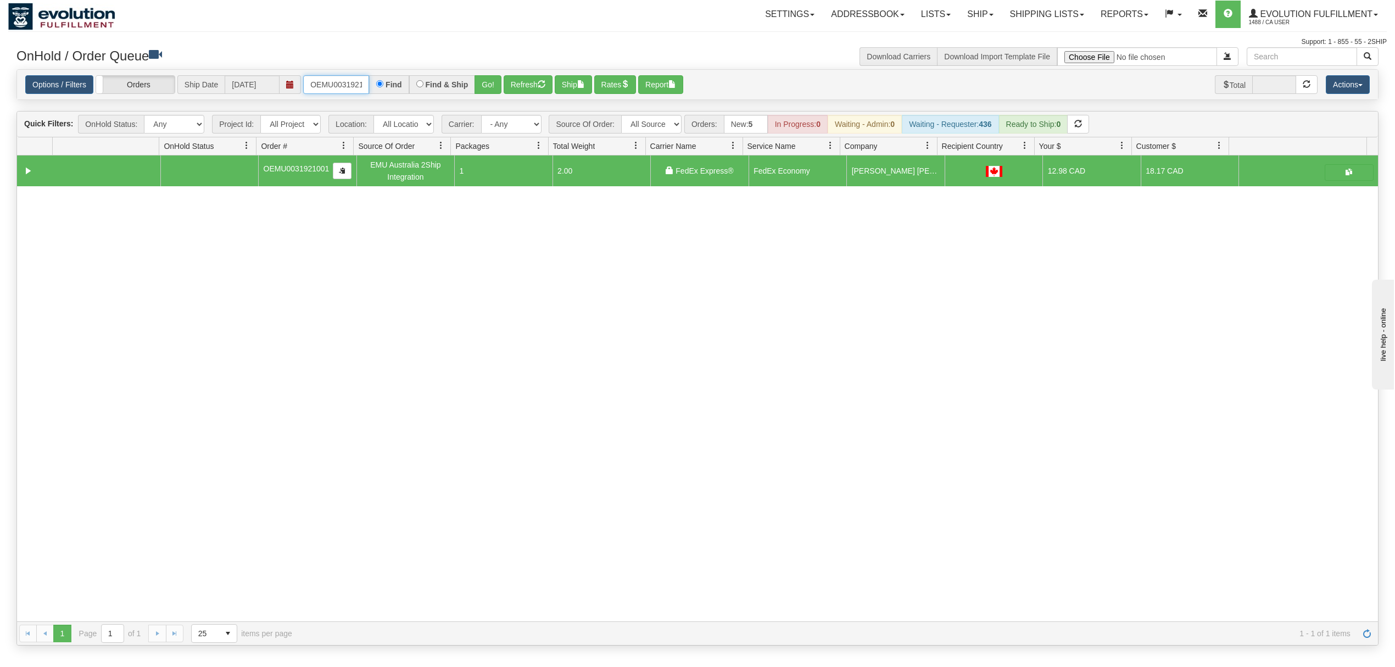
click at [339, 88] on input "OEMU0031921001" at bounding box center [336, 84] width 66 height 19
click at [989, 14] on link "Ship" at bounding box center [980, 14] width 42 height 27
click at [967, 36] on link "Ship Screen" at bounding box center [951, 38] width 99 height 14
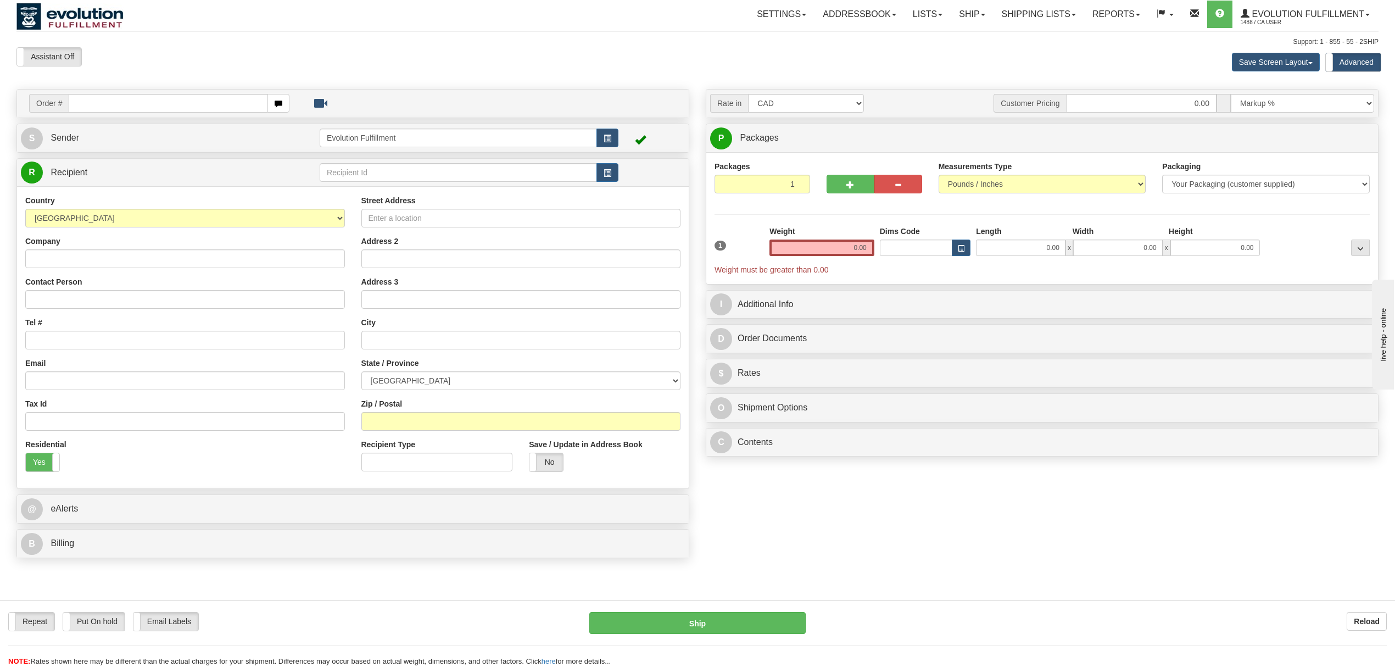
click at [135, 270] on div "Country [GEOGRAPHIC_DATA] [GEOGRAPHIC_DATA] [GEOGRAPHIC_DATA] [GEOGRAPHIC_DATA]…" at bounding box center [185, 337] width 336 height 285
click at [143, 261] on input "Company" at bounding box center [185, 258] width 320 height 19
drag, startPoint x: 142, startPoint y: 257, endPoint x: 21, endPoint y: 267, distance: 121.1
click at [21, 267] on div "Country [GEOGRAPHIC_DATA] [GEOGRAPHIC_DATA] [GEOGRAPHIC_DATA] [GEOGRAPHIC_DATA]…" at bounding box center [185, 337] width 336 height 285
type input "[PERSON_NAME]"
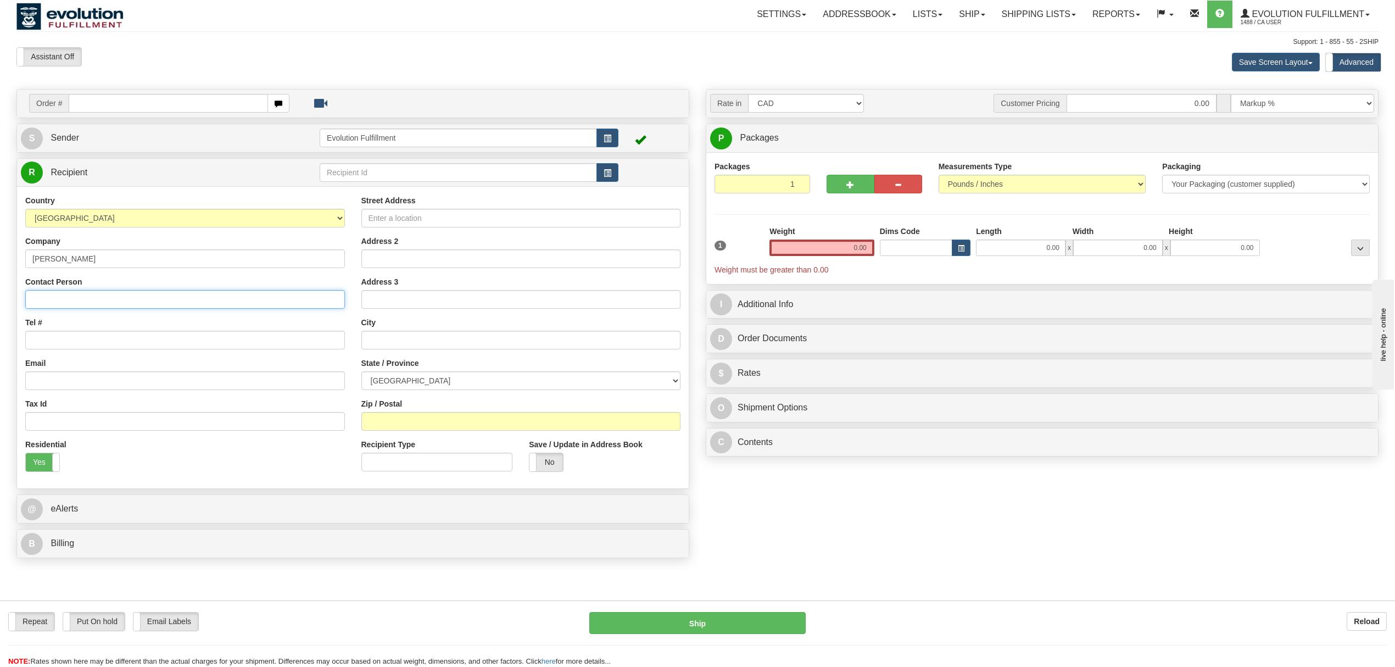
click at [60, 299] on input "Contact Person" at bounding box center [185, 299] width 320 height 19
paste input "[PERSON_NAME]"
type input "[PERSON_NAME]"
click at [60, 337] on input "Tel #" at bounding box center [185, 340] width 320 height 19
click at [44, 389] on input "Email" at bounding box center [185, 380] width 320 height 19
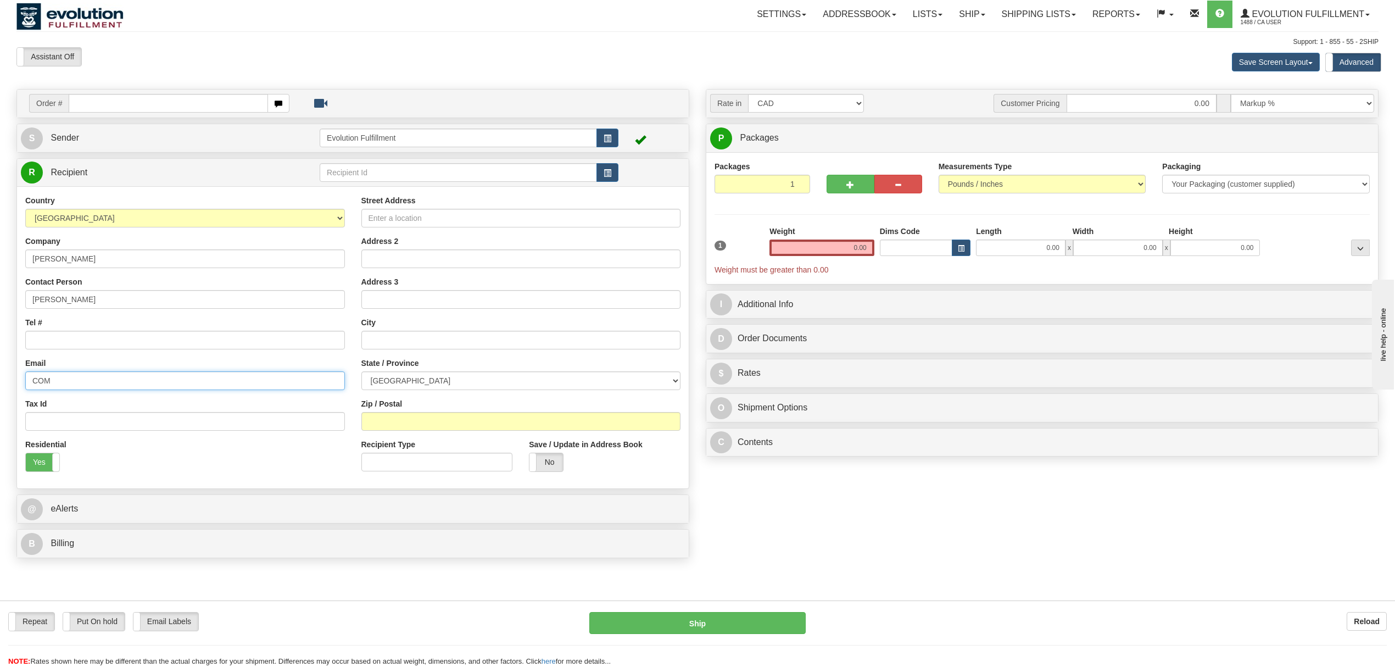
type input "[EMAIL_ADDRESS][PERSON_NAME][DOMAIN_NAME]"
click at [455, 222] on input "Street Address" at bounding box center [521, 218] width 320 height 19
type input "[STREET_ADDRESS][PERSON_NAME]"
click at [406, 344] on input "text" at bounding box center [521, 340] width 320 height 19
type input "[GEOGRAPHIC_DATA]"
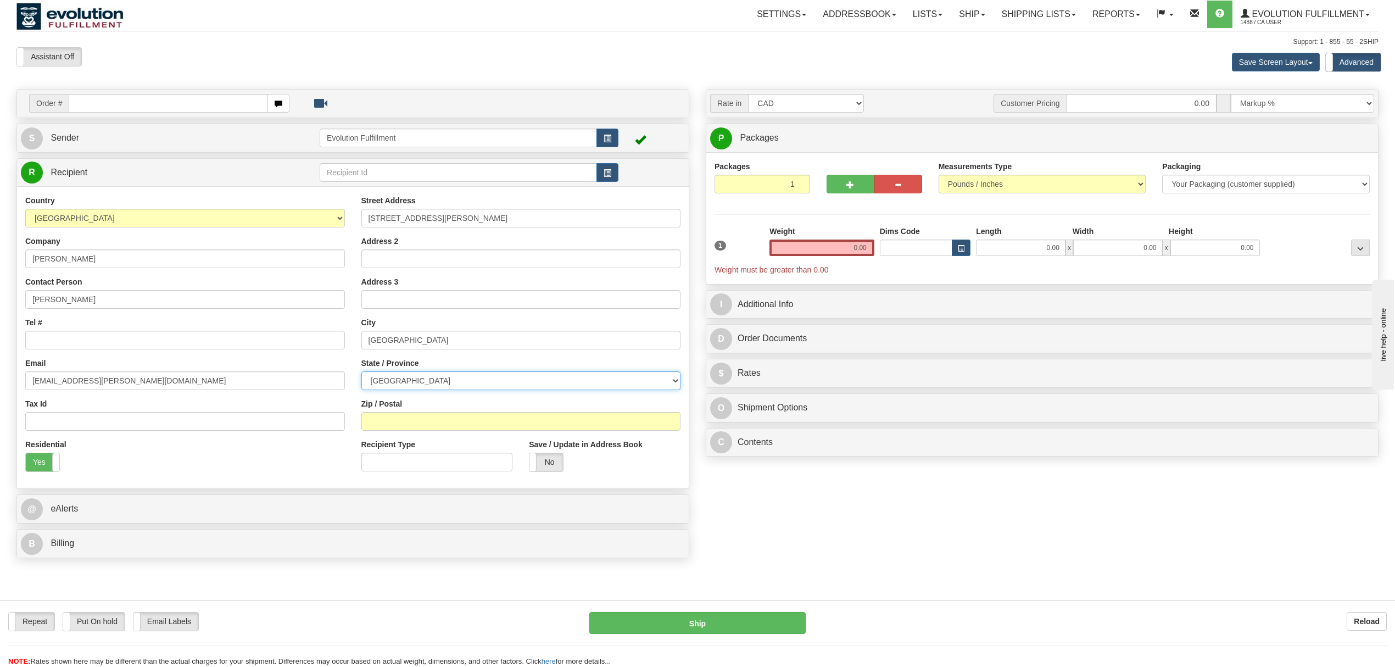
click at [416, 388] on select "[GEOGRAPHIC_DATA] [GEOGRAPHIC_DATA] [GEOGRAPHIC_DATA] [GEOGRAPHIC_DATA] [GEOGRA…" at bounding box center [521, 380] width 320 height 19
select select "QC"
click at [361, 373] on select "[GEOGRAPHIC_DATA] [GEOGRAPHIC_DATA] [GEOGRAPHIC_DATA] [GEOGRAPHIC_DATA] [GEOGRA…" at bounding box center [521, 380] width 320 height 19
click at [293, 462] on div "Residential Yes No" at bounding box center [185, 459] width 336 height 41
click at [380, 427] on input "Zip / Postal" at bounding box center [521, 421] width 320 height 19
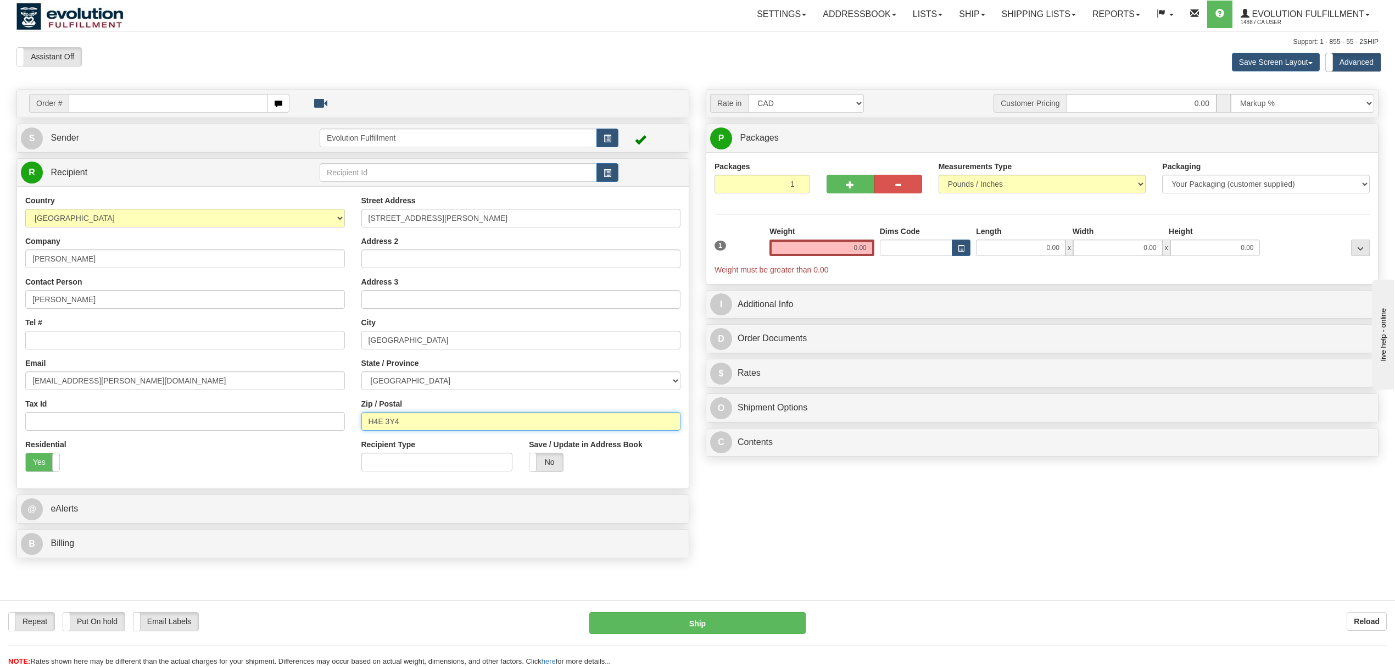
type input "H4E 3Y4"
click at [135, 471] on div "Residential Yes No" at bounding box center [185, 459] width 336 height 41
click at [107, 344] on input "Tel #" at bounding box center [185, 340] width 320 height 19
type input "6049402228"
drag, startPoint x: 837, startPoint y: 240, endPoint x: 911, endPoint y: 243, distance: 74.2
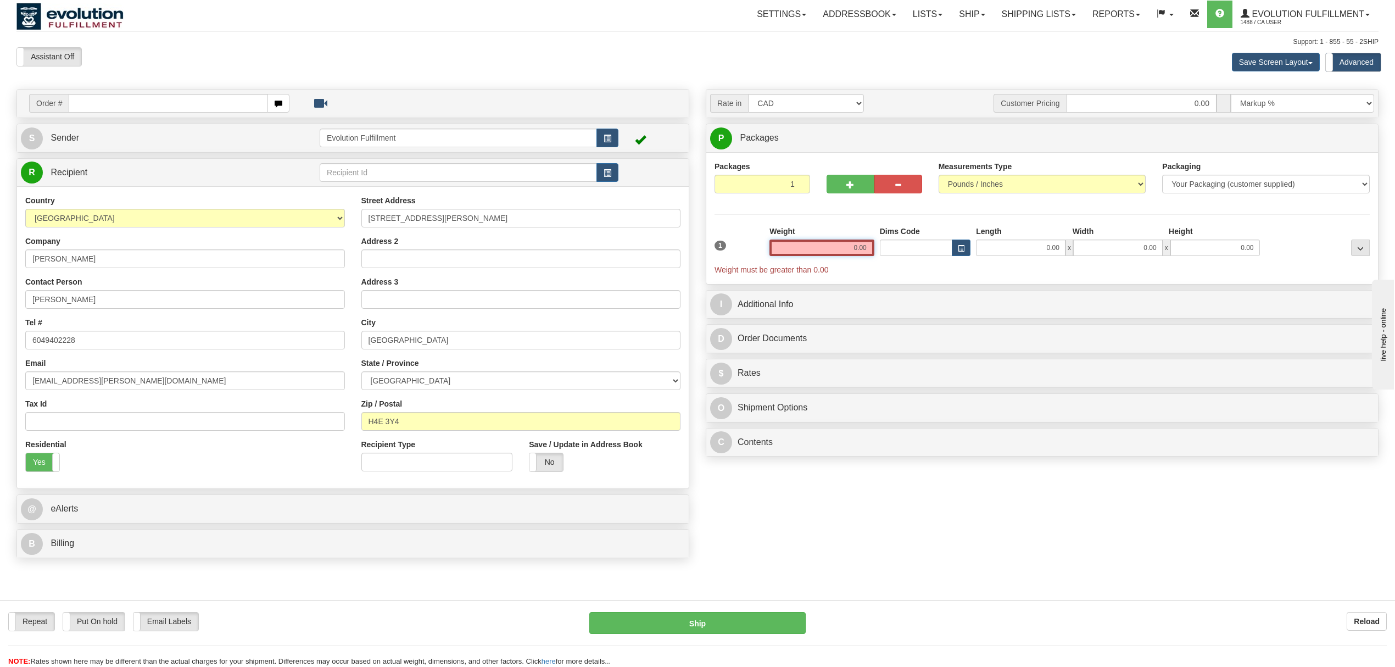
click at [911, 243] on div "1 Weight 0.00 Dims Code 0.00" at bounding box center [1042, 250] width 660 height 49
type input "1.00"
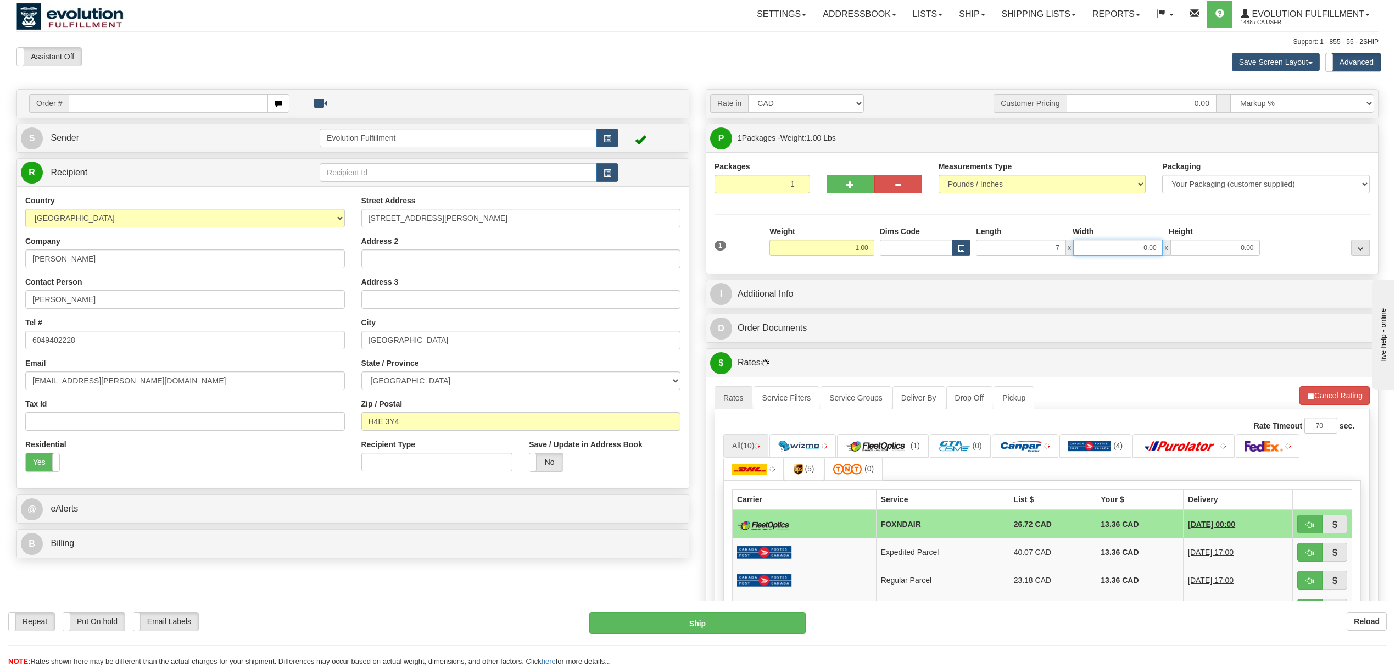
type input "7.00"
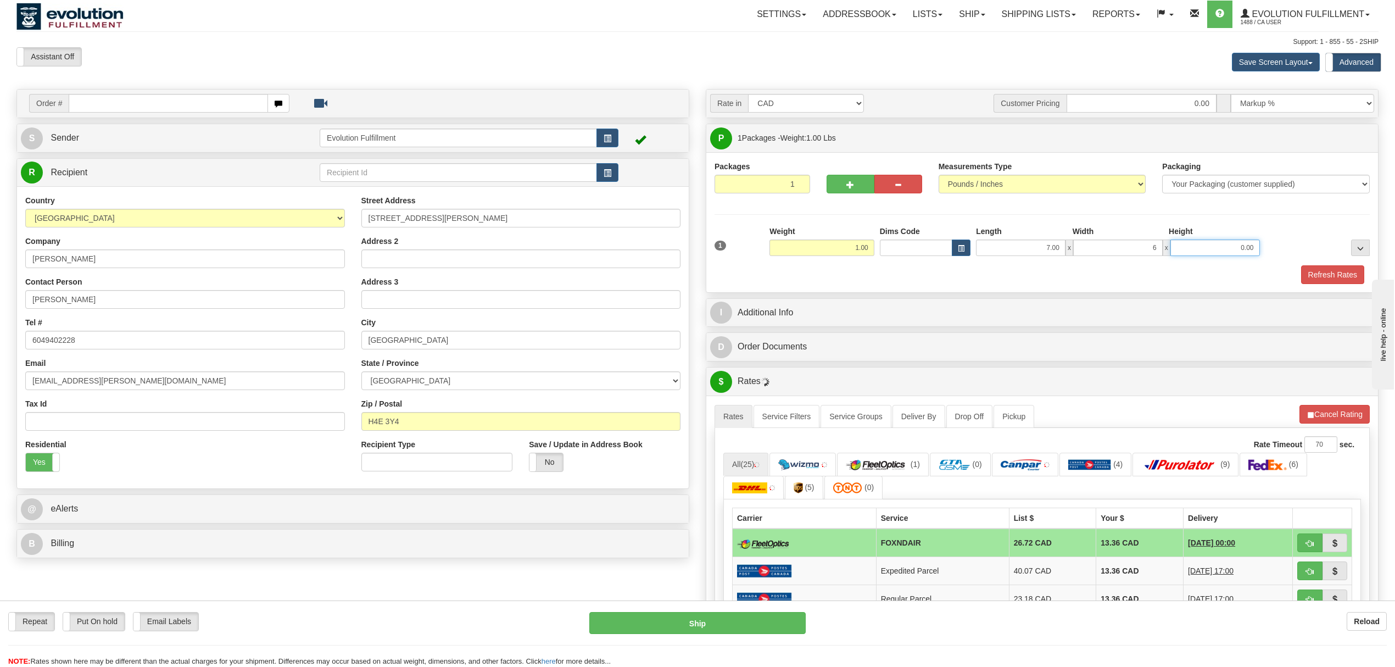
type input "6.00"
type input "4.00"
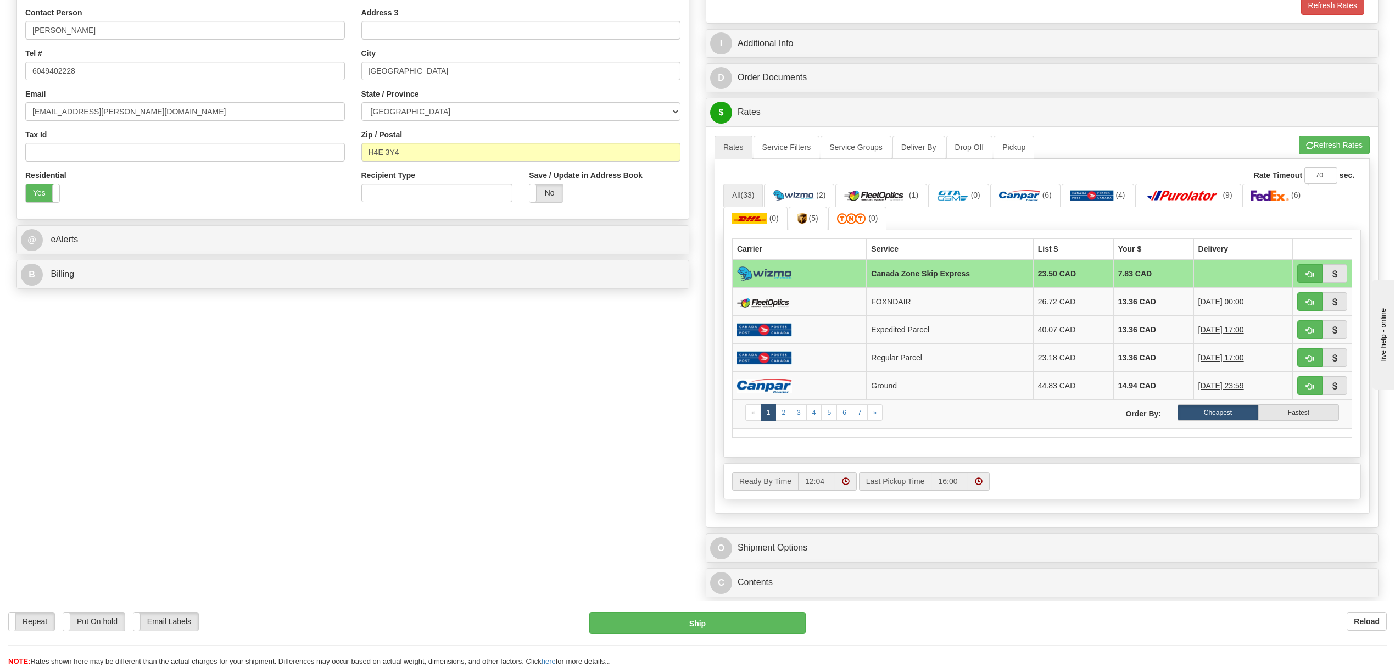
scroll to position [293, 0]
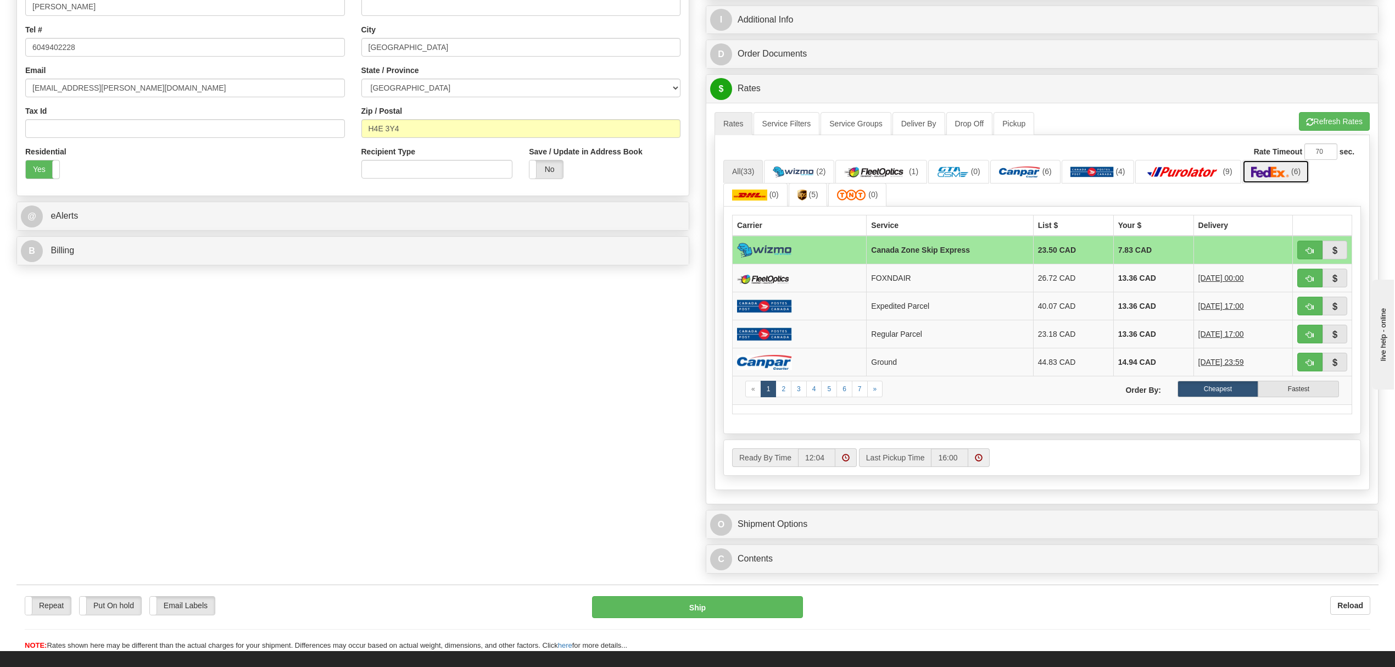
click at [1268, 171] on img at bounding box center [1270, 171] width 38 height 11
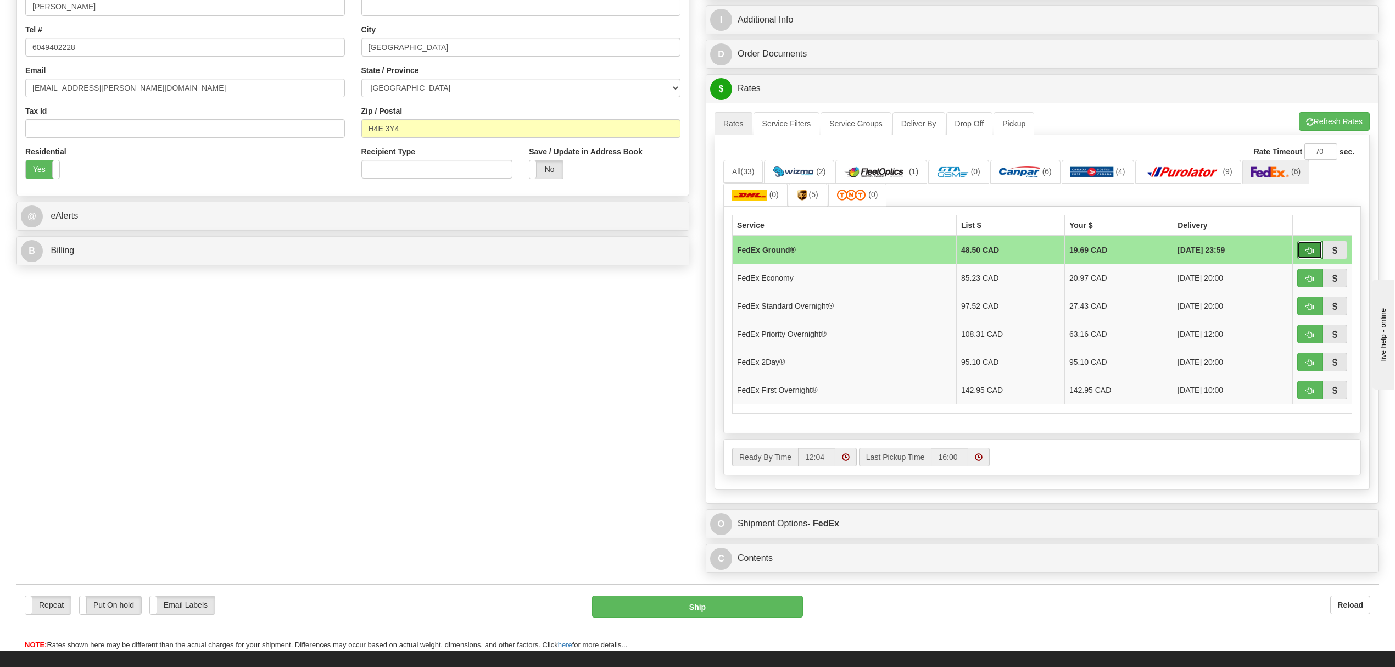
click at [1307, 254] on span "button" at bounding box center [1310, 250] width 8 height 7
type input "92"
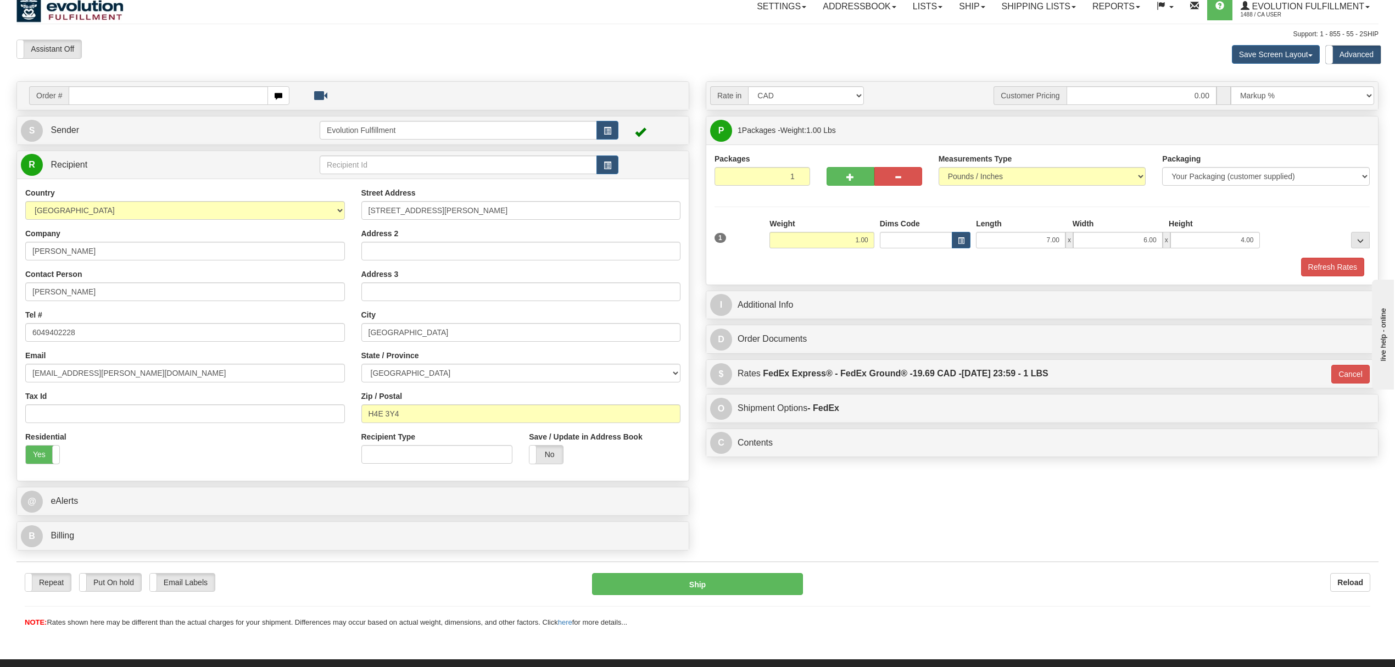
scroll to position [0, 0]
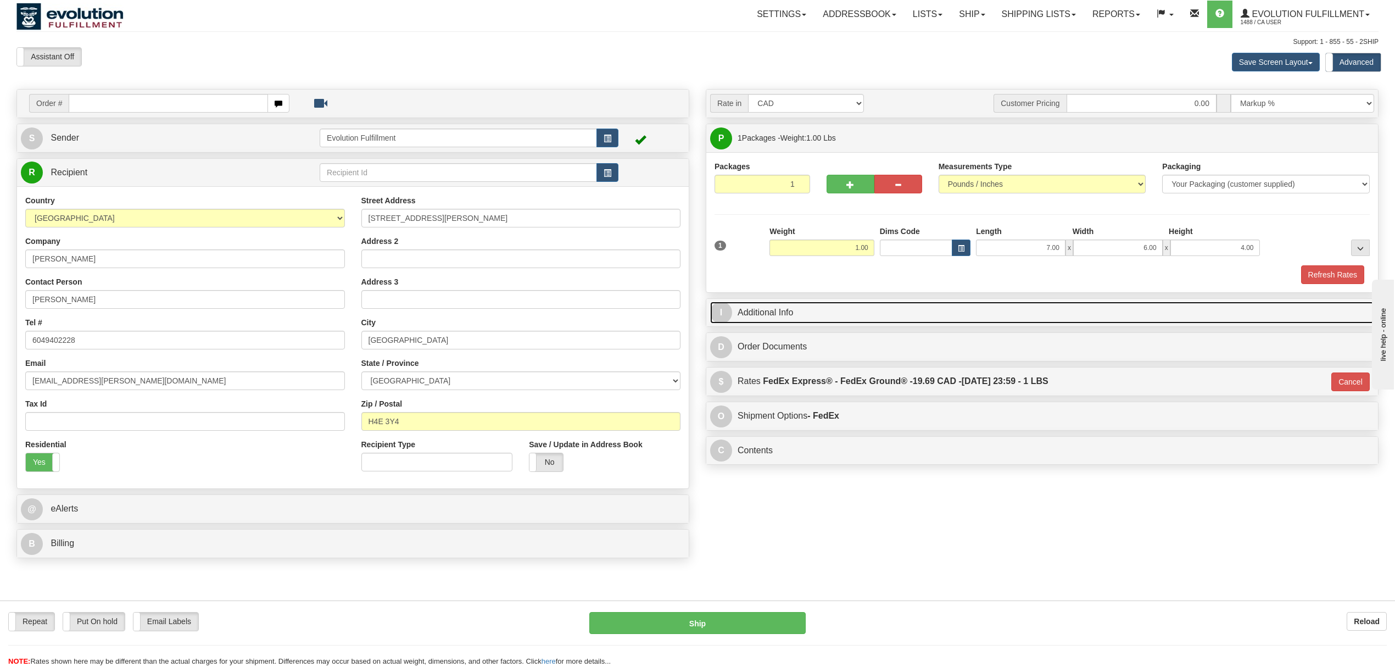
click at [955, 319] on link "I Additional Info" at bounding box center [1042, 312] width 664 height 23
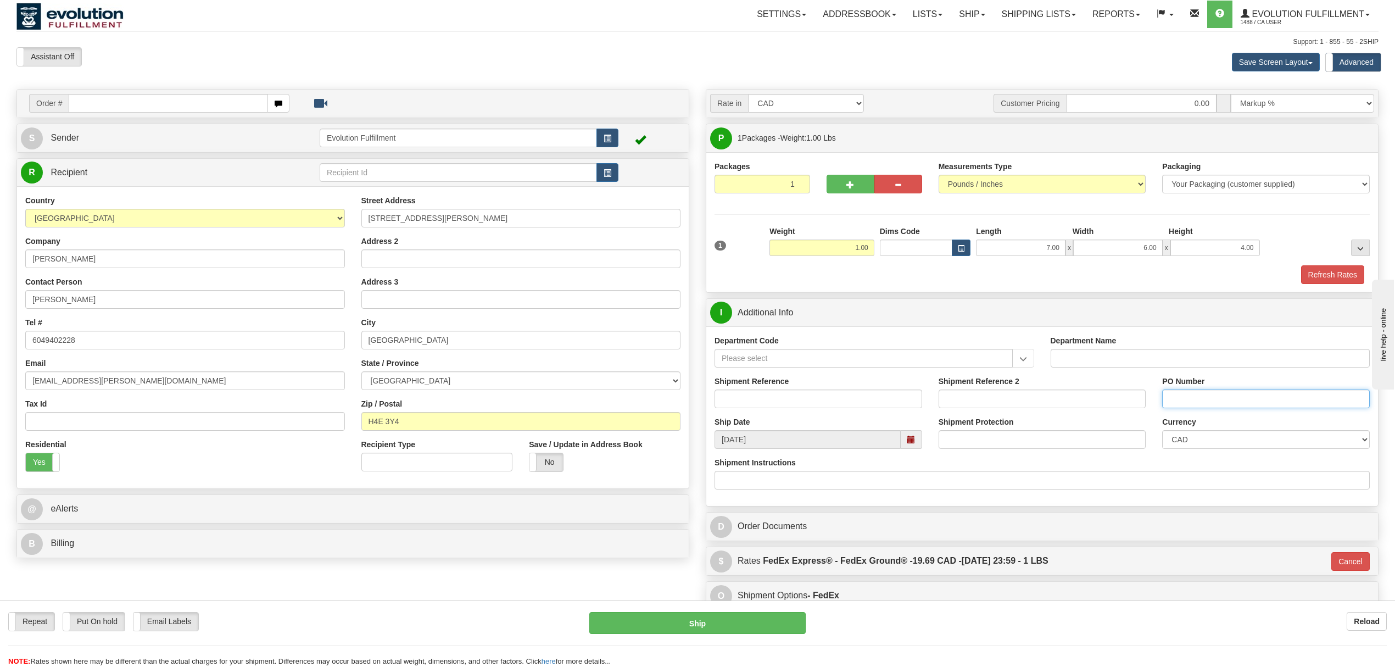
click at [1199, 400] on input "PO Number" at bounding box center [1266, 398] width 208 height 19
type input "675620704"
click at [716, 628] on button "Ship" at bounding box center [697, 623] width 216 height 22
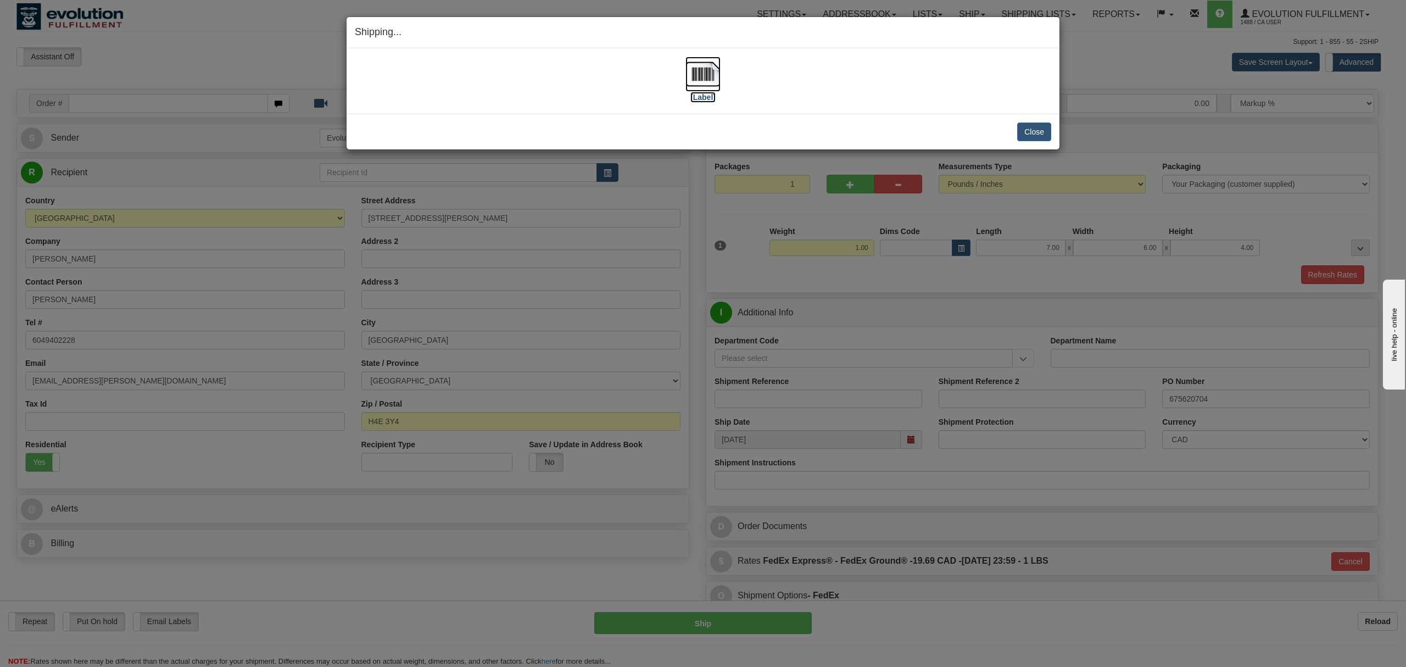
click at [703, 80] on img at bounding box center [702, 74] width 35 height 35
click at [1038, 126] on button "Close" at bounding box center [1034, 131] width 34 height 19
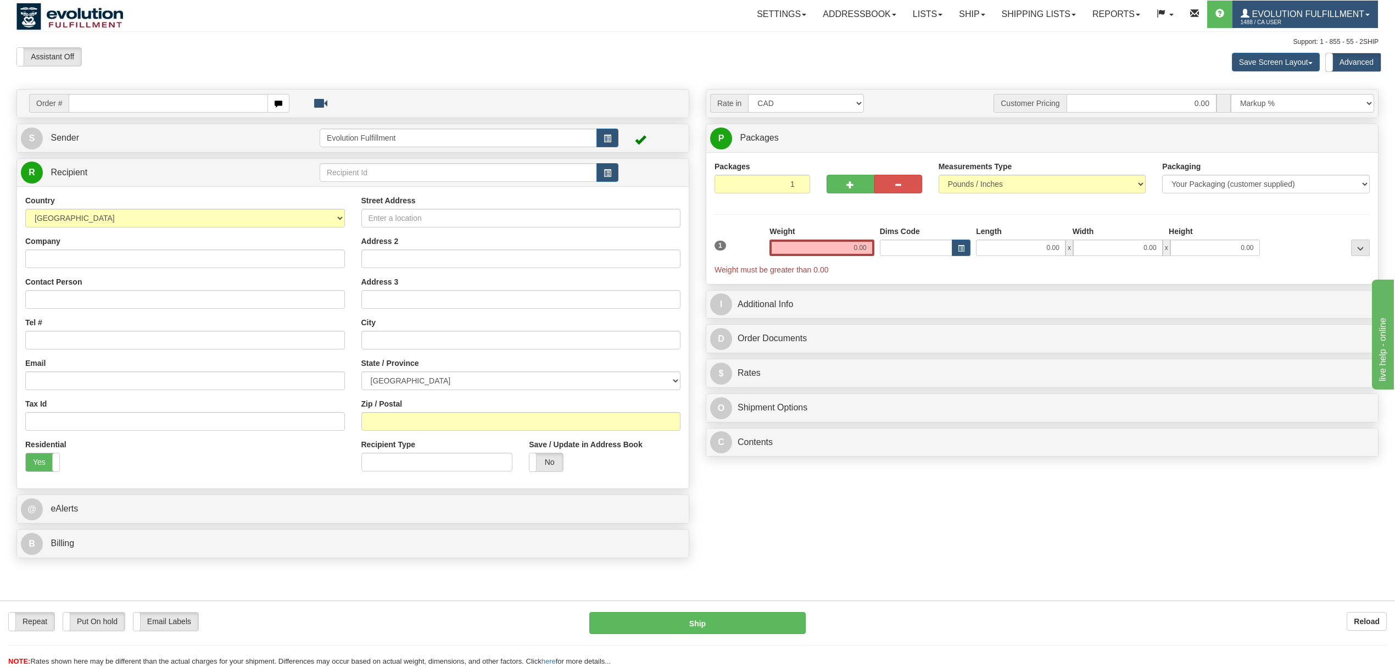
click at [1245, 4] on link "Evolution Fulfillment 1488 / CA User" at bounding box center [1304, 14] width 145 height 27
click at [972, 27] on link "Ship" at bounding box center [971, 14] width 42 height 27
click at [960, 47] on link "OnHold / Order Queue" at bounding box center [942, 53] width 99 height 14
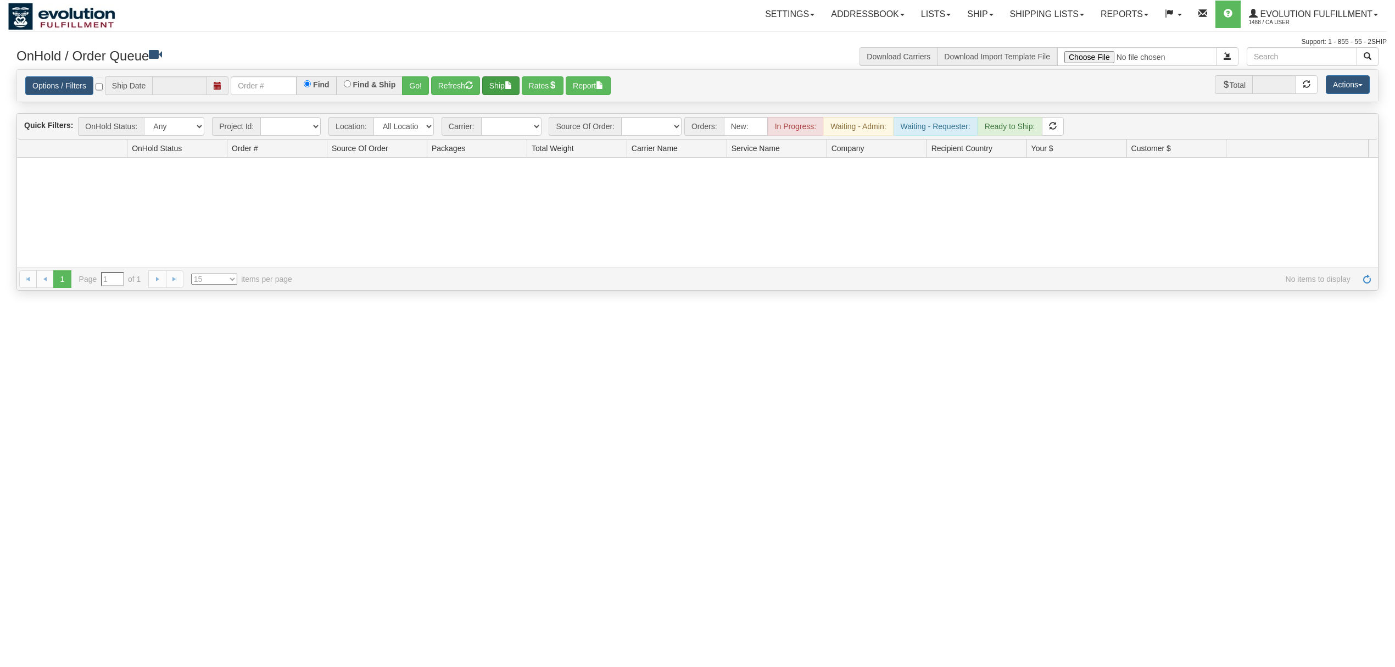
type input "[DATE]"
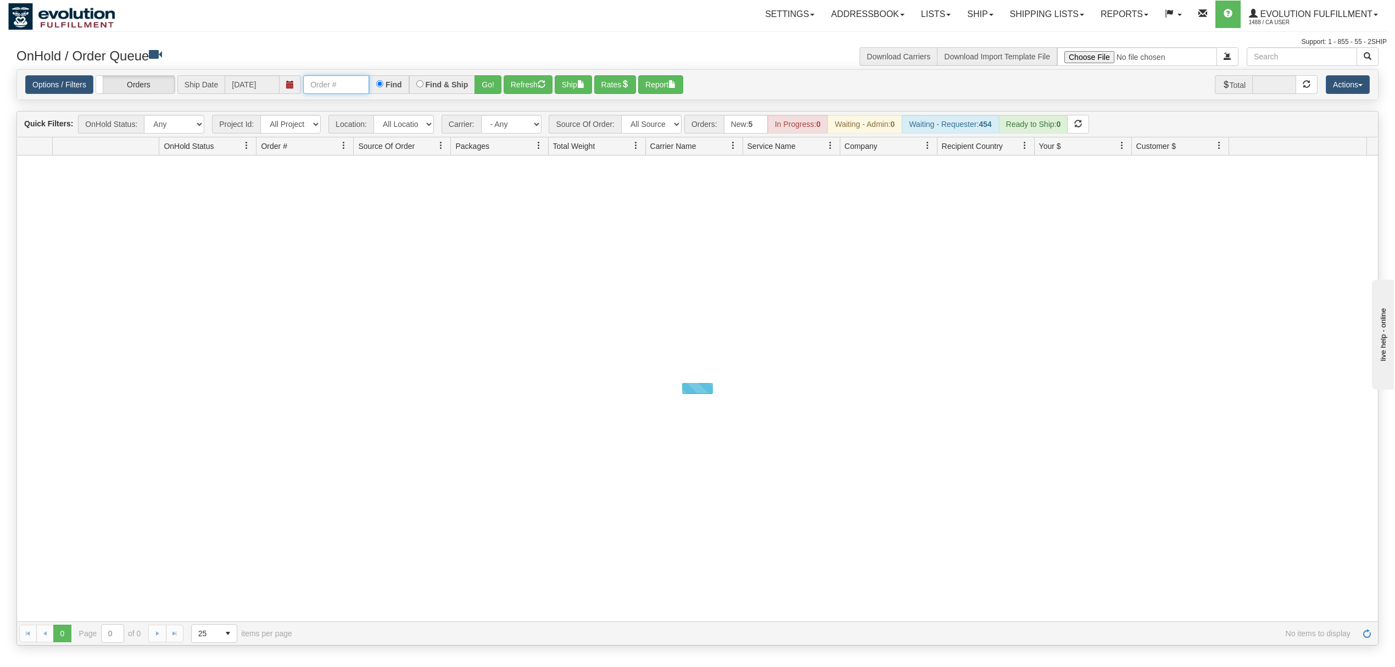
click at [368, 86] on input "text" at bounding box center [336, 84] width 66 height 19
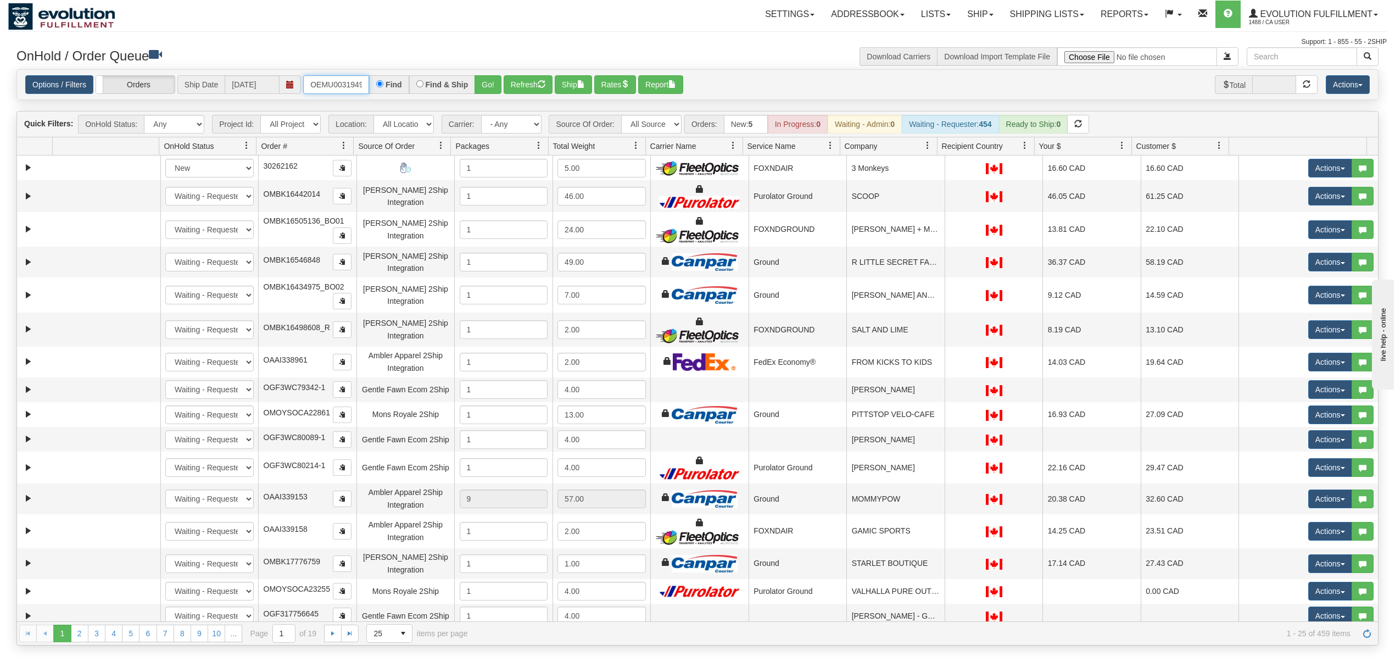
type input "OEMU0031949001"
click at [507, 86] on button "Refresh" at bounding box center [527, 84] width 49 height 19
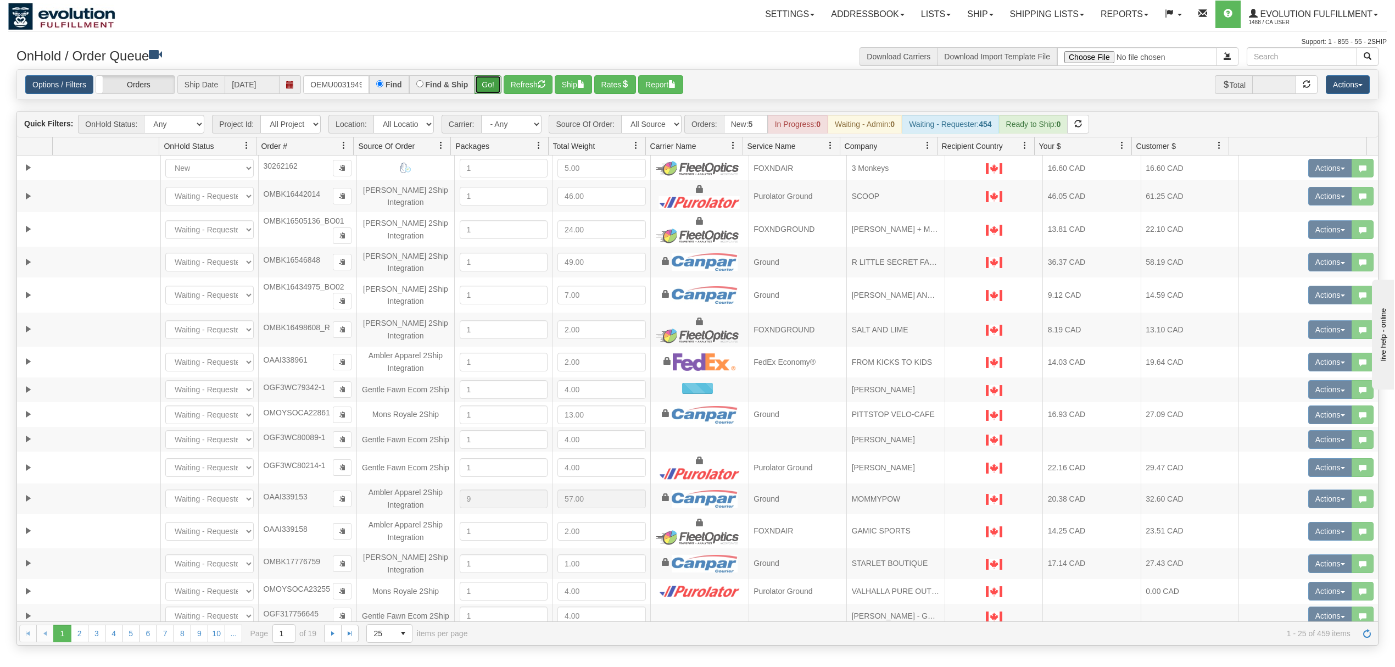
click at [484, 80] on button "Go!" at bounding box center [487, 84] width 27 height 19
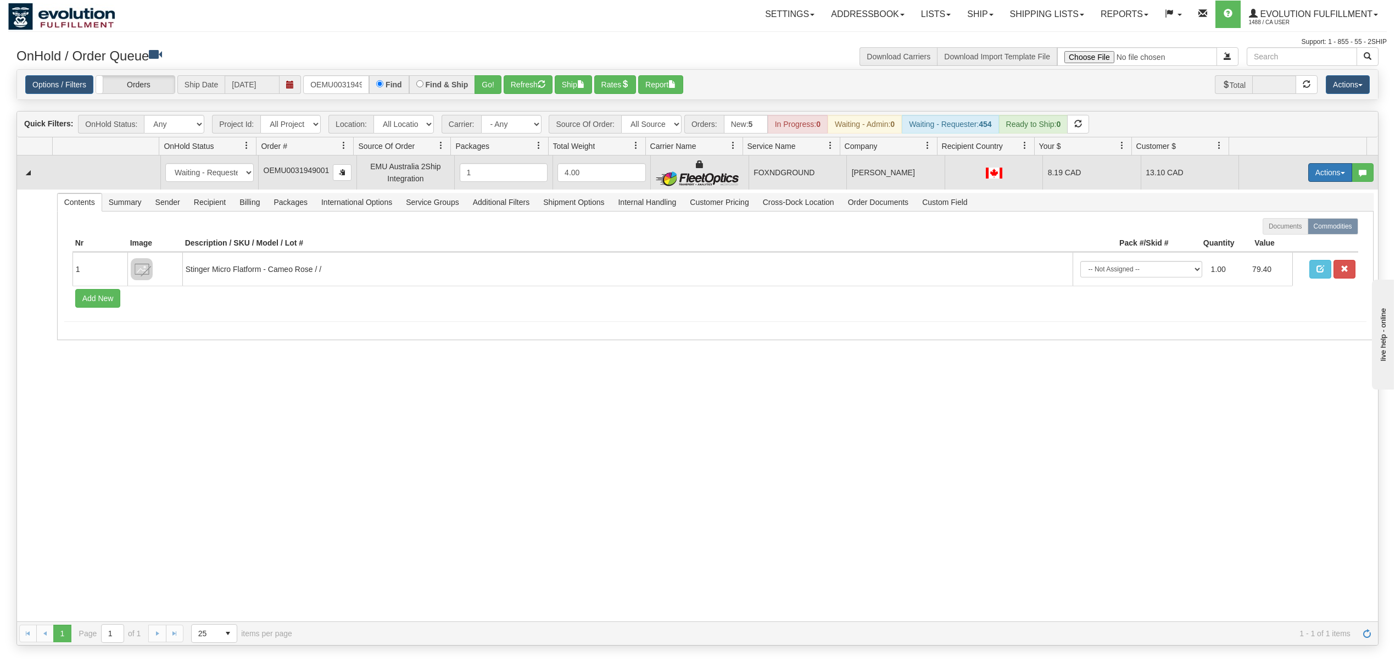
click at [1316, 177] on button "Actions" at bounding box center [1330, 172] width 44 height 19
click at [1299, 225] on span "Rate All Services" at bounding box center [1307, 221] width 66 height 9
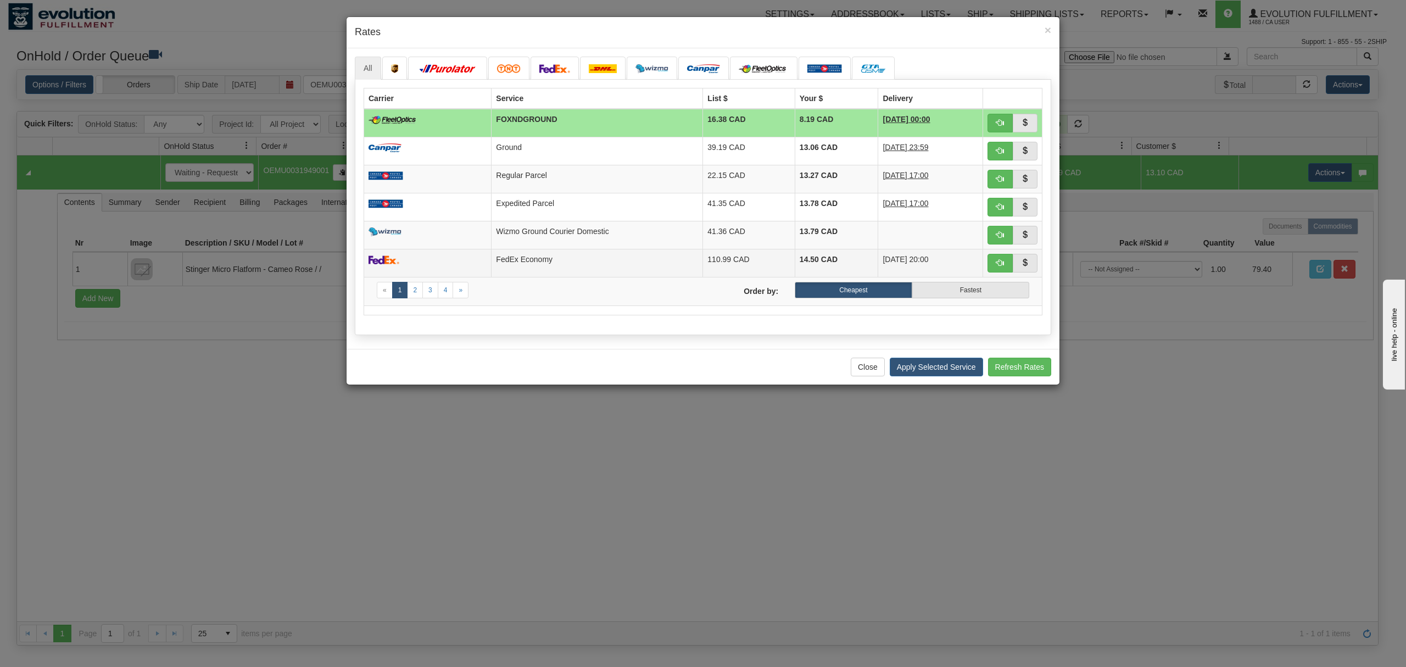
drag, startPoint x: 566, startPoint y: 270, endPoint x: 605, endPoint y: 268, distance: 39.6
click at [568, 270] on td "FedEx Economy" at bounding box center [596, 263] width 211 height 28
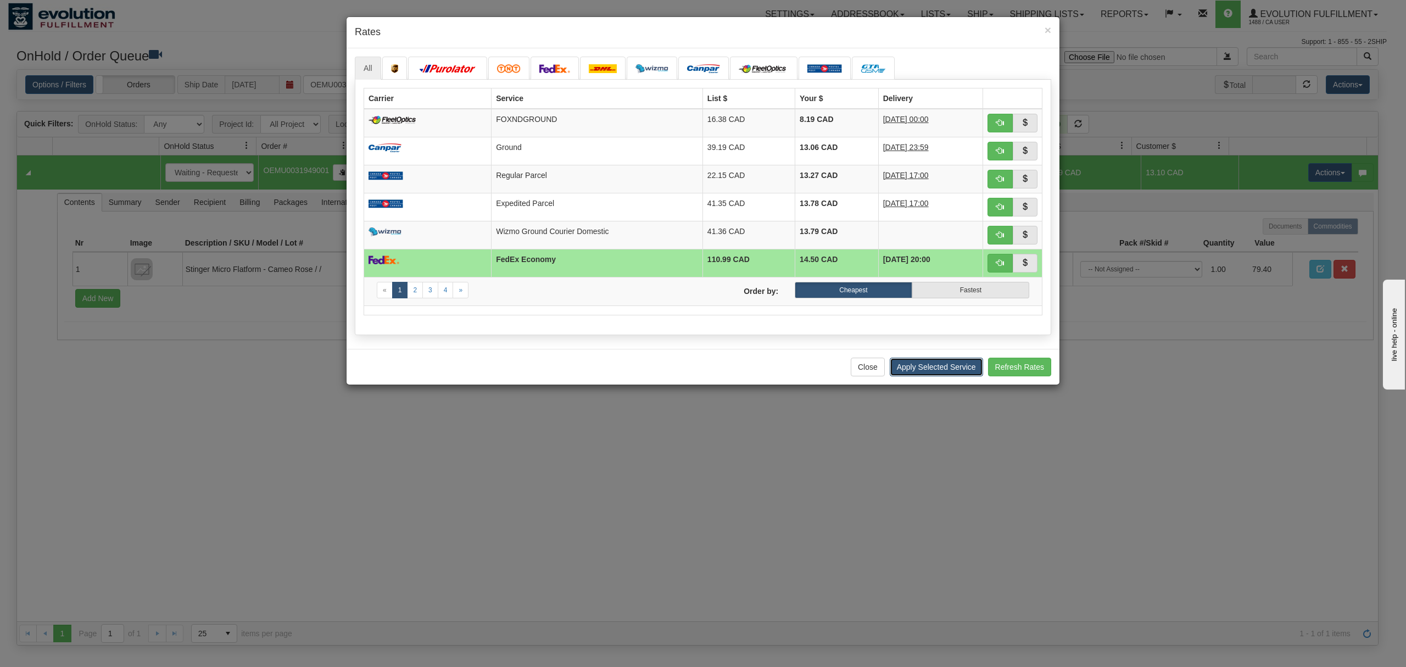
click at [954, 373] on button "Apply Selected Service" at bounding box center [935, 366] width 93 height 19
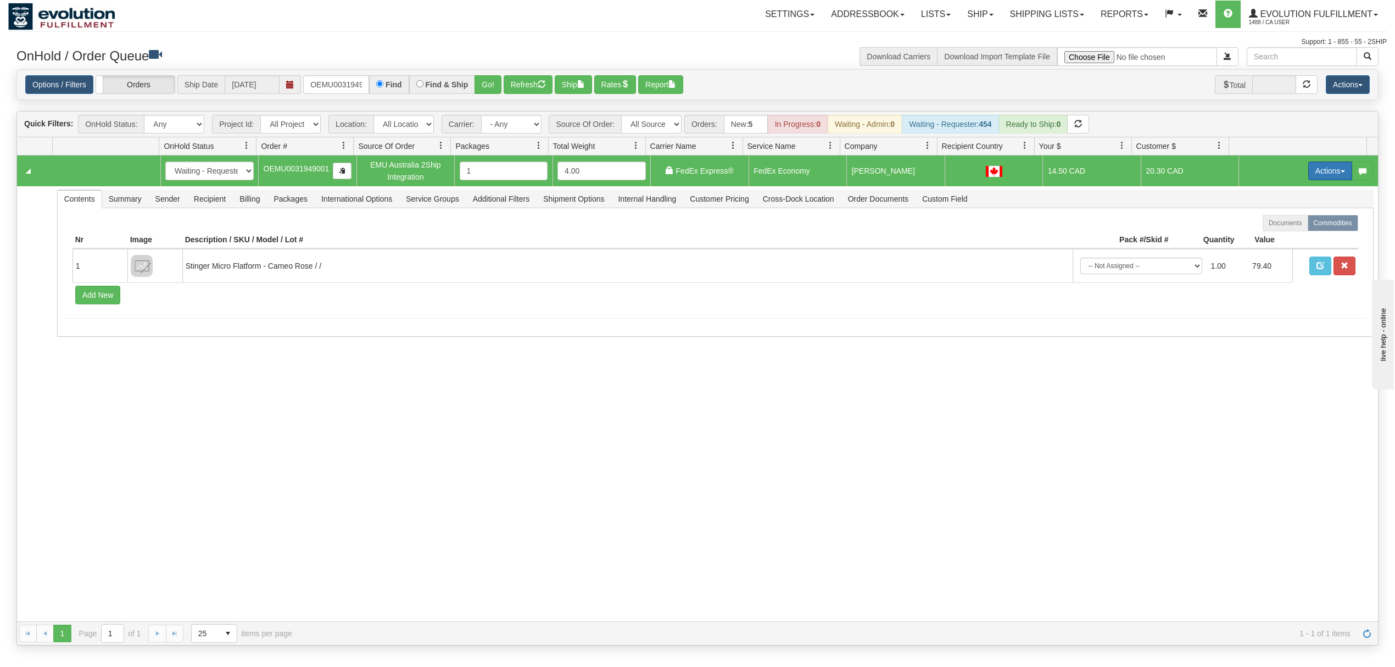
click at [1330, 167] on button "Actions" at bounding box center [1330, 170] width 44 height 19
click at [1286, 236] on link "Ship" at bounding box center [1307, 234] width 88 height 14
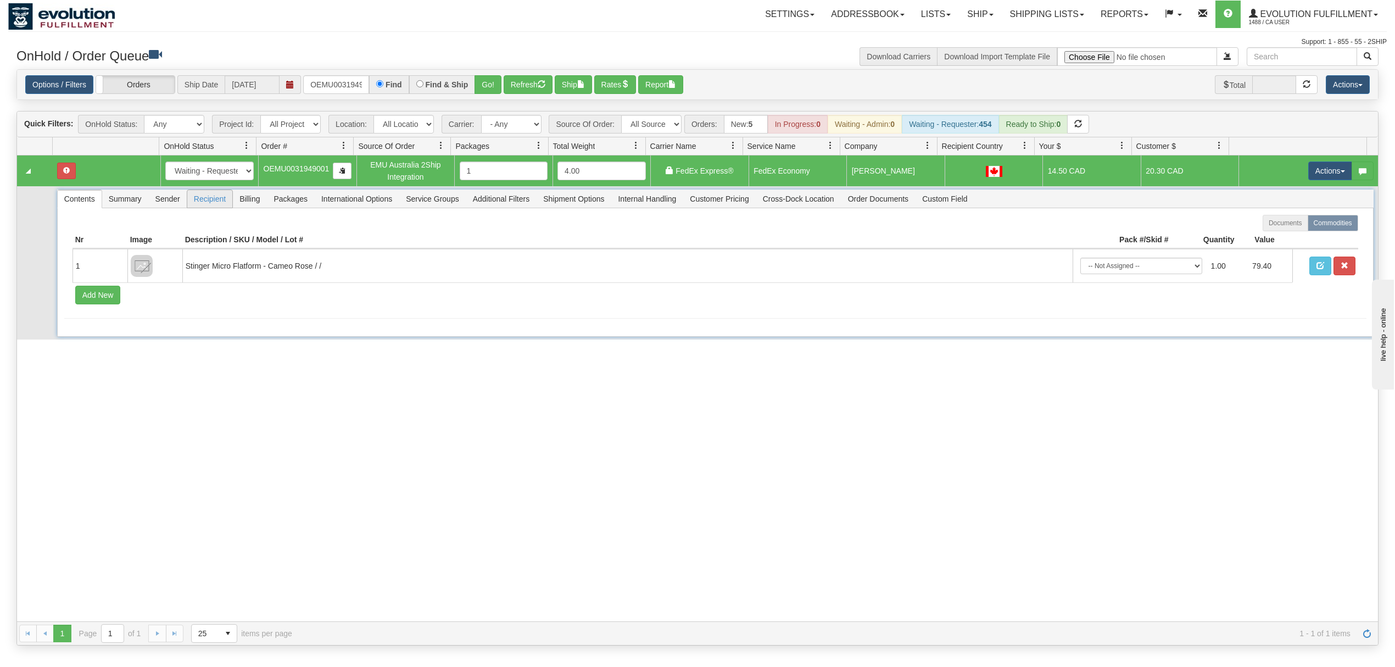
click at [207, 201] on span "Recipient" at bounding box center [209, 199] width 45 height 18
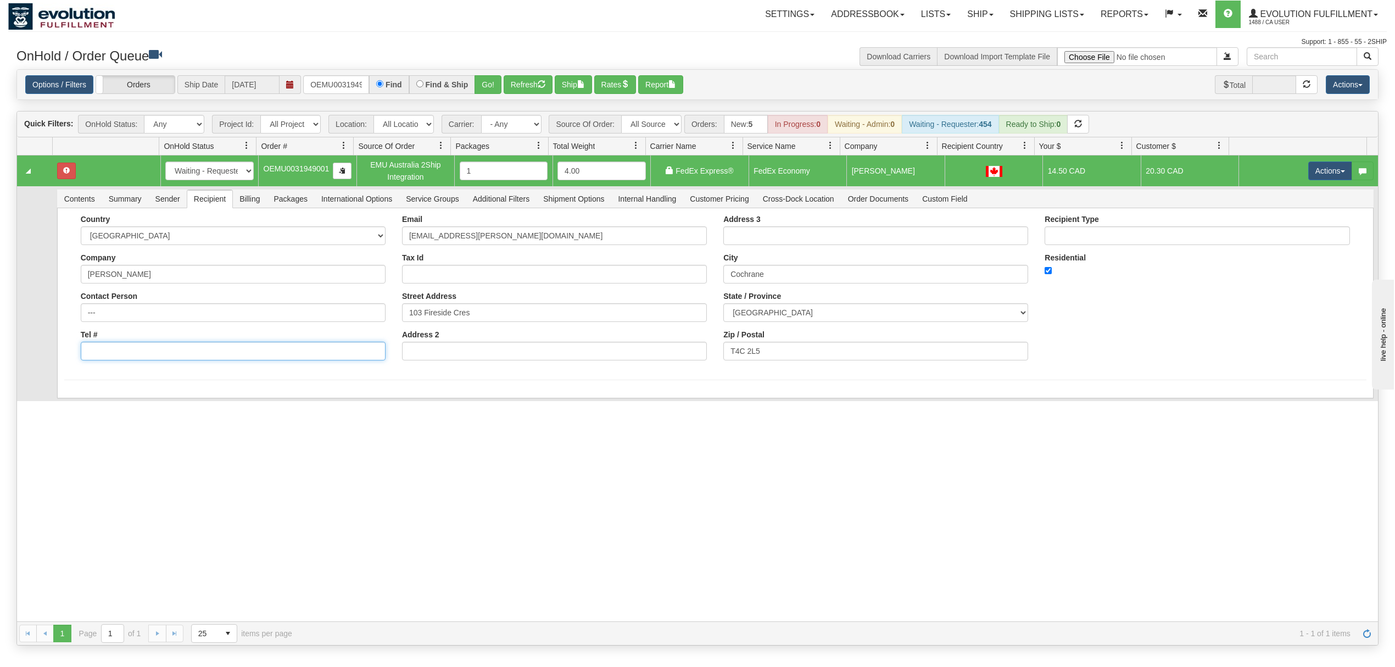
click at [164, 360] on input "Tel #" at bounding box center [233, 351] width 305 height 19
type input "18886562228"
click at [77, 405] on button "Save" at bounding box center [80, 400] width 32 height 19
click at [1325, 167] on button "Actions" at bounding box center [1330, 170] width 44 height 19
click at [1281, 234] on span "Ship" at bounding box center [1285, 234] width 23 height 9
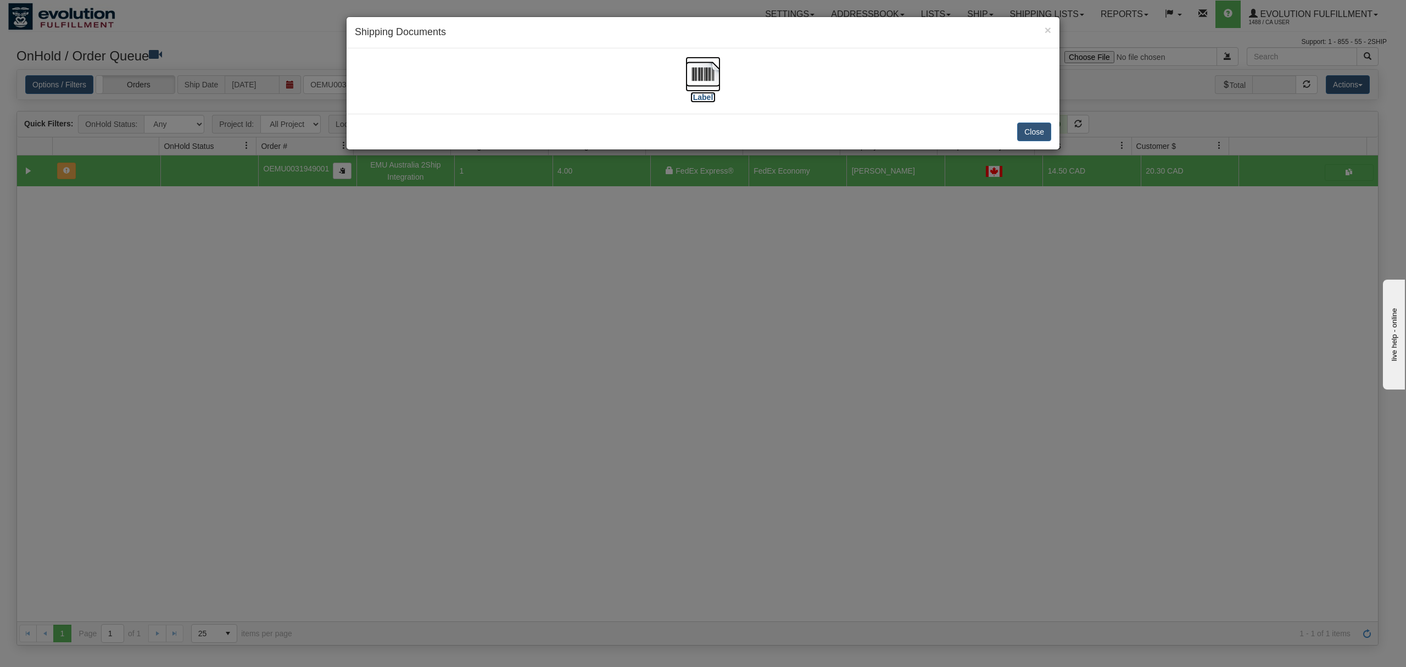
click at [697, 77] on img at bounding box center [702, 74] width 35 height 35
click at [1038, 130] on button "Close" at bounding box center [1034, 131] width 34 height 19
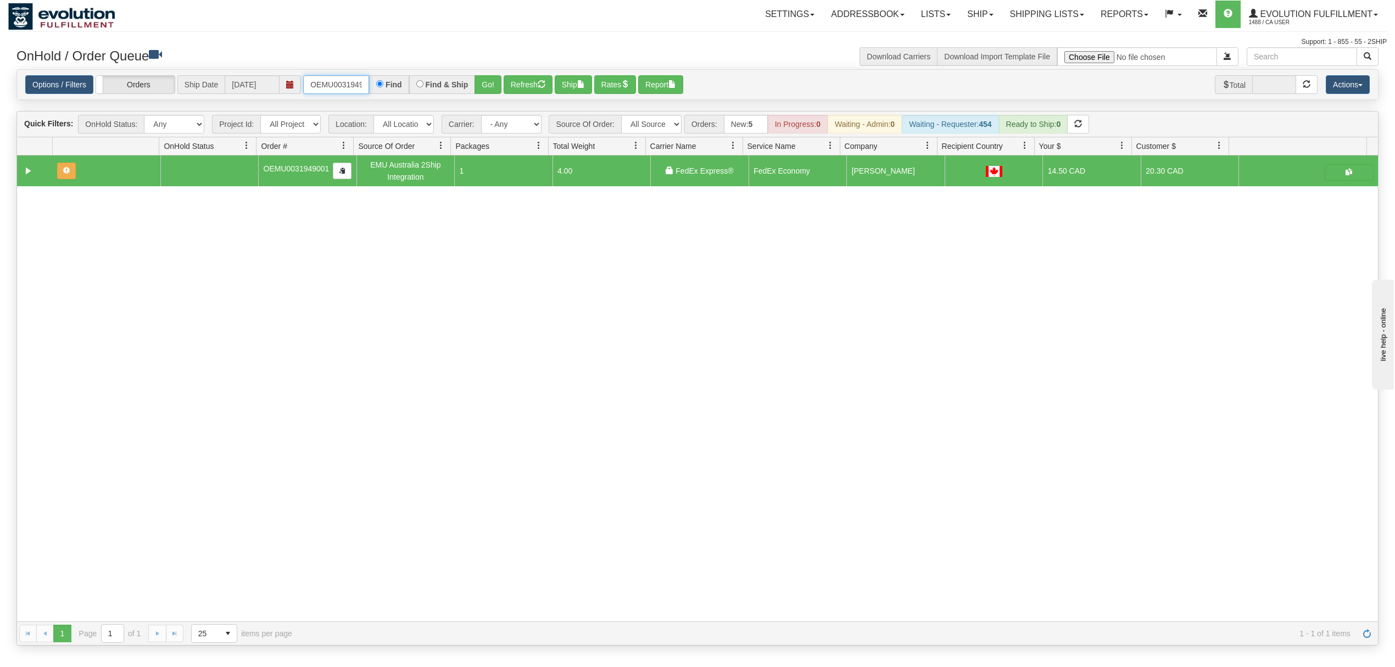
click at [350, 91] on input "OEMU0031949001" at bounding box center [336, 84] width 66 height 19
type input "OEMU0031946001"
click at [479, 88] on button "Go!" at bounding box center [487, 84] width 27 height 19
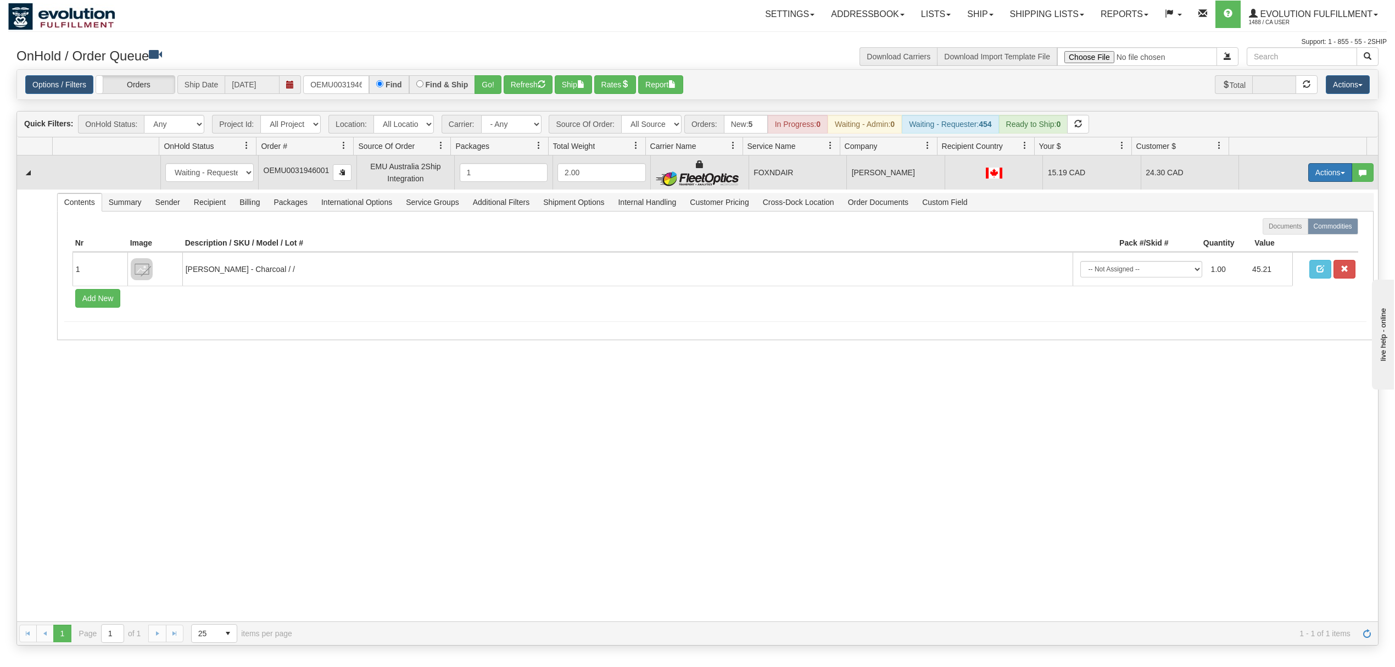
click at [1320, 181] on button "Actions" at bounding box center [1330, 172] width 44 height 19
click at [1305, 220] on span "Rate All Services" at bounding box center [1307, 221] width 66 height 9
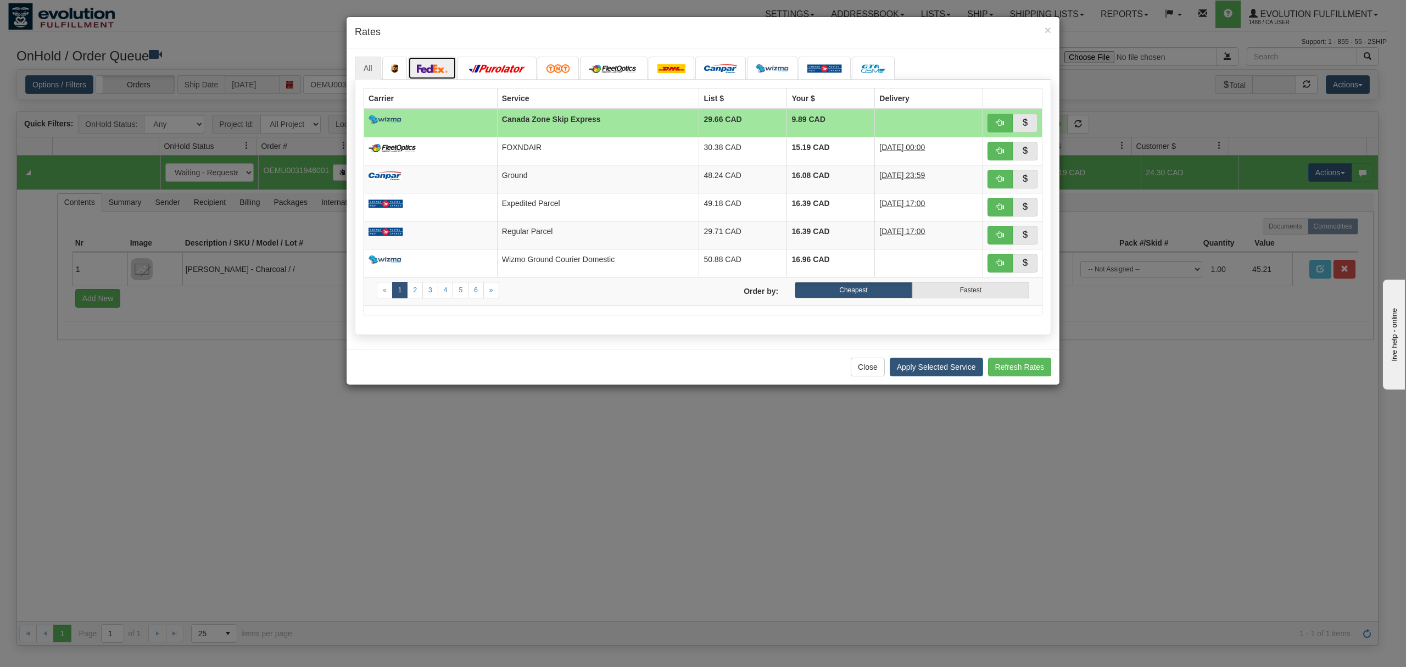
click at [433, 60] on link at bounding box center [432, 68] width 48 height 23
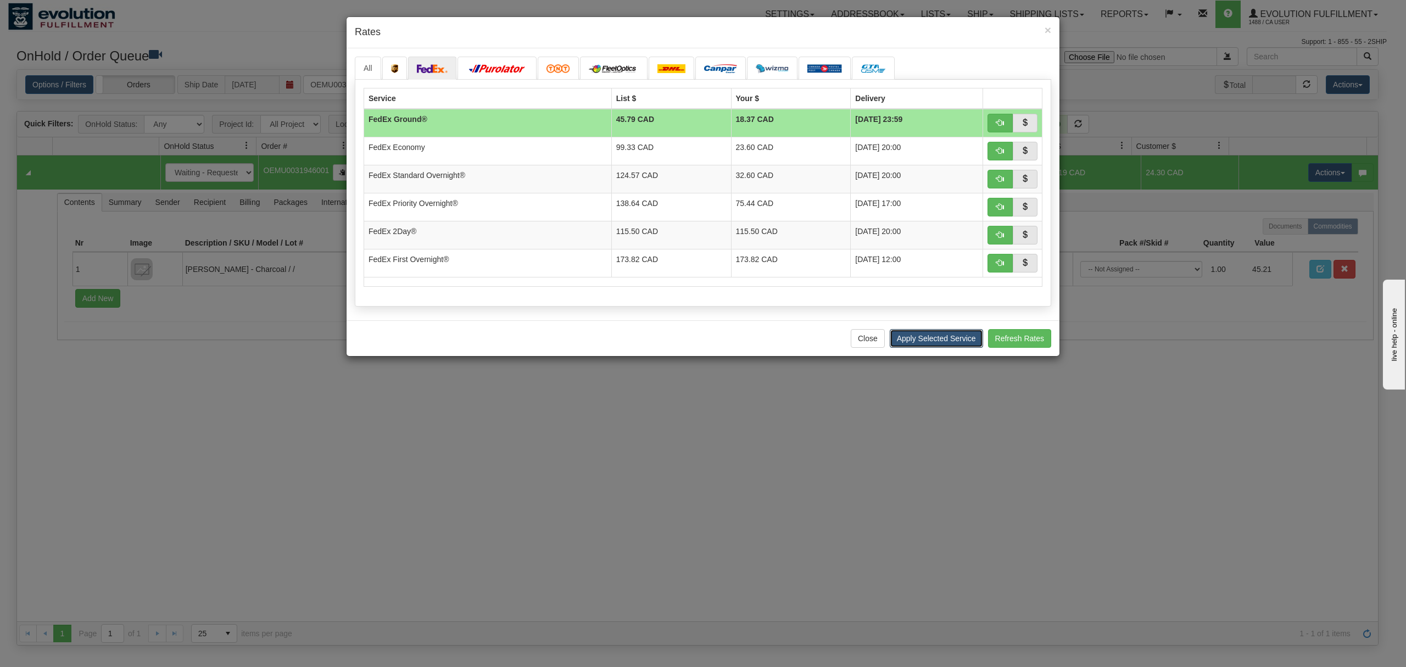
click at [930, 337] on button "Apply Selected Service" at bounding box center [935, 338] width 93 height 19
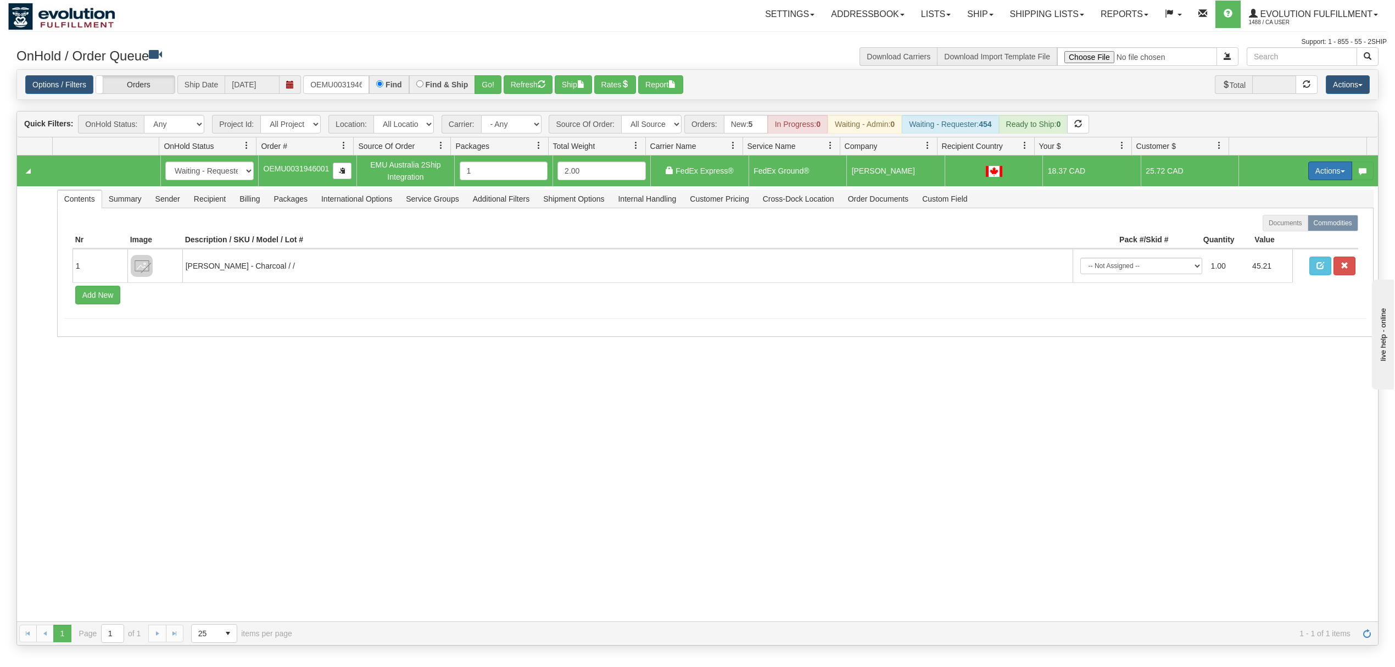
click at [1308, 176] on button "Actions" at bounding box center [1330, 170] width 44 height 19
click at [1272, 231] on link "Ship" at bounding box center [1307, 234] width 88 height 14
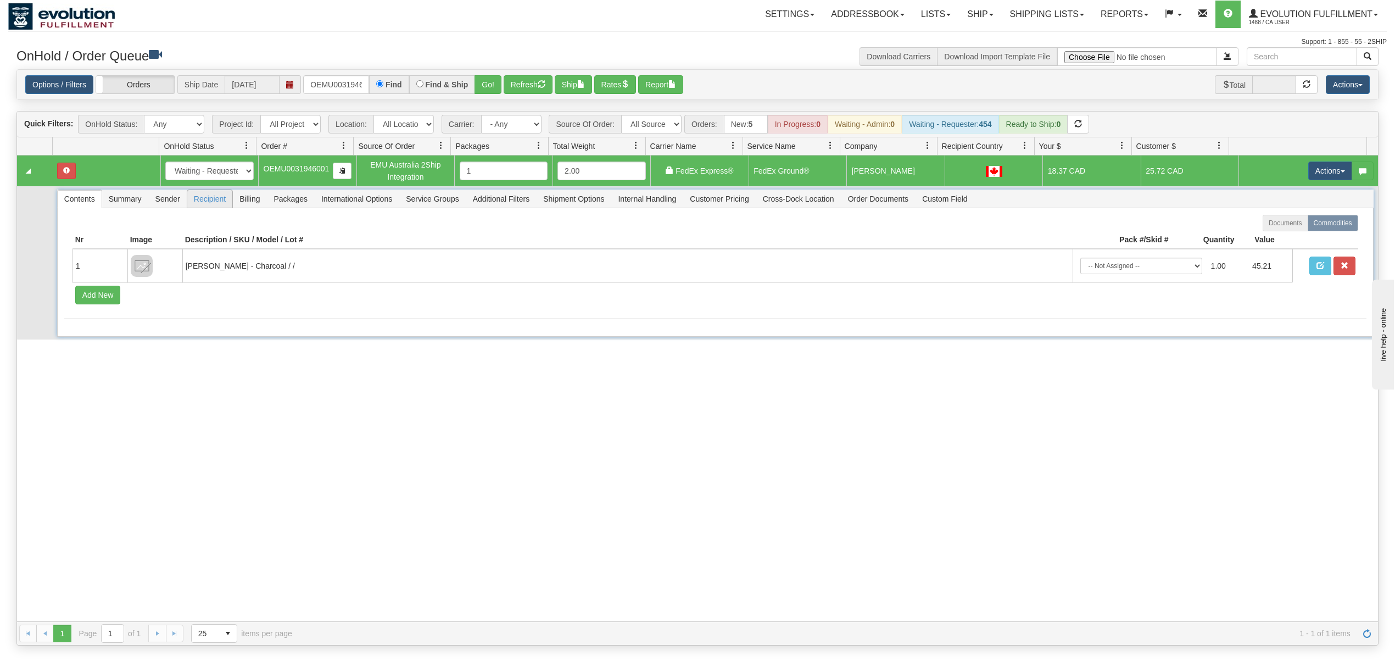
click at [225, 204] on span "Recipient" at bounding box center [209, 199] width 45 height 18
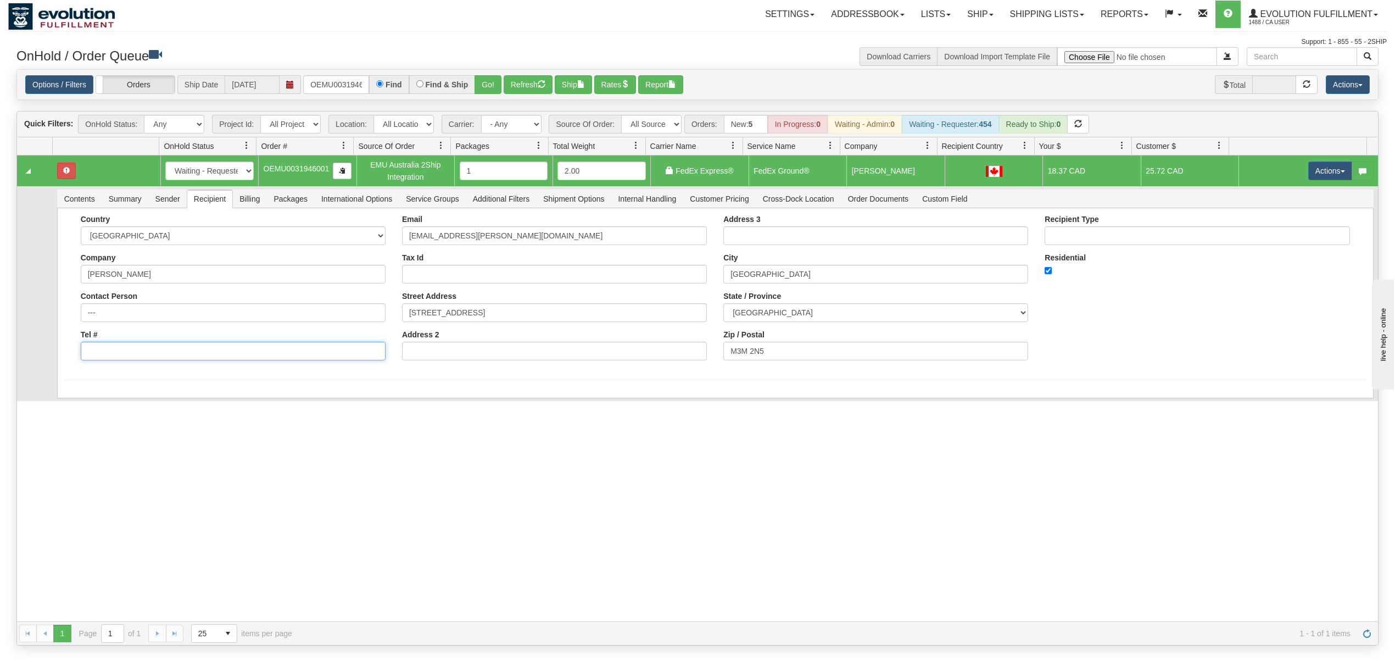
click at [236, 354] on input "Tel #" at bounding box center [233, 351] width 305 height 19
type input "18886562228"
click at [71, 404] on button "Save" at bounding box center [80, 400] width 32 height 19
click at [1308, 180] on button "Actions" at bounding box center [1330, 170] width 44 height 19
click at [1268, 231] on link "Ship" at bounding box center [1307, 234] width 88 height 14
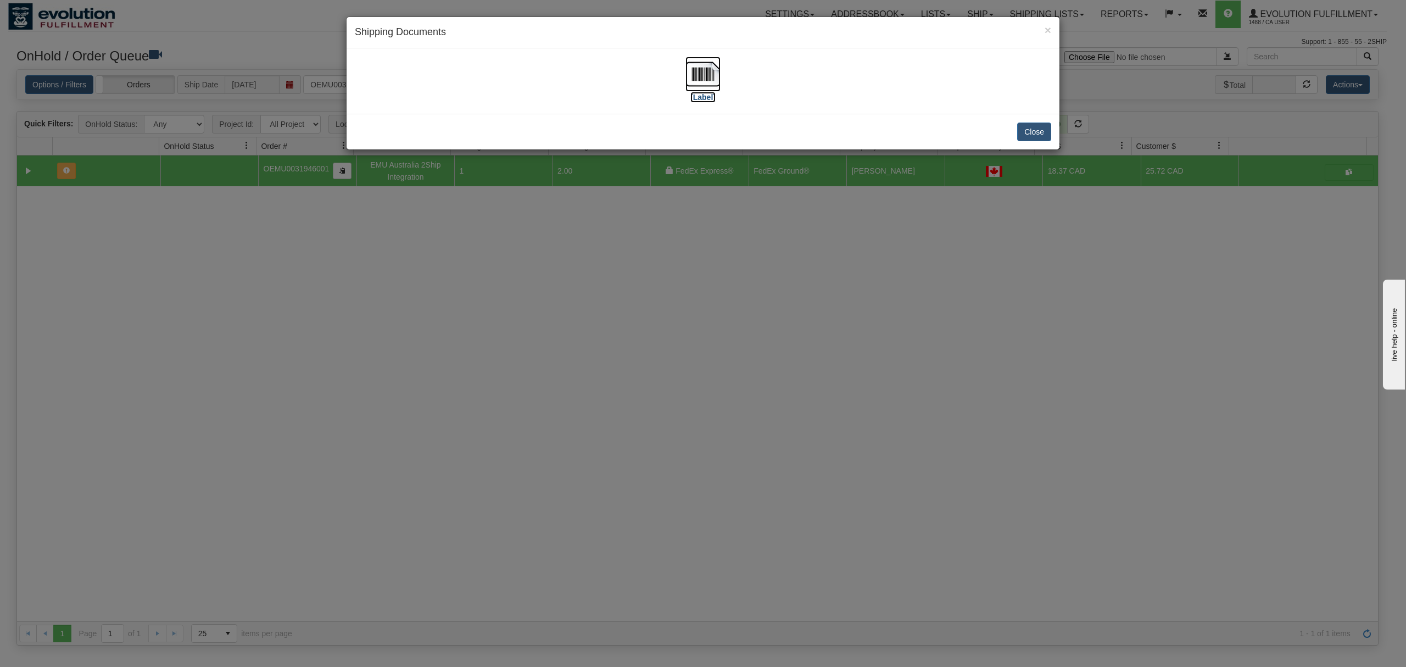
click at [708, 82] on img at bounding box center [702, 74] width 35 height 35
click at [1033, 137] on button "Close" at bounding box center [1034, 131] width 34 height 19
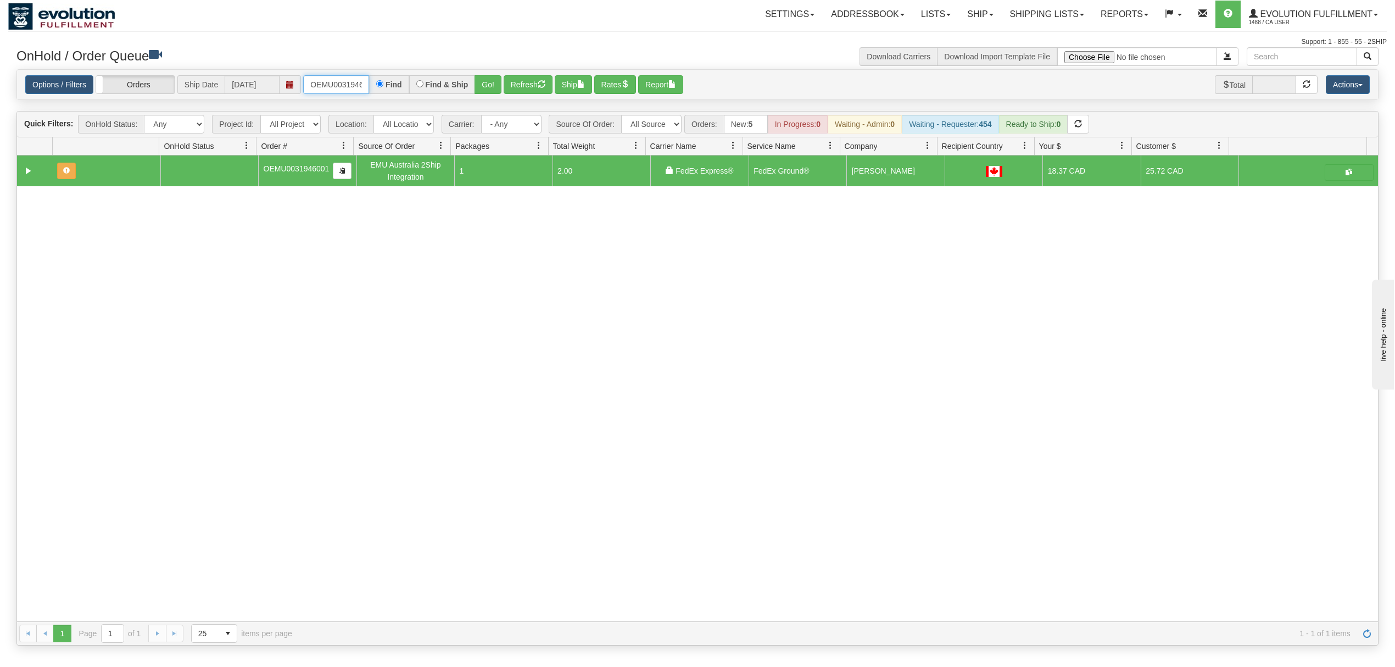
click at [348, 82] on input "OEMU0031946001" at bounding box center [336, 84] width 66 height 19
click at [492, 86] on button "Go!" at bounding box center [487, 84] width 27 height 19
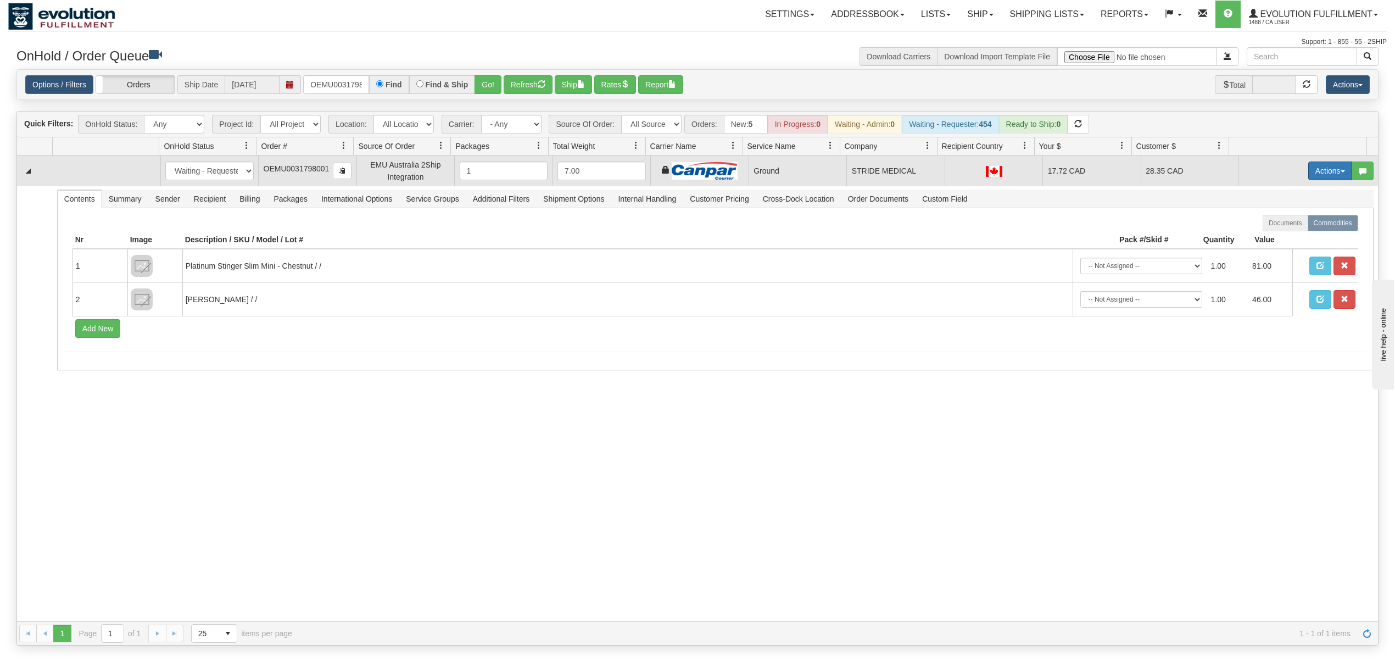
click at [1317, 171] on button "Actions" at bounding box center [1330, 170] width 44 height 19
click at [1287, 233] on link "Ship" at bounding box center [1307, 234] width 88 height 14
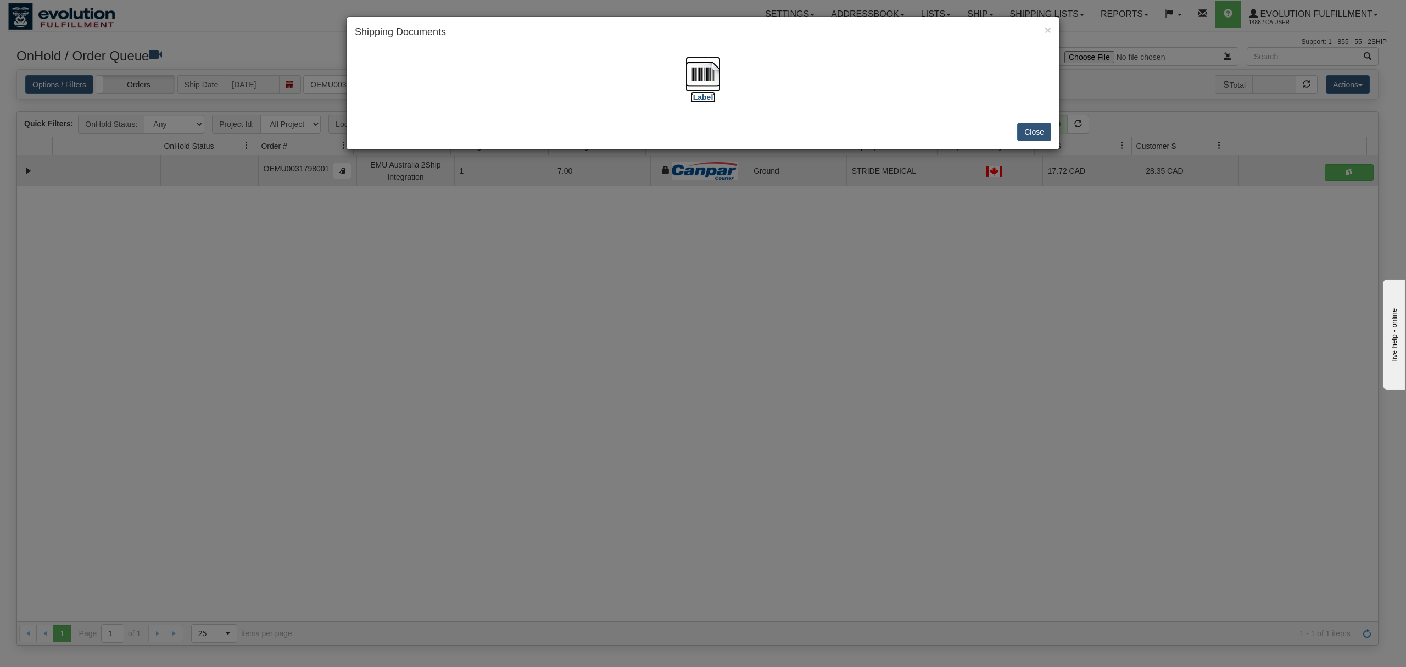
click at [692, 70] on img at bounding box center [702, 74] width 35 height 35
click at [1038, 133] on button "Close" at bounding box center [1034, 131] width 34 height 19
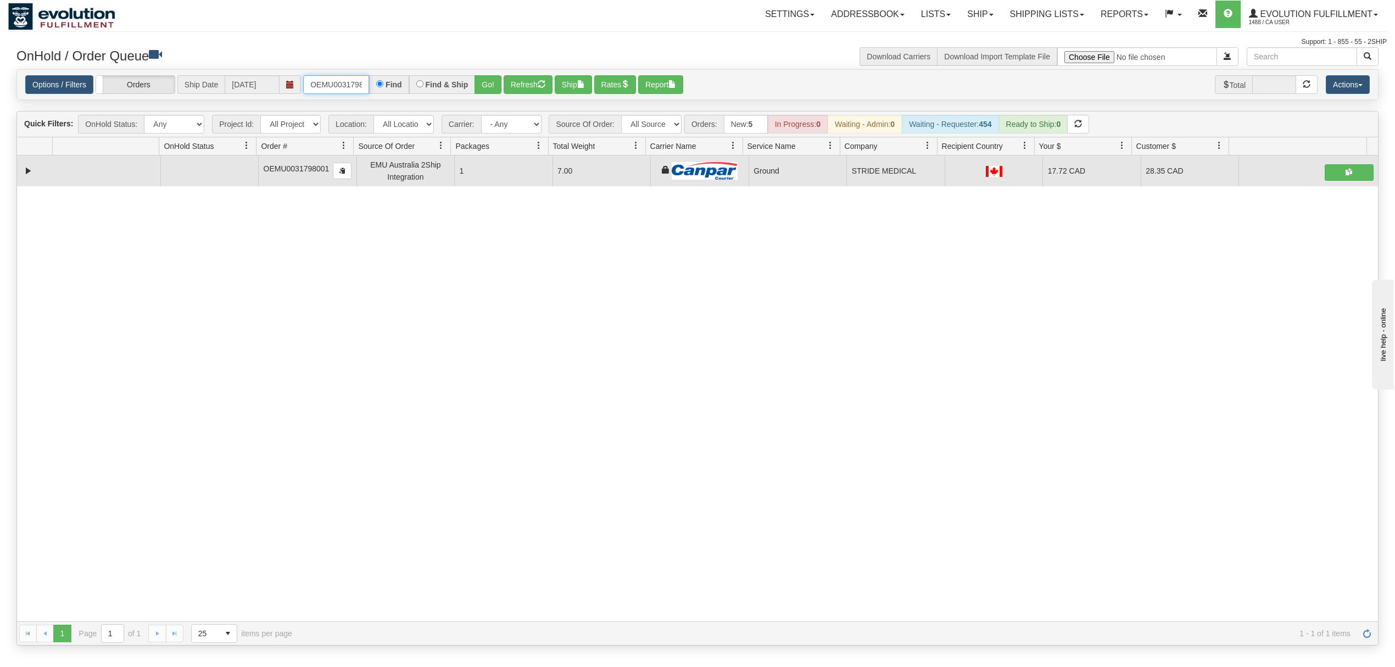
click at [322, 76] on input "OEMU0031798001" at bounding box center [336, 84] width 66 height 19
type input "OEMU0031897001"
click at [484, 86] on button "Go!" at bounding box center [487, 84] width 27 height 19
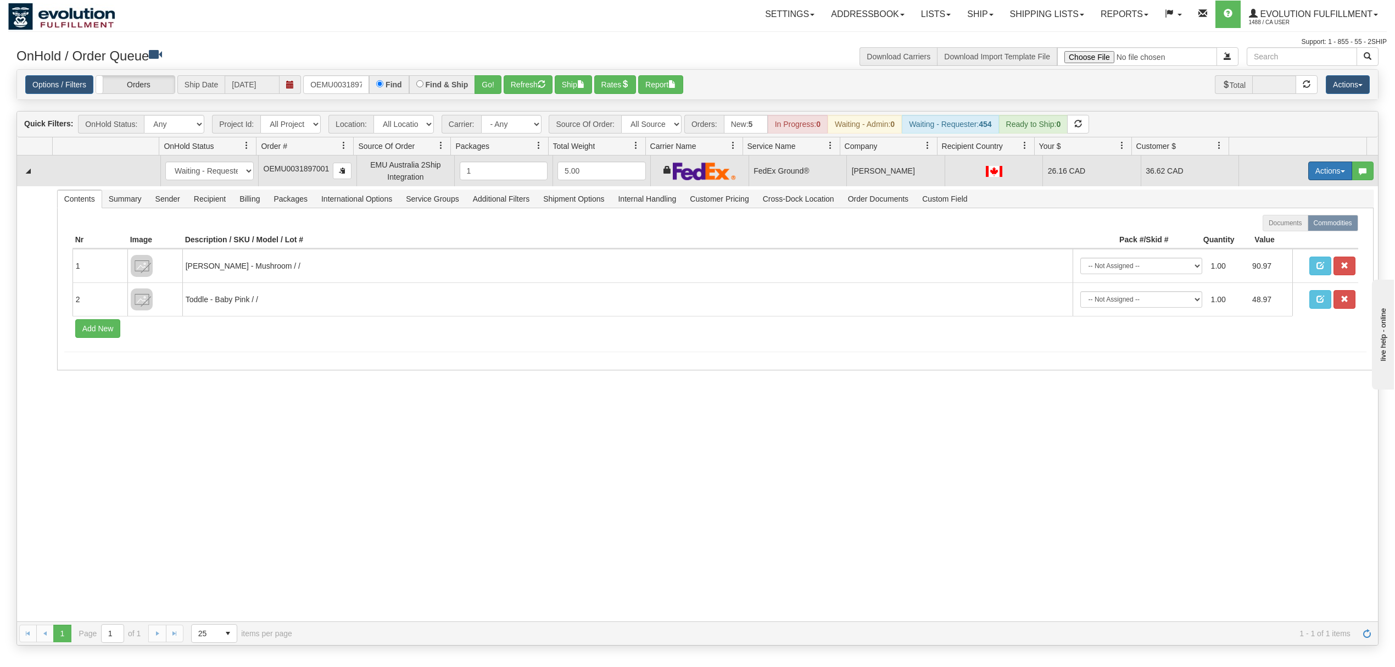
click at [1314, 178] on button "Actions" at bounding box center [1330, 170] width 44 height 19
click at [1274, 237] on span at bounding box center [1278, 234] width 8 height 8
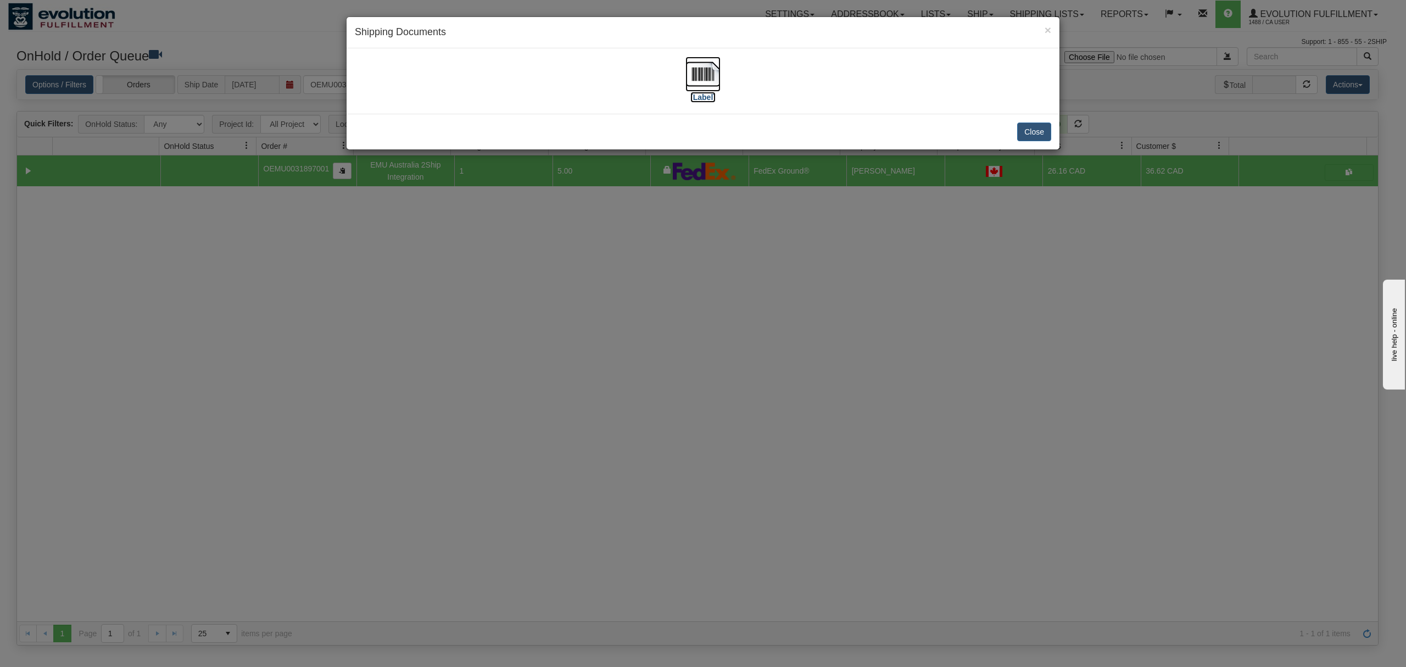
click at [692, 70] on img at bounding box center [702, 74] width 35 height 35
click at [1044, 130] on button "Close" at bounding box center [1034, 131] width 34 height 19
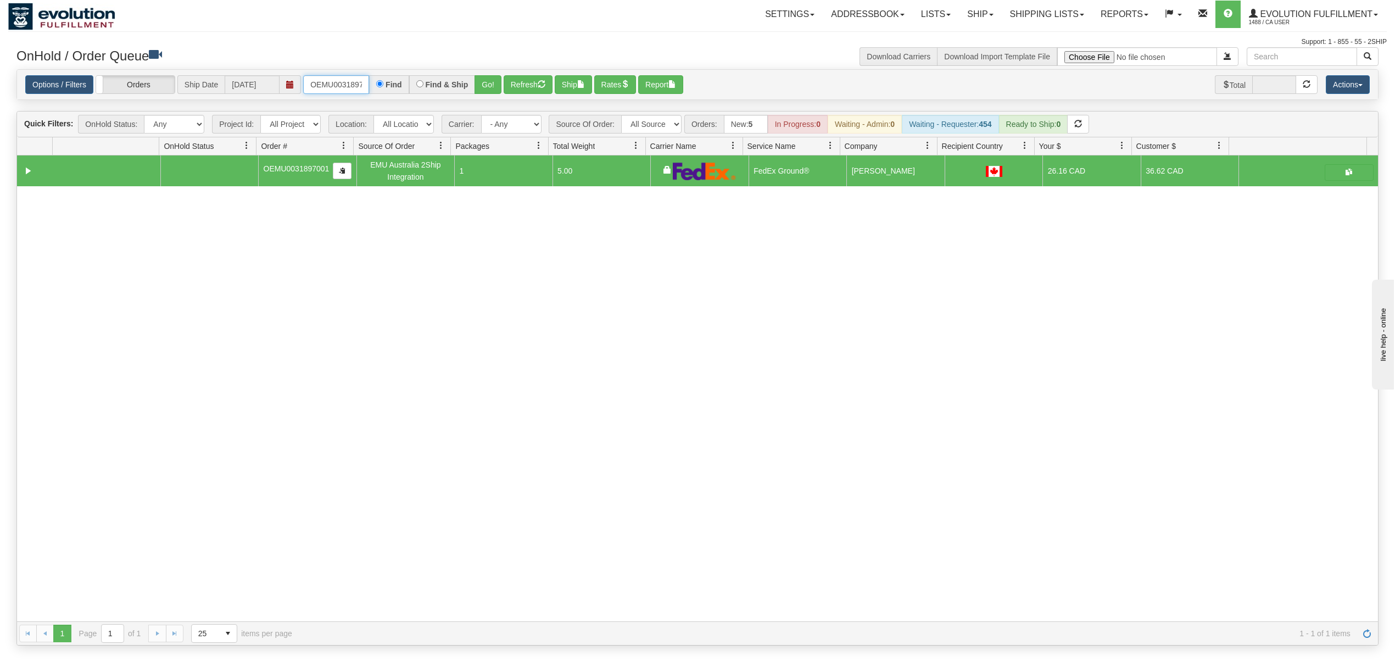
click at [337, 91] on input "OEMU0031897001" at bounding box center [336, 84] width 66 height 19
click at [666, 119] on select "All Sources AirBlaster 2Ship Integration Ambler Apparel 2Ship Integration BC Ca…" at bounding box center [651, 124] width 60 height 19
select select "EMU Australia 2Ship Integration"
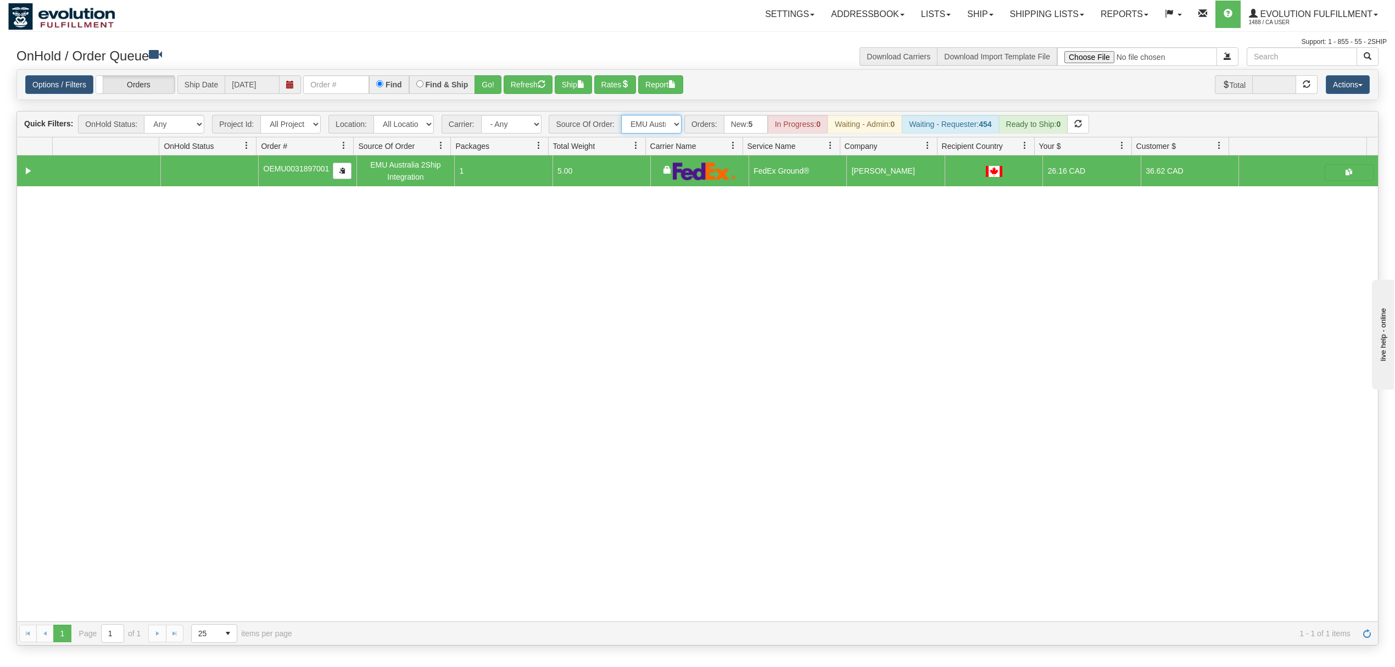
click at [622, 116] on select "All Sources AirBlaster 2Ship Integration Ambler Apparel 2Ship Integration BC Ca…" at bounding box center [651, 124] width 60 height 19
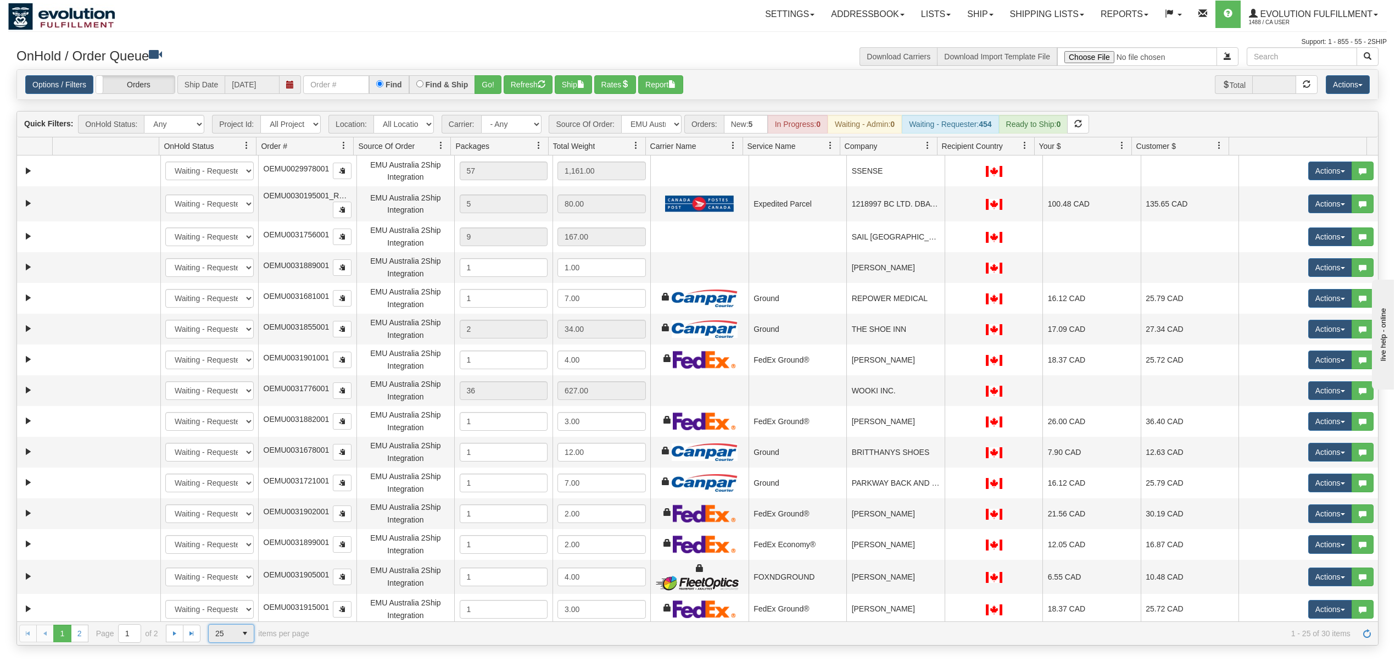
click at [233, 640] on span "25" at bounding box center [222, 633] width 27 height 18
click at [238, 622] on li "100" at bounding box center [231, 617] width 45 height 15
click at [929, 145] on span at bounding box center [927, 145] width 9 height 9
click at [926, 169] on span "Sort Ascending" at bounding box center [961, 173] width 87 height 30
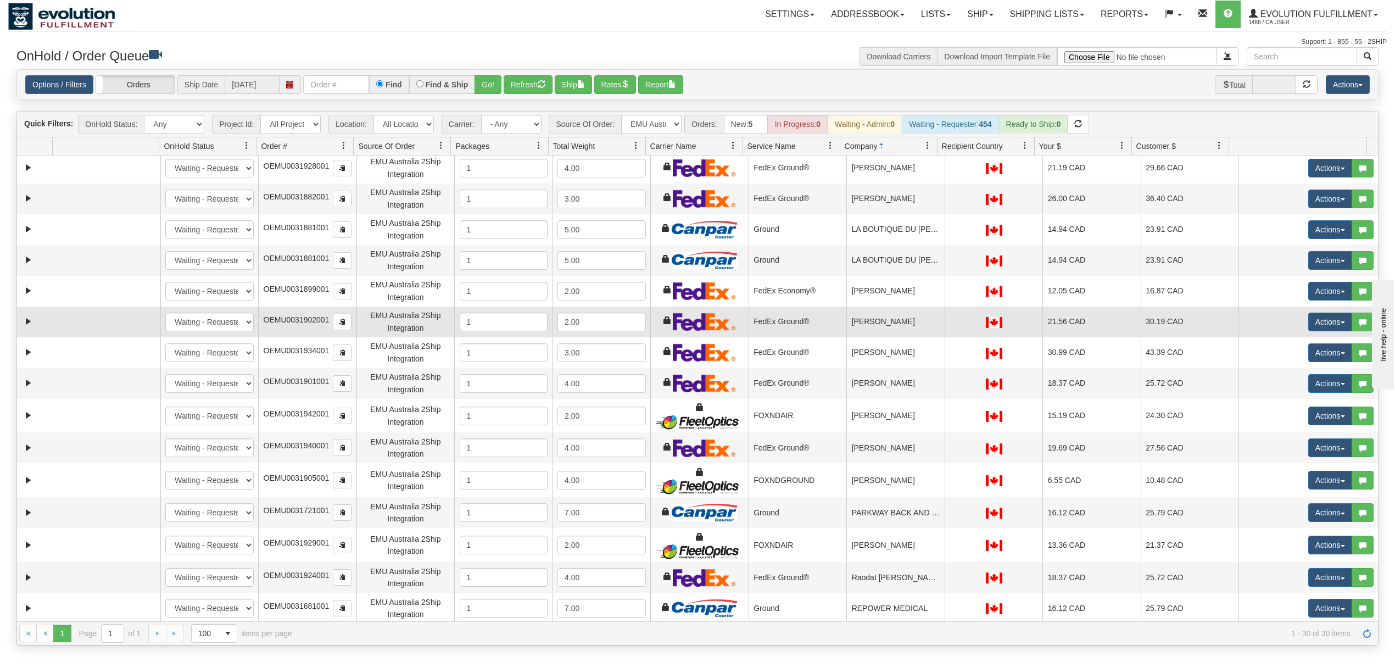
scroll to position [293, 0]
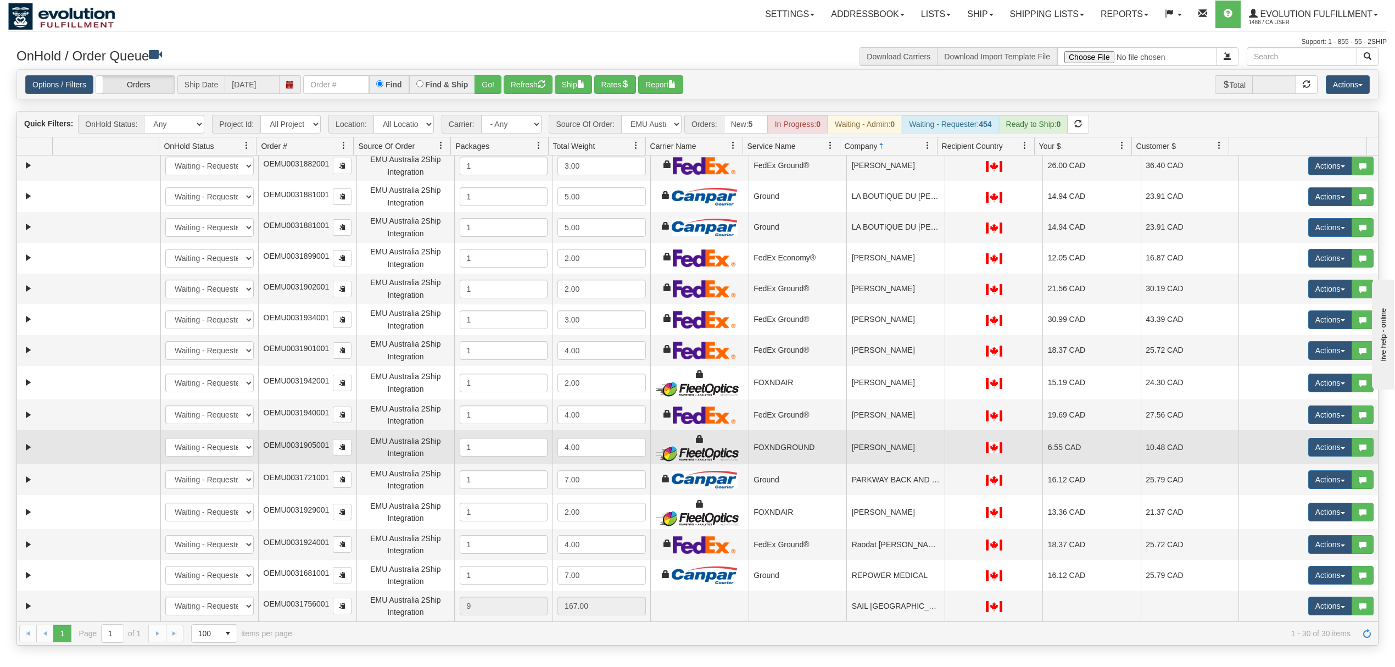
click at [911, 453] on td "Olga Josipovic" at bounding box center [895, 447] width 98 height 34
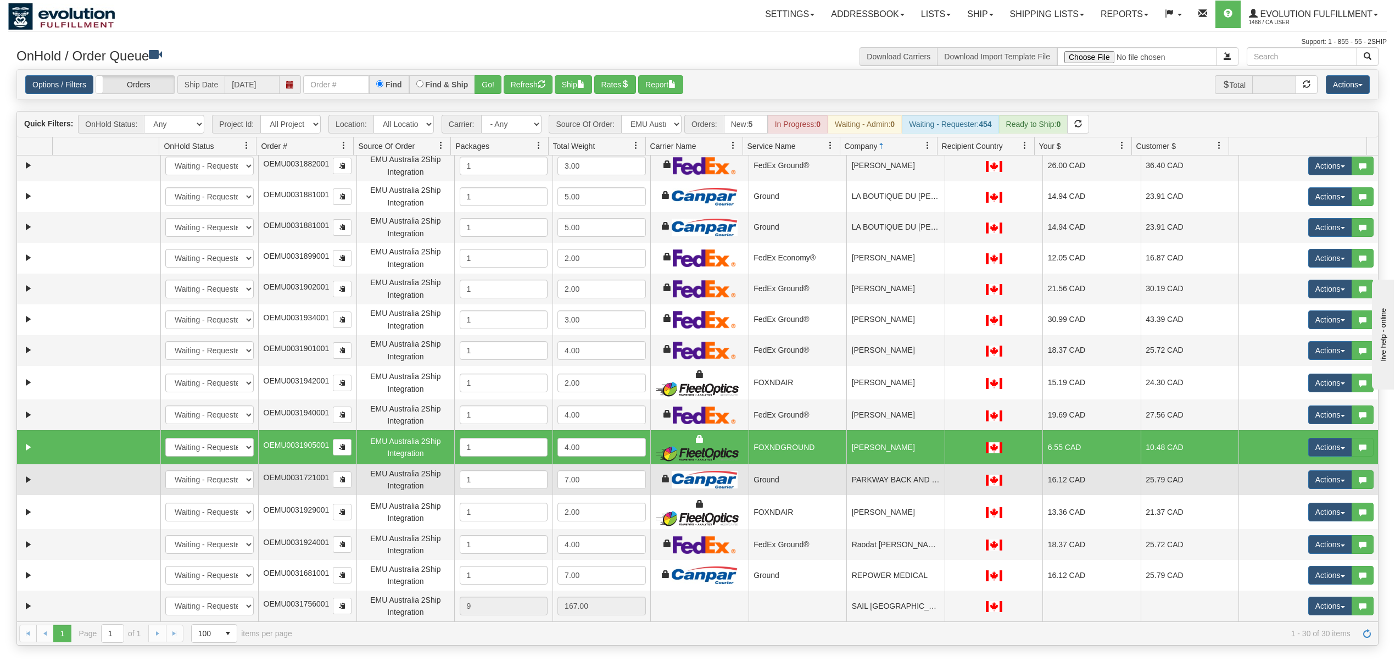
click at [875, 484] on td "PARKWAY BACK AND FOOT CLINIC" at bounding box center [895, 479] width 98 height 31
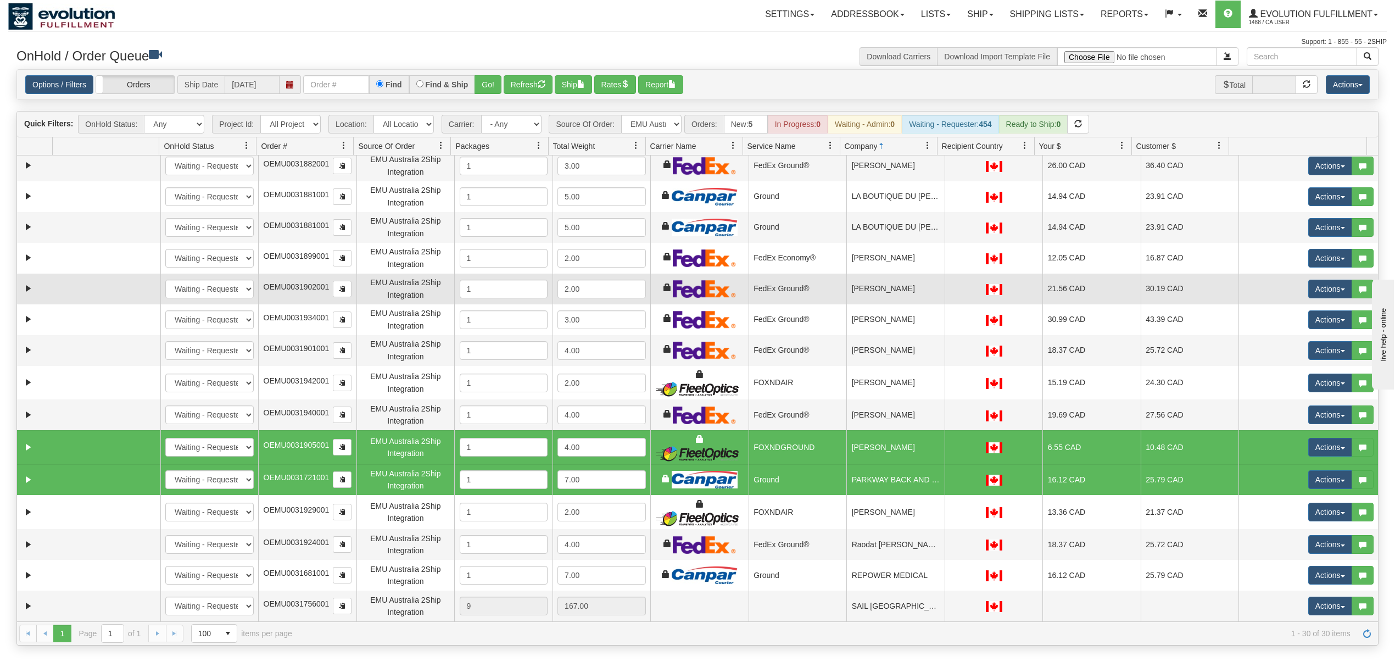
scroll to position [220, 0]
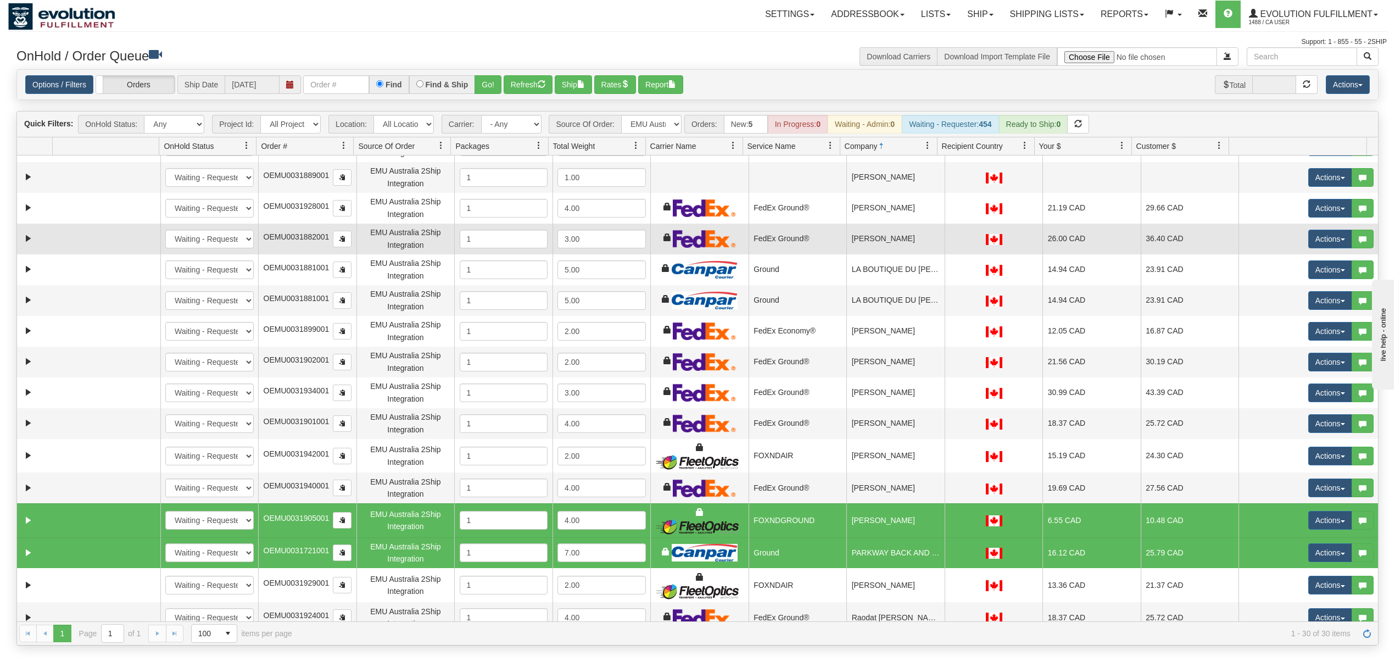
click at [886, 249] on td "jaimee stetson" at bounding box center [895, 238] width 98 height 31
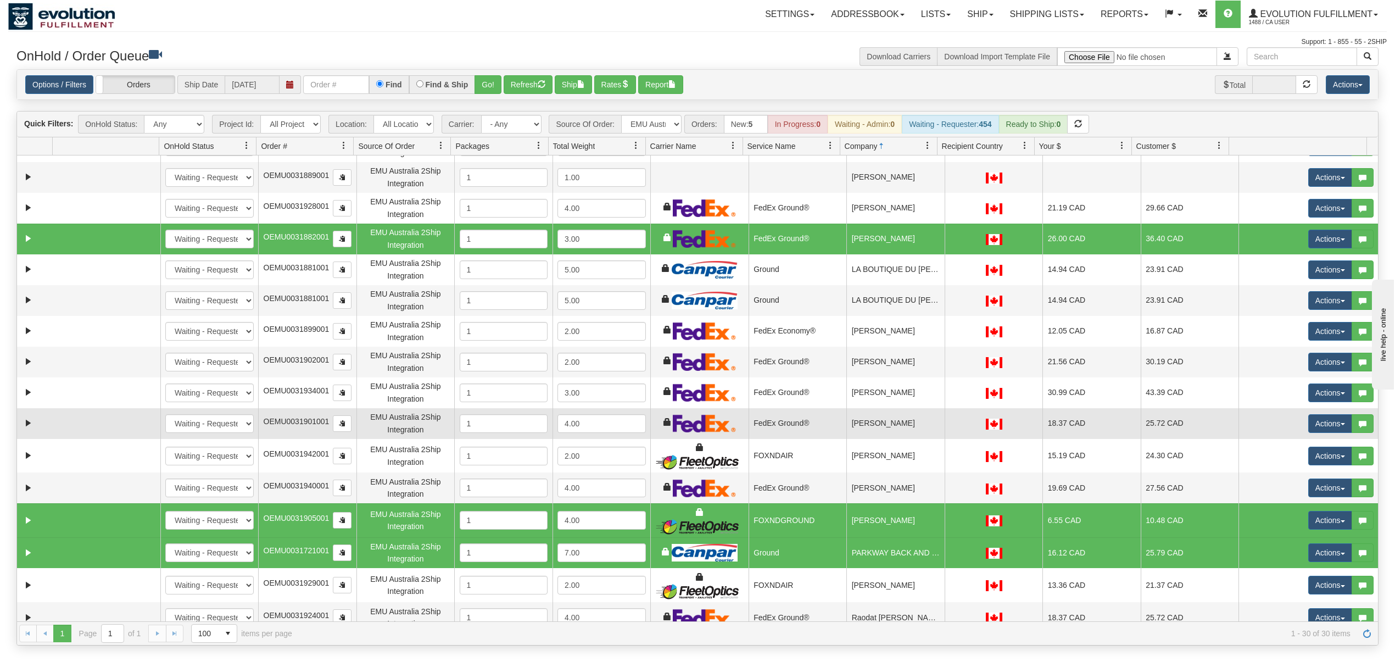
click at [873, 422] on td "Maria Magled" at bounding box center [895, 423] width 98 height 31
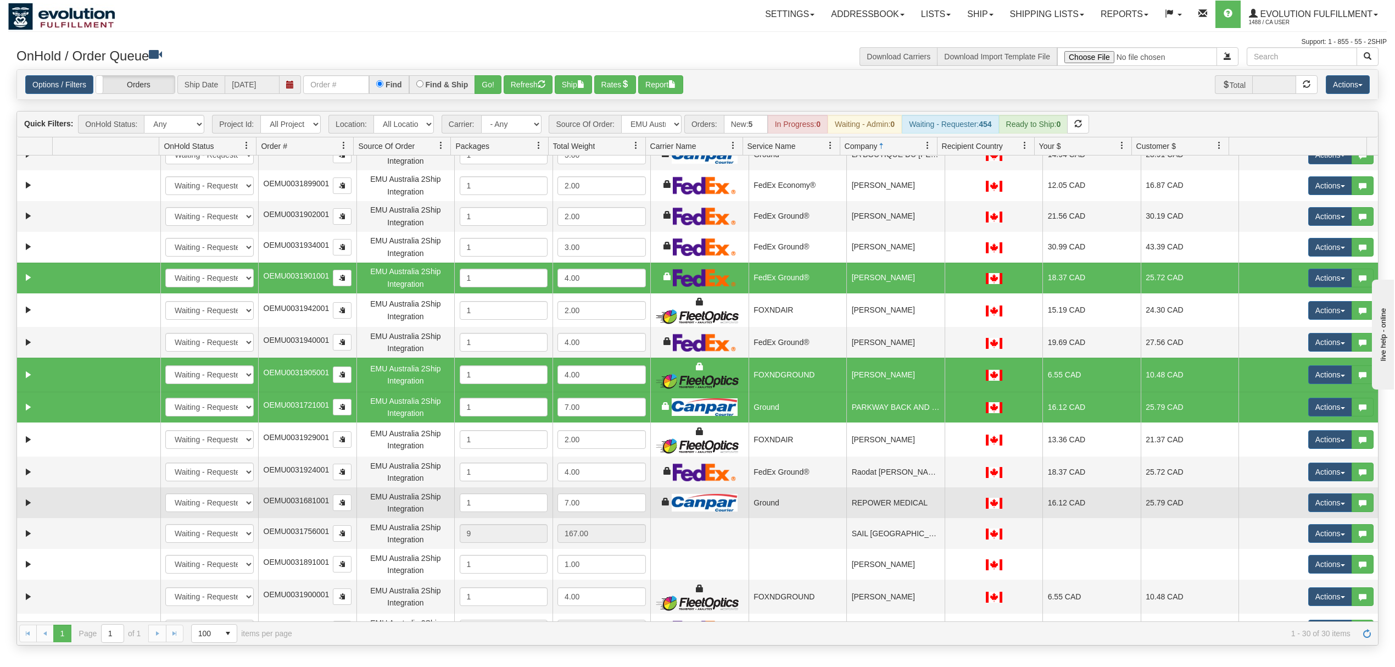
scroll to position [366, 0]
click at [886, 506] on td "REPOWER MEDICAL" at bounding box center [895, 501] width 98 height 31
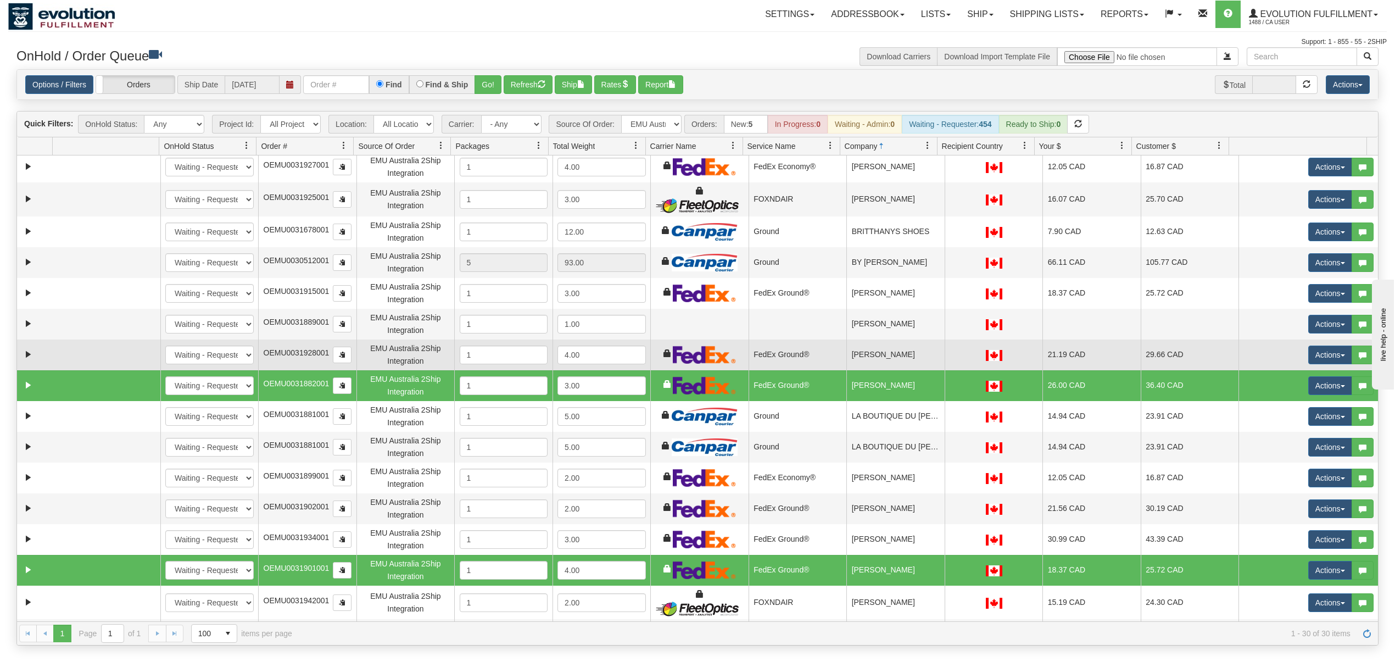
scroll to position [0, 0]
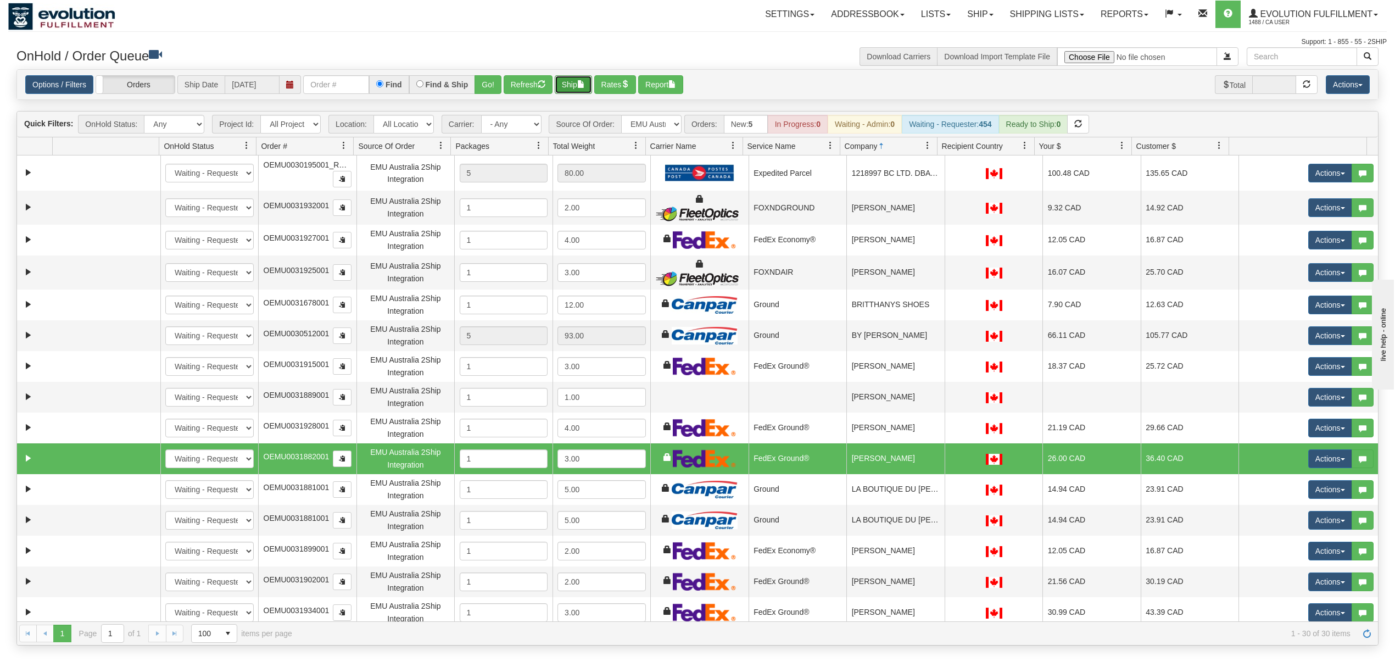
click at [584, 80] on span "button" at bounding box center [581, 84] width 8 height 8
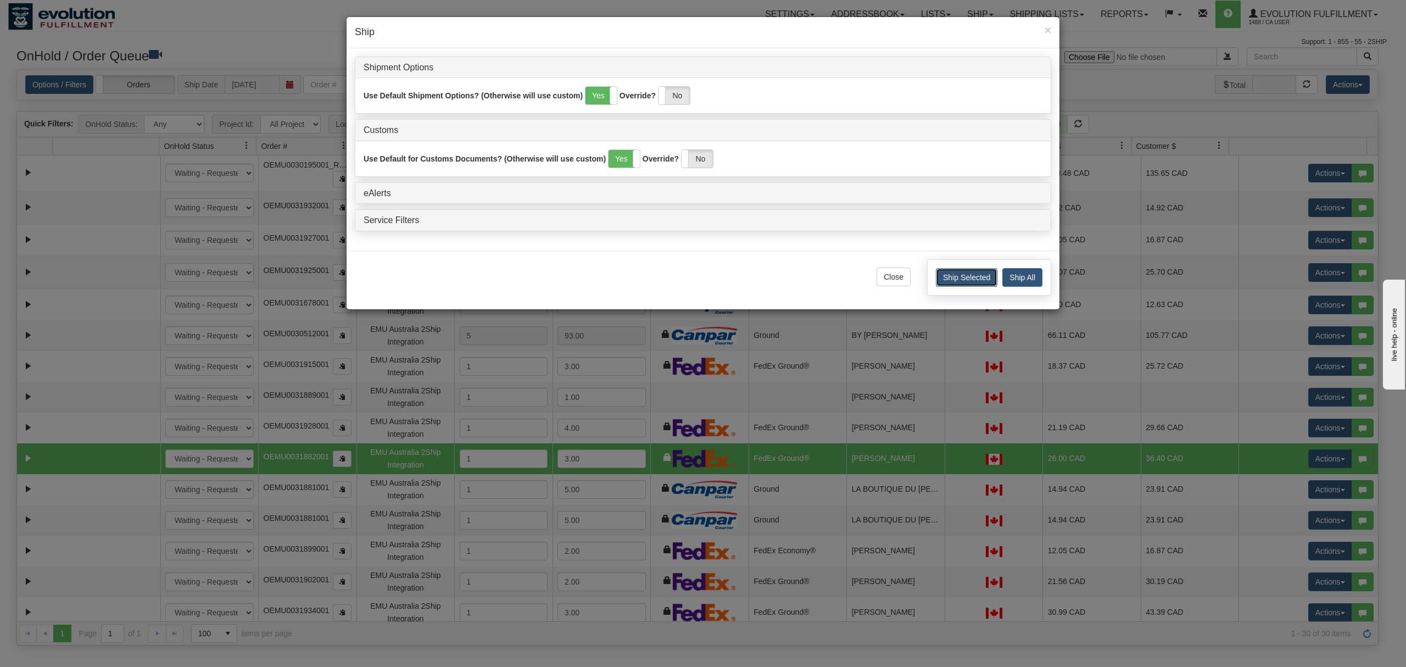
click at [951, 275] on button "Ship Selected" at bounding box center [966, 277] width 61 height 19
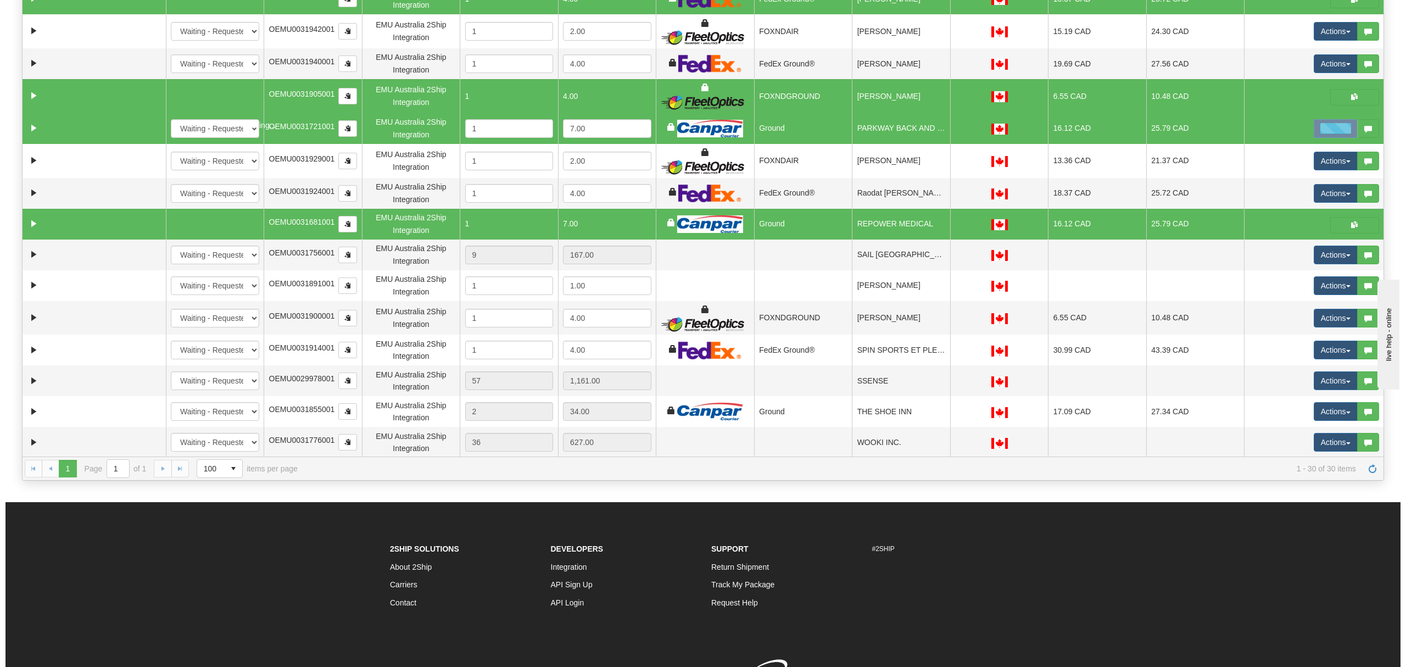
scroll to position [220, 0]
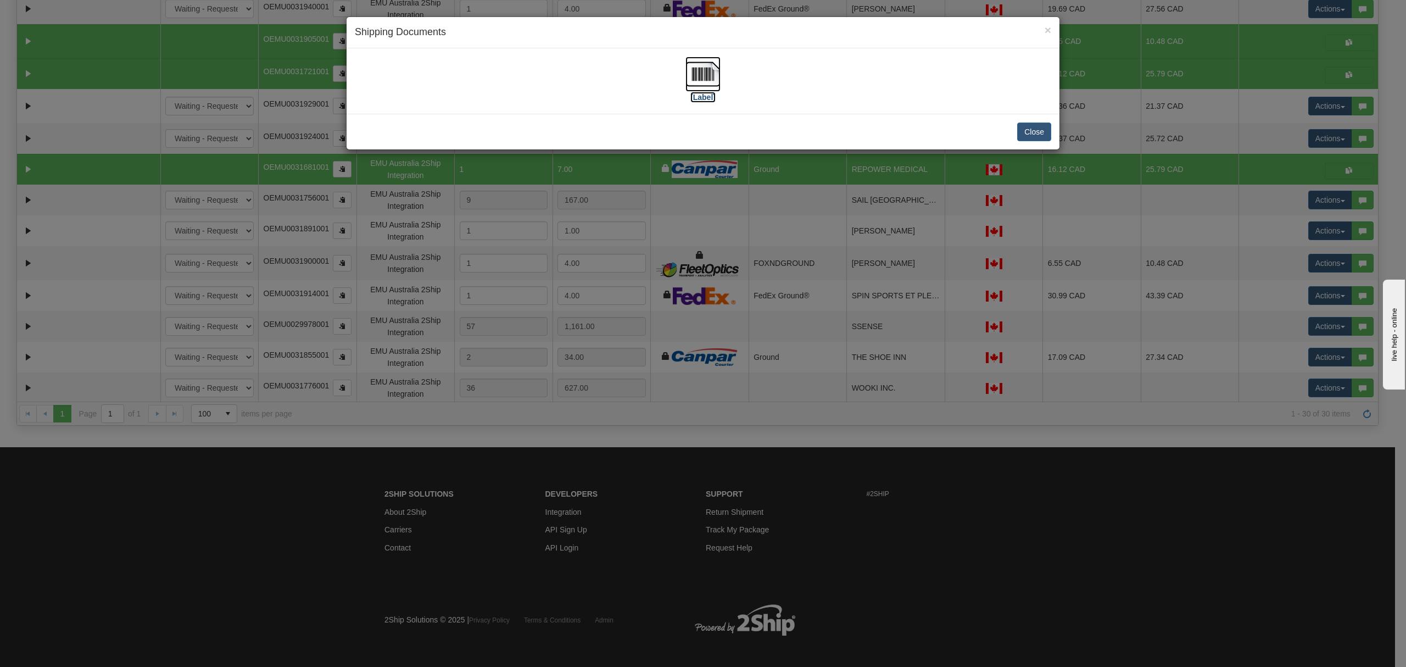
click at [714, 67] on img at bounding box center [702, 74] width 35 height 35
click at [1035, 132] on button "Close" at bounding box center [1034, 131] width 34 height 19
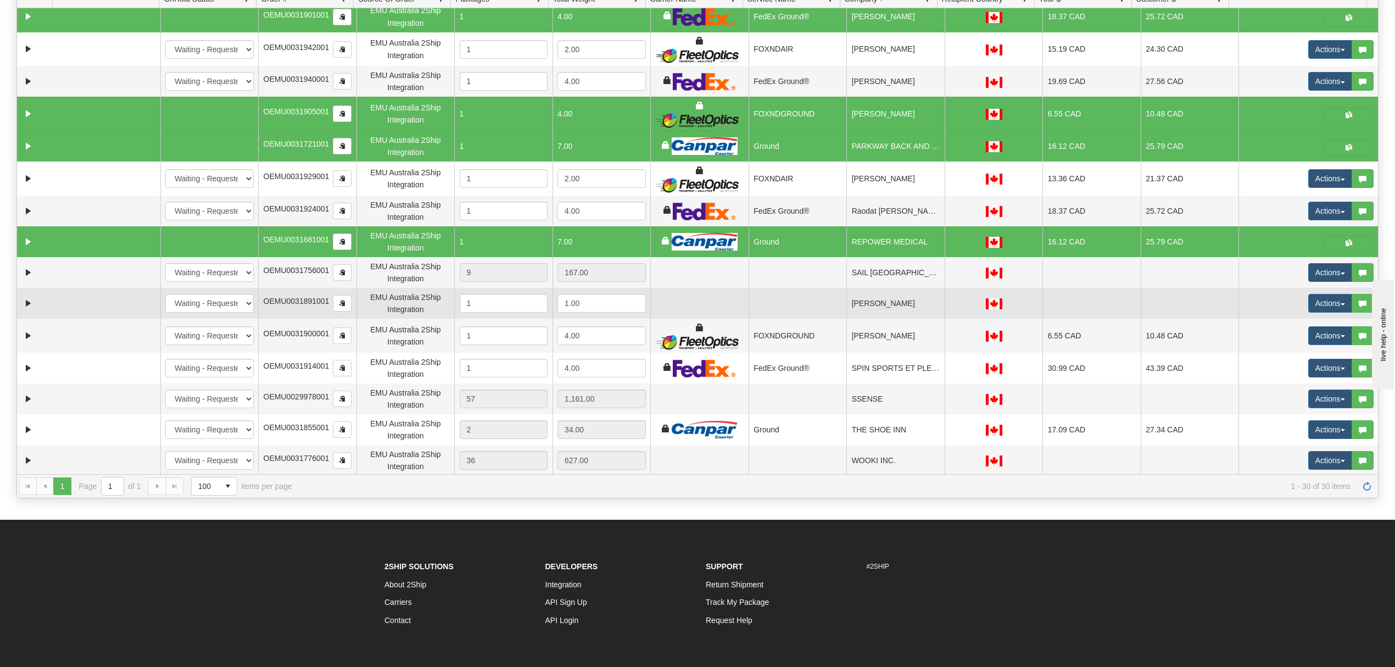
scroll to position [0, 0]
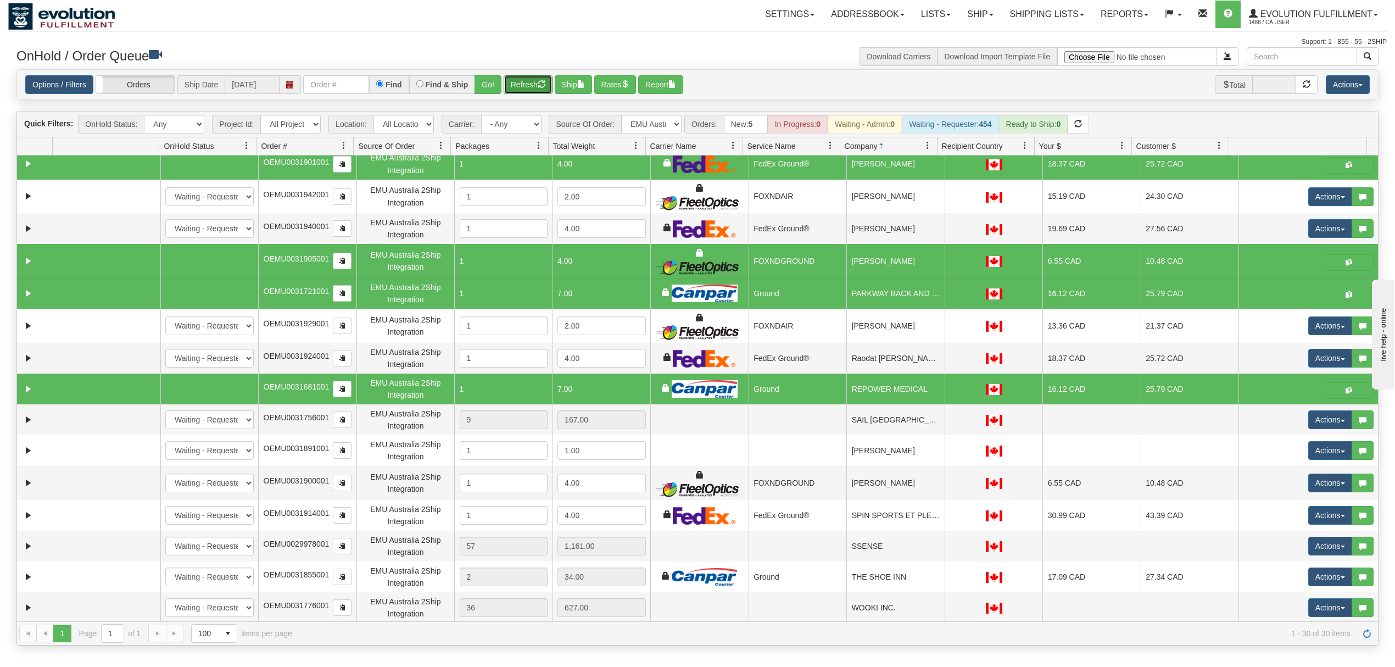
click at [508, 88] on button "Refresh" at bounding box center [527, 84] width 49 height 19
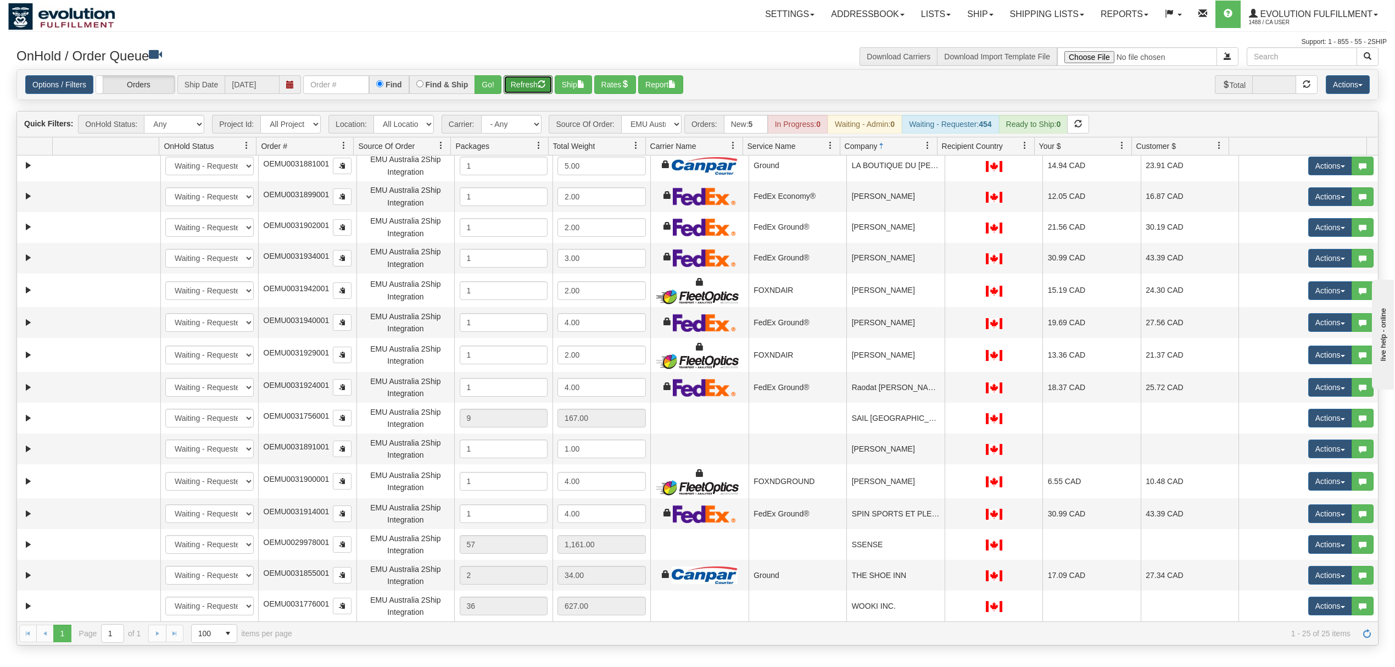
scroll to position [322, 0]
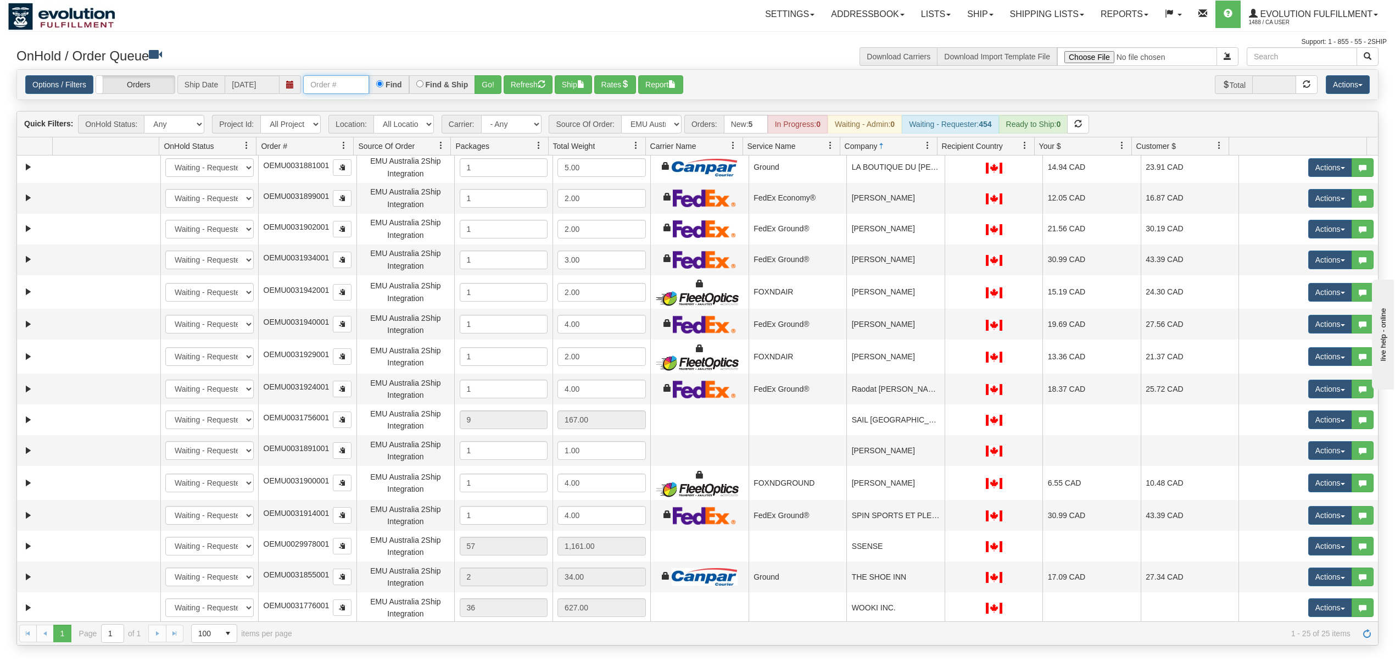
click at [354, 90] on input "text" at bounding box center [336, 84] width 66 height 19
type input "OTOFW47116-1"
click at [488, 91] on button "Go!" at bounding box center [487, 84] width 27 height 19
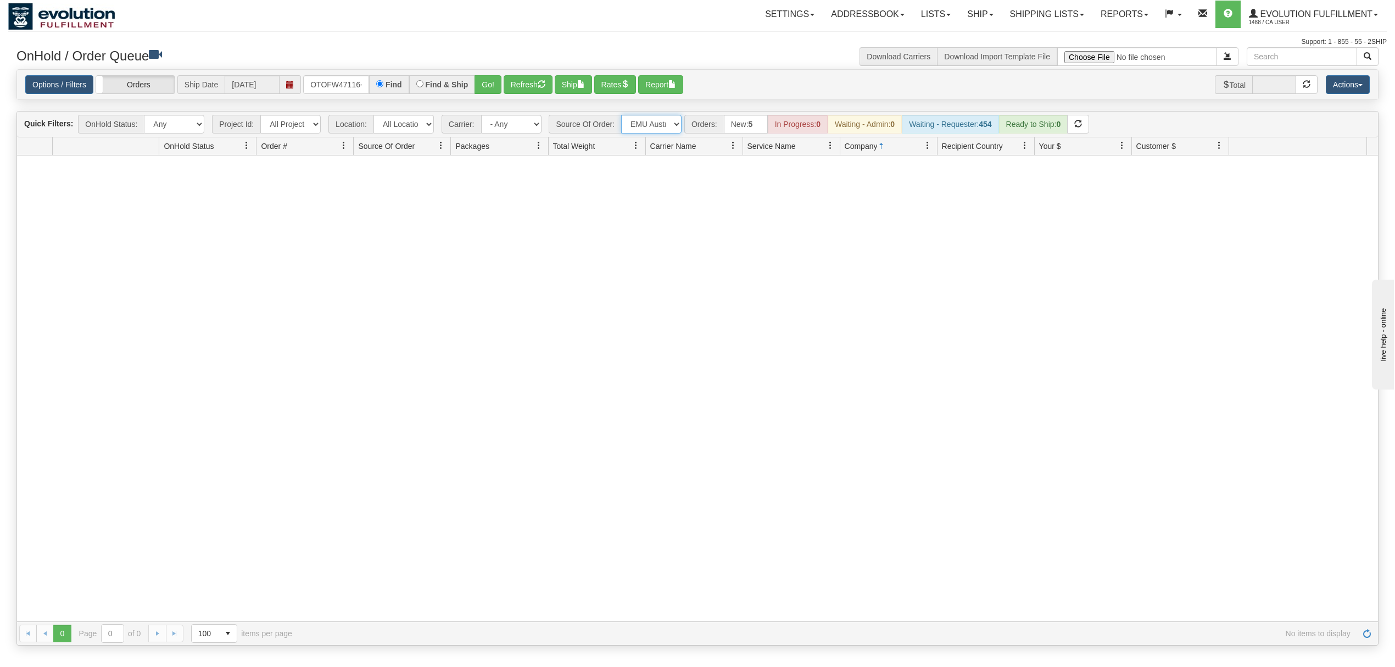
click at [654, 125] on select "All Sources AirBlaster 2Ship Integration Ambler Apparel 2Ship Integration BC Ca…" at bounding box center [651, 124] width 60 height 19
select select "grid toolbar"
click at [622, 116] on select "All Sources AirBlaster 2Ship Integration Ambler Apparel 2Ship Integration BC Ca…" at bounding box center [651, 124] width 60 height 19
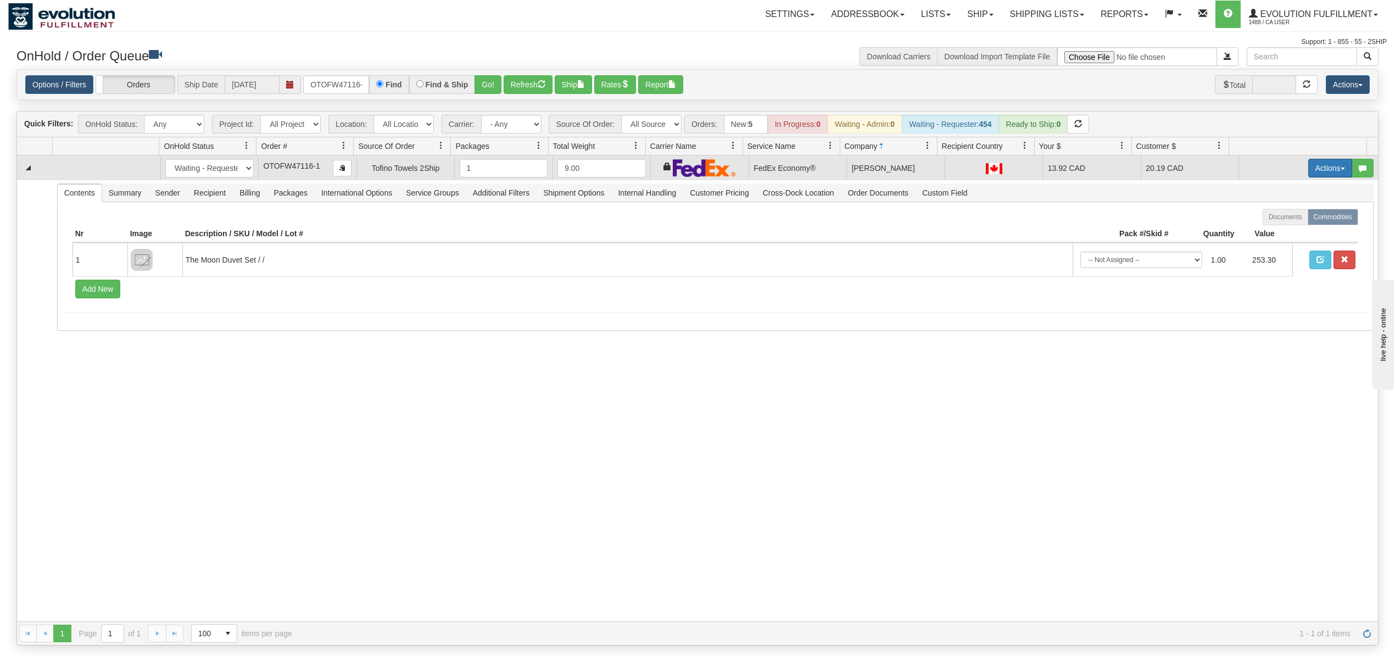
click at [1319, 172] on button "Actions" at bounding box center [1330, 168] width 44 height 19
click at [1274, 231] on span "Ship" at bounding box center [1285, 231] width 23 height 9
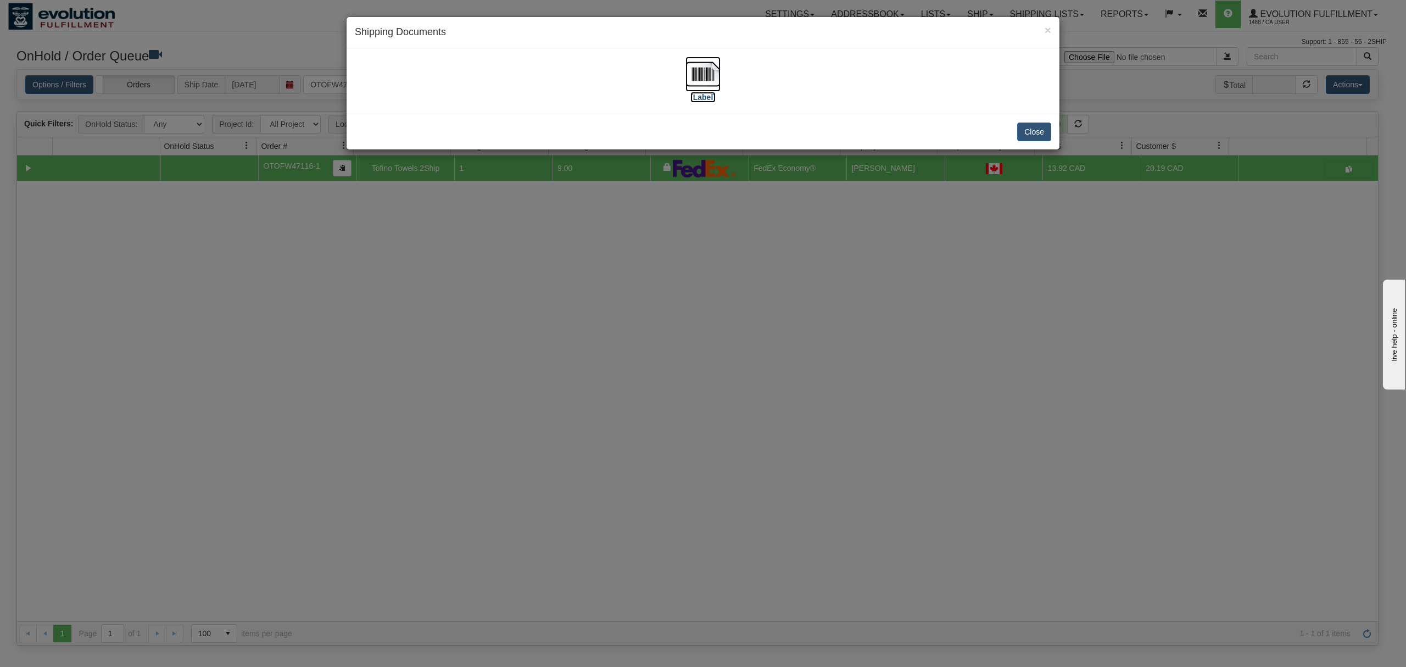
click at [706, 75] on img at bounding box center [702, 74] width 35 height 35
click at [1044, 133] on button "Close" at bounding box center [1034, 131] width 34 height 19
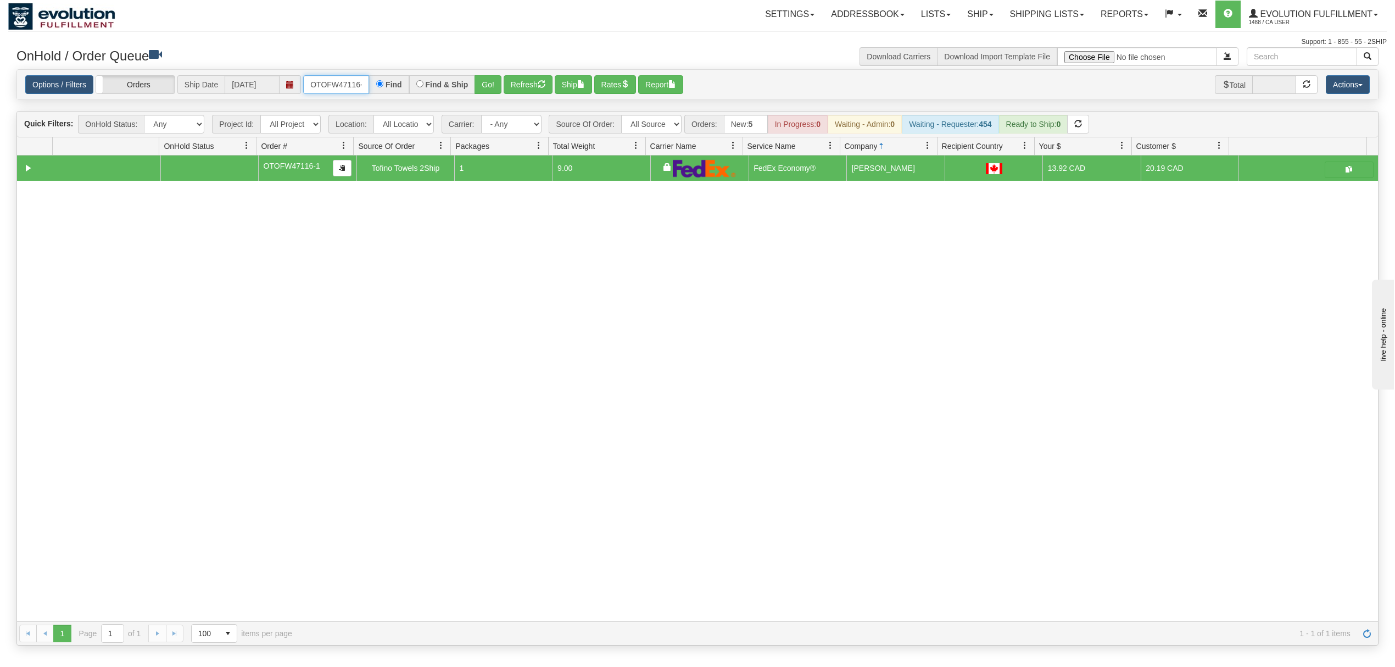
click at [332, 88] on input "OTOFW47116-1" at bounding box center [336, 84] width 66 height 19
click at [495, 79] on button "Go!" at bounding box center [487, 84] width 27 height 19
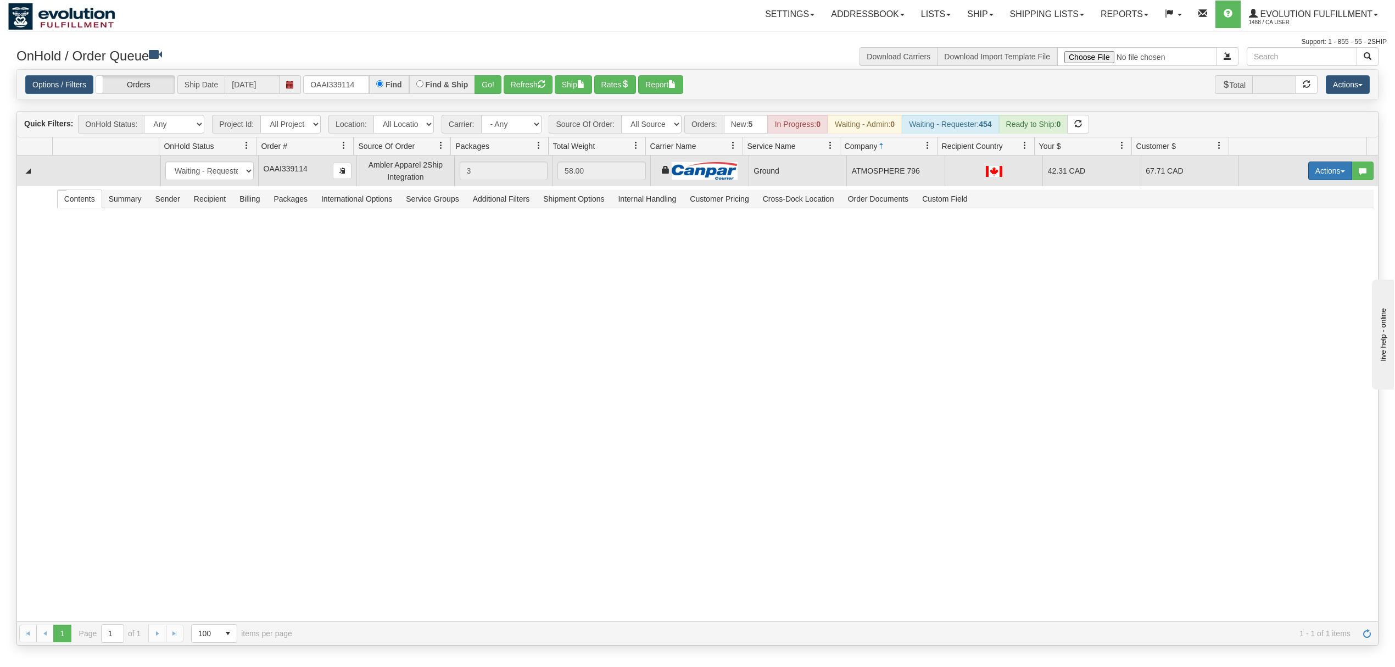
click at [1310, 173] on button "Actions" at bounding box center [1330, 170] width 44 height 19
click at [1283, 238] on span "Ship" at bounding box center [1285, 234] width 23 height 9
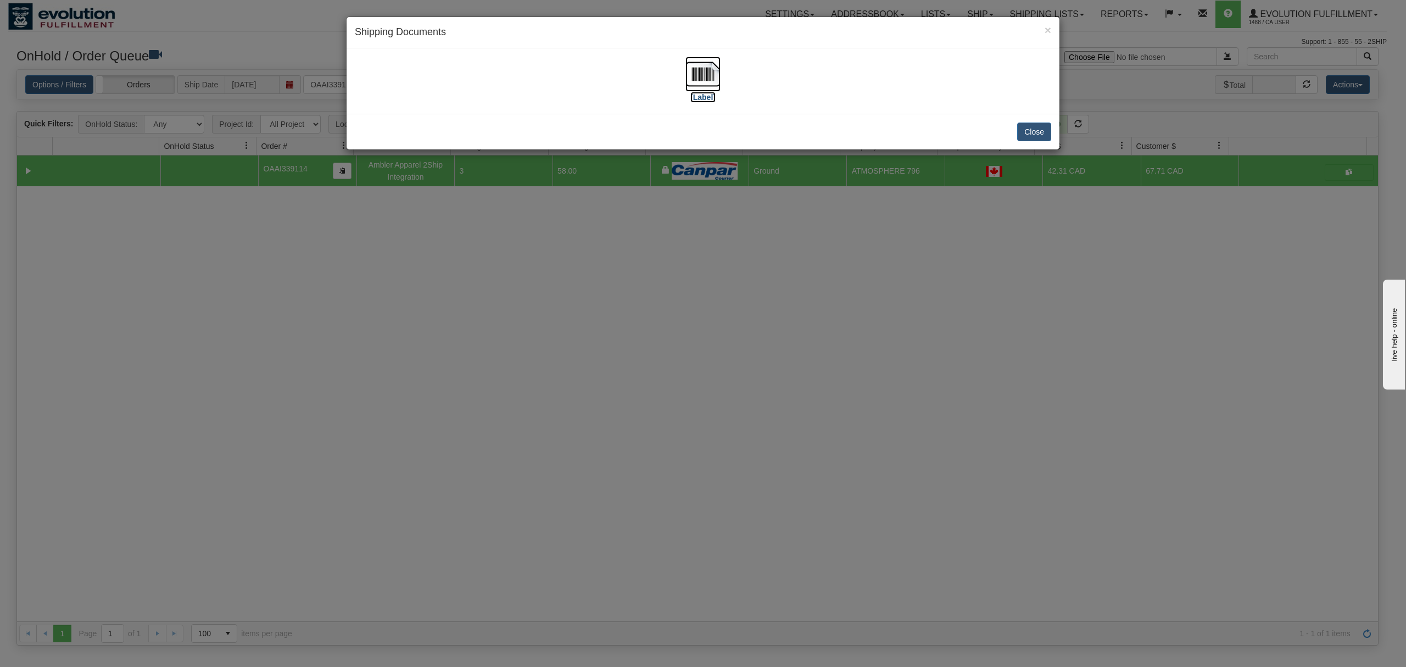
click at [697, 71] on img at bounding box center [702, 74] width 35 height 35
click at [1033, 138] on button "Close" at bounding box center [1034, 131] width 34 height 19
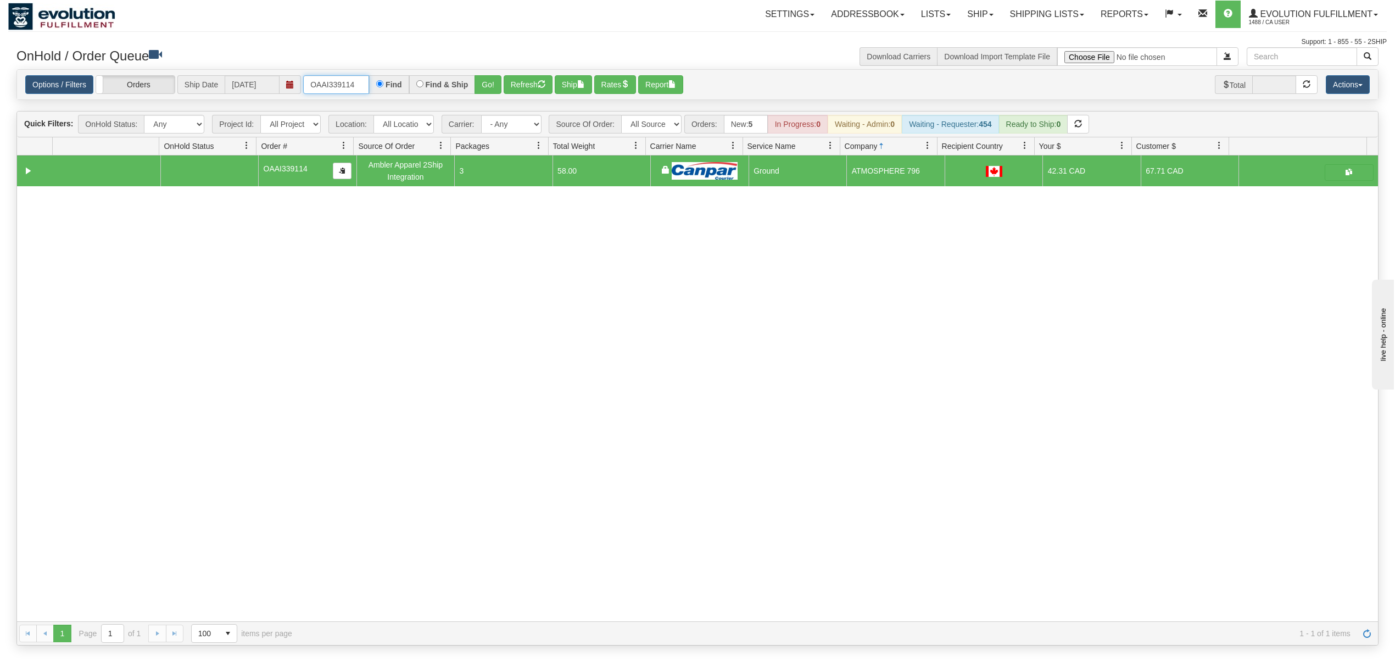
click at [316, 87] on input "OAAI339114" at bounding box center [336, 84] width 66 height 19
click at [490, 83] on button "Go!" at bounding box center [487, 84] width 27 height 19
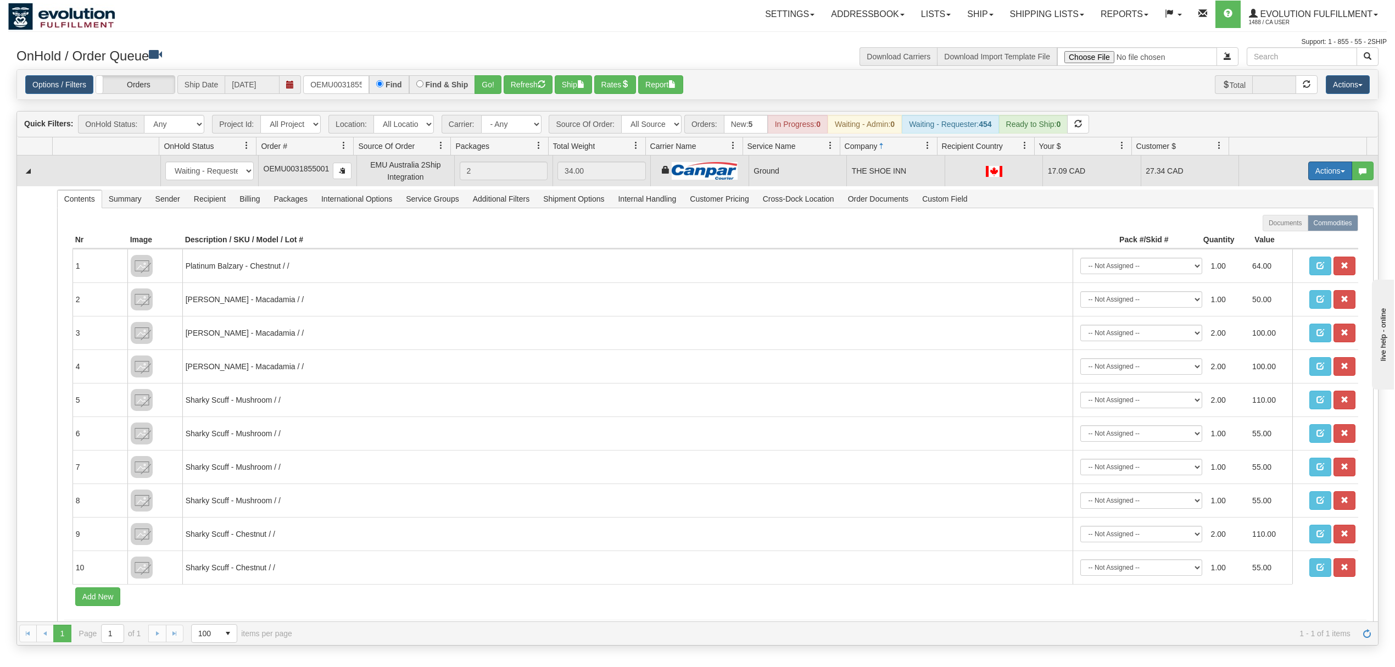
click at [1316, 180] on button "Actions" at bounding box center [1330, 170] width 44 height 19
click at [1301, 238] on link "Ship" at bounding box center [1307, 234] width 88 height 14
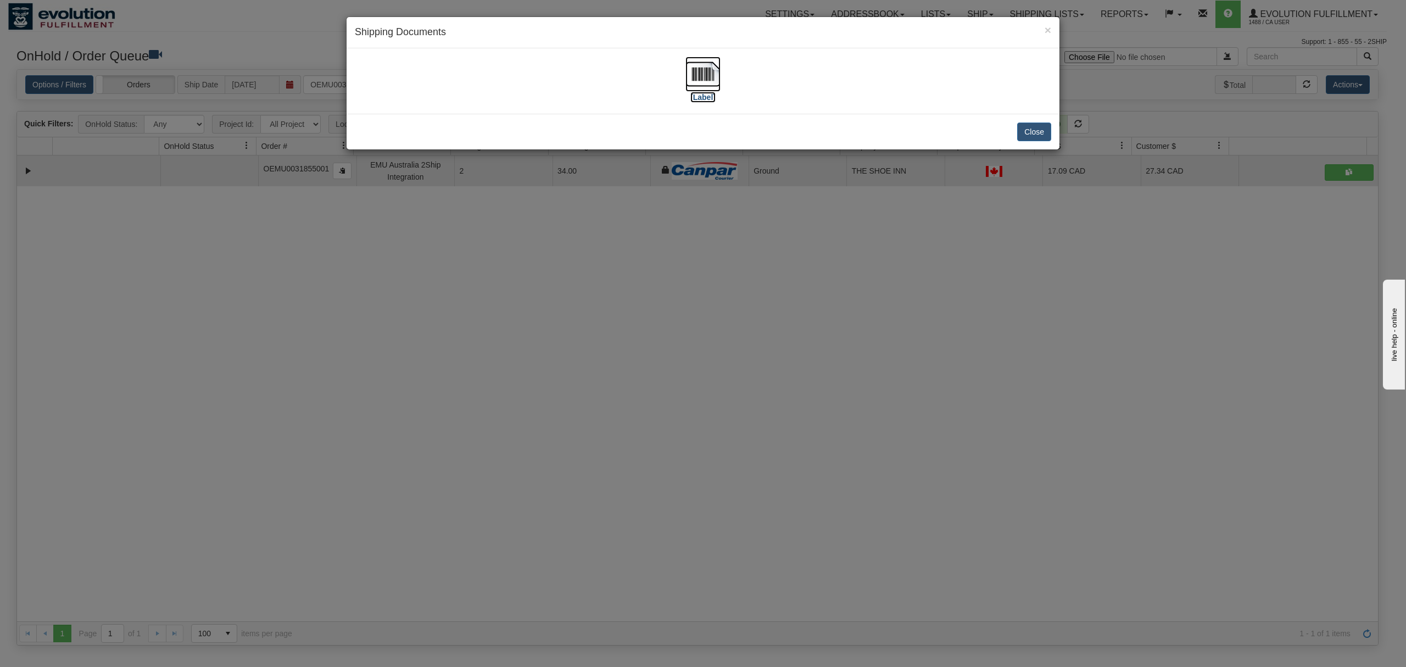
click at [703, 82] on img at bounding box center [702, 74] width 35 height 35
click at [1034, 137] on button "Close" at bounding box center [1034, 131] width 34 height 19
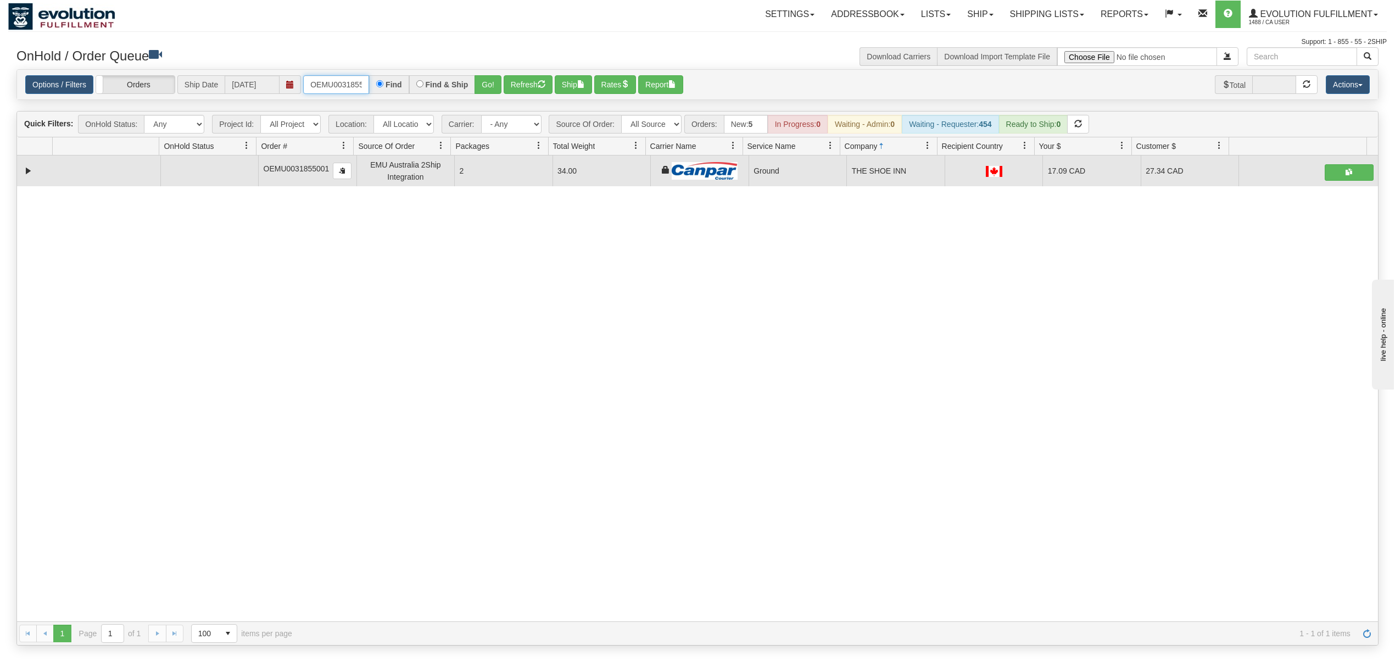
click at [323, 83] on input "OEMU0031855001" at bounding box center [336, 84] width 66 height 19
click at [499, 80] on button "Go!" at bounding box center [487, 84] width 27 height 19
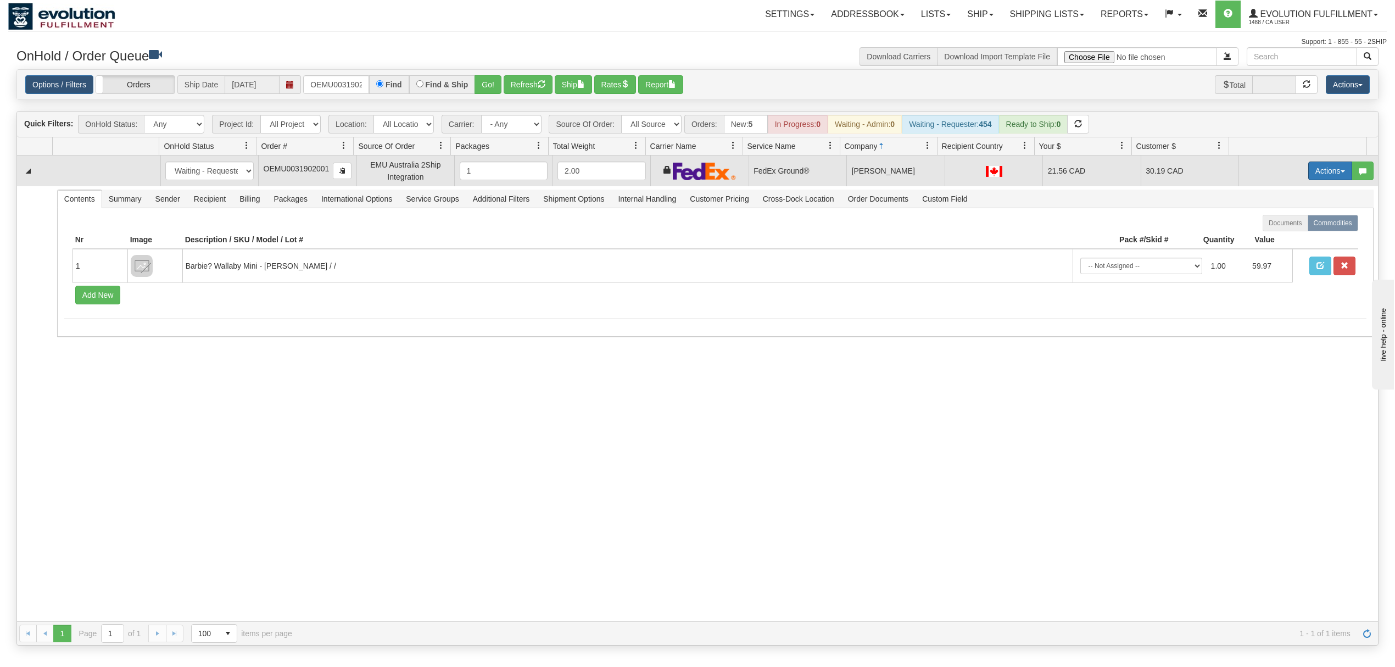
click at [1320, 178] on button "Actions" at bounding box center [1330, 170] width 44 height 19
click at [1274, 234] on span "Ship" at bounding box center [1285, 234] width 23 height 9
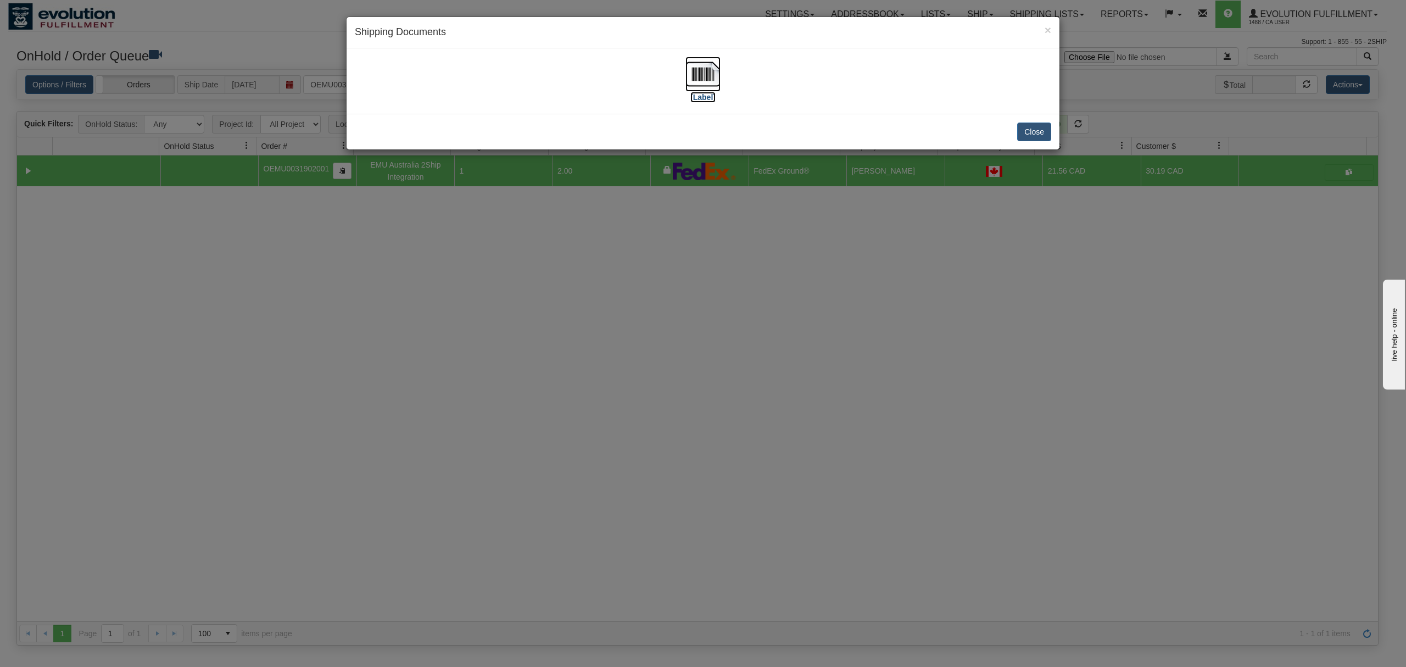
click at [692, 66] on img at bounding box center [702, 74] width 35 height 35
click at [1045, 137] on button "Close" at bounding box center [1034, 131] width 34 height 19
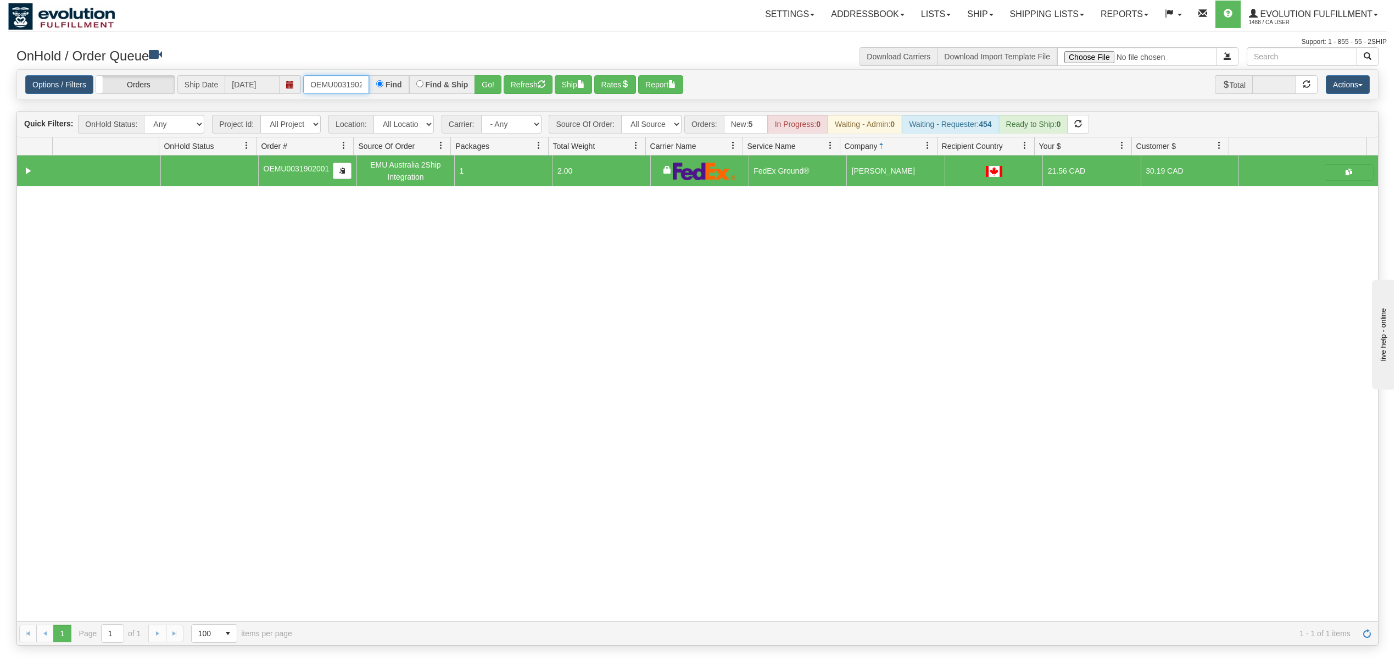
click at [358, 87] on input "OEMU0031902001" at bounding box center [336, 84] width 66 height 19
click at [356, 87] on input "OEMU0031902001" at bounding box center [336, 84] width 66 height 19
click at [492, 93] on button "Go!" at bounding box center [487, 84] width 27 height 19
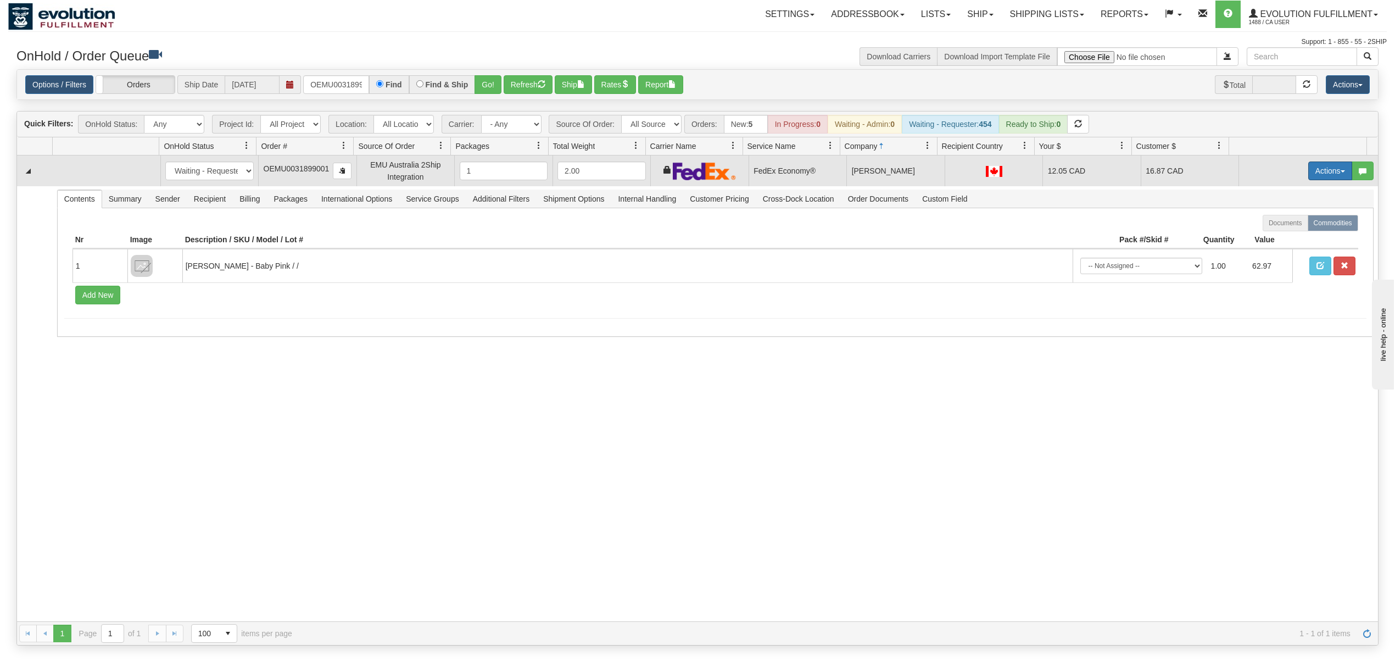
click at [1319, 172] on button "Actions" at bounding box center [1330, 170] width 44 height 19
click at [1284, 233] on link "Ship" at bounding box center [1307, 234] width 88 height 14
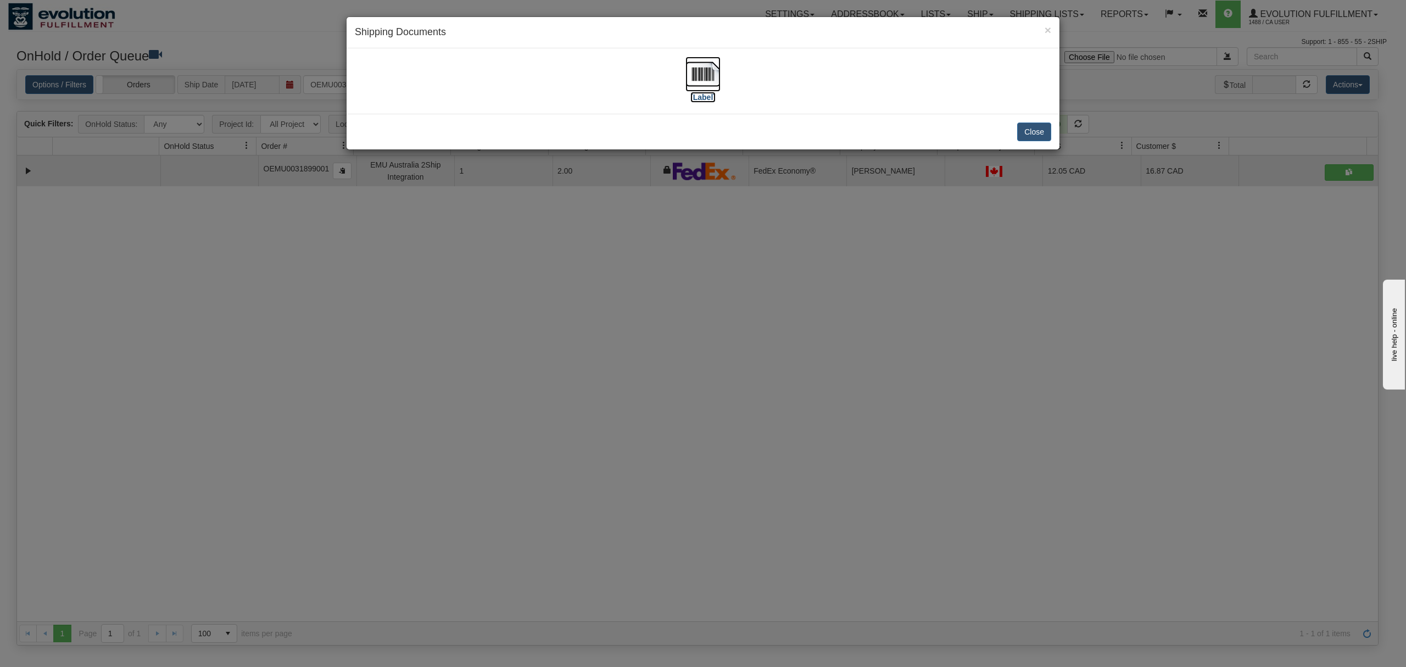
click at [706, 76] on img at bounding box center [702, 74] width 35 height 35
click at [1048, 132] on button "Close" at bounding box center [1034, 131] width 34 height 19
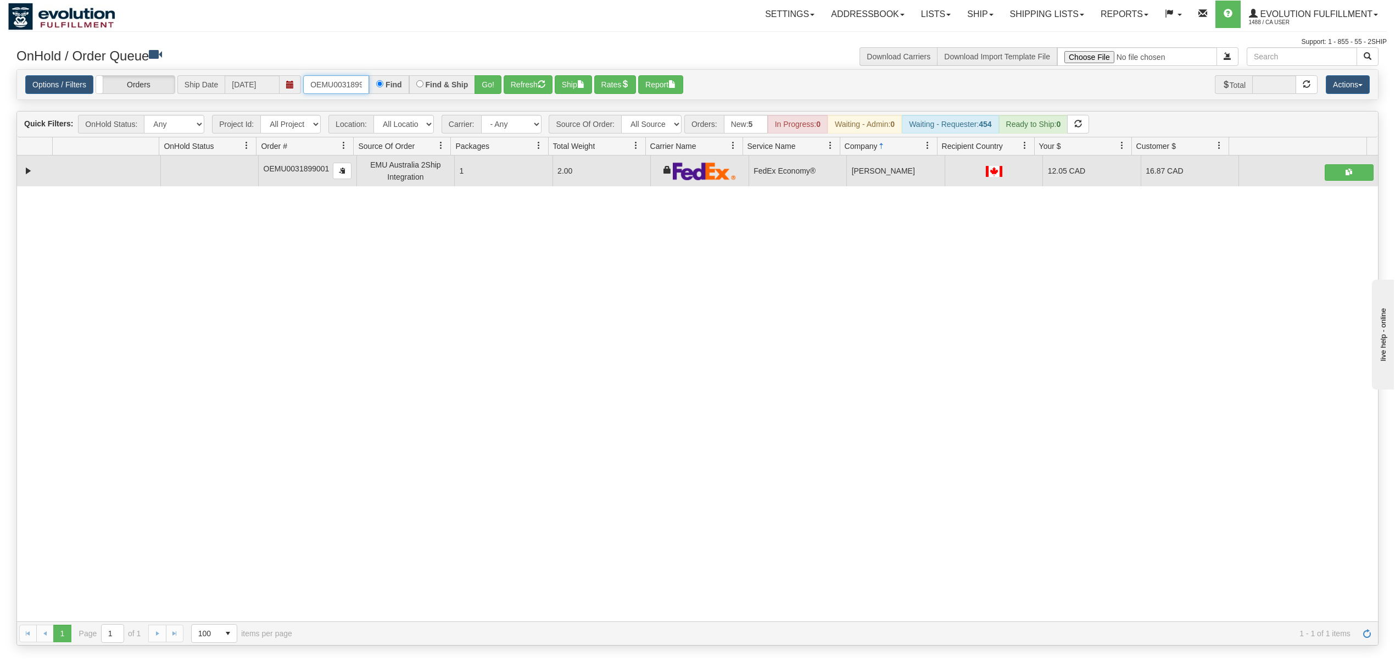
click at [323, 90] on input "OEMU0031899001" at bounding box center [336, 84] width 66 height 19
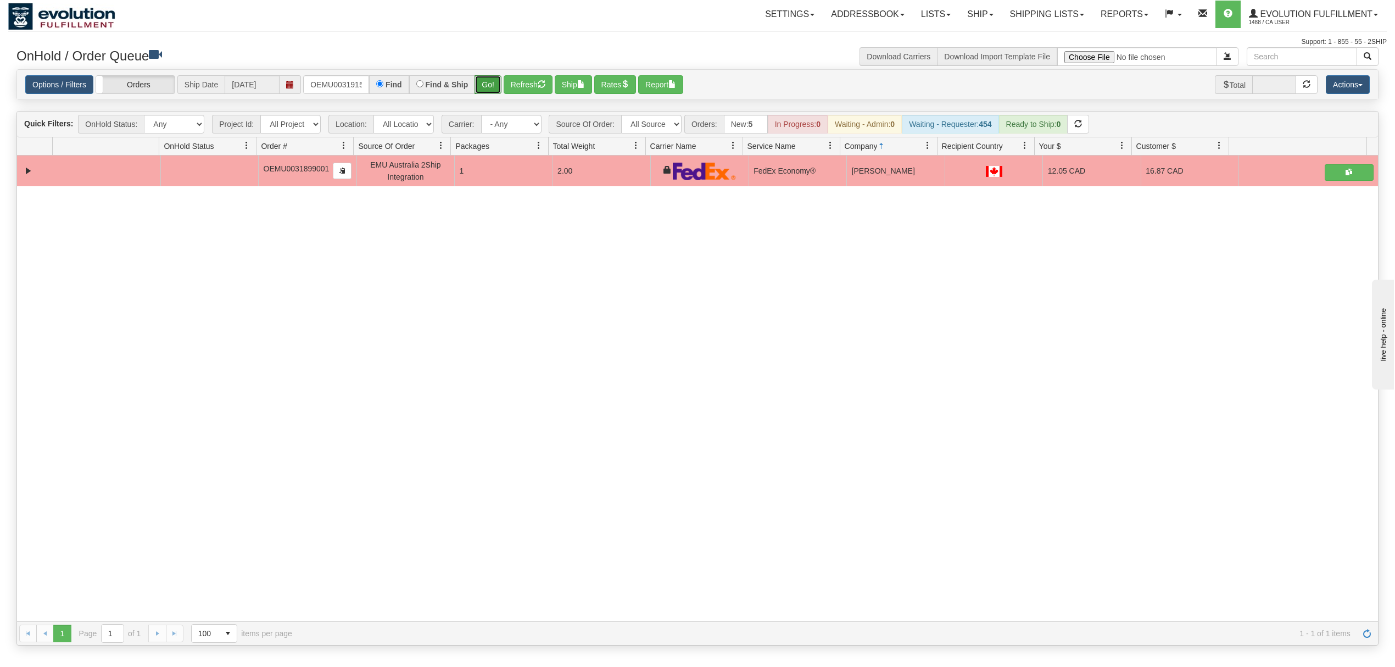
click at [484, 79] on button "Go!" at bounding box center [487, 84] width 27 height 19
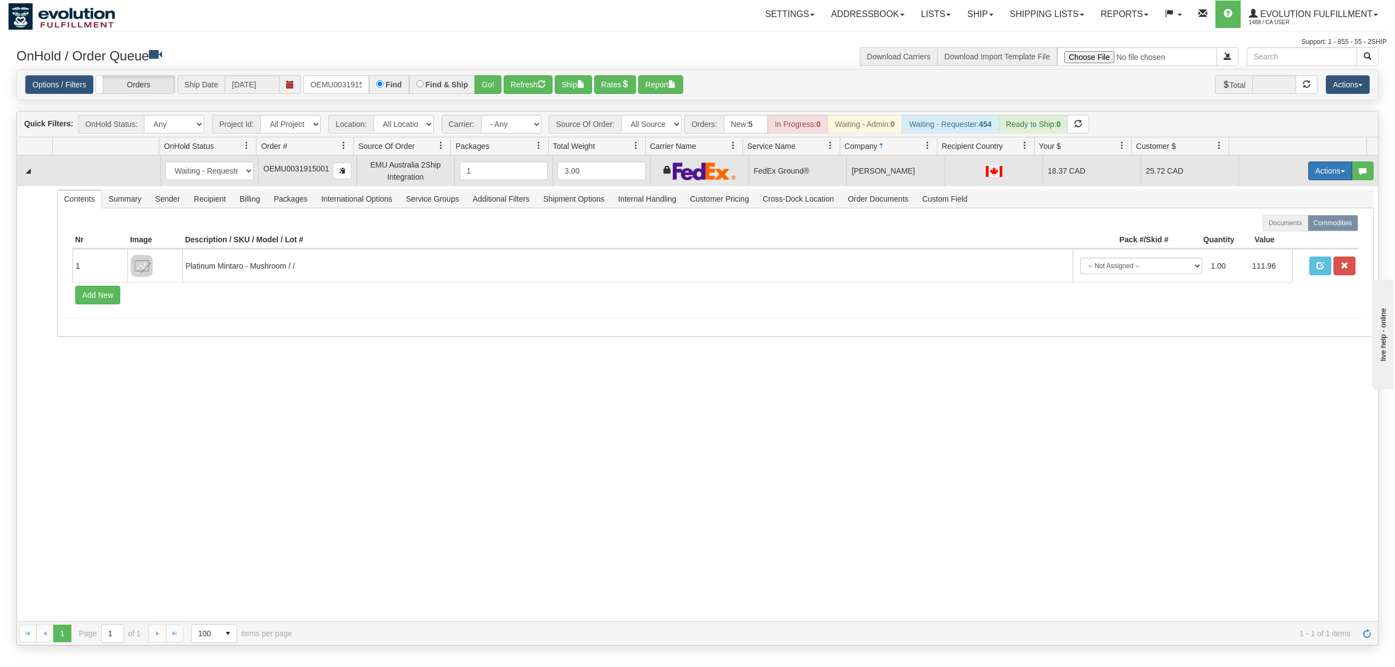
click at [1325, 172] on button "Actions" at bounding box center [1330, 170] width 44 height 19
click at [1274, 234] on span "Ship" at bounding box center [1285, 234] width 23 height 9
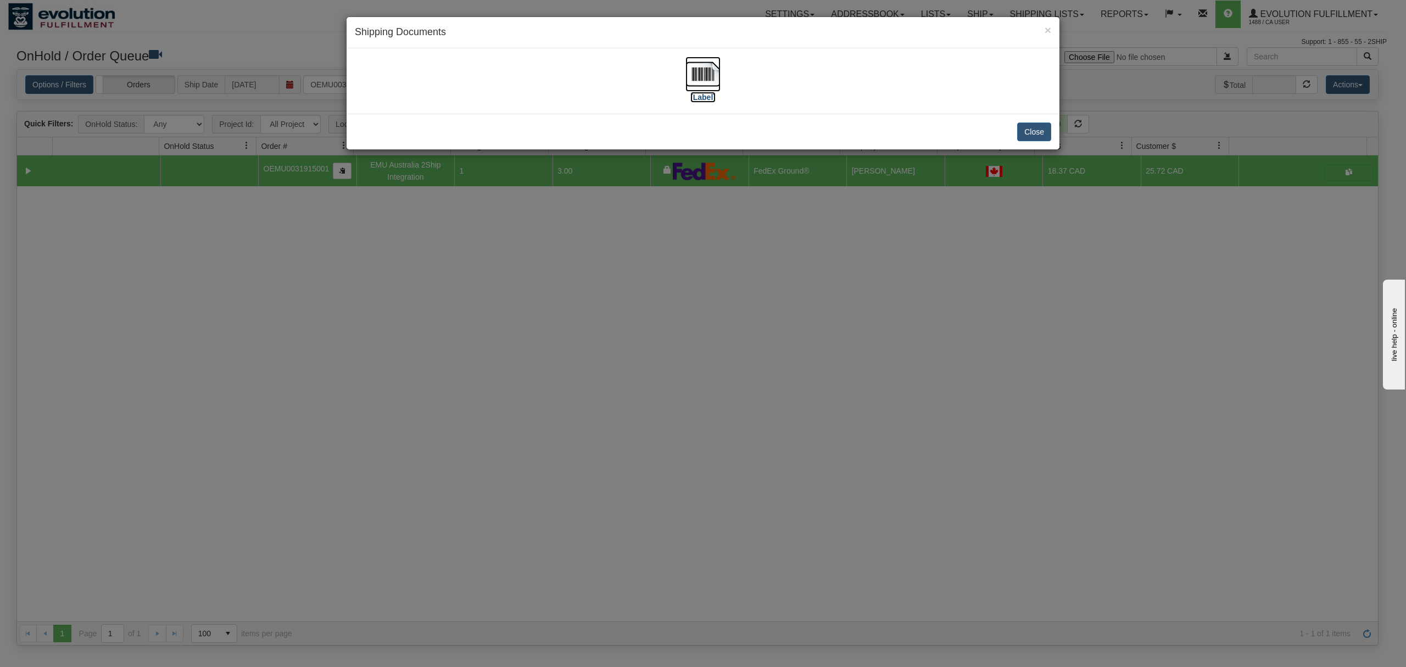
click at [701, 76] on img at bounding box center [702, 74] width 35 height 35
click at [1028, 137] on button "Close" at bounding box center [1034, 131] width 34 height 19
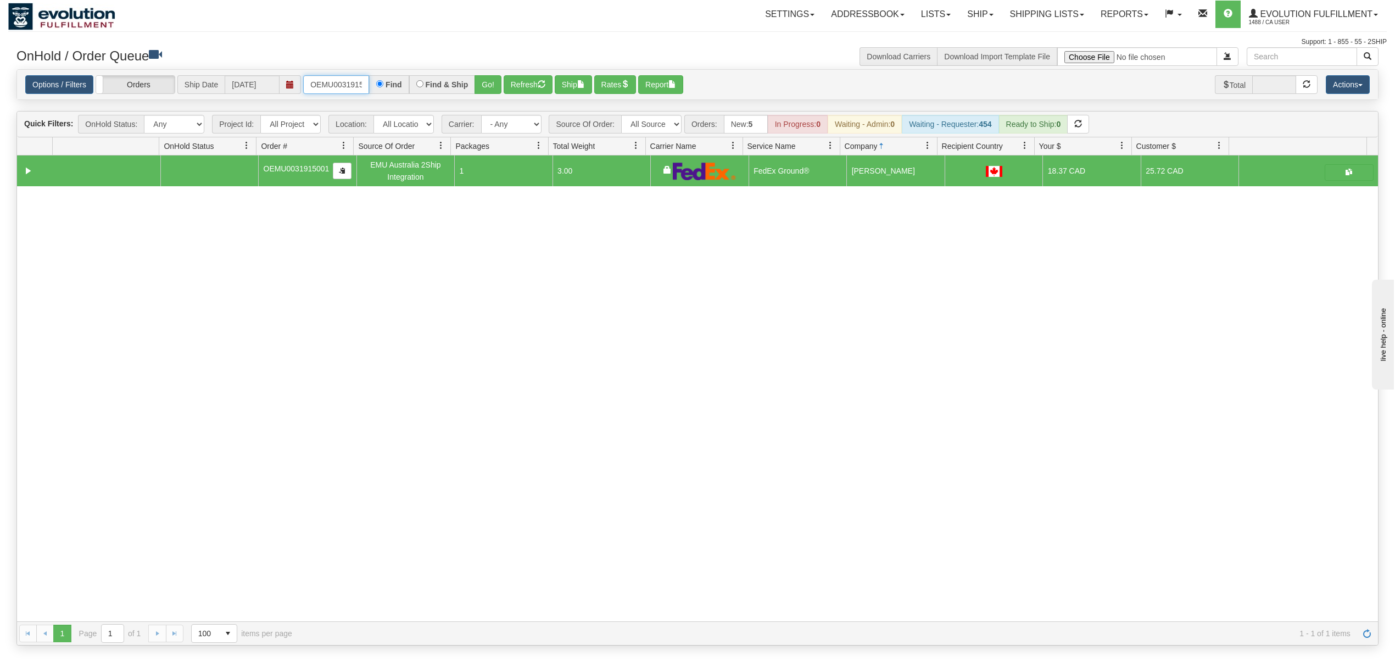
click at [327, 83] on input "OEMU0031915001" at bounding box center [336, 84] width 66 height 19
click at [328, 83] on input "OEMU0031915001" at bounding box center [336, 84] width 66 height 19
click at [492, 88] on button "Go!" at bounding box center [487, 84] width 27 height 19
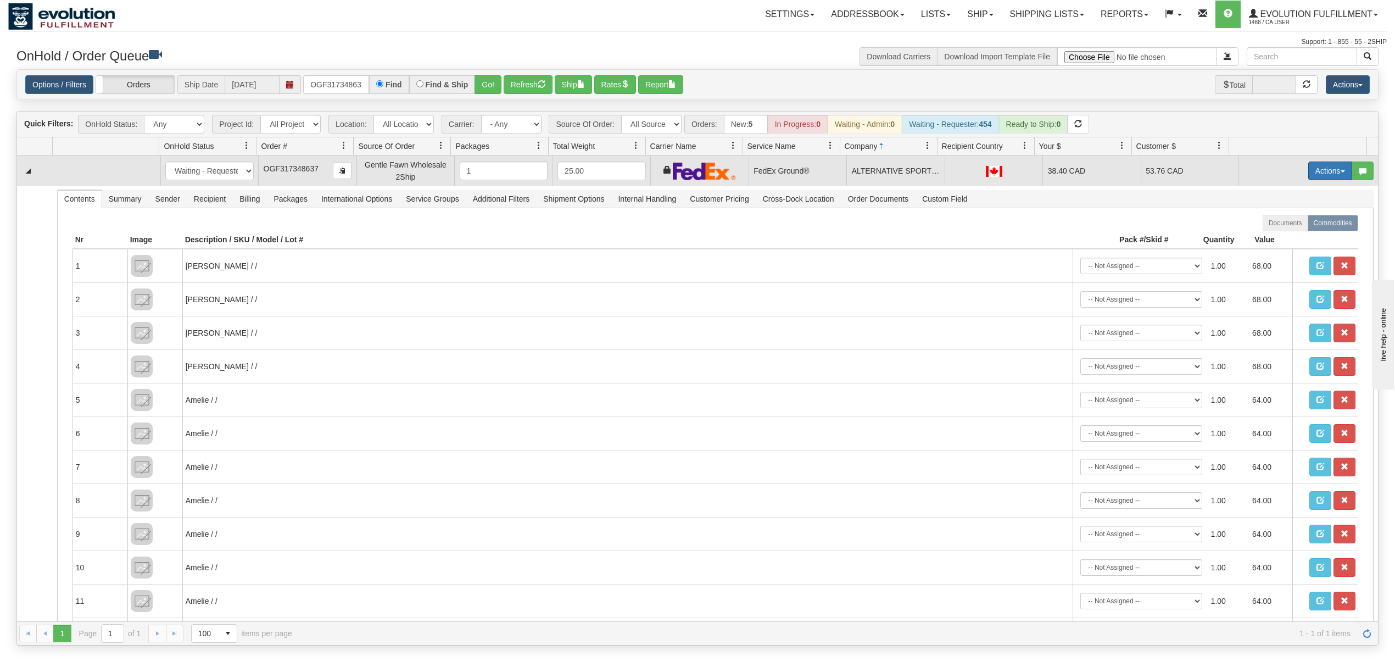
click at [1314, 178] on button "Actions" at bounding box center [1330, 170] width 44 height 19
click at [1274, 234] on span "Ship" at bounding box center [1285, 234] width 23 height 9
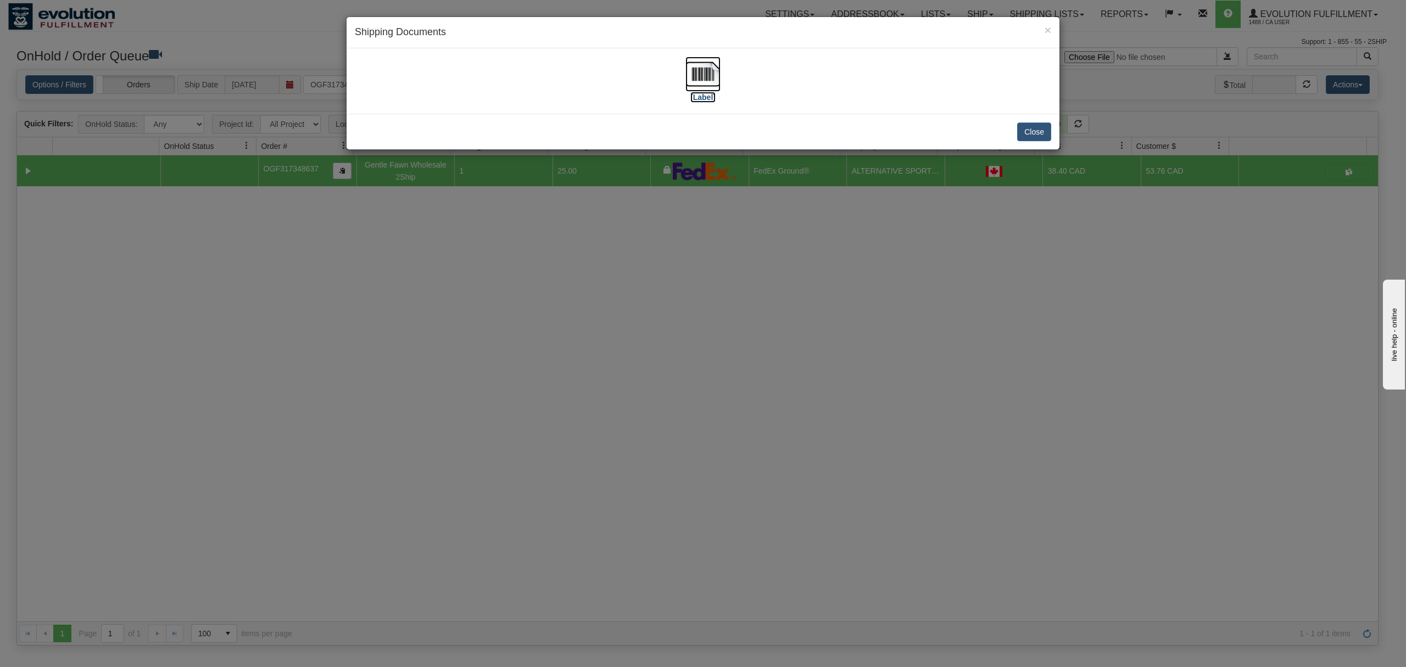
click at [714, 74] on img at bounding box center [702, 74] width 35 height 35
click at [1037, 135] on button "Close" at bounding box center [1034, 131] width 34 height 19
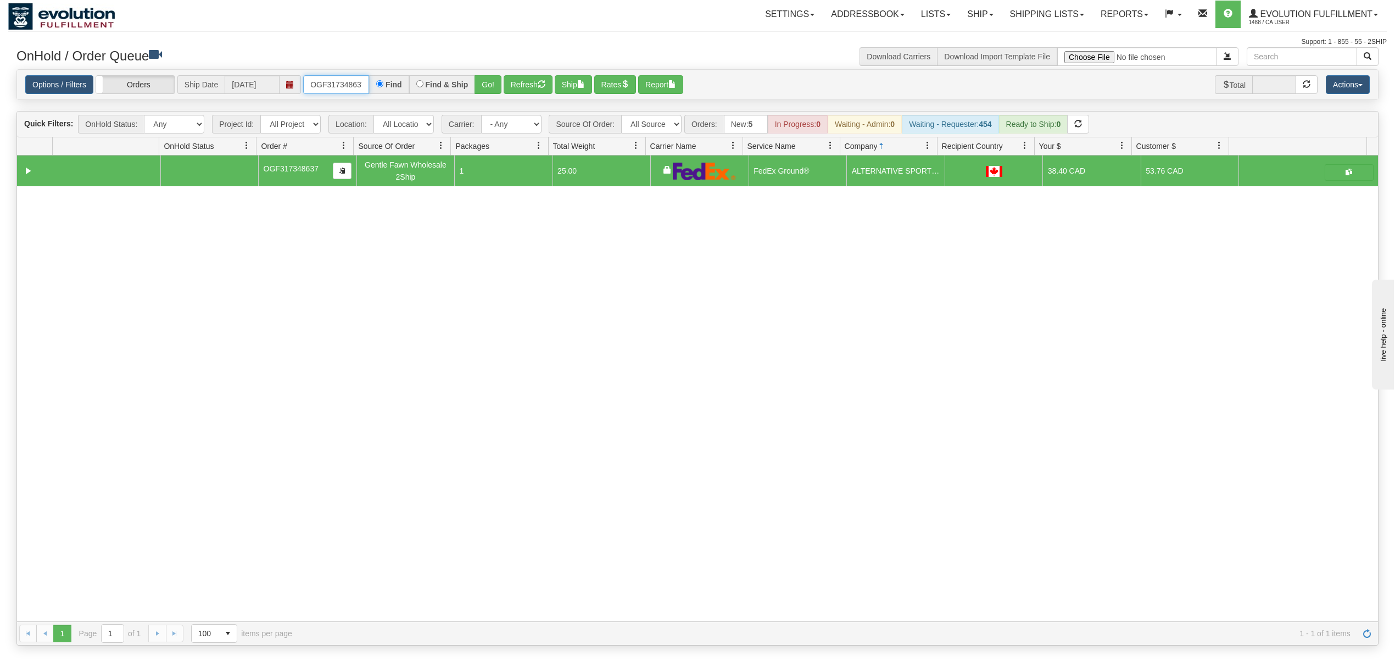
click at [323, 87] on input "OGF317348637" at bounding box center [336, 84] width 66 height 19
click at [324, 87] on input "OGF317348637" at bounding box center [336, 84] width 66 height 19
type input "OGF317177444"
click at [497, 79] on button "Go!" at bounding box center [487, 84] width 27 height 19
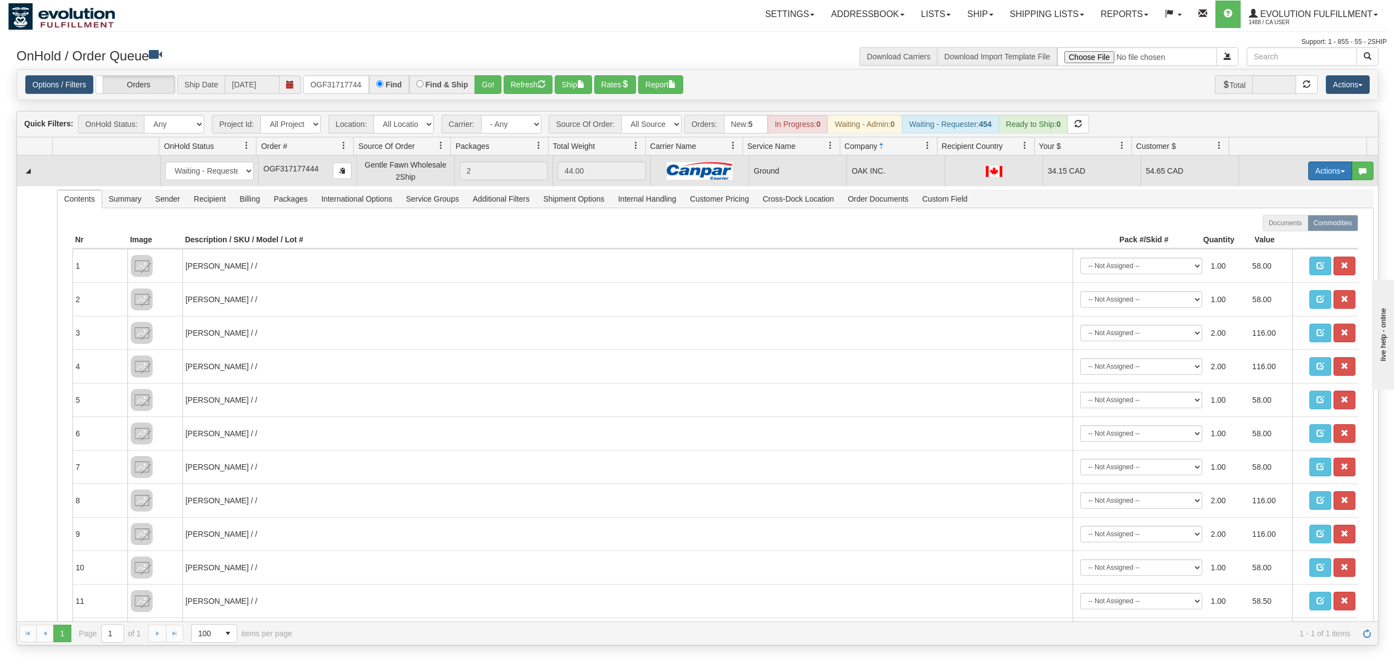
click at [1314, 173] on button "Actions" at bounding box center [1330, 170] width 44 height 19
click at [1285, 238] on link "Ship" at bounding box center [1307, 234] width 88 height 14
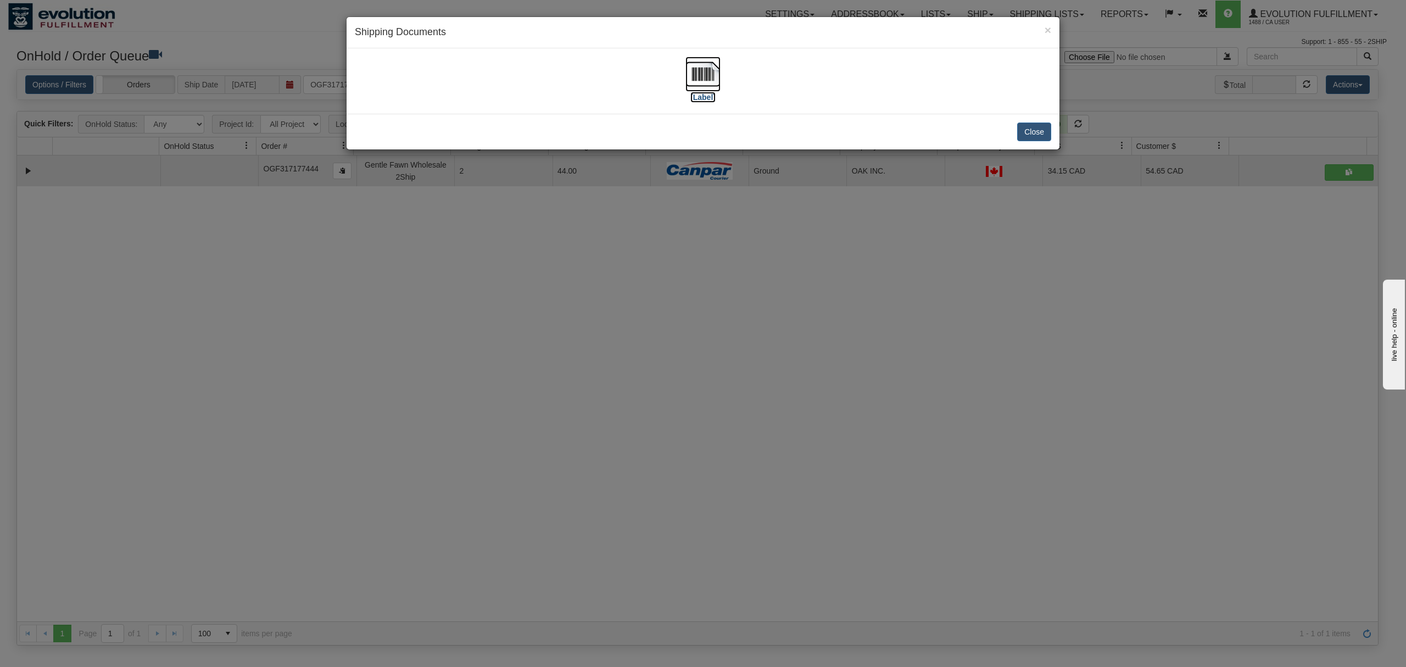
click at [690, 69] on img at bounding box center [702, 74] width 35 height 35
click at [1031, 136] on button "Close" at bounding box center [1034, 131] width 34 height 19
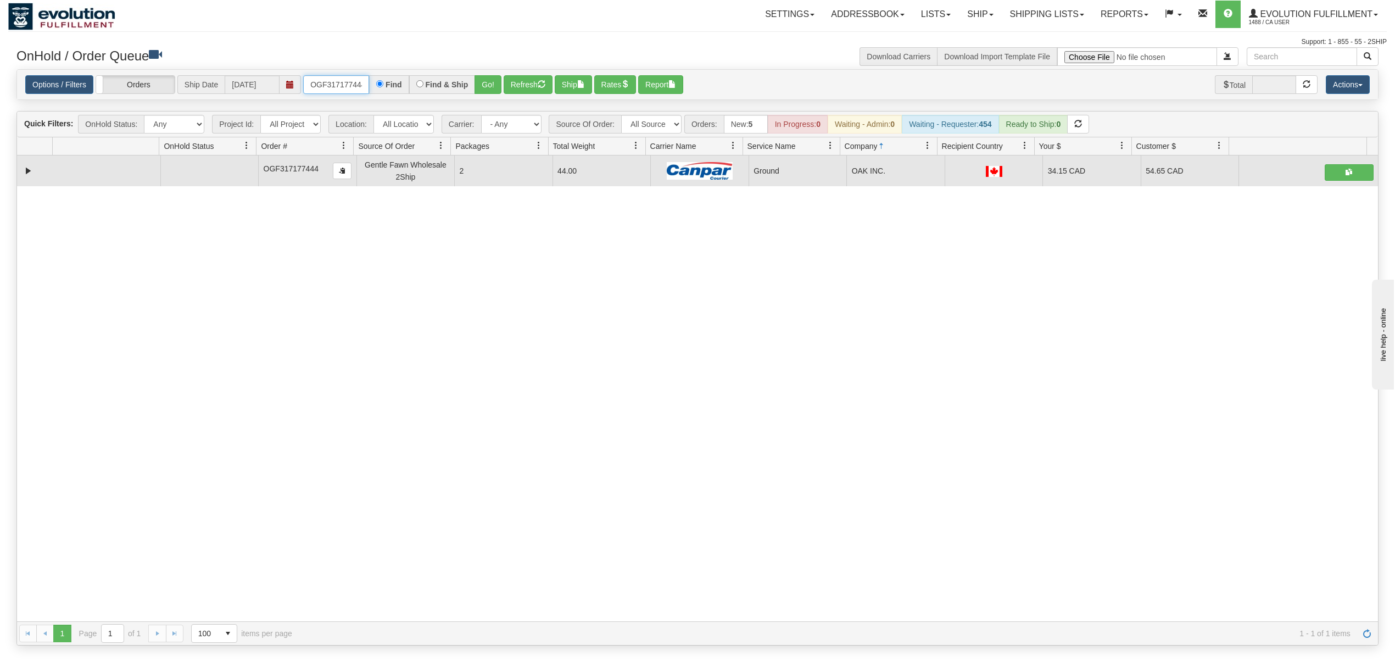
click at [328, 84] on input "OGF317177444" at bounding box center [336, 84] width 66 height 19
click at [495, 86] on button "Go!" at bounding box center [487, 84] width 27 height 19
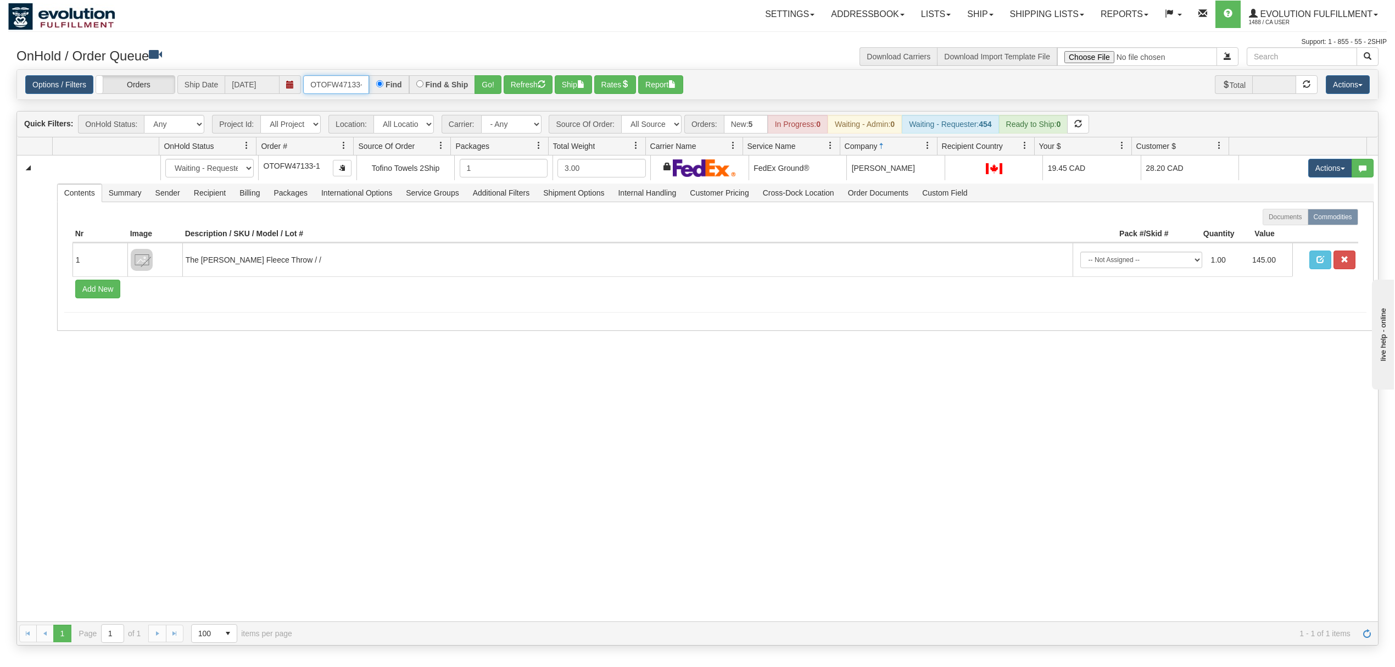
click at [337, 90] on input "OTOFW47133-1" at bounding box center [336, 84] width 66 height 19
type input "47160"
click at [492, 81] on button "Go!" at bounding box center [487, 84] width 27 height 19
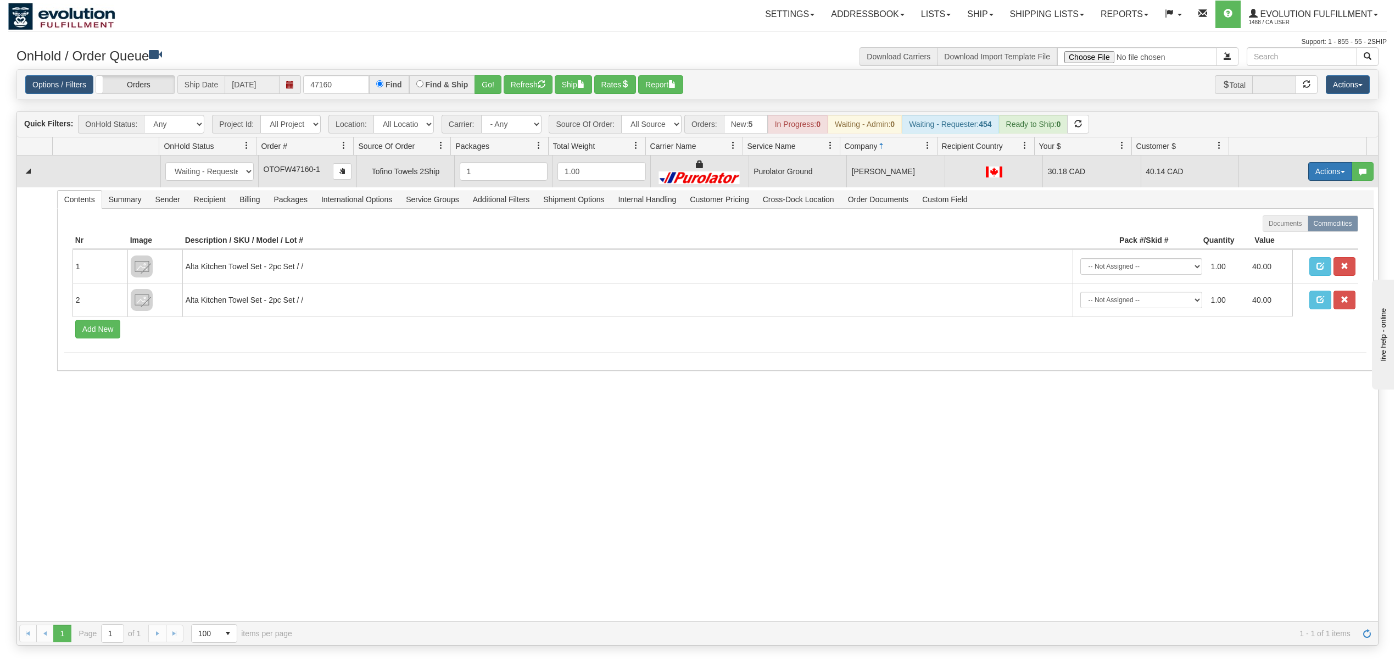
click at [1312, 173] on button "Actions" at bounding box center [1330, 171] width 44 height 19
click at [1305, 222] on span "Rate All Services" at bounding box center [1307, 220] width 66 height 9
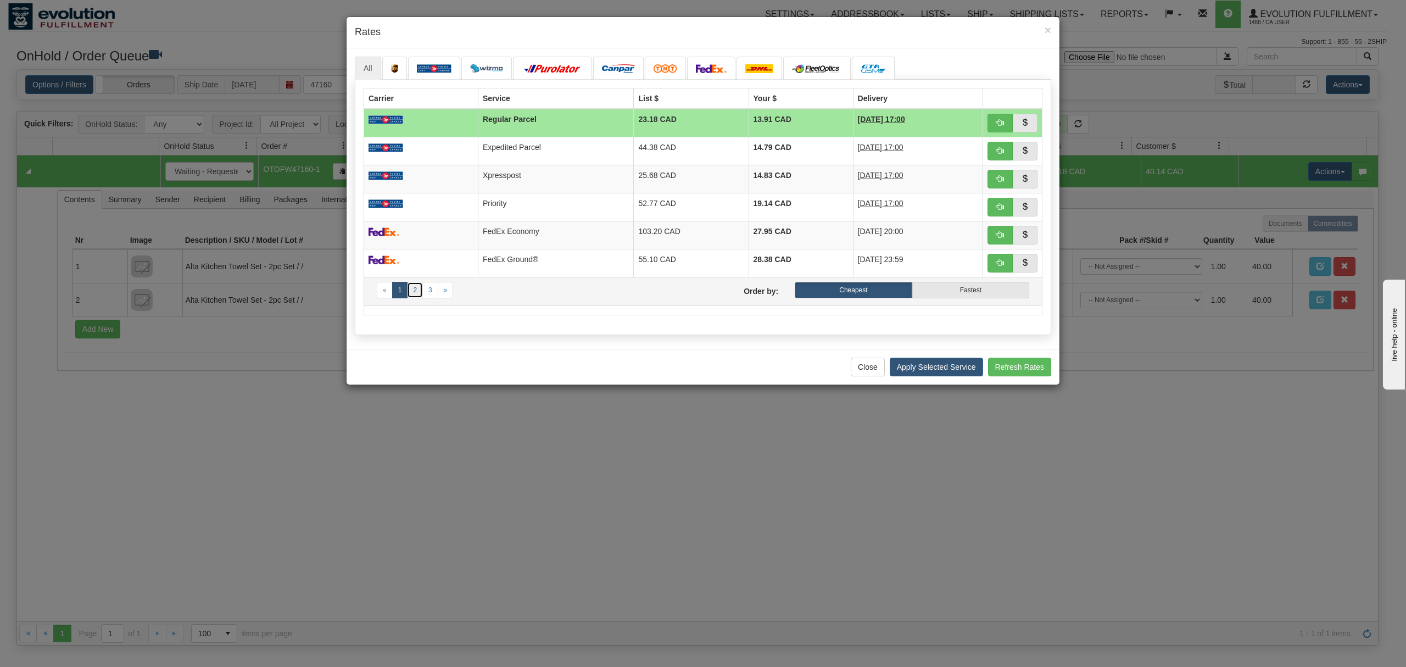
click at [421, 290] on link "2" at bounding box center [415, 290] width 16 height 16
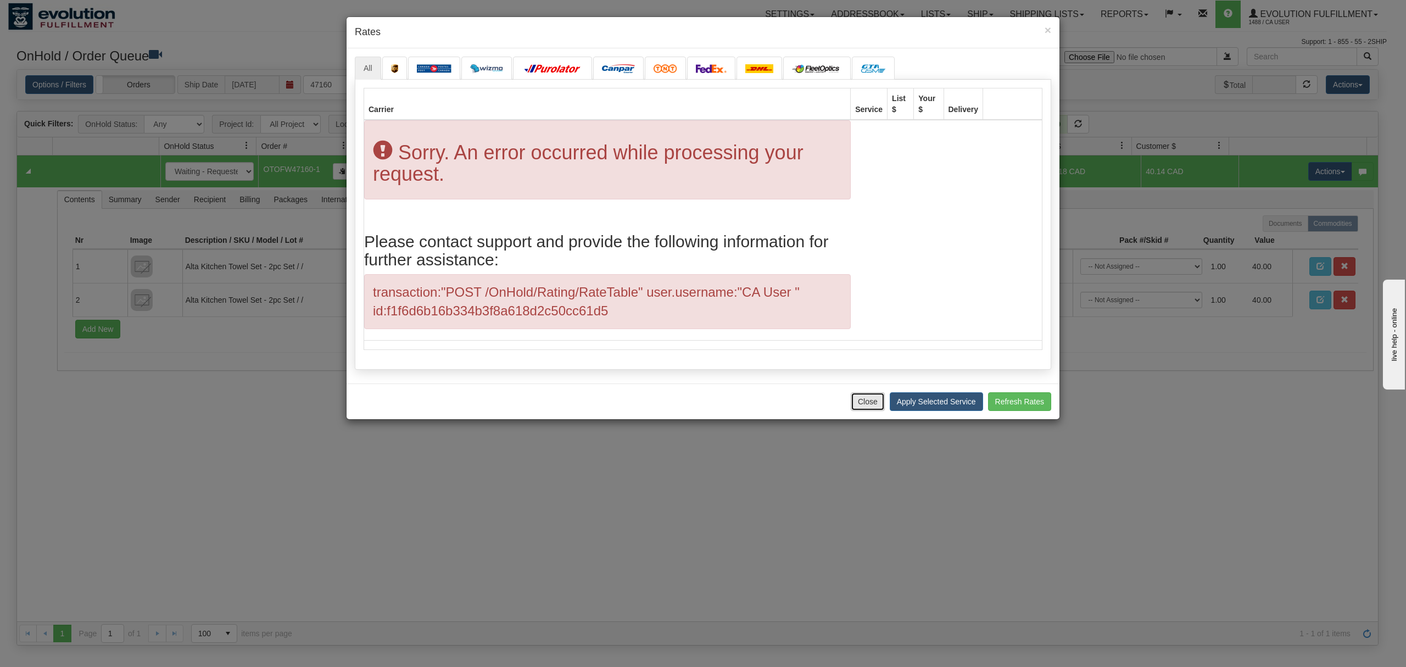
click at [860, 399] on button "Close" at bounding box center [867, 401] width 34 height 19
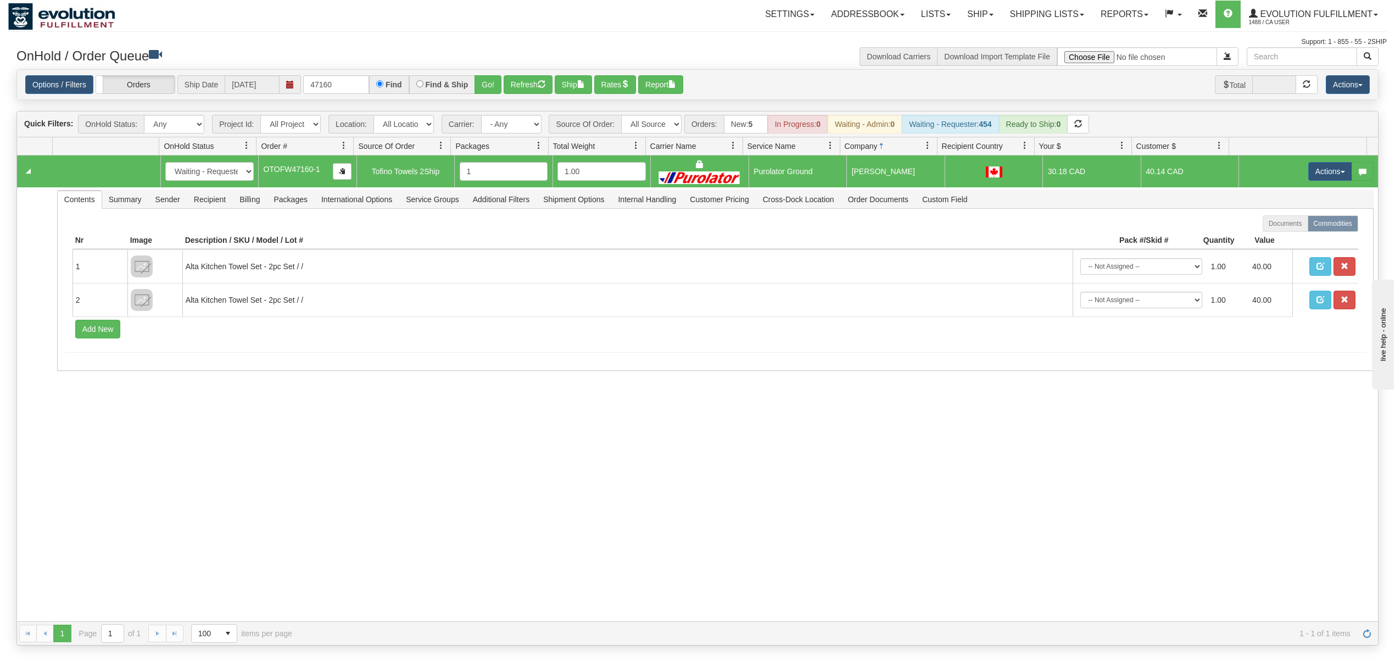
click at [1309, 161] on td "Actions Open Refresh Rates Rate All Services Ship Delete Edit Items" at bounding box center [1307, 170] width 139 height 31
click at [1314, 172] on button "Actions" at bounding box center [1330, 171] width 44 height 19
click at [1295, 220] on span "Rate All Services" at bounding box center [1307, 220] width 66 height 9
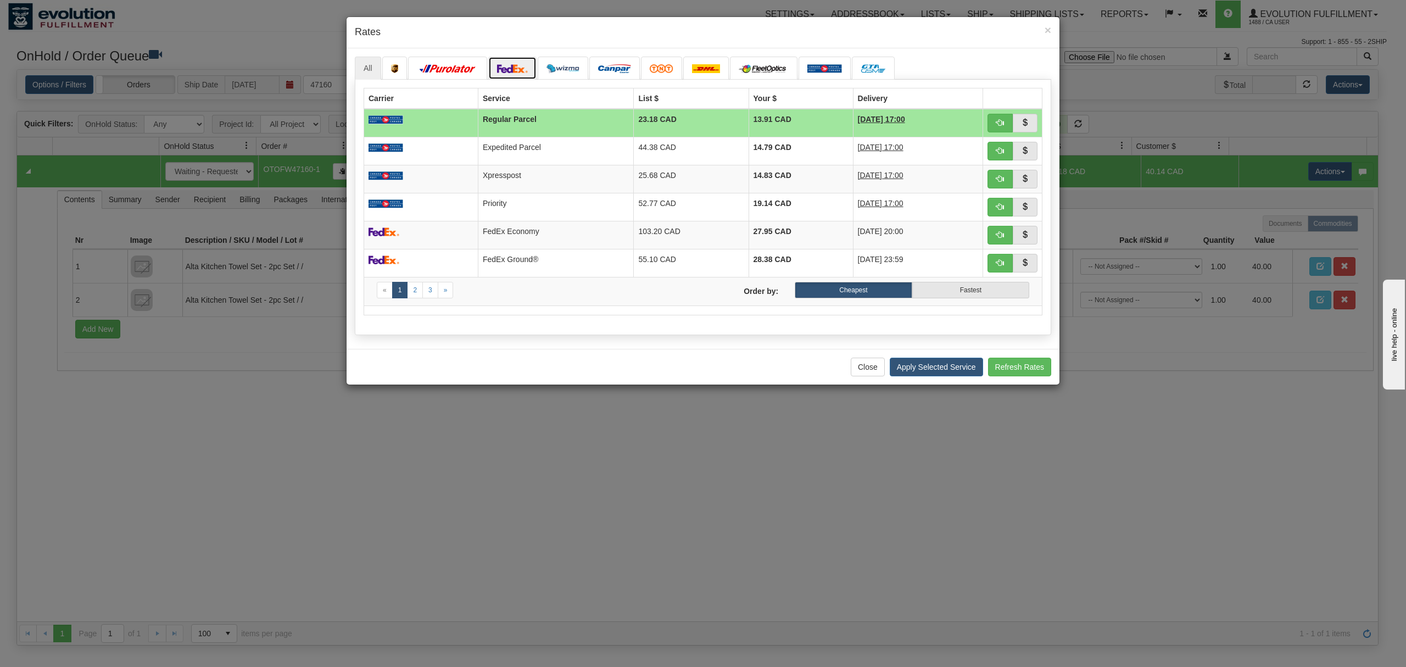
click at [508, 65] on img at bounding box center [512, 68] width 31 height 9
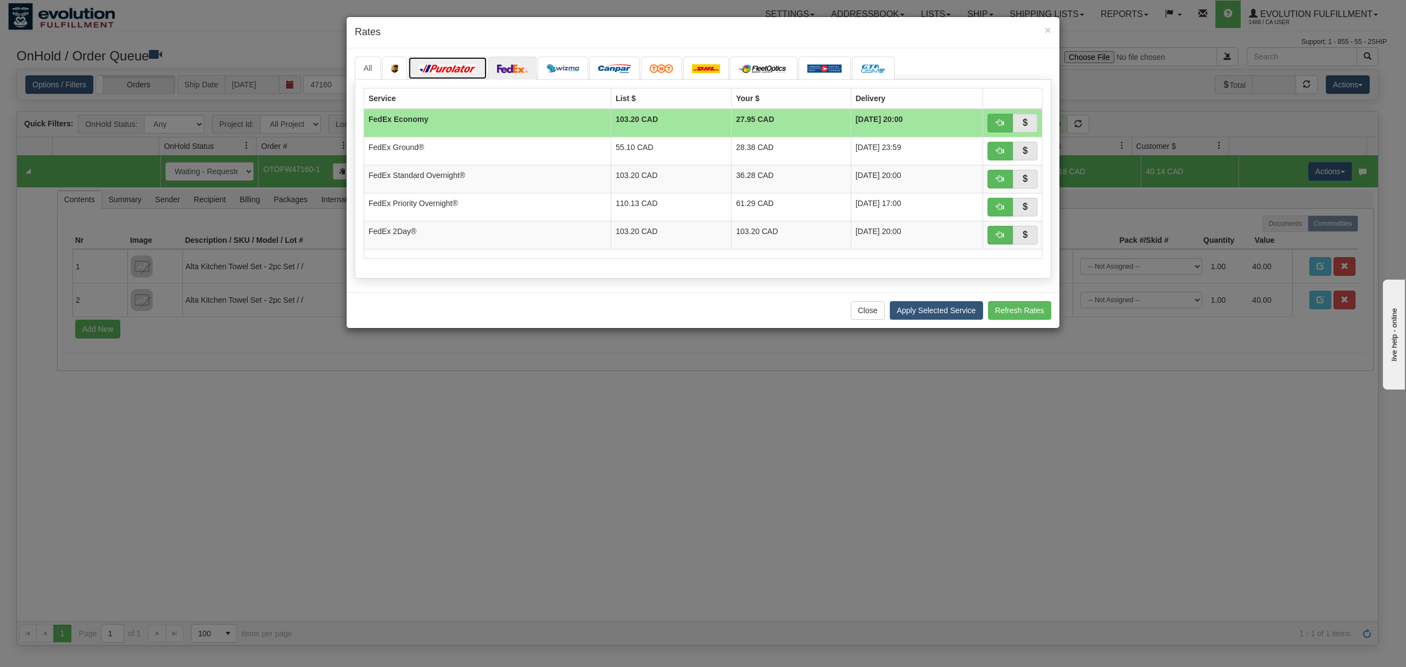
click at [461, 67] on img at bounding box center [447, 68] width 61 height 9
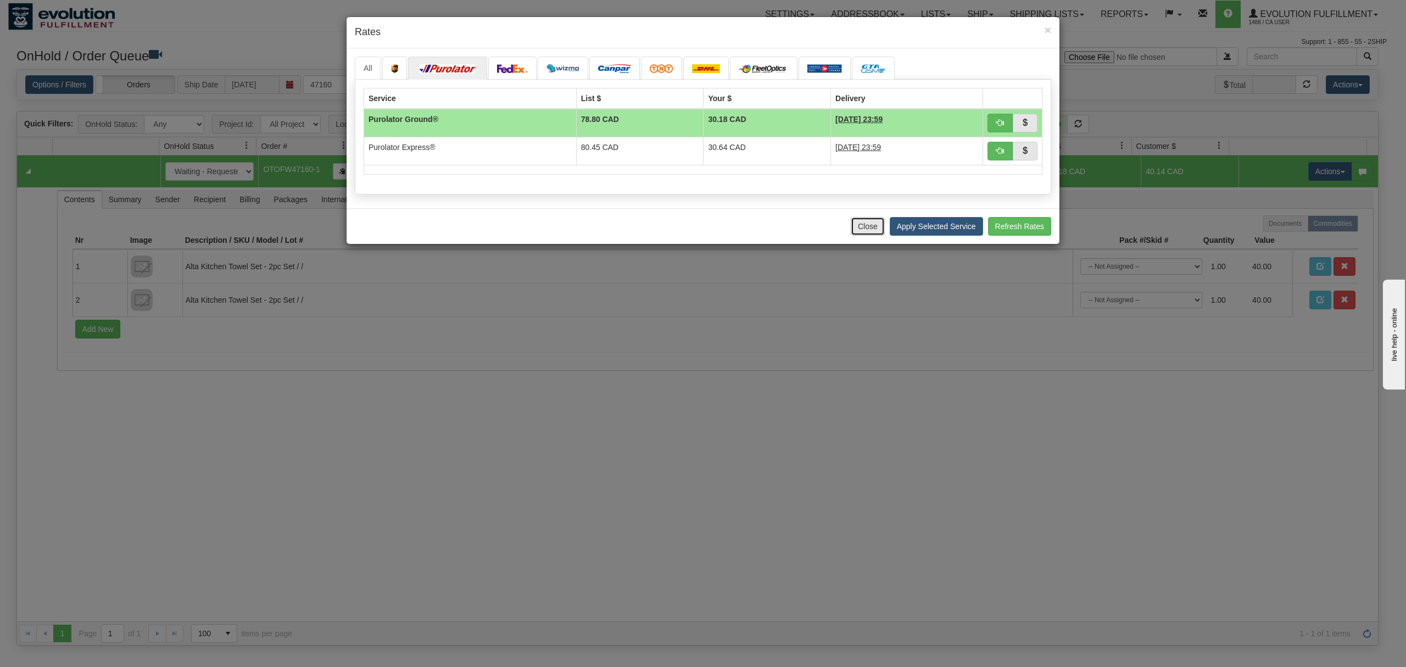
click at [857, 236] on button "Close" at bounding box center [867, 226] width 34 height 19
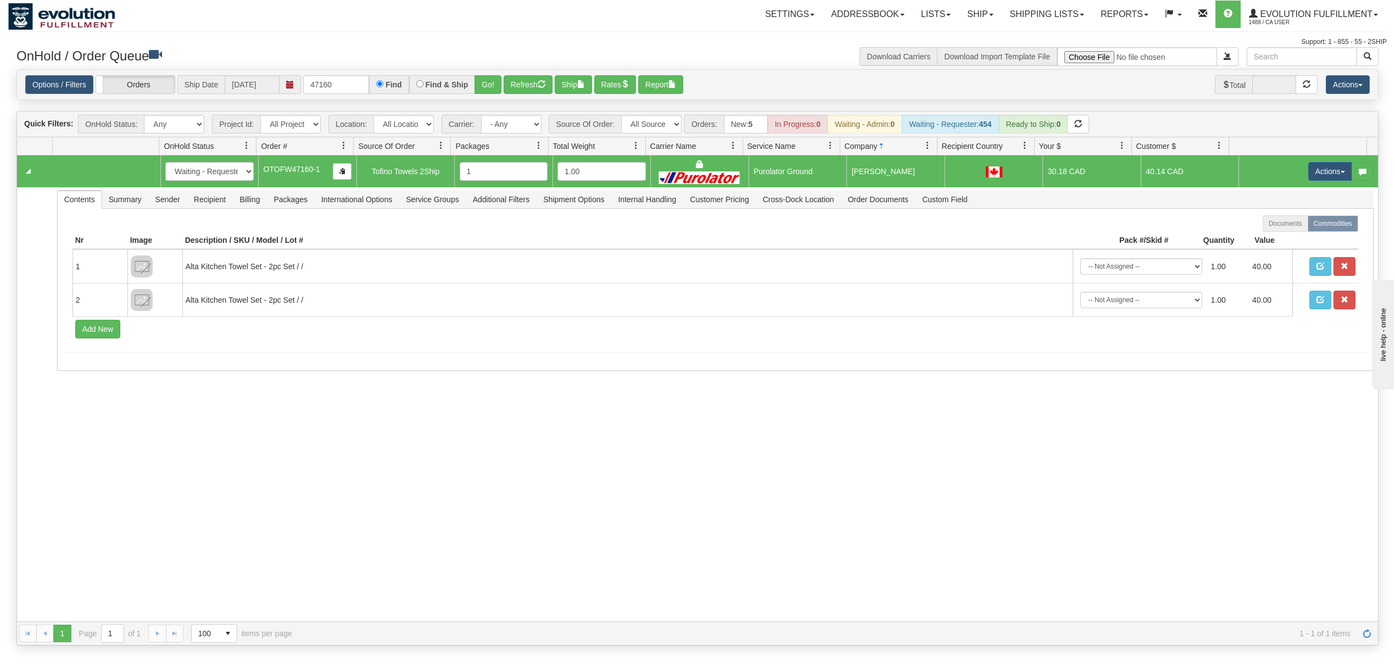
click at [908, 481] on div "31727482 EVOLUTION V3 91380696 91380697 New In Progress Waiting - Admin Waiting…" at bounding box center [697, 388] width 1361 height 466
drag, startPoint x: 208, startPoint y: 99, endPoint x: 150, endPoint y: 106, distance: 57.5
click at [152, 106] on div "Is equal to Is not equal to Contains Does not contains CAD USD EUR ZAR RON ANG …" at bounding box center [697, 357] width 1378 height 576
click at [490, 88] on button "Go!" at bounding box center [487, 84] width 27 height 19
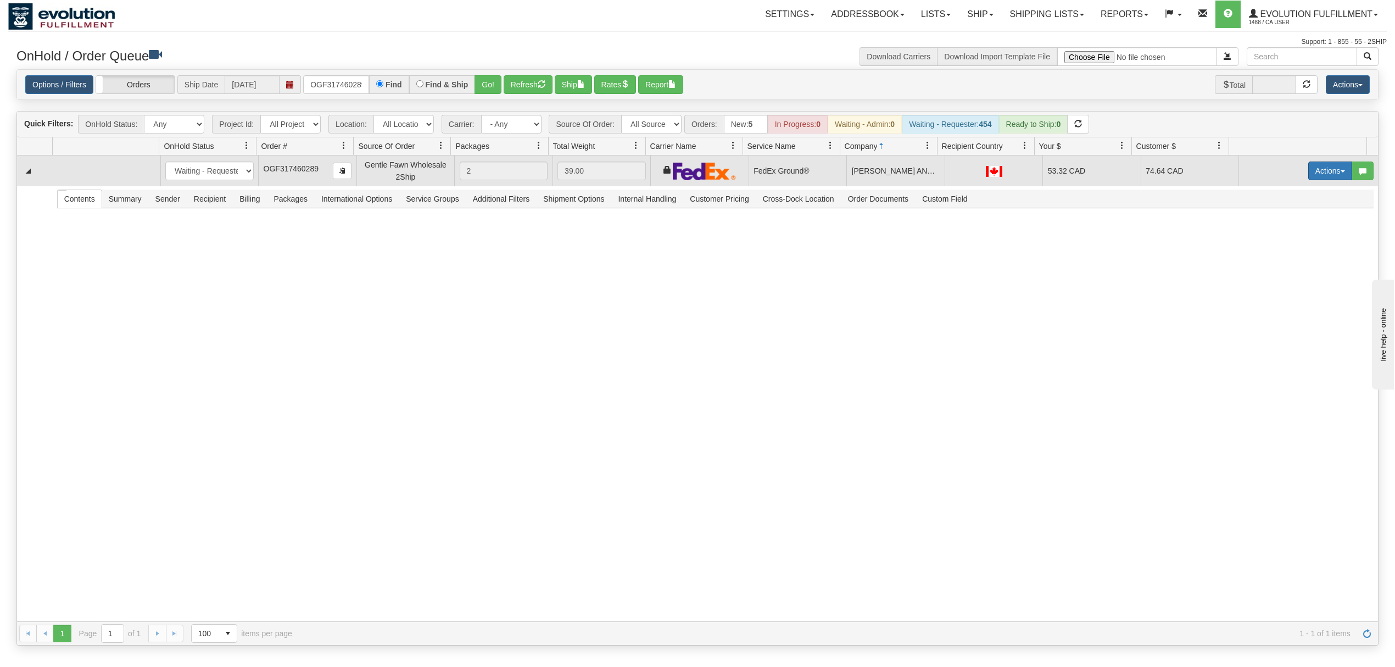
click at [1318, 172] on button "Actions" at bounding box center [1330, 170] width 44 height 19
click at [1287, 233] on link "Ship" at bounding box center [1307, 234] width 88 height 14
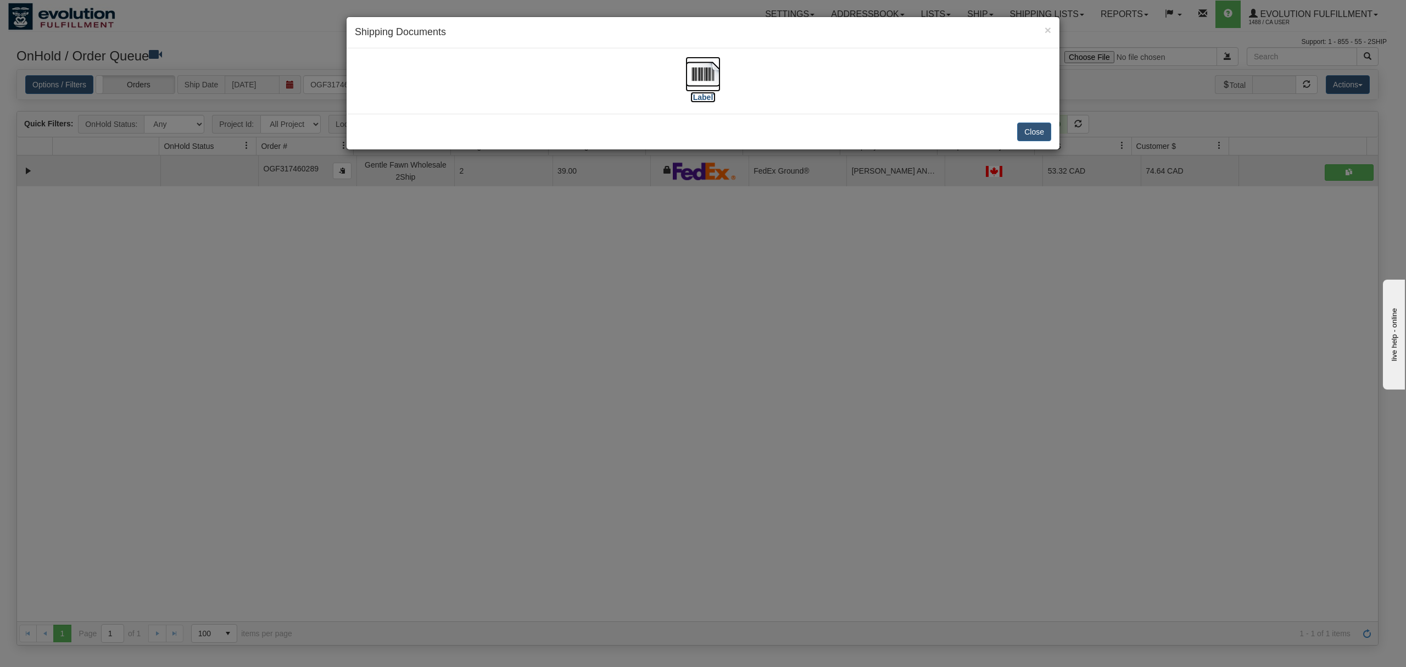
click at [703, 71] on img at bounding box center [702, 74] width 35 height 35
click at [1037, 132] on button "Close" at bounding box center [1034, 131] width 34 height 19
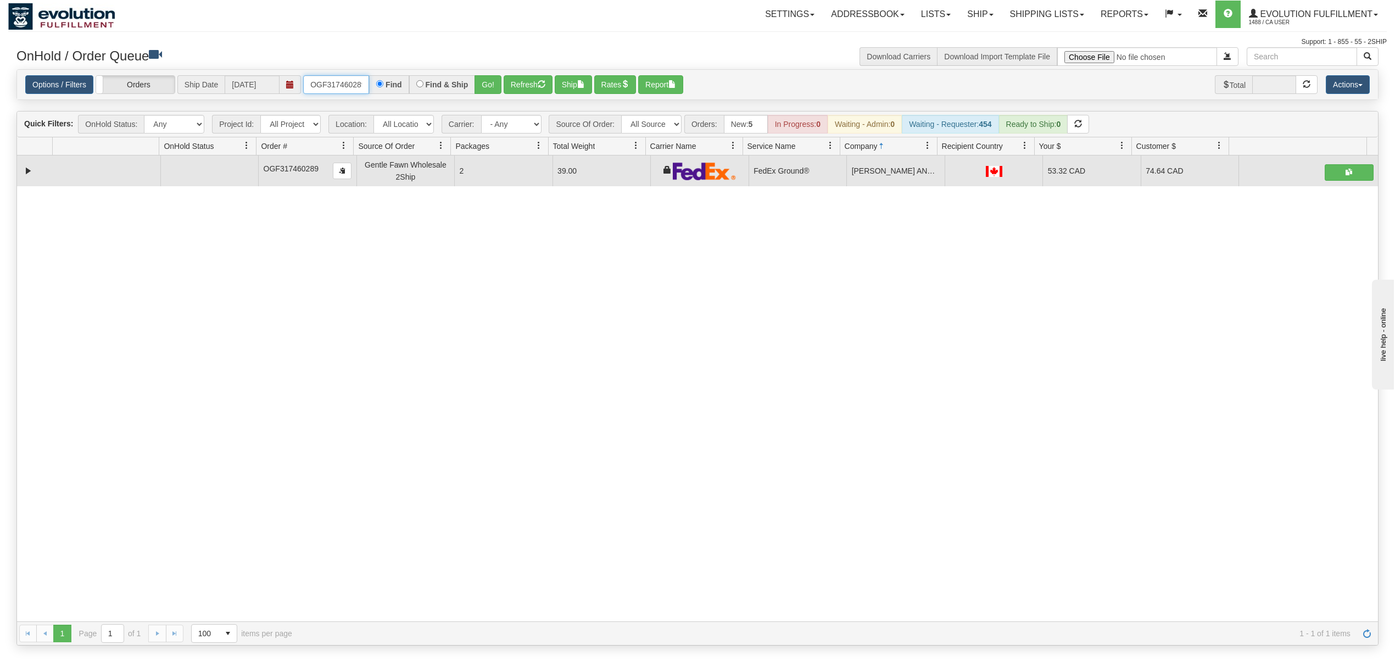
click at [328, 80] on input "OGF317460289" at bounding box center [336, 84] width 66 height 19
click at [328, 84] on input "OGF317460289" at bounding box center [336, 84] width 66 height 19
click at [486, 80] on button "Go!" at bounding box center [487, 84] width 27 height 19
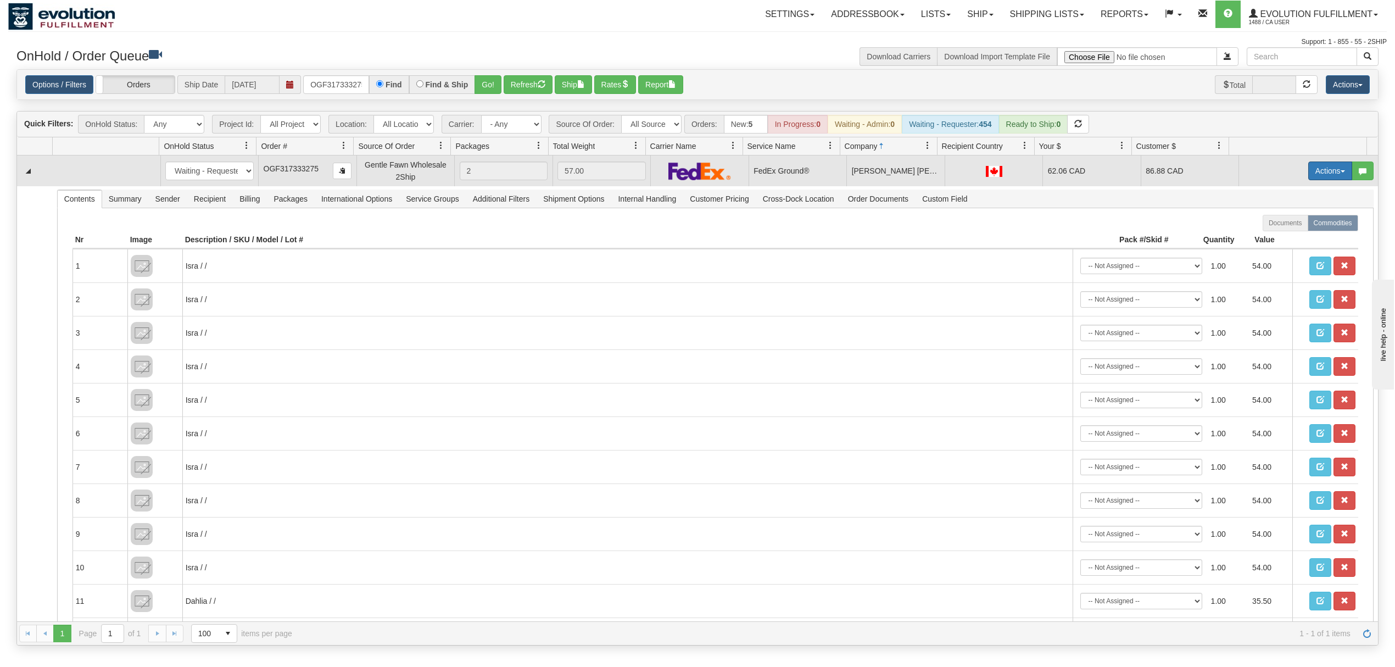
click at [1323, 175] on button "Actions" at bounding box center [1330, 170] width 44 height 19
click at [1290, 233] on link "Ship" at bounding box center [1307, 234] width 88 height 14
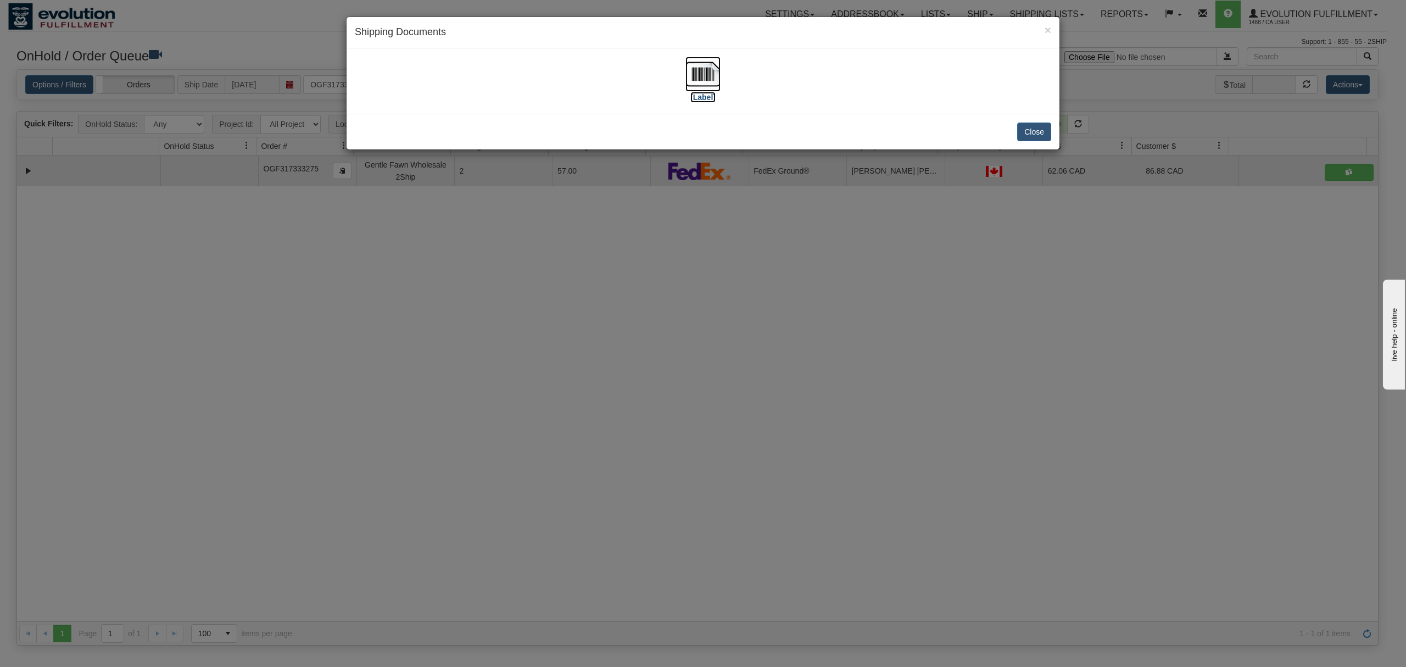
click at [712, 68] on img at bounding box center [702, 74] width 35 height 35
click at [1035, 131] on button "Close" at bounding box center [1034, 131] width 34 height 19
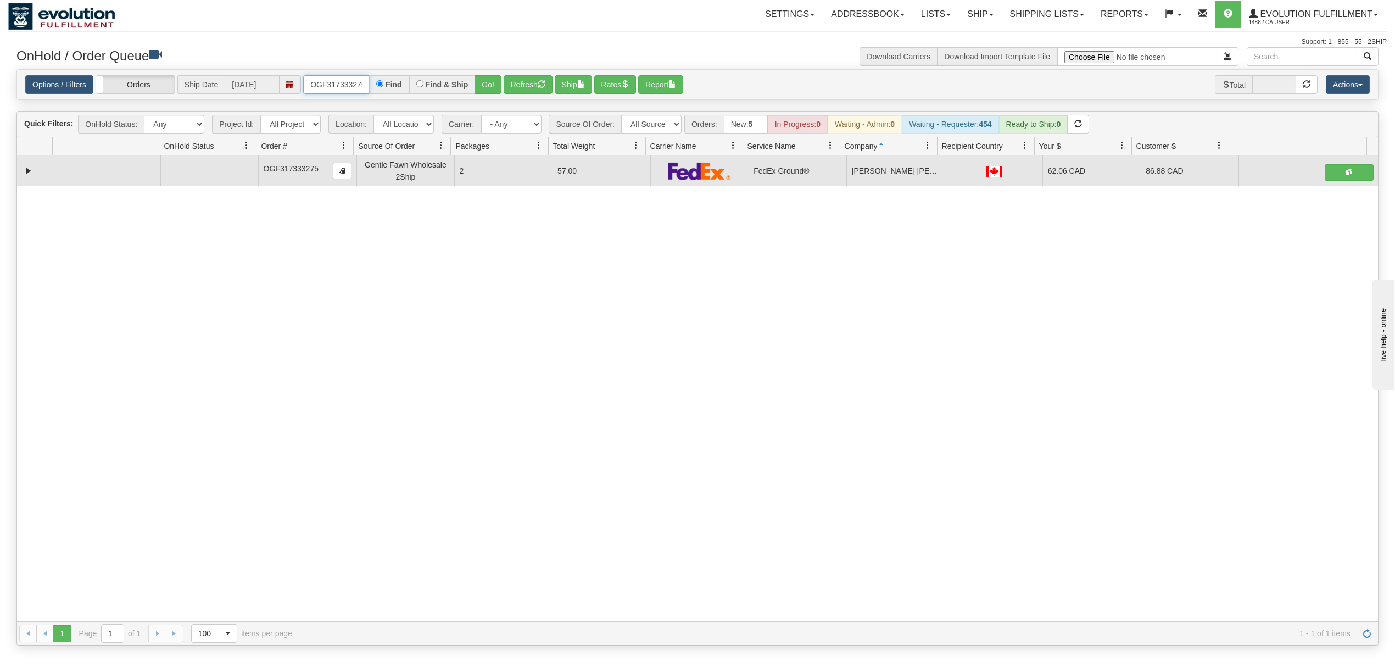
click at [354, 86] on input "OGF317333275" at bounding box center [336, 84] width 66 height 19
click at [355, 85] on input "OGF317333275" at bounding box center [336, 84] width 66 height 19
type input "OGF317432985"
click at [497, 77] on button "Go!" at bounding box center [487, 84] width 27 height 19
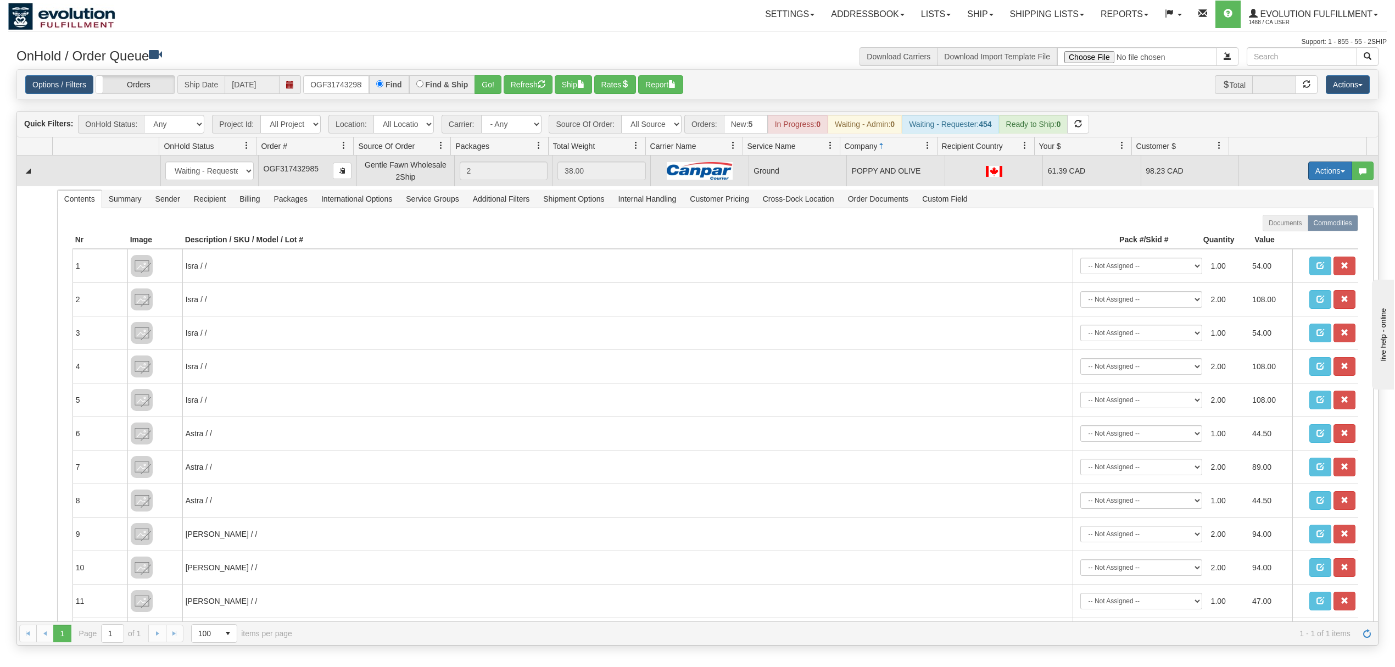
click at [1309, 171] on button "Actions" at bounding box center [1330, 170] width 44 height 19
click at [1290, 232] on link "Ship" at bounding box center [1307, 234] width 88 height 14
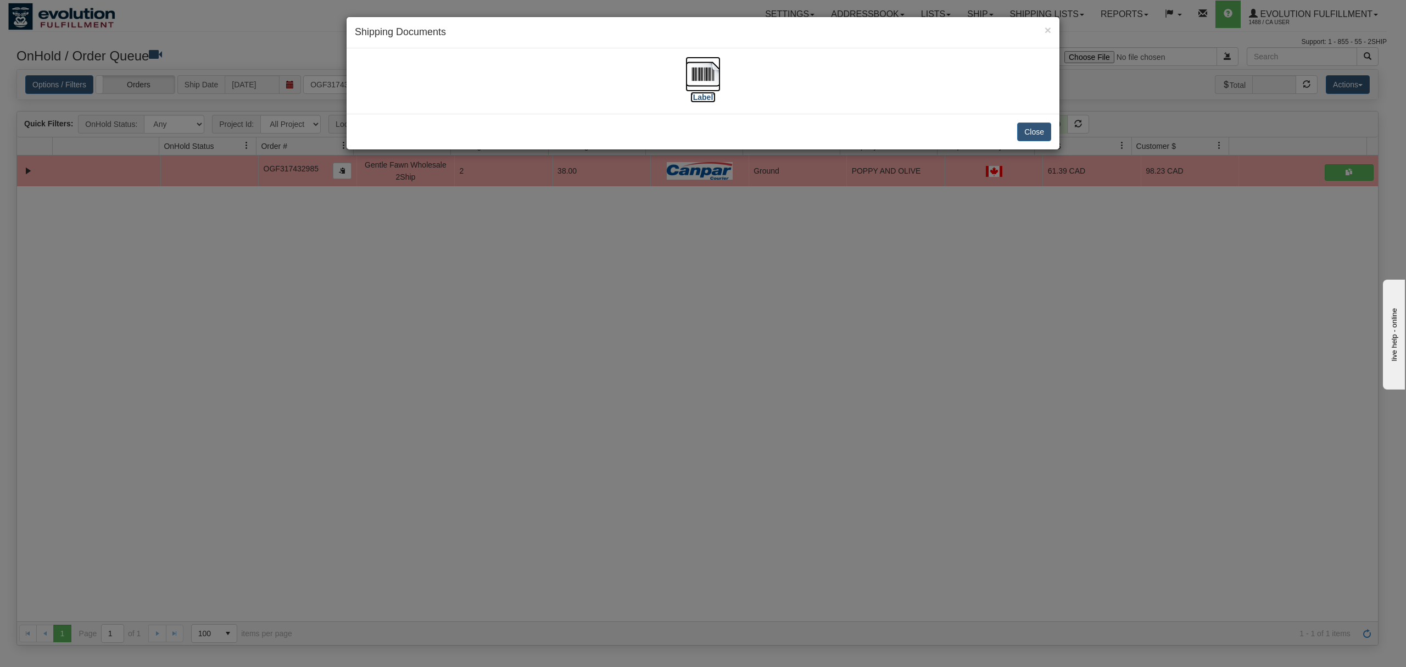
click at [714, 71] on img at bounding box center [702, 74] width 35 height 35
click at [705, 80] on img at bounding box center [702, 74] width 35 height 35
click at [1028, 133] on button "Close" at bounding box center [1034, 131] width 34 height 19
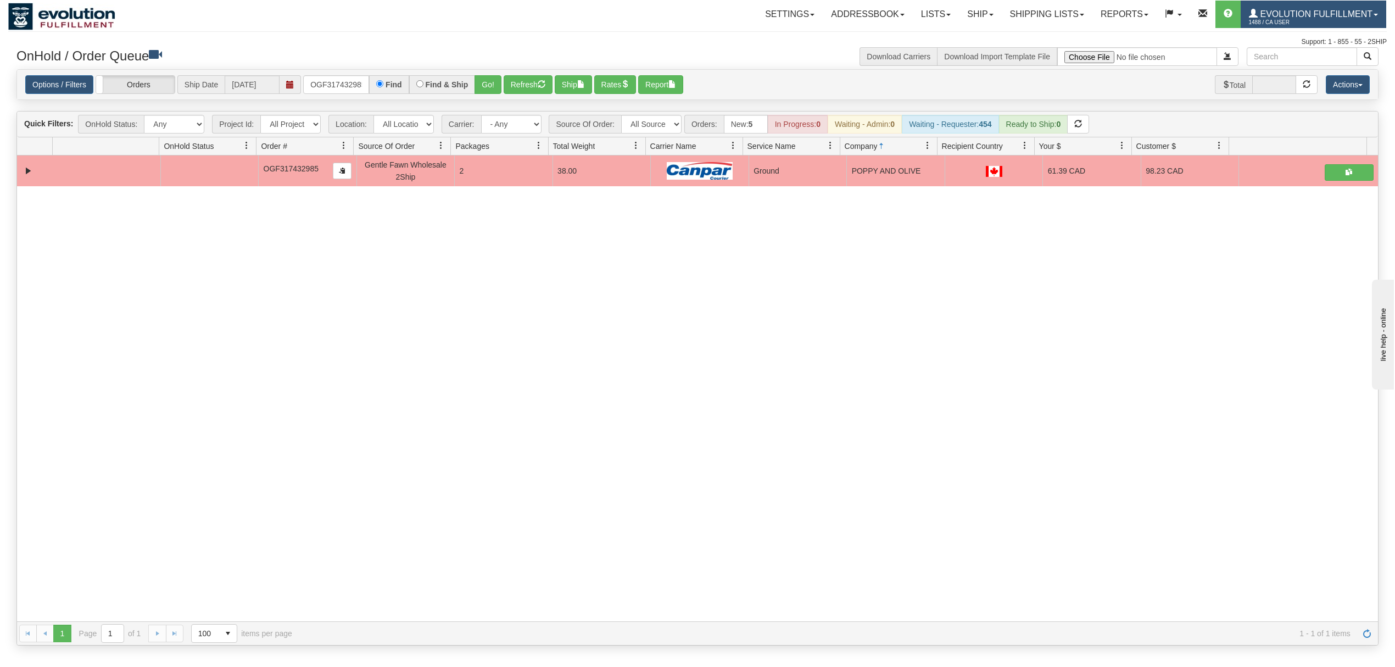
click at [1324, 12] on span "Evolution Fulfillment" at bounding box center [1314, 13] width 115 height 9
click at [1319, 72] on link "LOG OUT" at bounding box center [1329, 67] width 111 height 14
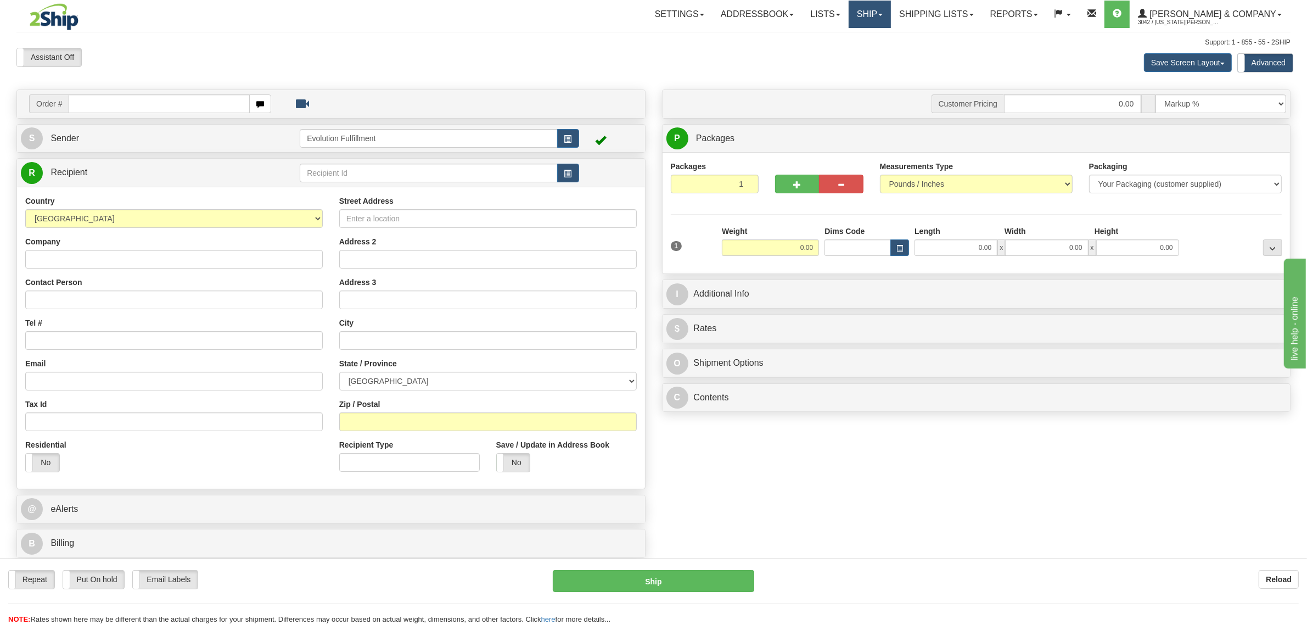
click at [891, 18] on link "Ship" at bounding box center [870, 14] width 42 height 27
click at [880, 52] on span "OnHold / Order Queue" at bounding box center [840, 52] width 77 height 9
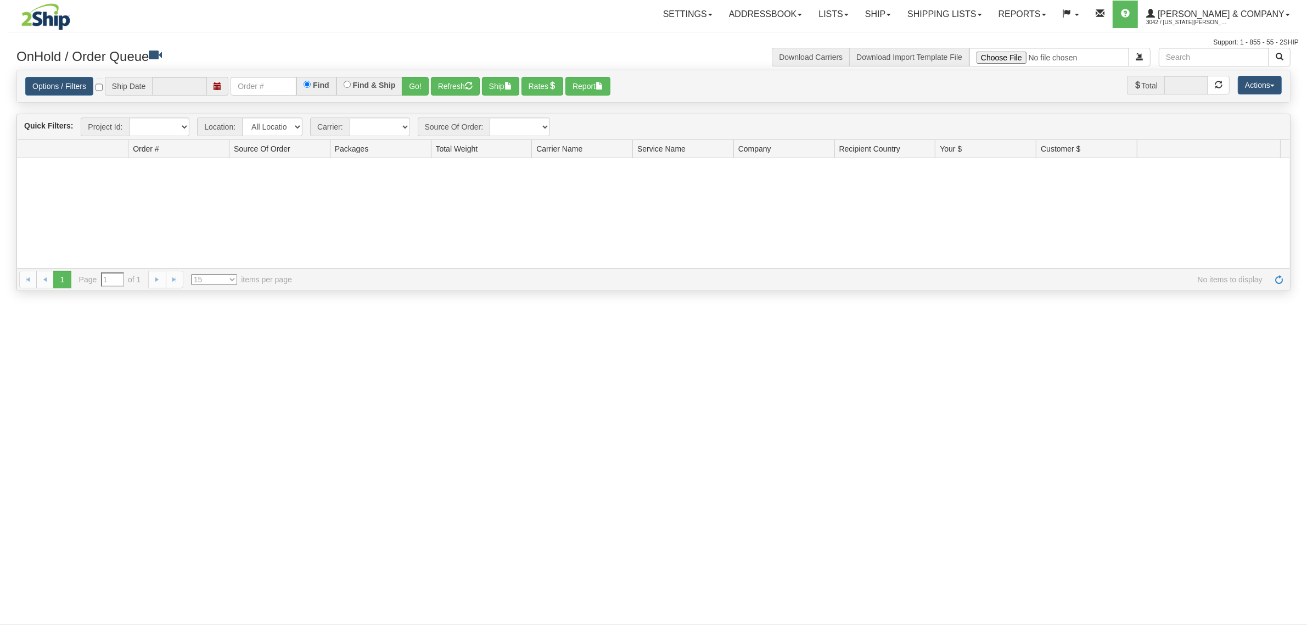
type input "[DATE]"
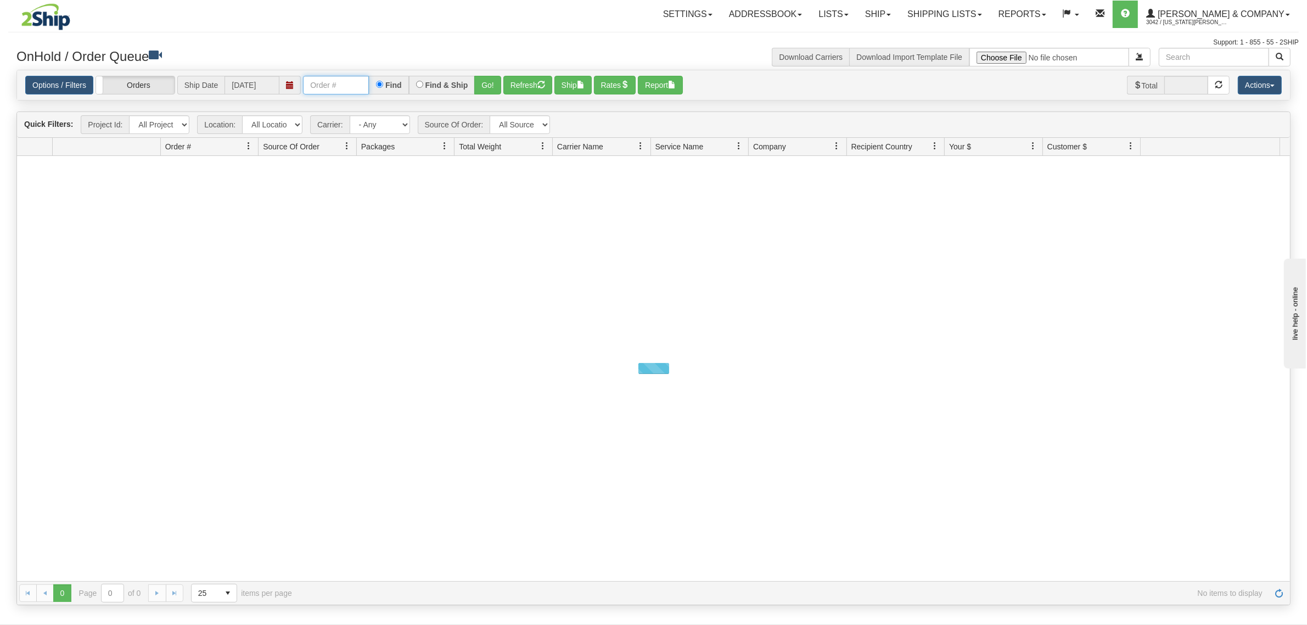
click at [335, 85] on input "text" at bounding box center [336, 85] width 66 height 19
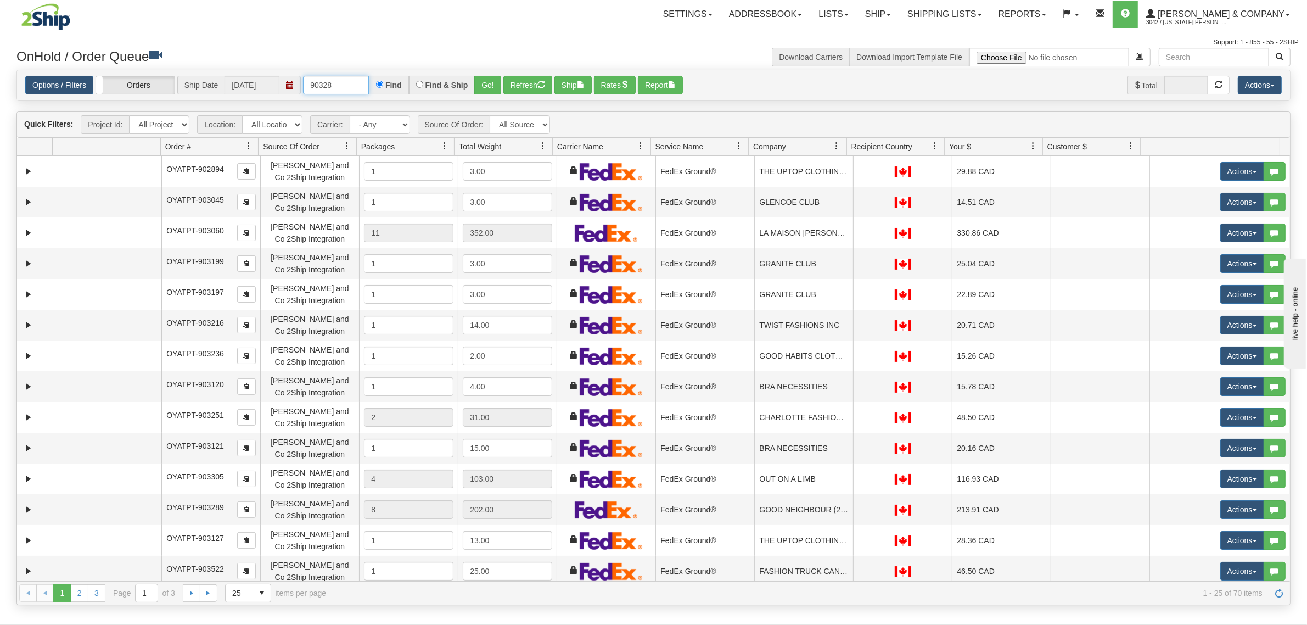
type input "903289"
